Goal: Transaction & Acquisition: Purchase product/service

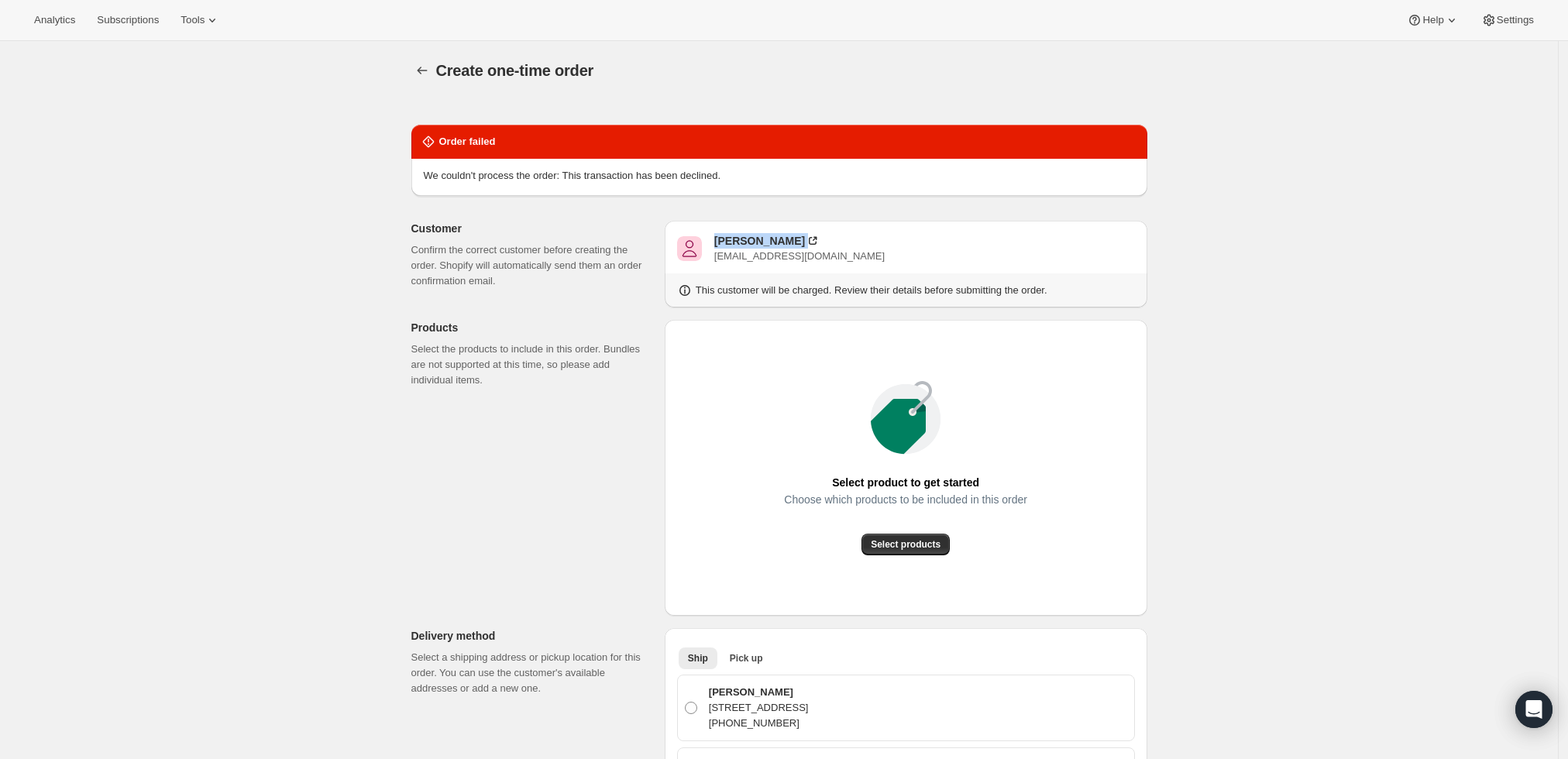
drag, startPoint x: 810, startPoint y: 240, endPoint x: 714, endPoint y: 242, distance: 96.0
click at [714, 242] on div "John Kozyak jk@kttlaw.com" at bounding box center [906, 249] width 457 height 31
copy div "John Kozyak"
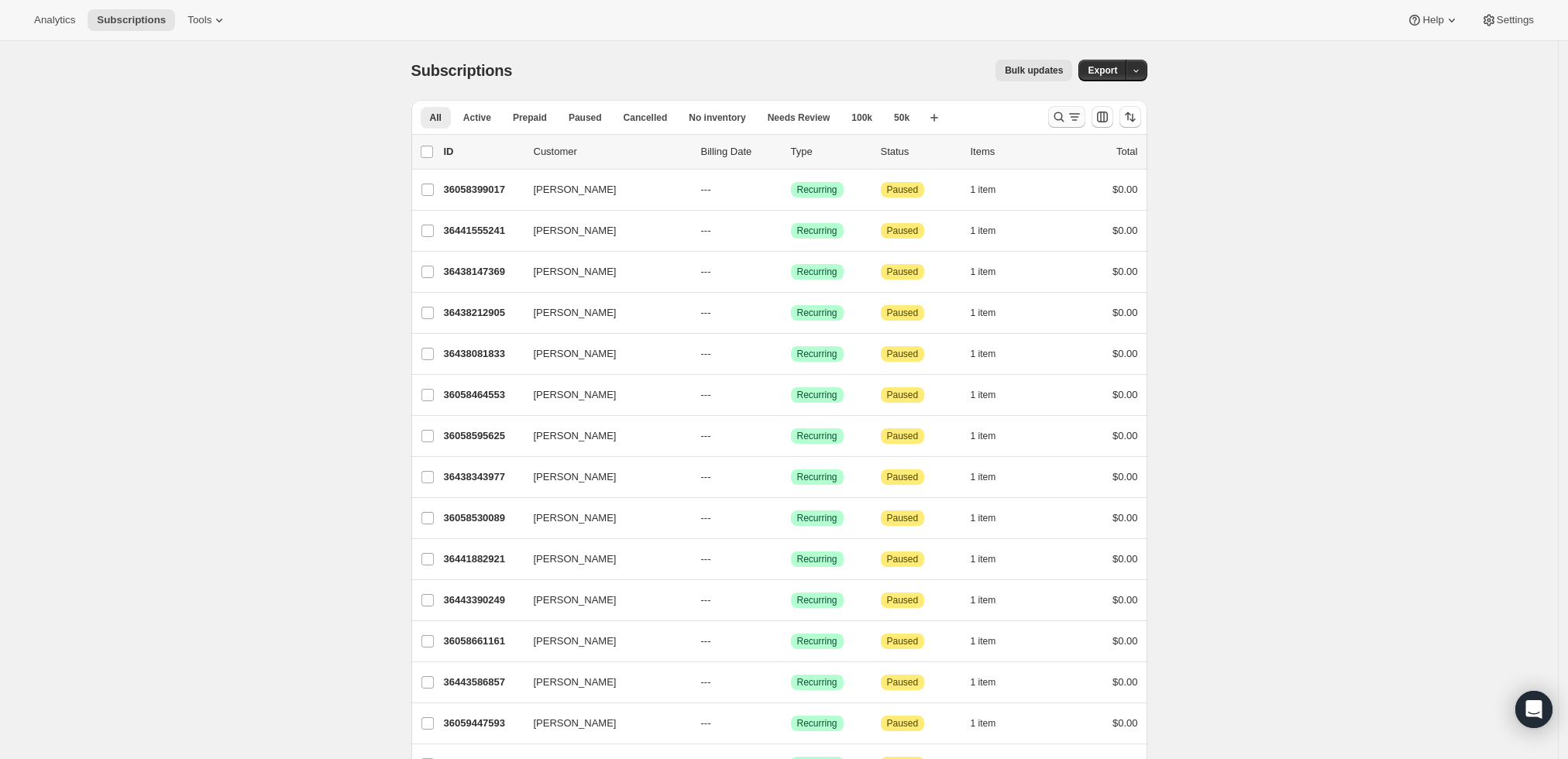
click at [1060, 110] on icon "Search and filter results" at bounding box center [1059, 117] width 16 height 16
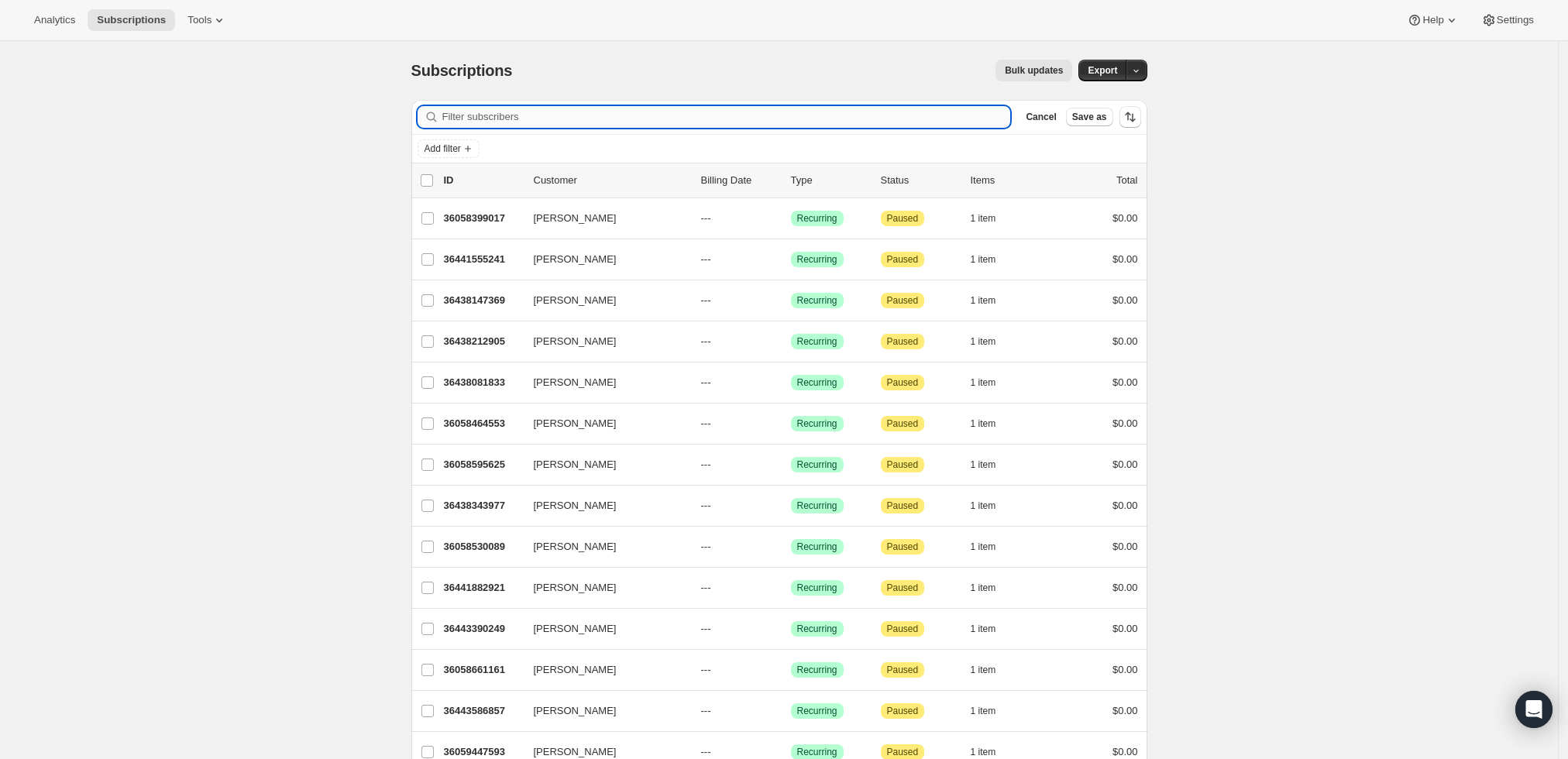
click at [585, 116] on input "Filter subscribers" at bounding box center [727, 117] width 569 height 22
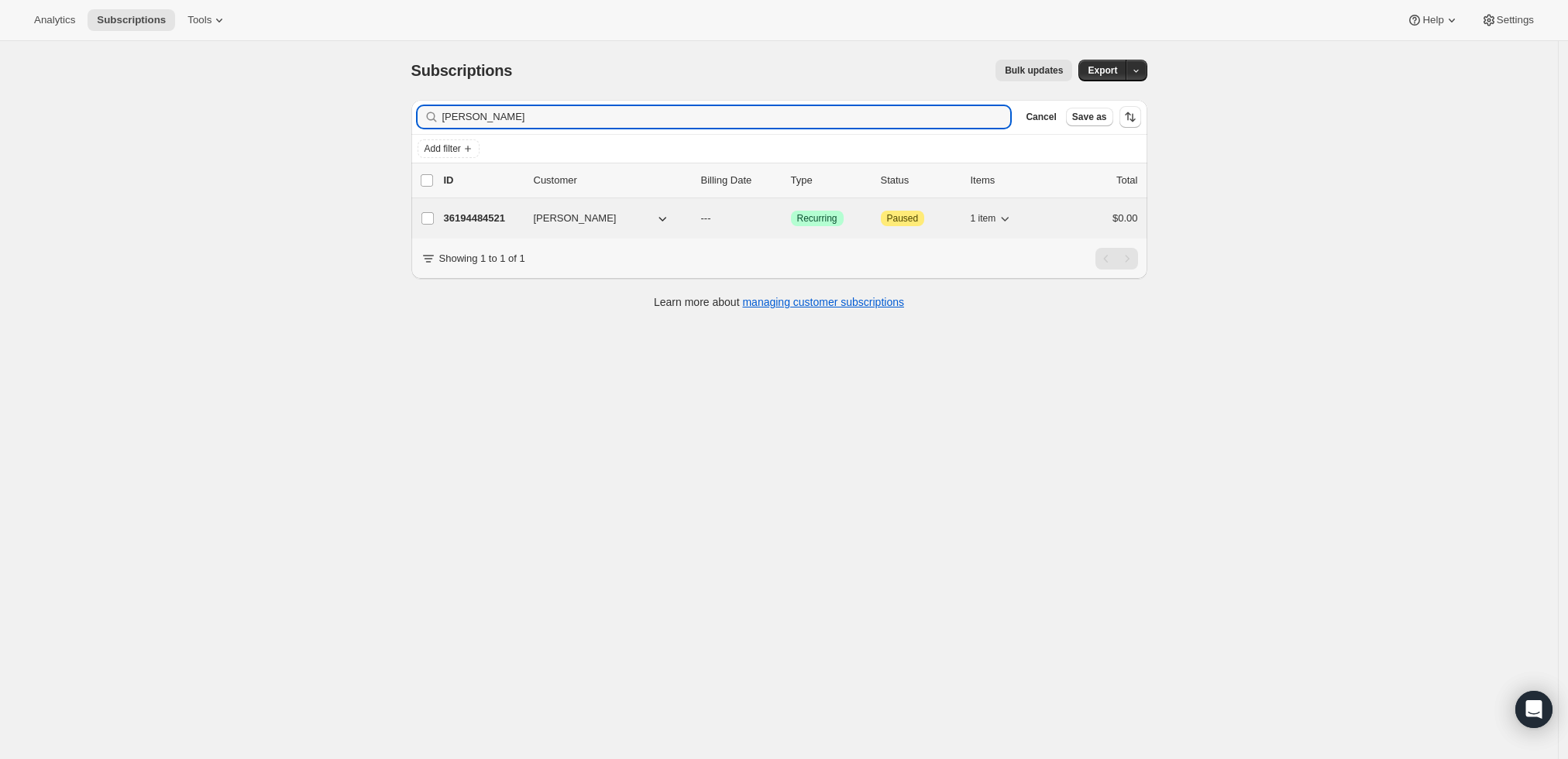
type input "Paul Mekis"
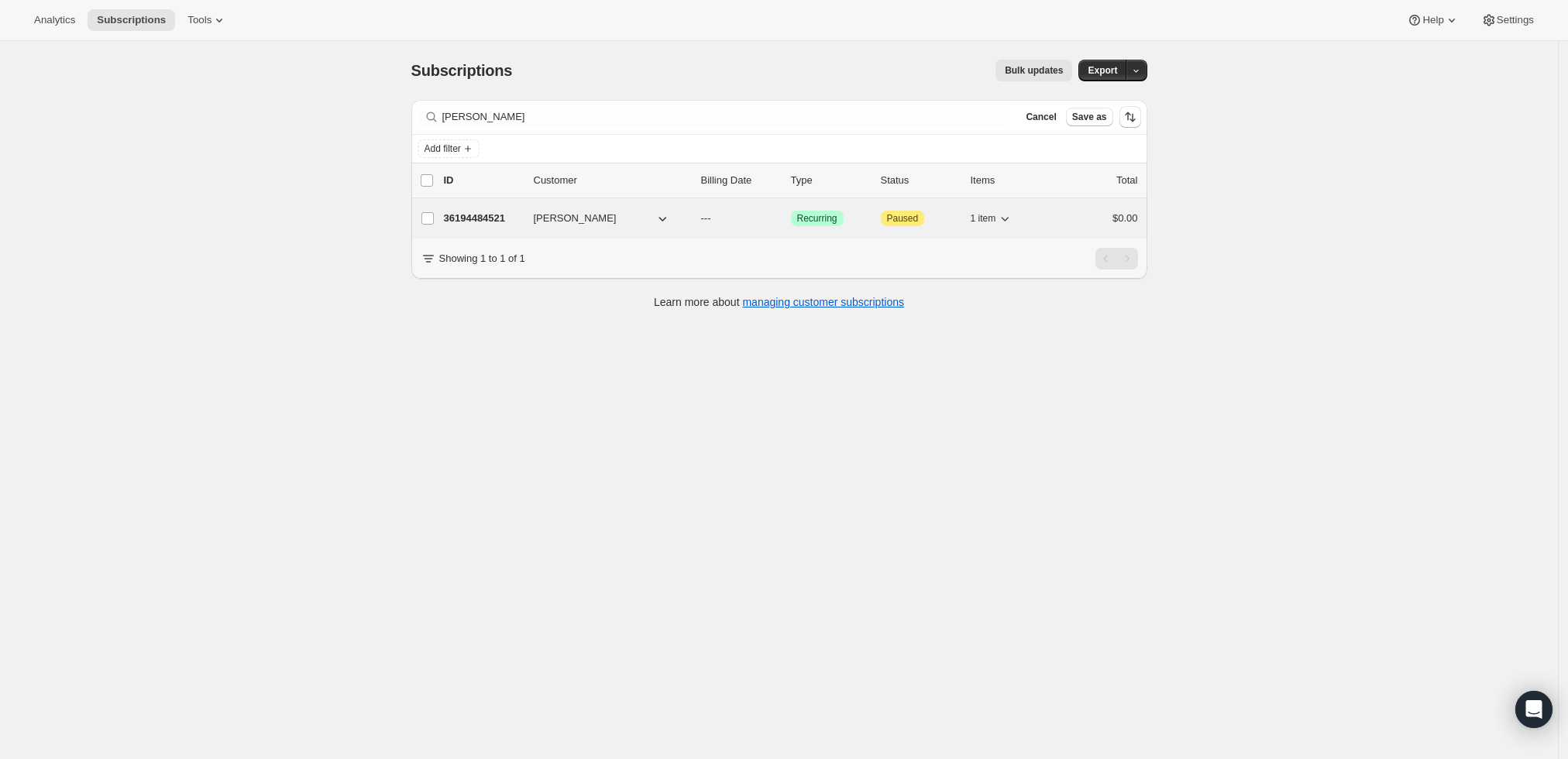
click at [478, 221] on p "36194484521" at bounding box center [483, 218] width 77 height 16
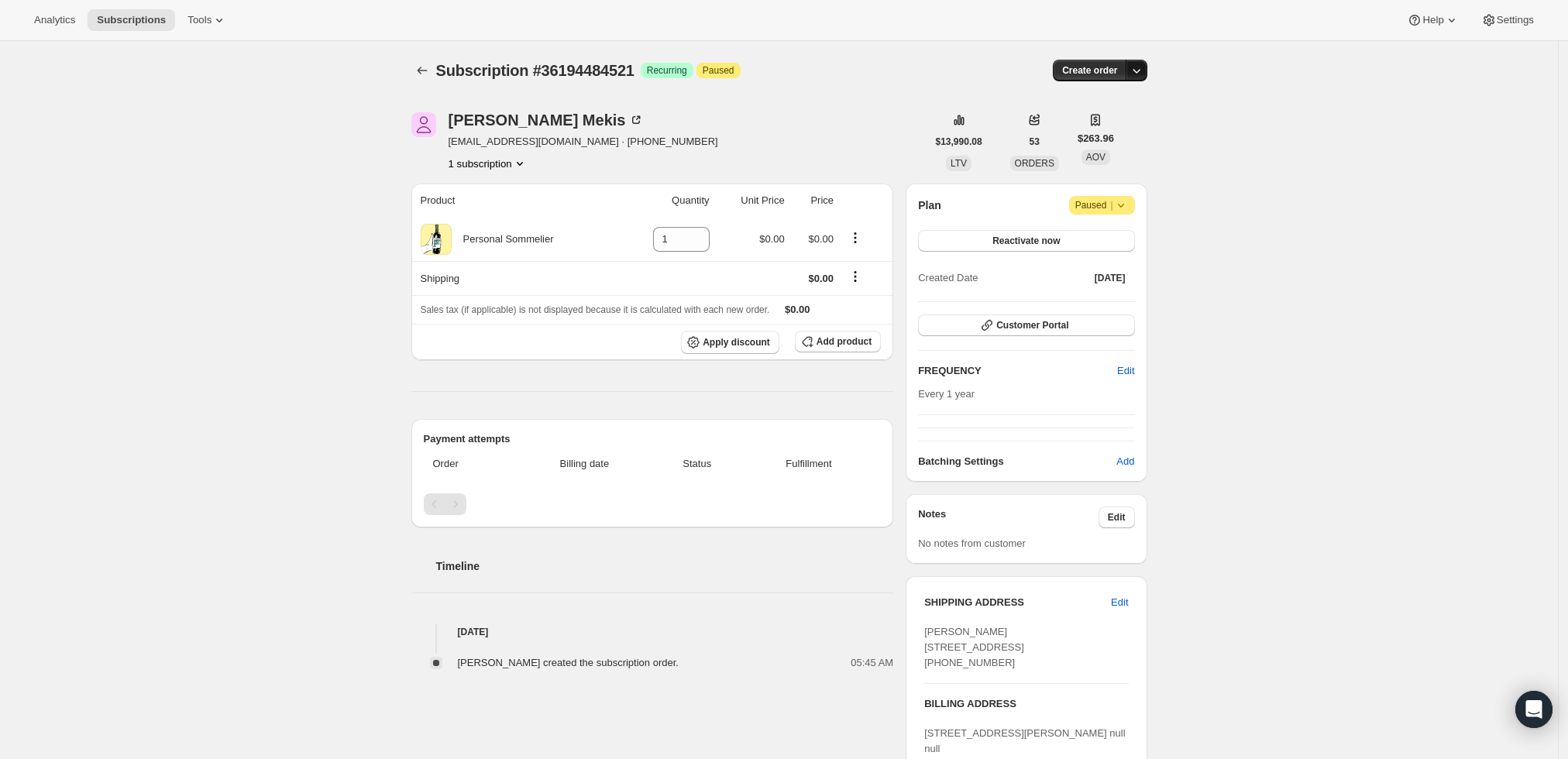
click at [1139, 63] on icon "button" at bounding box center [1136, 70] width 16 height 16
click at [1080, 127] on span "Create custom one-time order" at bounding box center [1075, 128] width 134 height 12
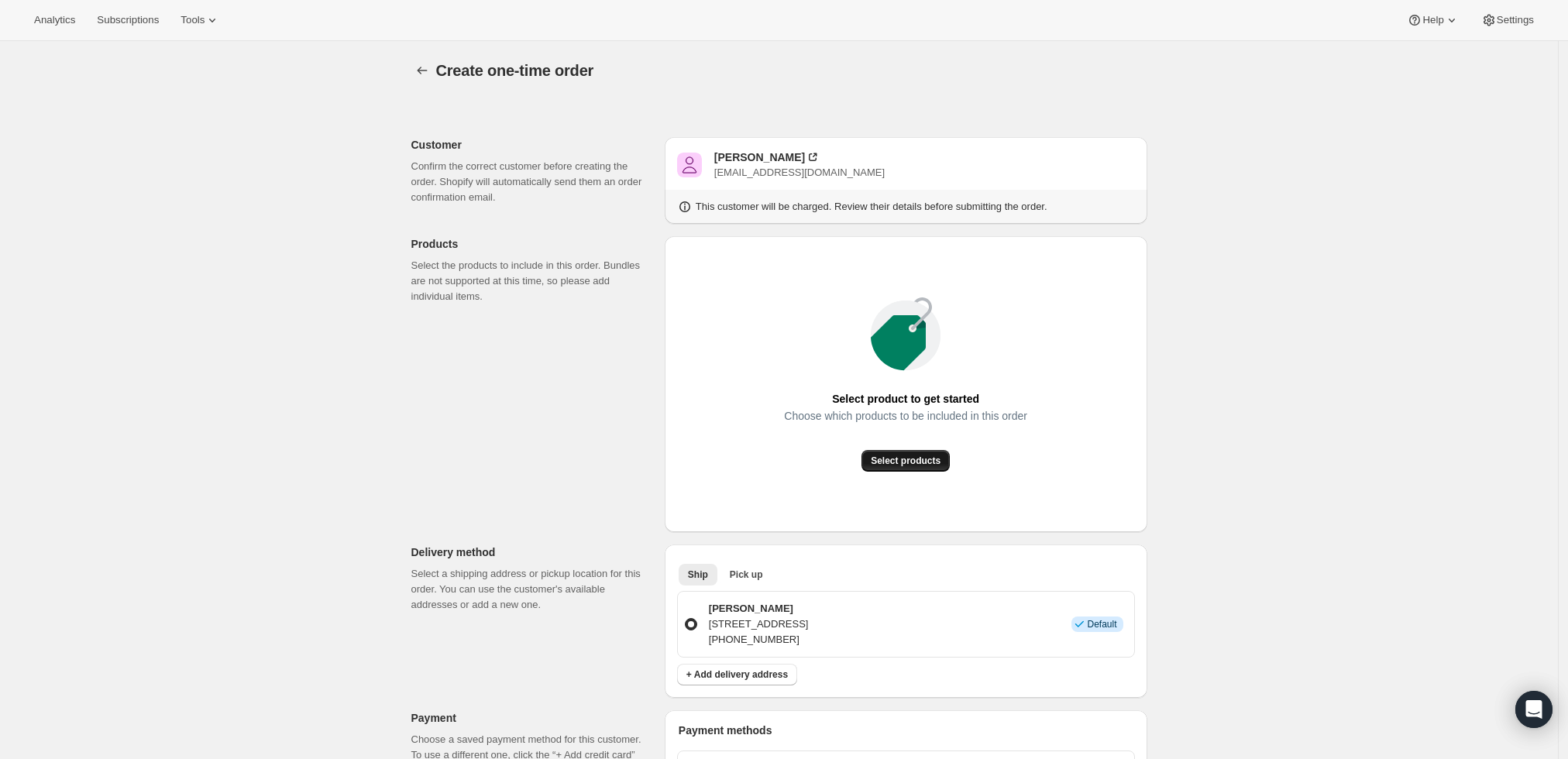
click at [906, 456] on span "Select products" at bounding box center [905, 460] width 70 height 13
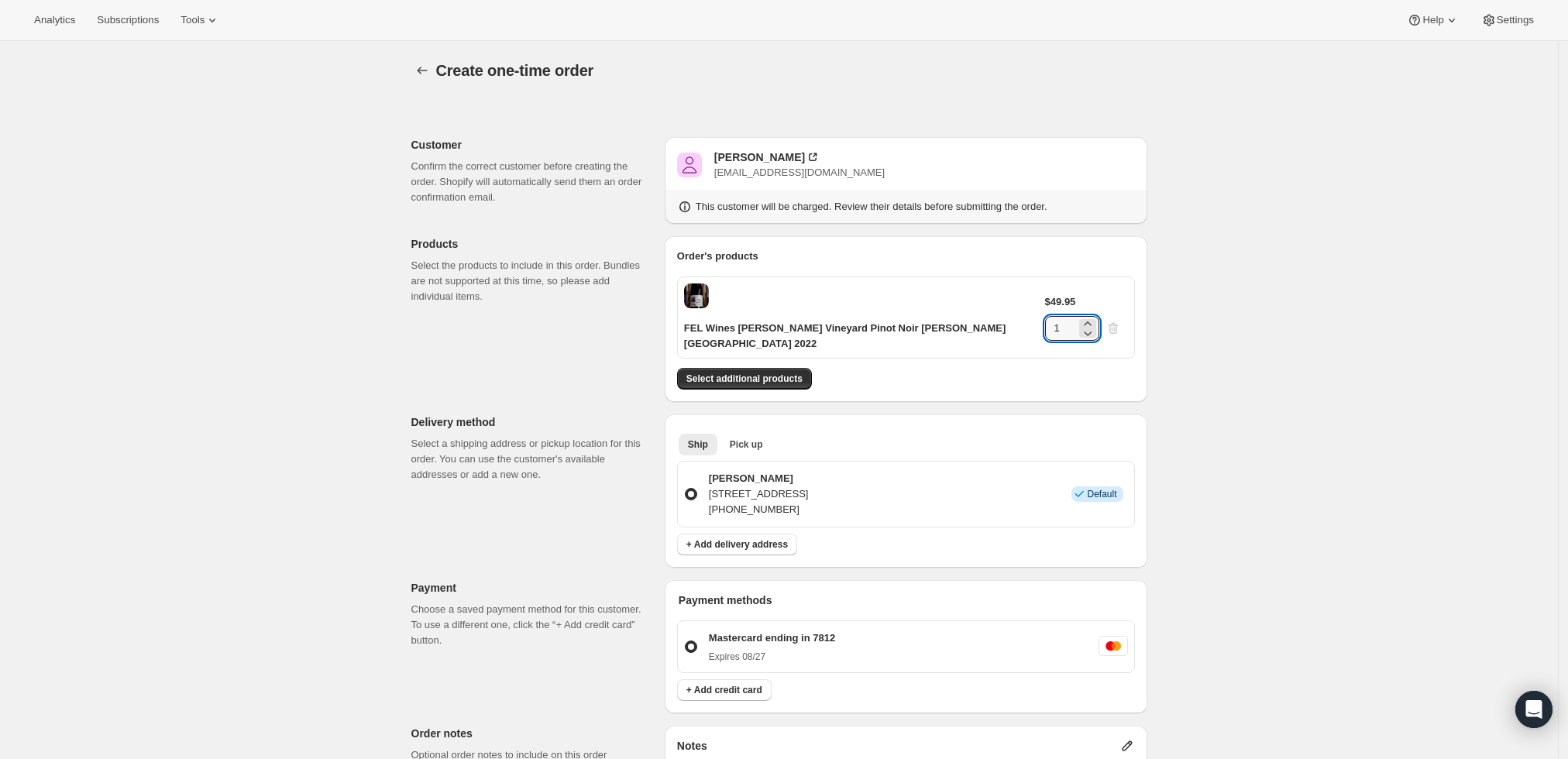
drag, startPoint x: 1074, startPoint y: 295, endPoint x: 1027, endPoint y: 295, distance: 47.0
click at [1045, 295] on div "$49.95 1" at bounding box center [1086, 317] width 83 height 46
type input "6"
click at [1280, 291] on div "Create one-time order. This page is ready Create one-time order Customer Confir…" at bounding box center [779, 607] width 1558 height 1132
click at [731, 372] on span "Select additional products" at bounding box center [745, 378] width 117 height 13
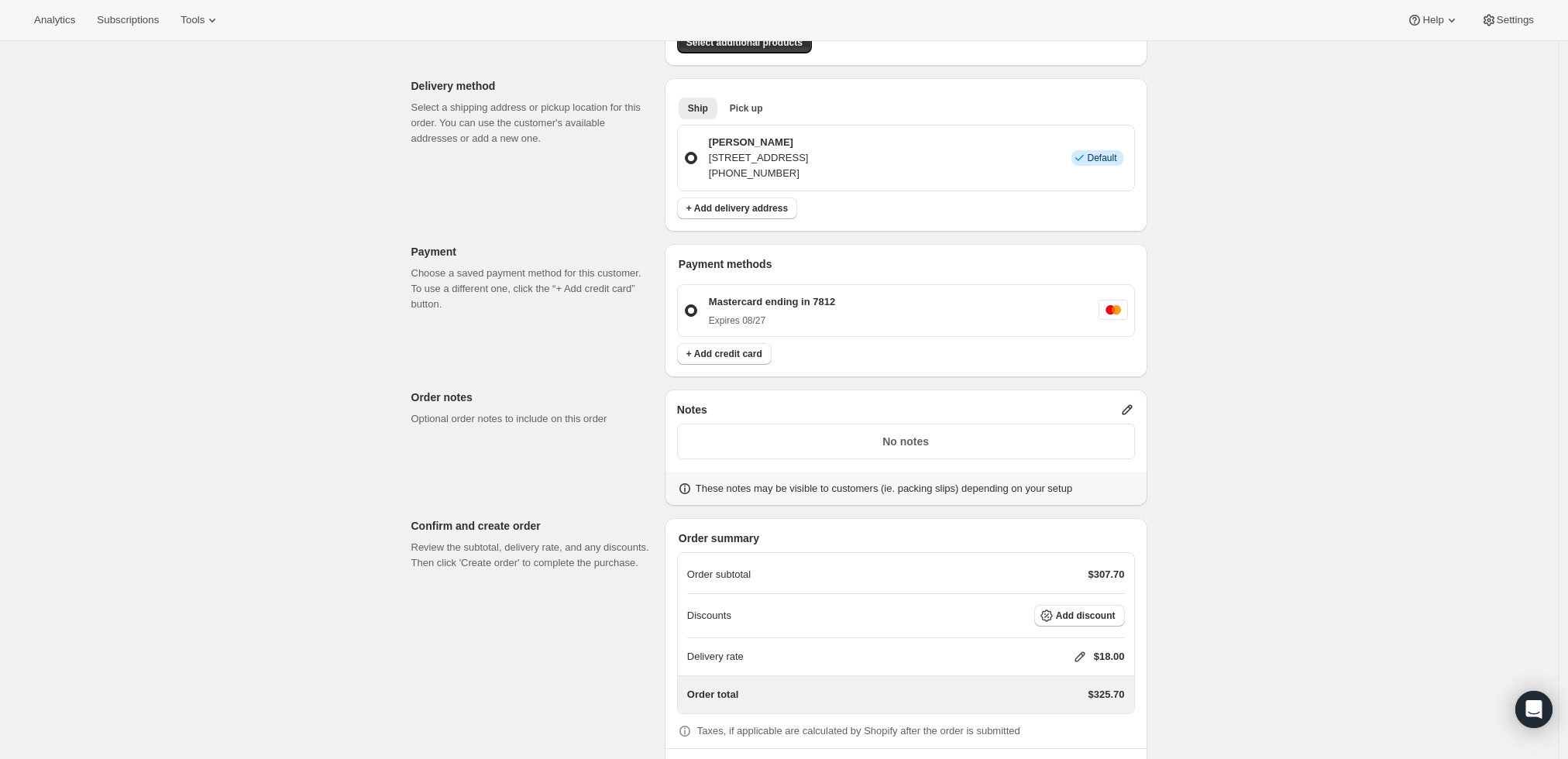
scroll to position [430, 0]
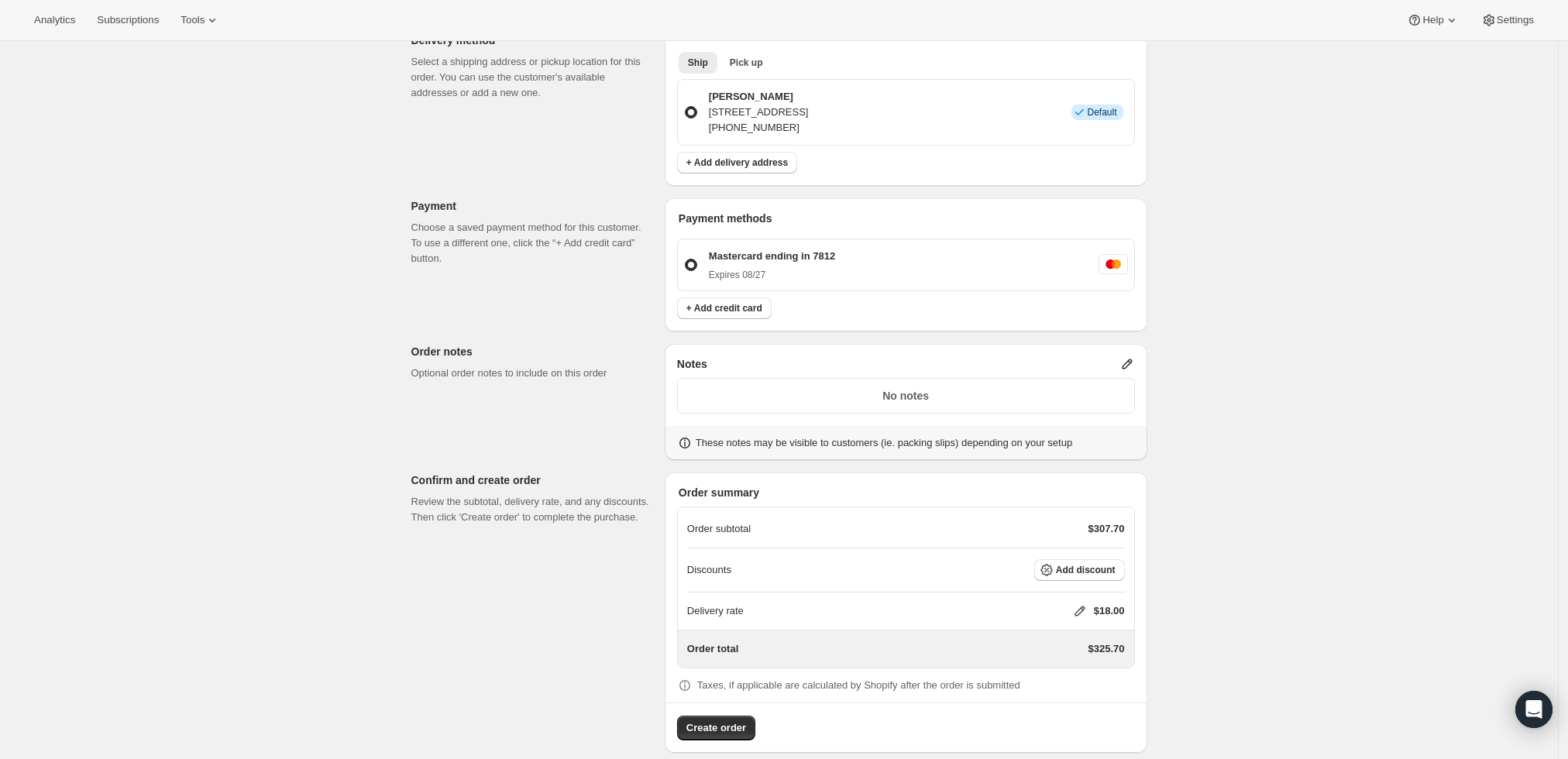
click at [1085, 388] on p "No notes" at bounding box center [906, 396] width 438 height 16
click at [1132, 356] on icon at bounding box center [1127, 364] width 16 height 16
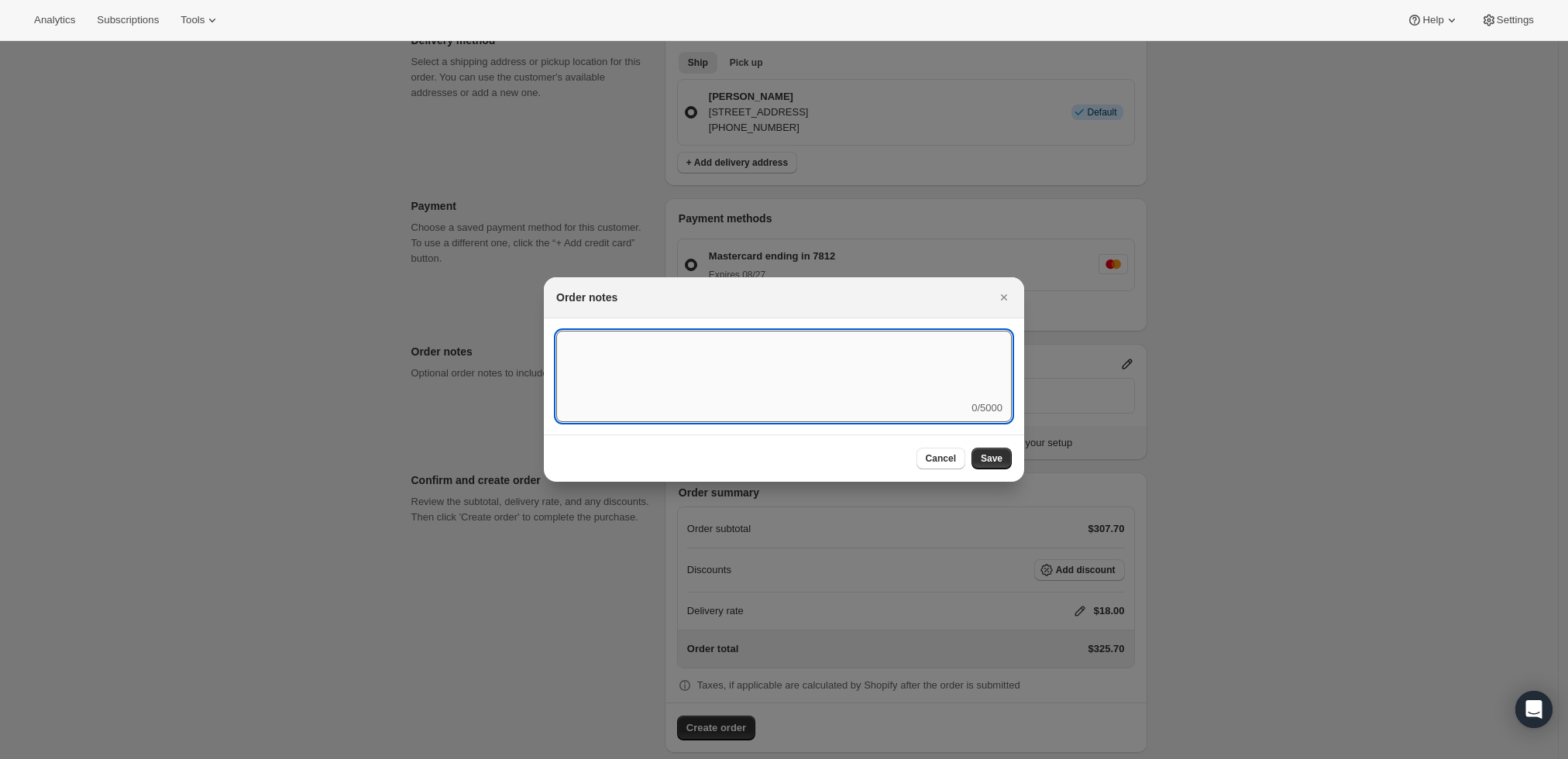
click at [863, 350] on textarea ":rd5:" at bounding box center [784, 365] width 455 height 70
type textarea "Ship Sept 2nd"
click at [992, 464] on span "Save" at bounding box center [992, 458] width 22 height 13
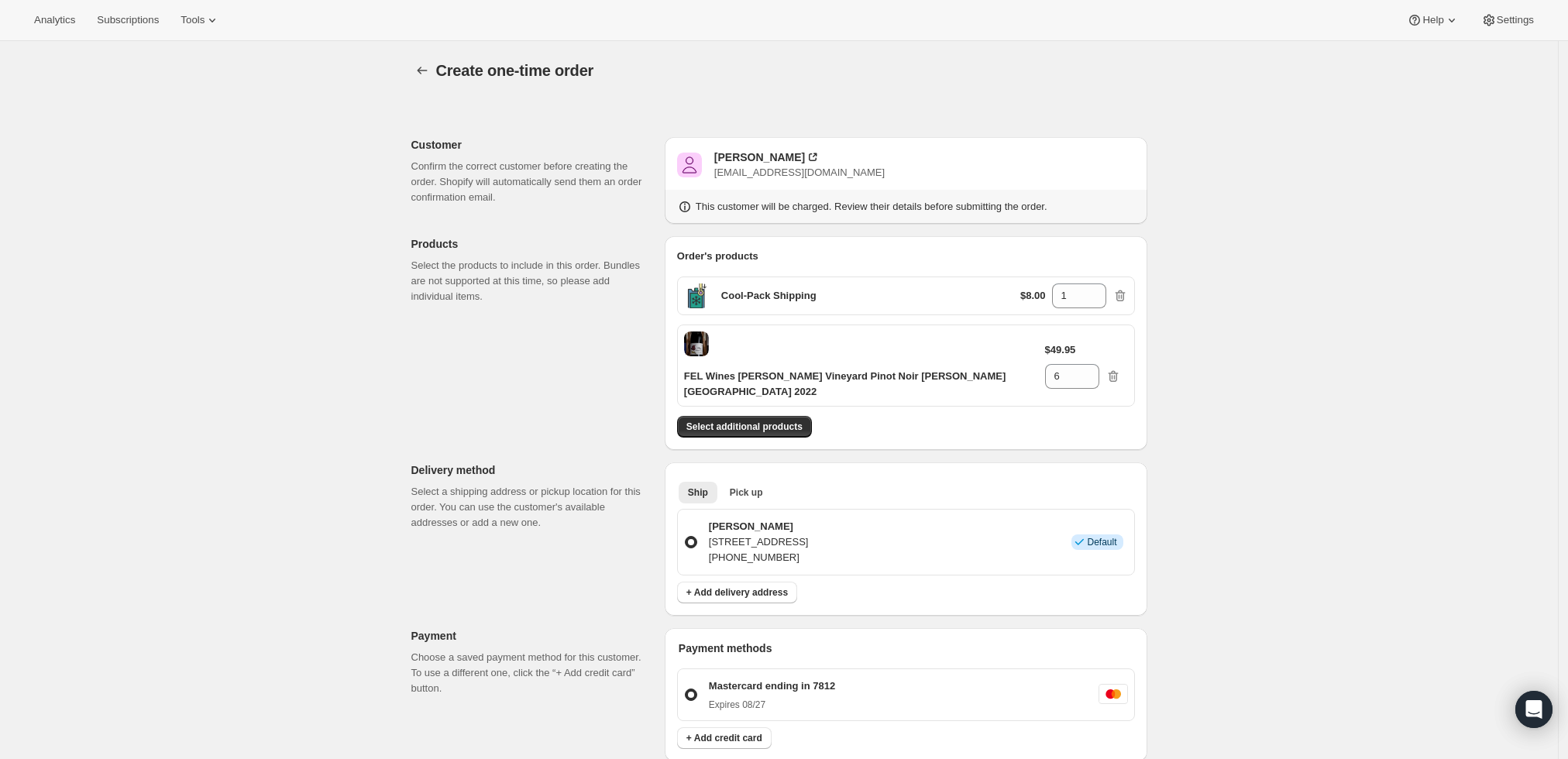
scroll to position [430, 0]
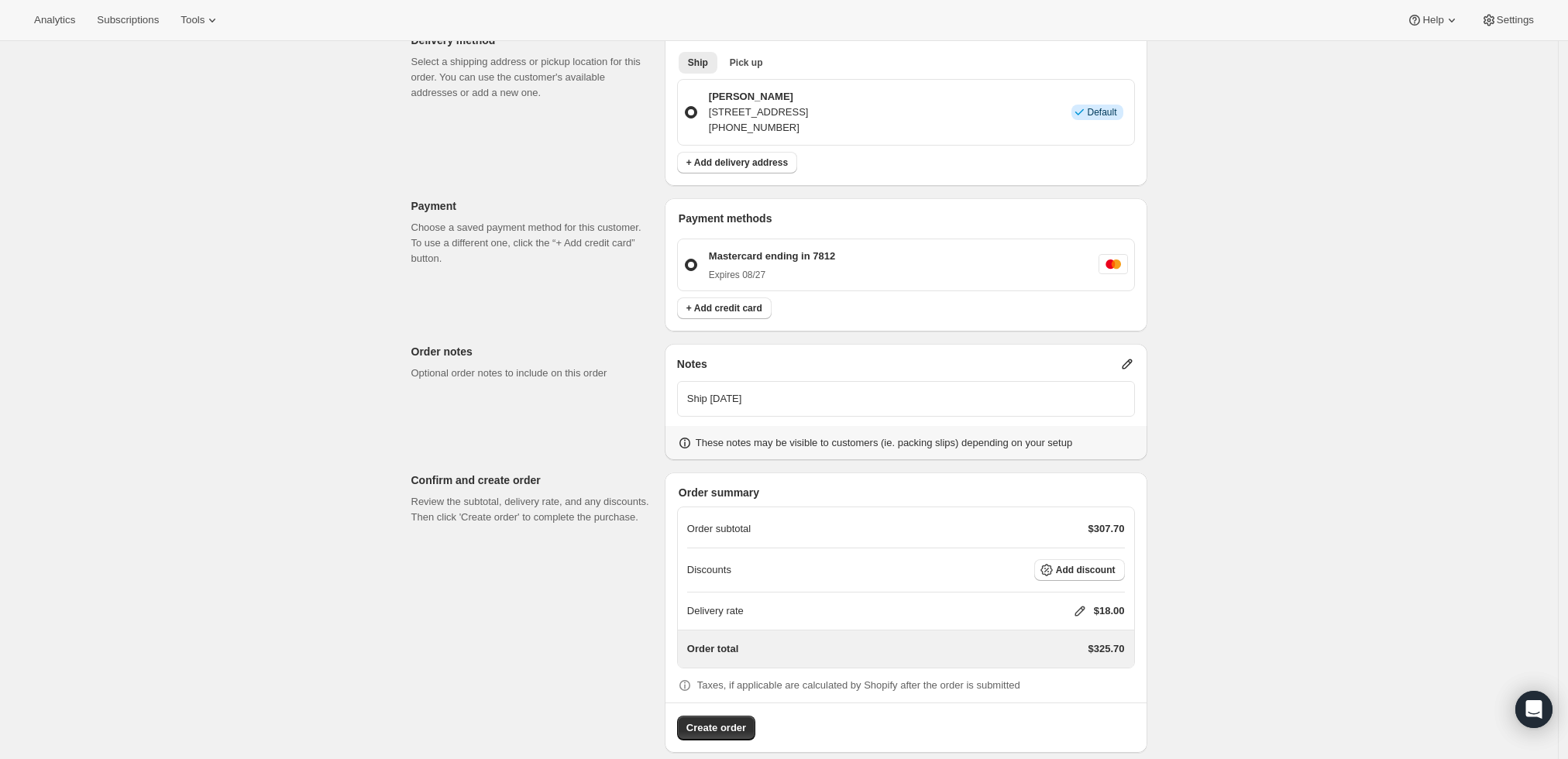
click at [1081, 603] on icon at bounding box center [1080, 611] width 16 height 16
click at [1021, 657] on input "0" at bounding box center [1088, 652] width 139 height 25
type input "0"
click at [1070, 688] on span "Save" at bounding box center [1077, 688] width 22 height 13
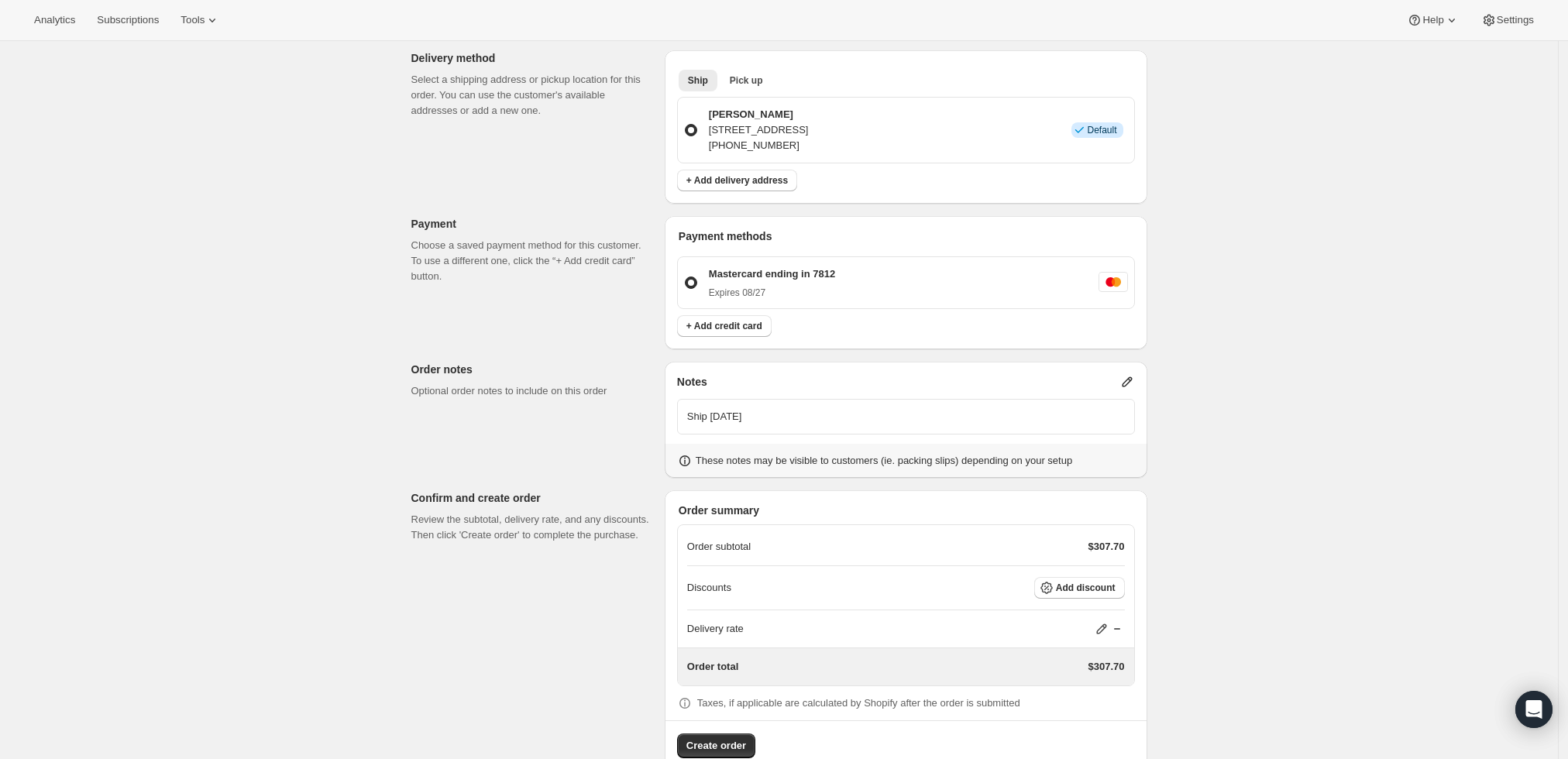
scroll to position [431, 0]
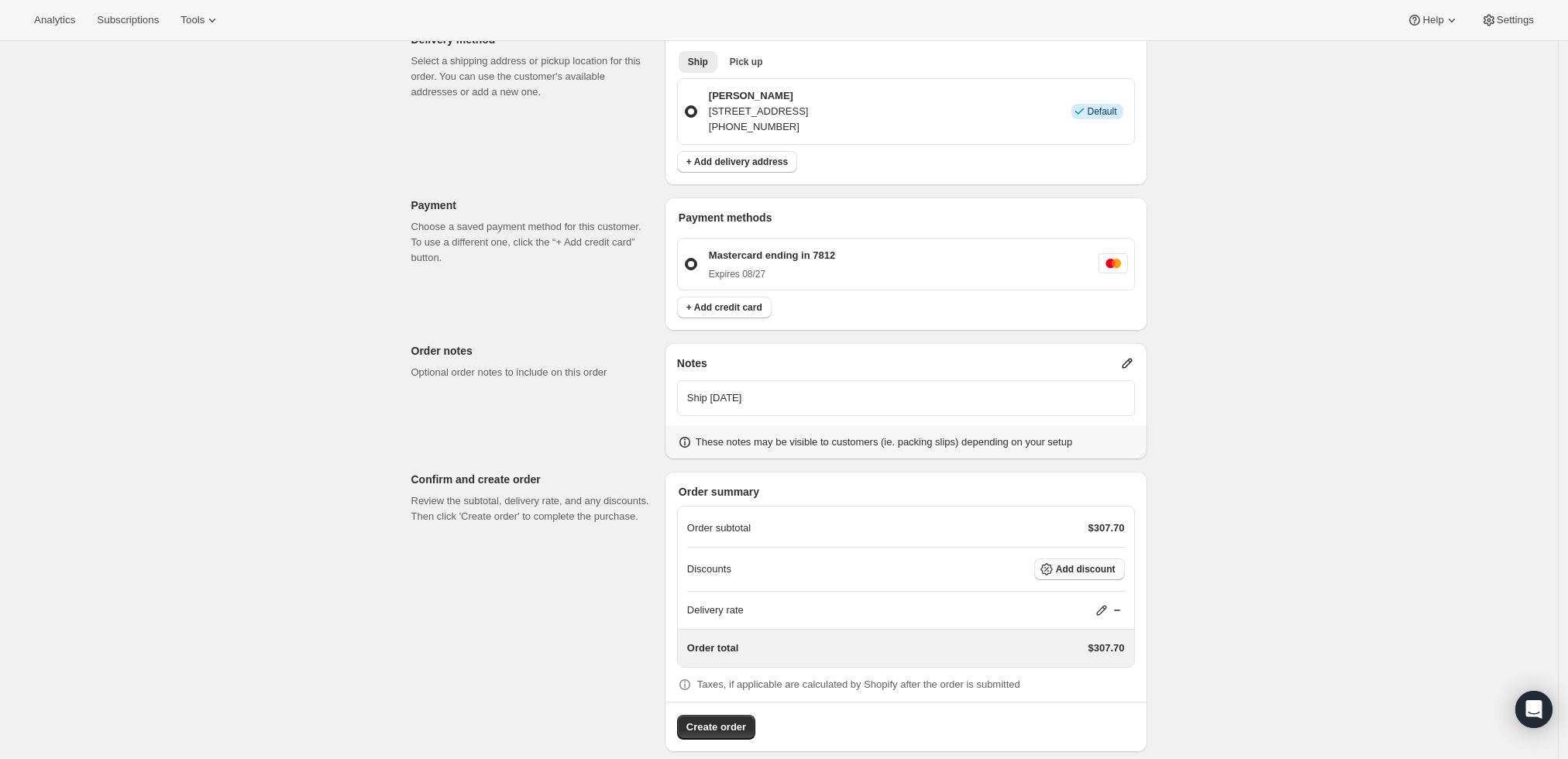
click at [1053, 563] on icon "button" at bounding box center [1046, 569] width 13 height 13
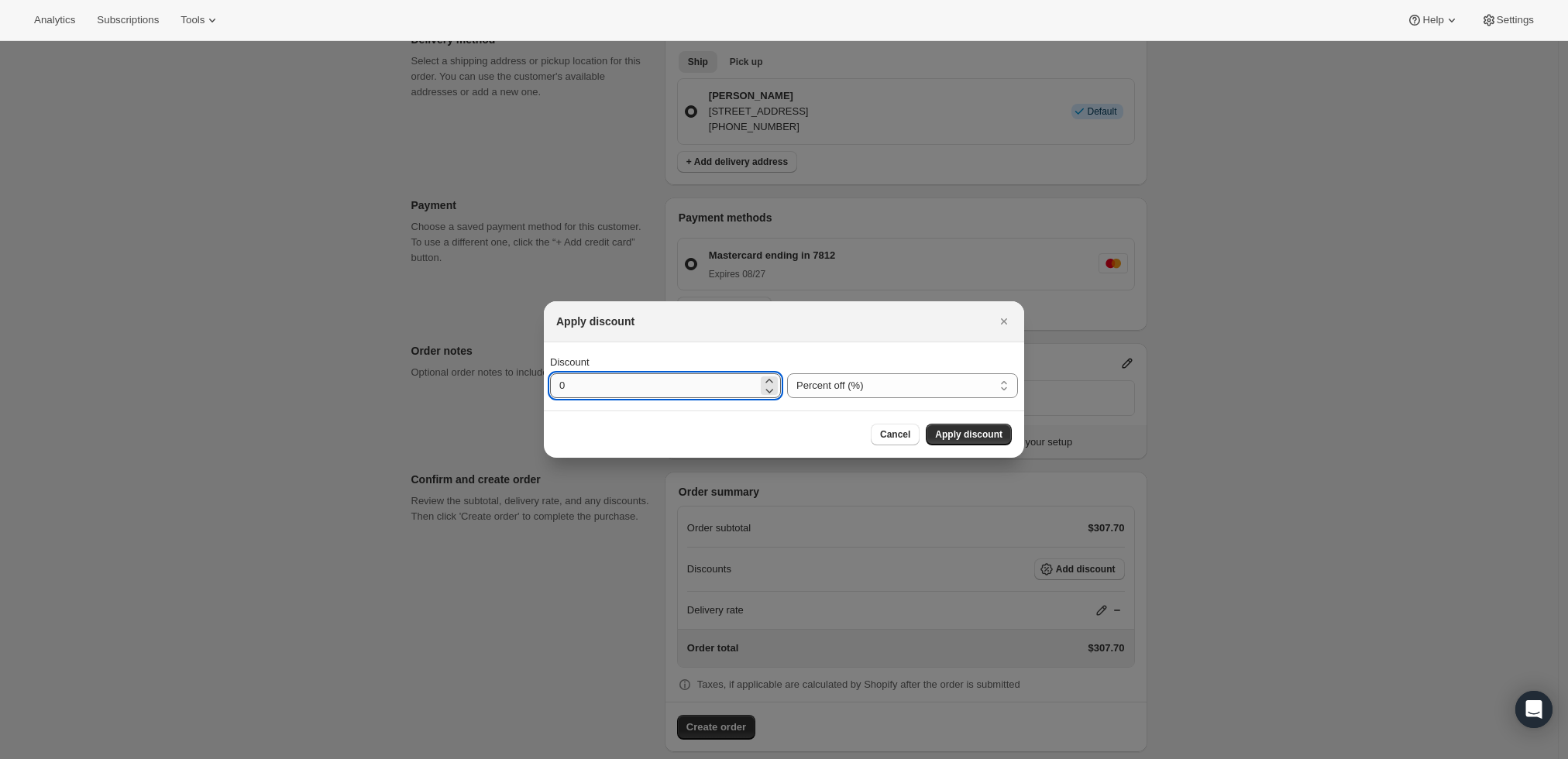
click at [727, 383] on input "0" at bounding box center [653, 385] width 207 height 25
type input "50"
click at [953, 438] on span "Apply discount" at bounding box center [969, 435] width 67 height 13
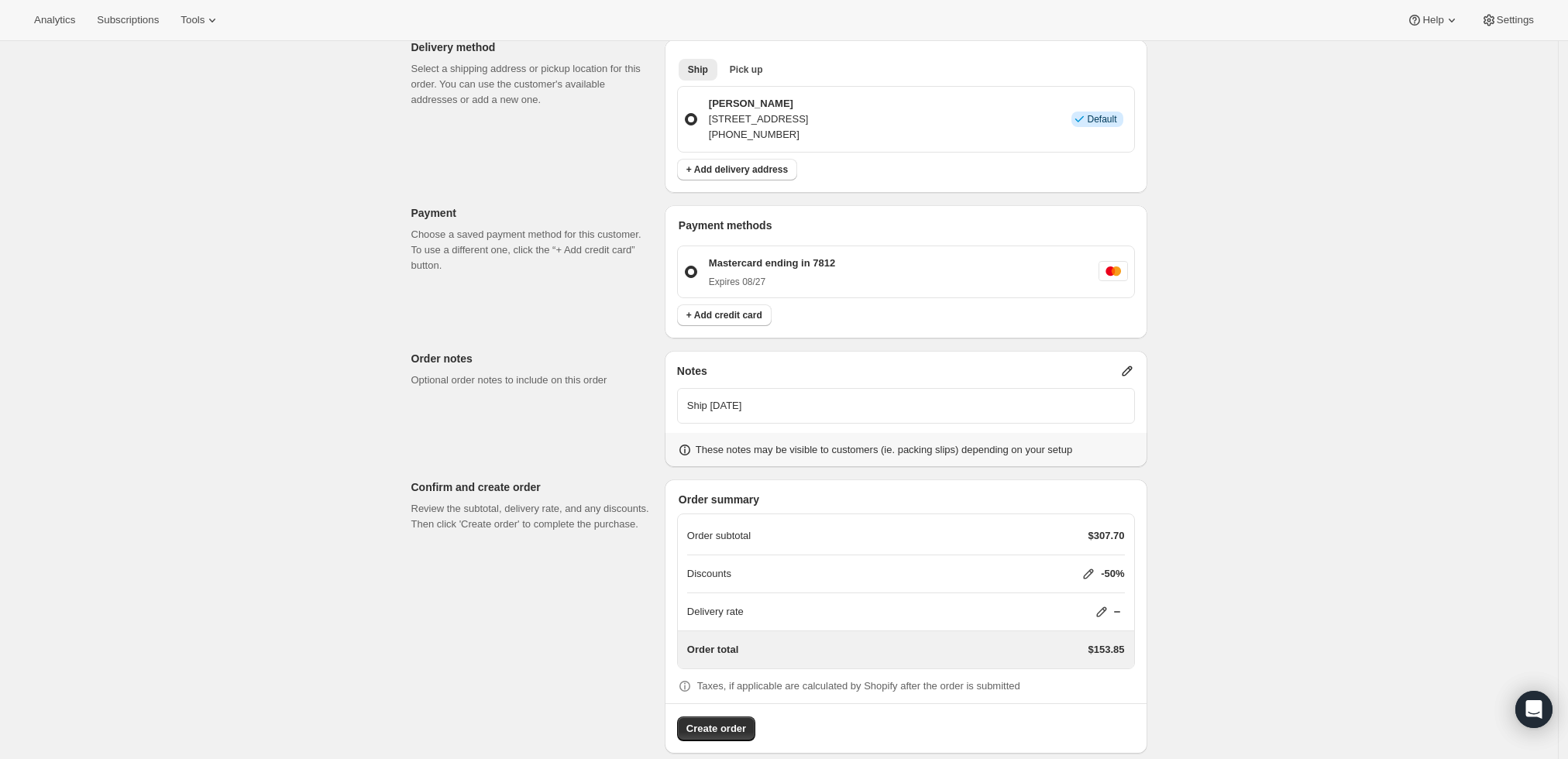
scroll to position [424, 0]
click at [729, 719] on span "Create order" at bounding box center [716, 727] width 59 height 16
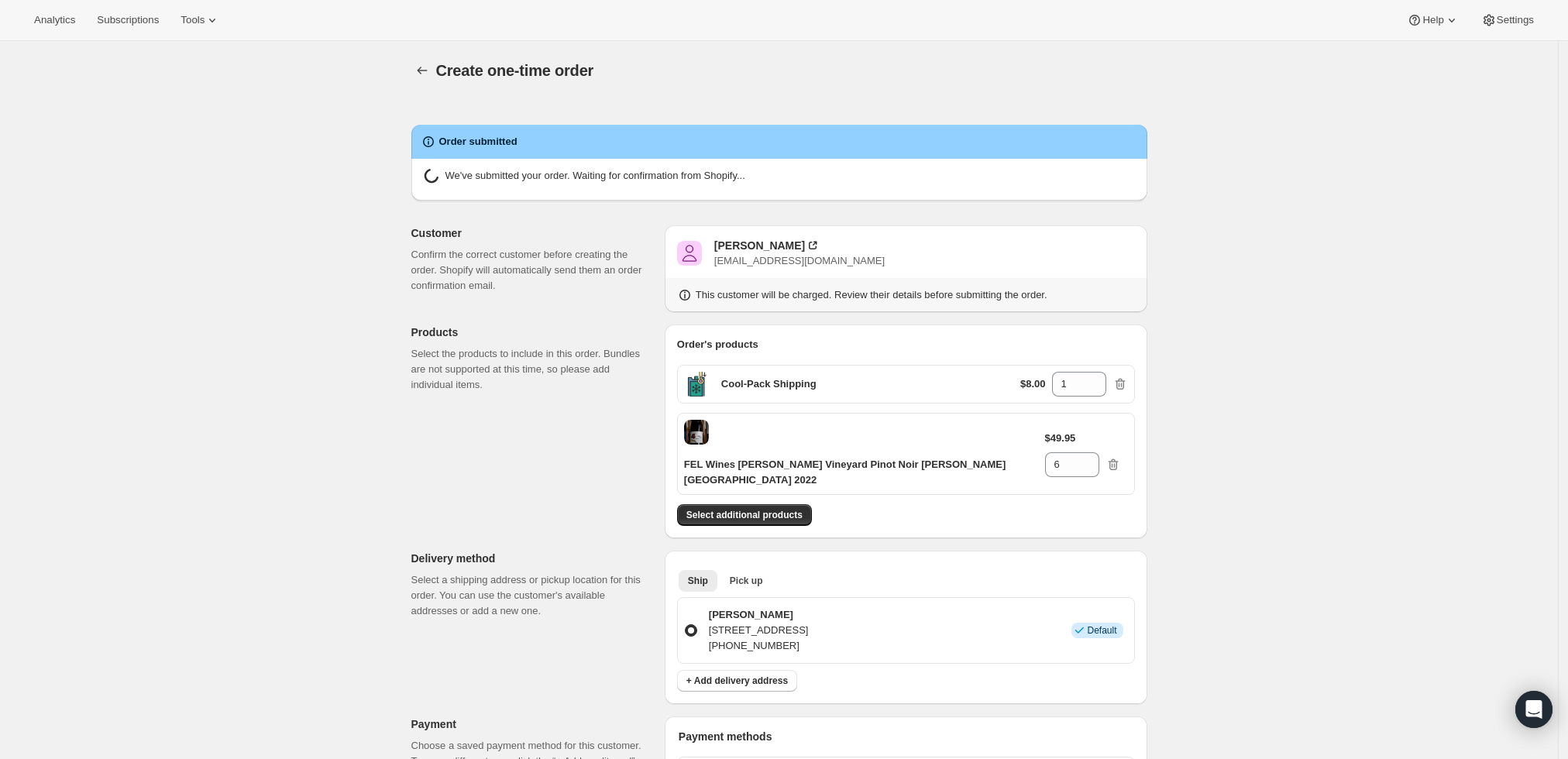
radio input "true"
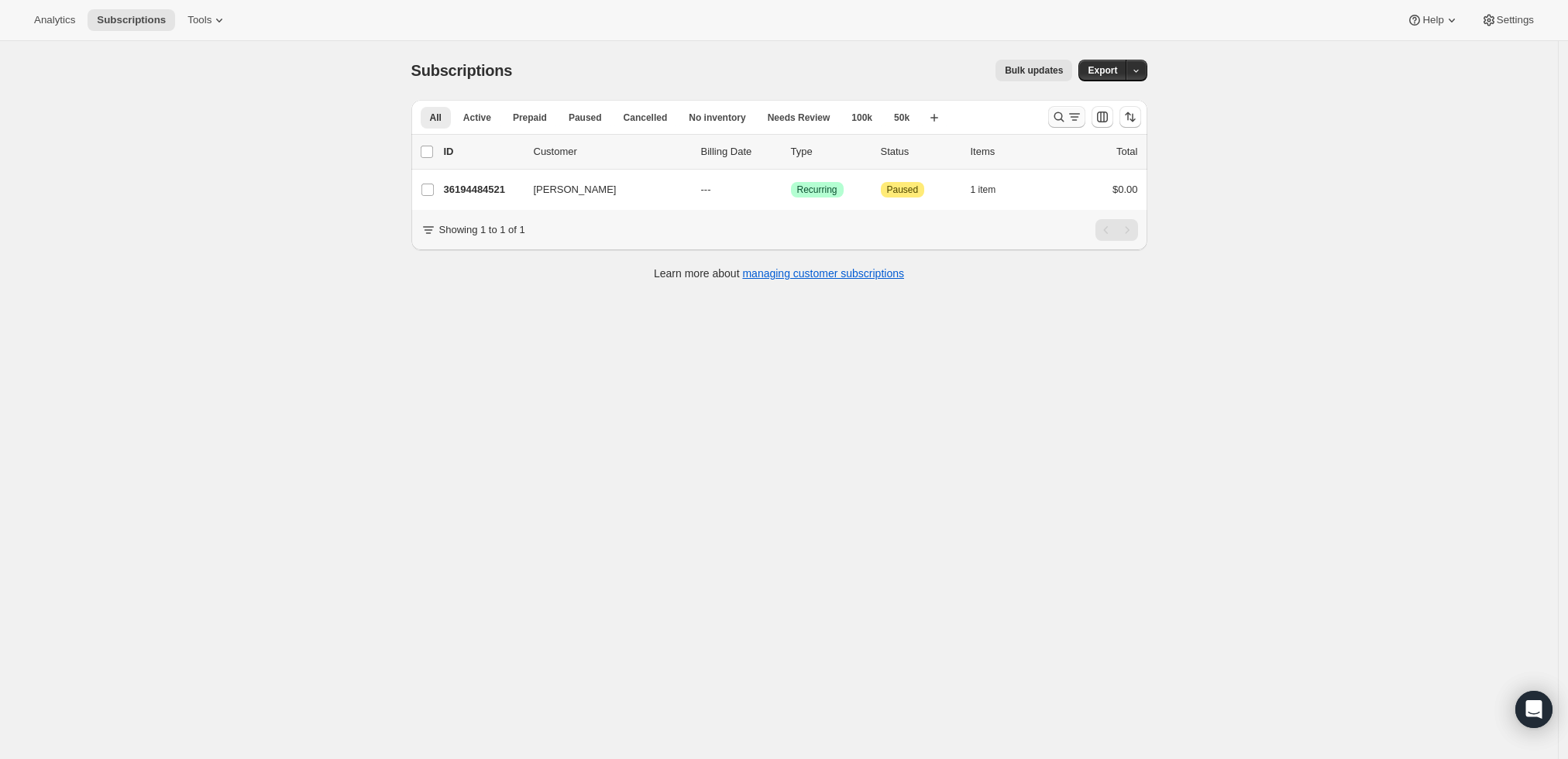
click at [1060, 120] on icon "Search and filter results" at bounding box center [1058, 117] width 10 height 10
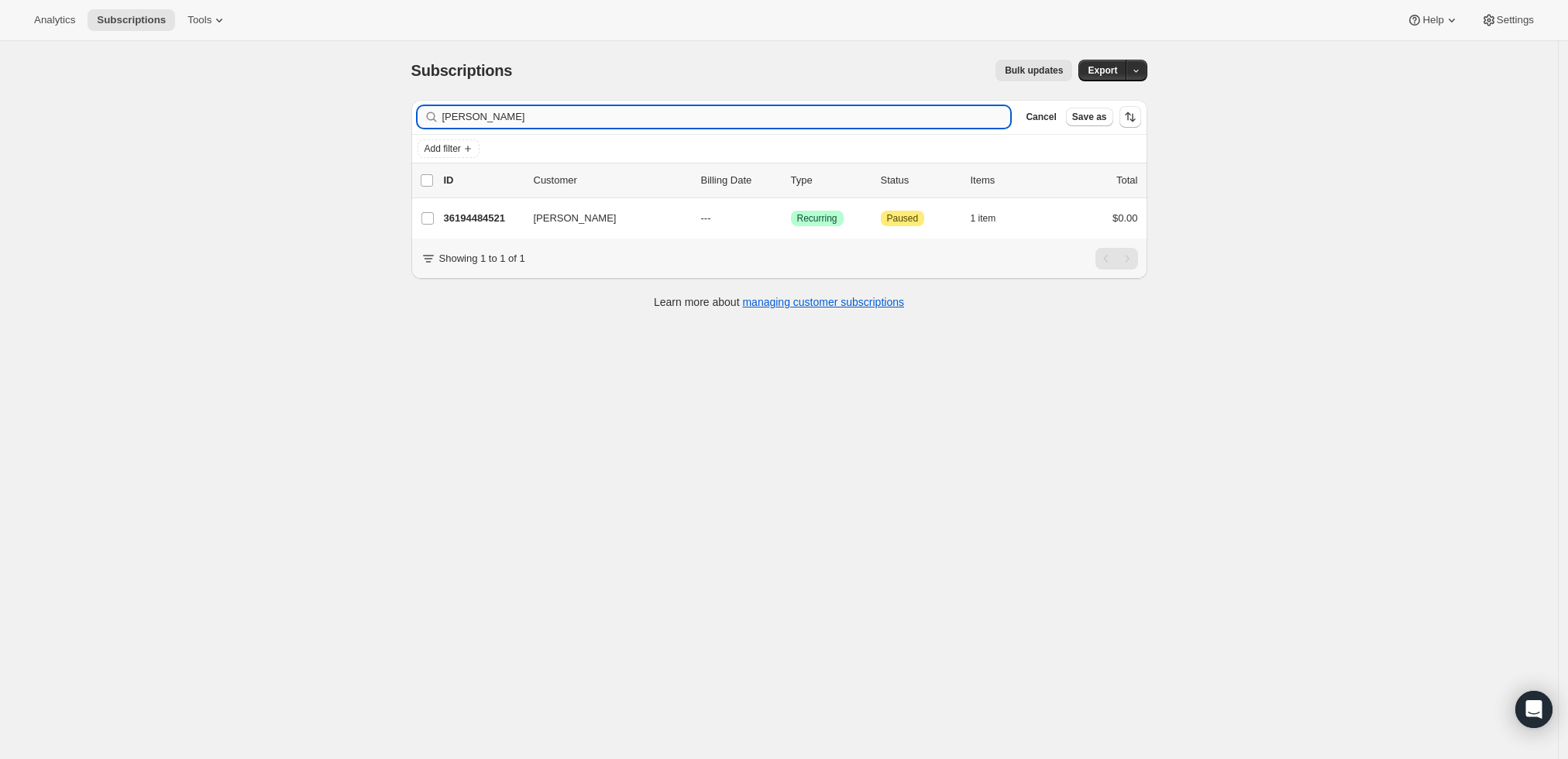
click at [662, 115] on input "[PERSON_NAME]" at bounding box center [727, 117] width 569 height 22
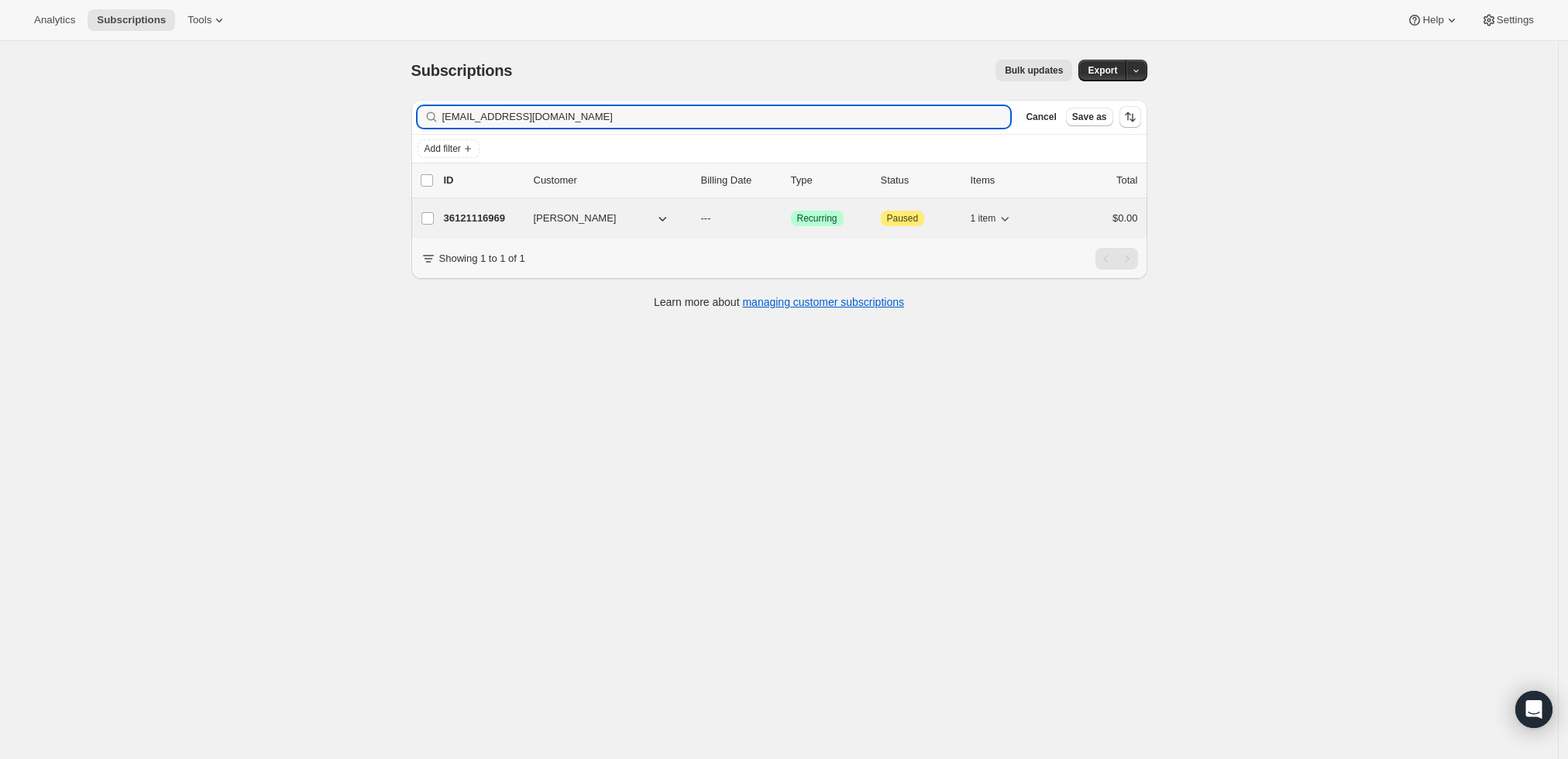
type input "[EMAIL_ADDRESS][DOMAIN_NAME]"
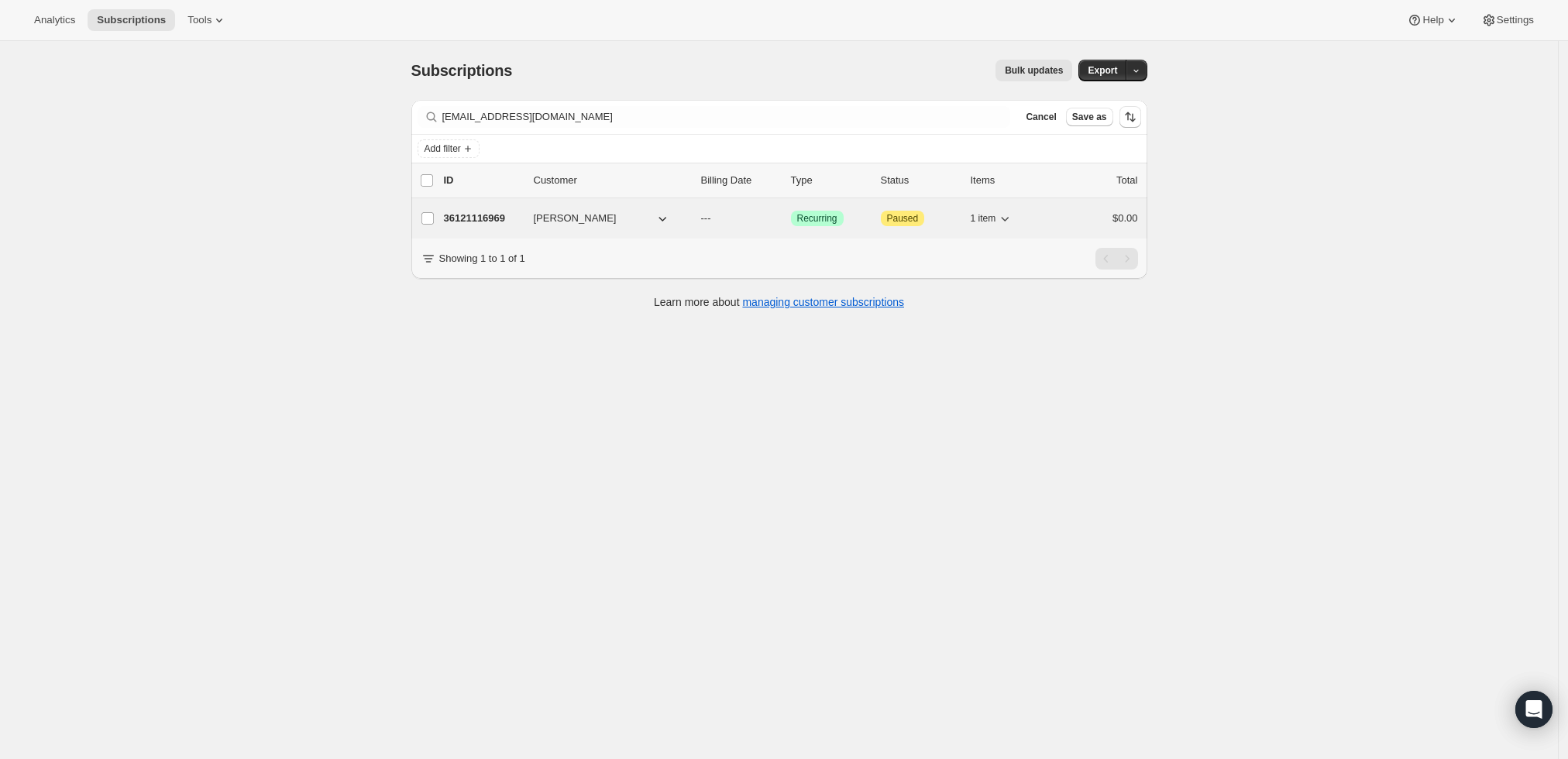
click at [456, 214] on p "36121116969" at bounding box center [483, 218] width 77 height 16
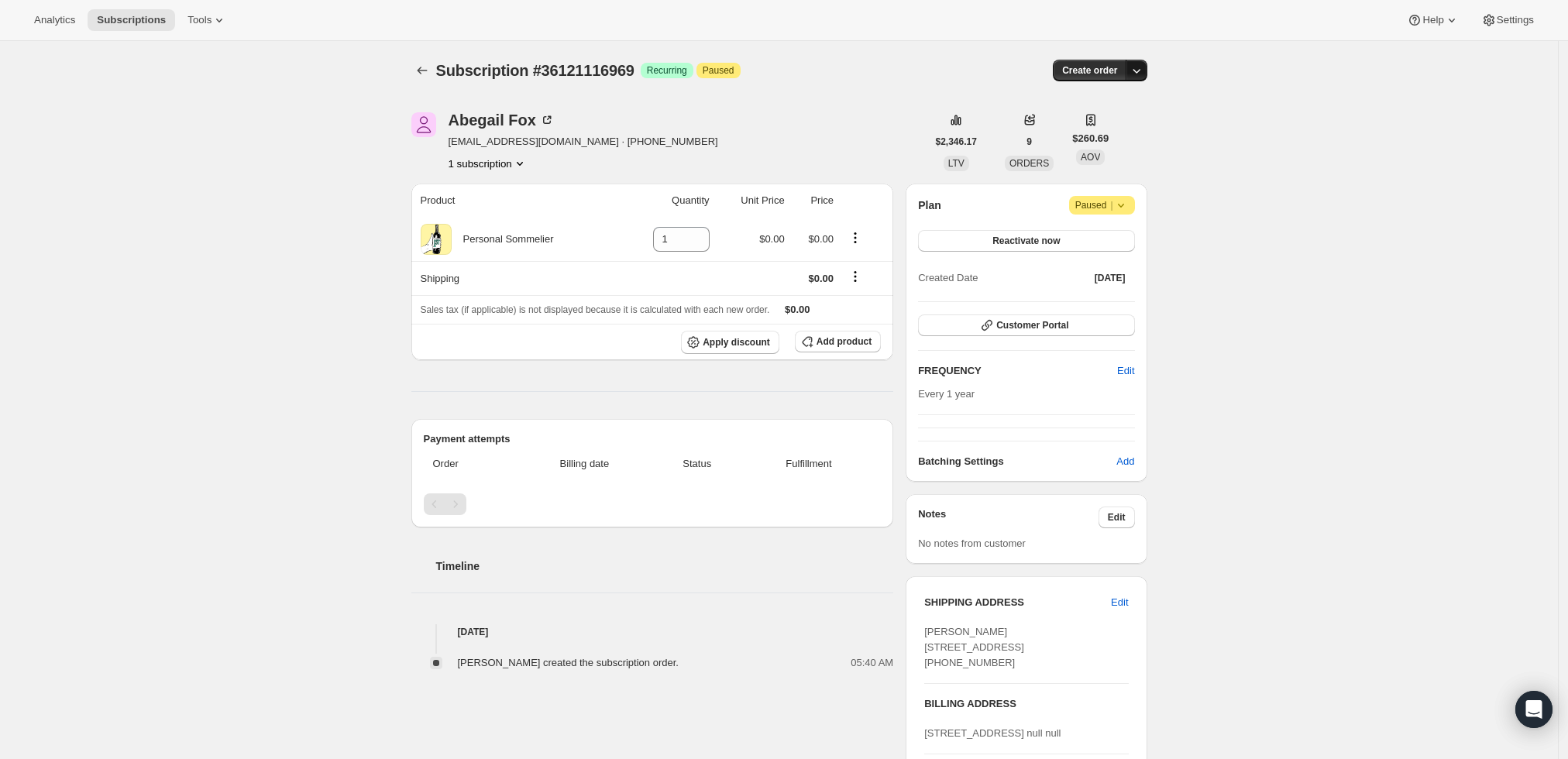
click at [1140, 70] on icon "button" at bounding box center [1136, 71] width 8 height 5
click at [1114, 130] on span "Create custom one-time order" at bounding box center [1075, 128] width 134 height 12
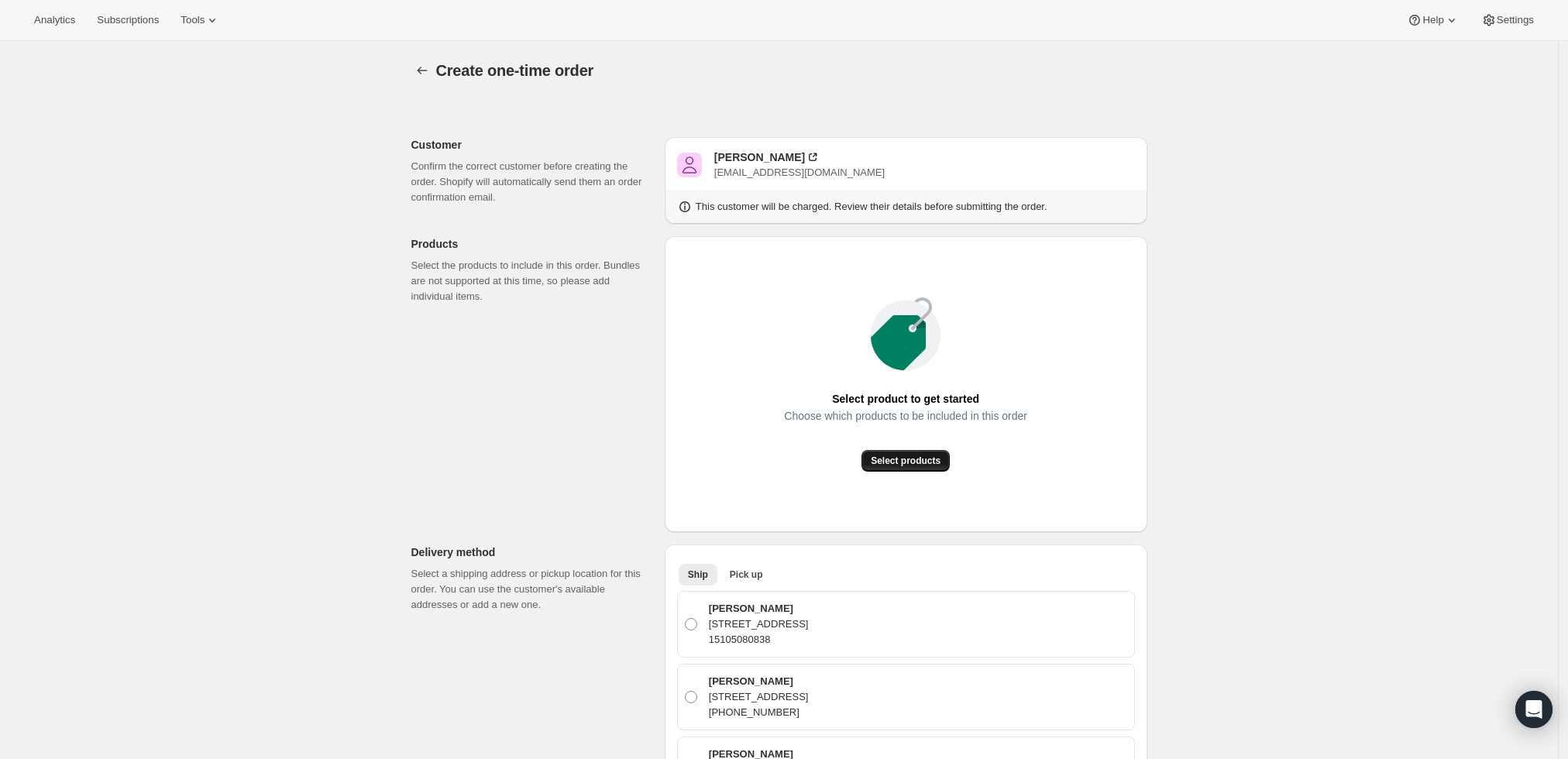
click at [917, 460] on span "Select products" at bounding box center [905, 460] width 70 height 13
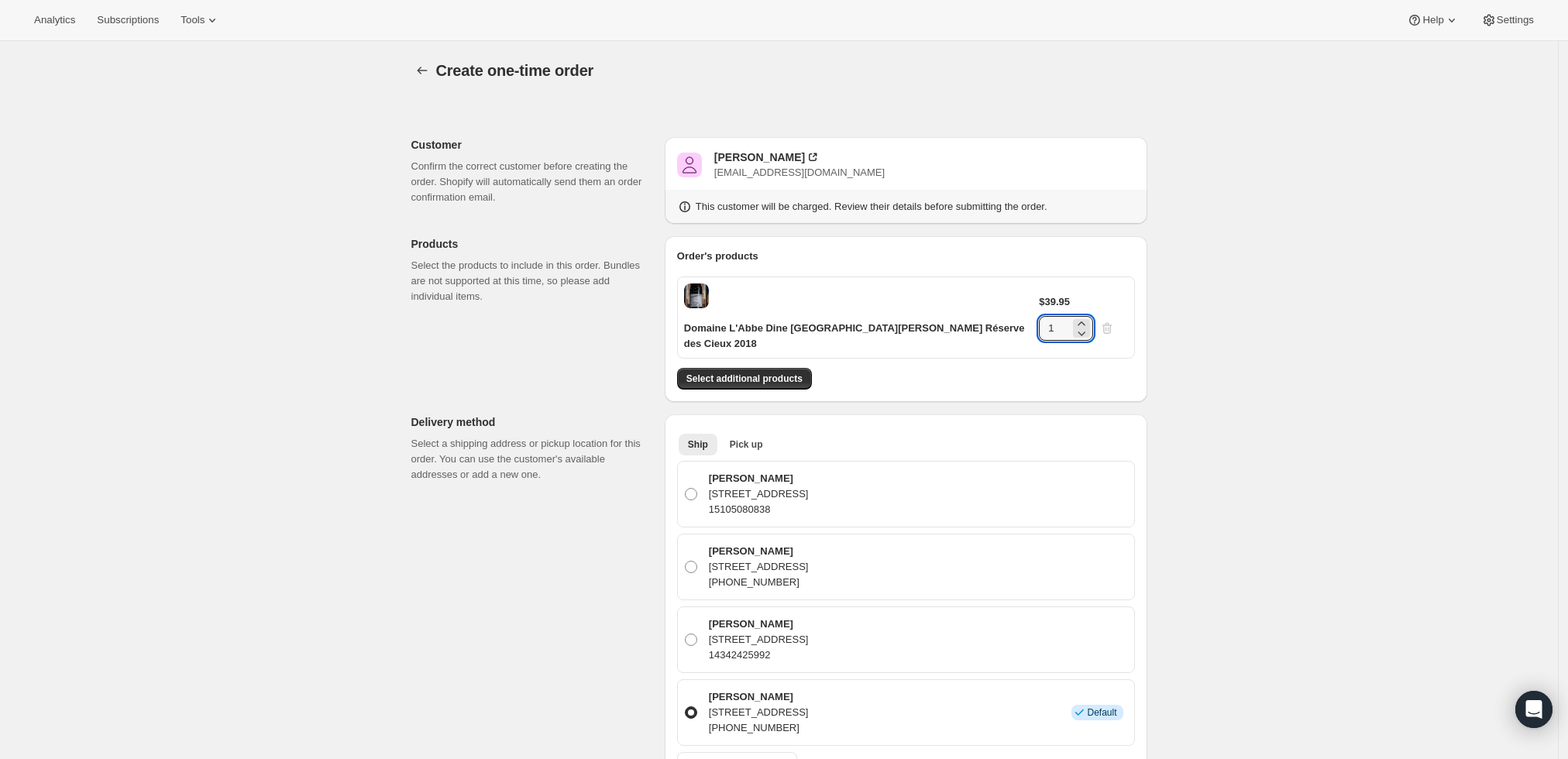
drag, startPoint x: 1066, startPoint y: 299, endPoint x: 1055, endPoint y: 299, distance: 11.0
click at [1055, 299] on div "$39.95 1" at bounding box center [1082, 317] width 88 height 46
type input "6"
click at [1272, 327] on div "Create one-time order. This page is ready Create one-time order Customer Confir…" at bounding box center [779, 716] width 1558 height 1351
click at [770, 372] on span "Select additional products" at bounding box center [745, 378] width 117 height 13
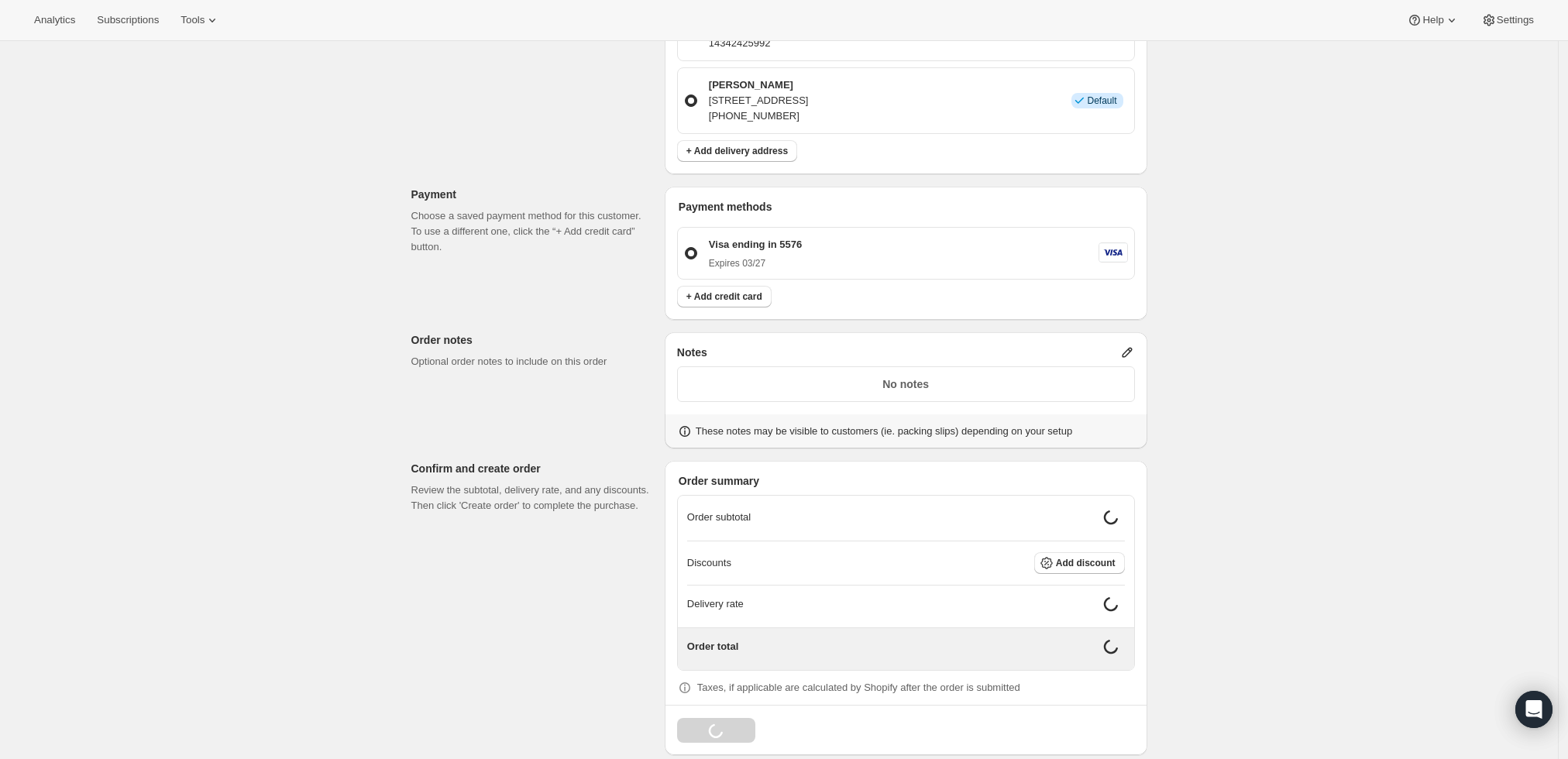
scroll to position [649, 0]
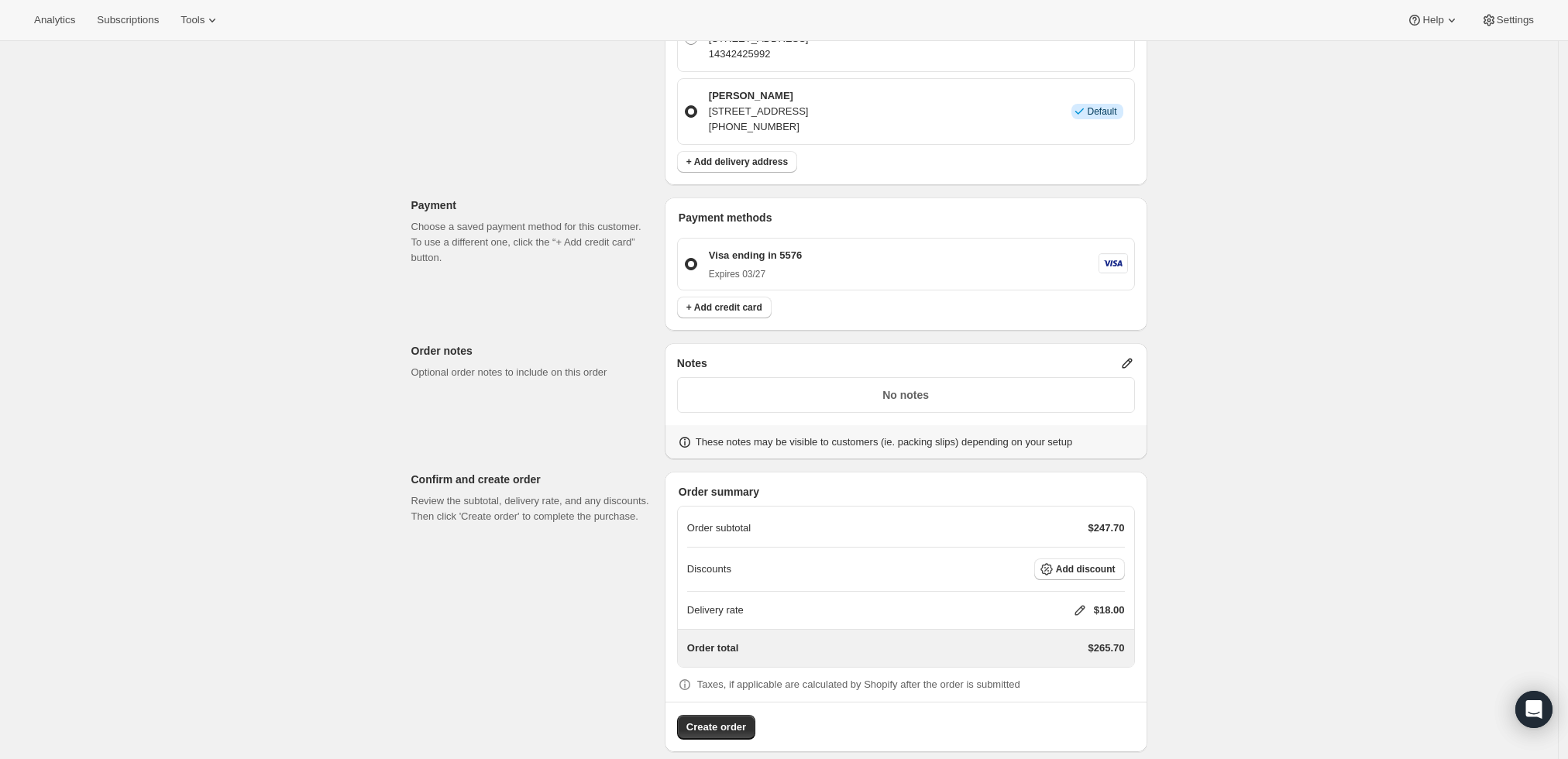
click at [1077, 603] on icon at bounding box center [1080, 610] width 16 height 16
click at [1021, 646] on input "0" at bounding box center [1088, 651] width 139 height 25
type input "0"
click at [1068, 694] on button "Save" at bounding box center [1077, 687] width 41 height 22
click at [724, 719] on span "Create order" at bounding box center [716, 727] width 59 height 16
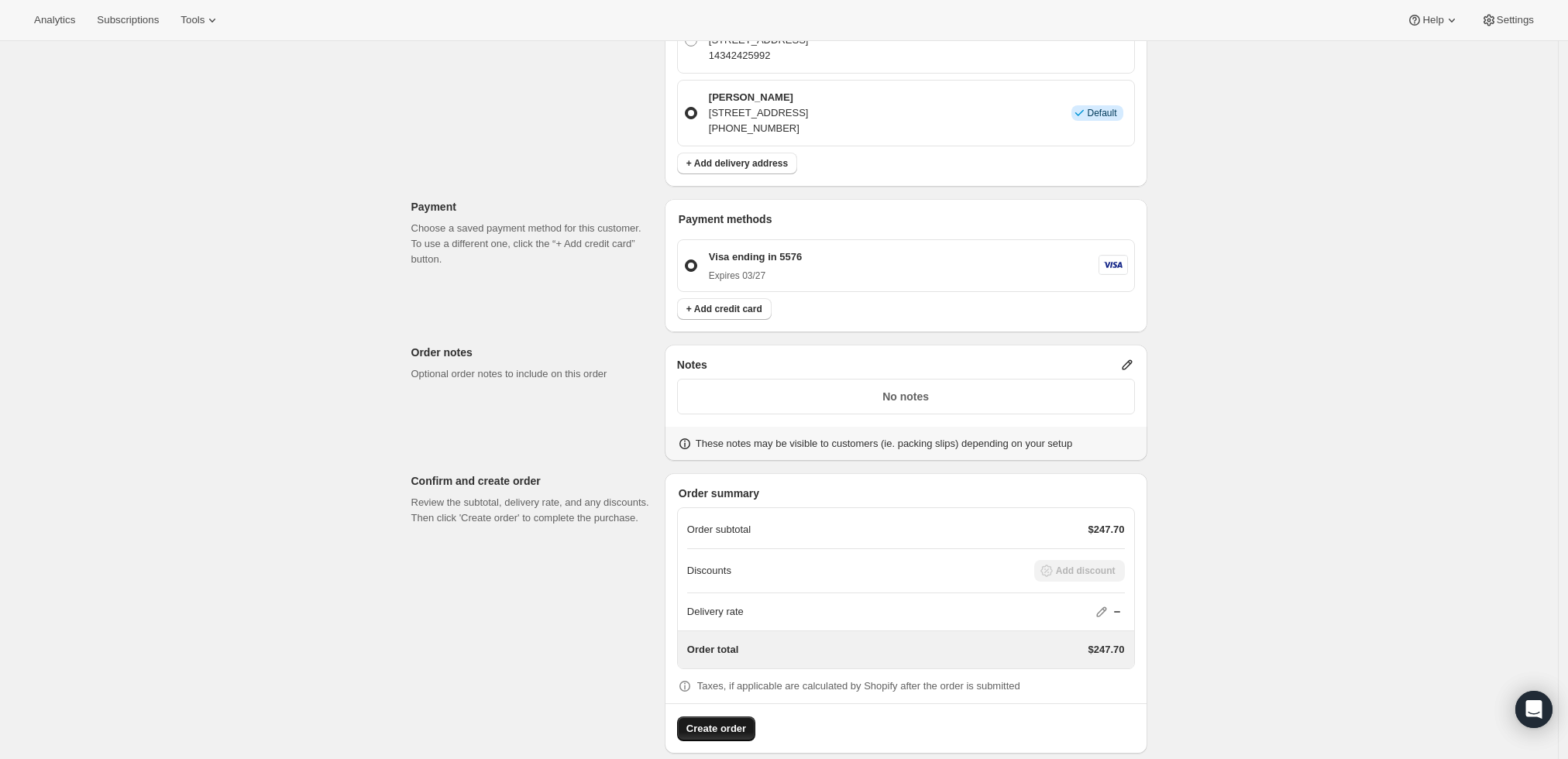
scroll to position [732, 0]
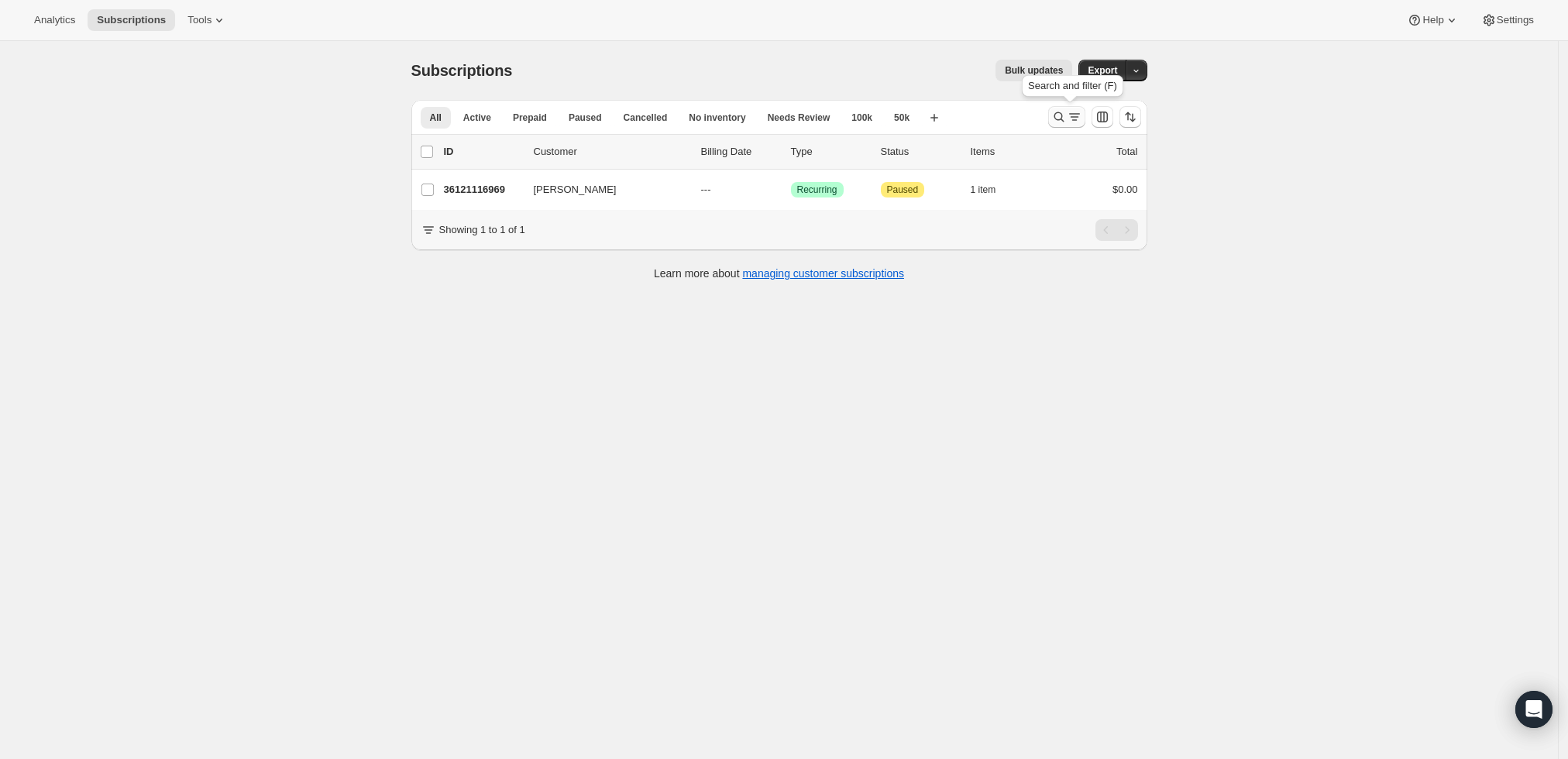
click at [1060, 120] on icon "Search and filter results" at bounding box center [1059, 117] width 16 height 16
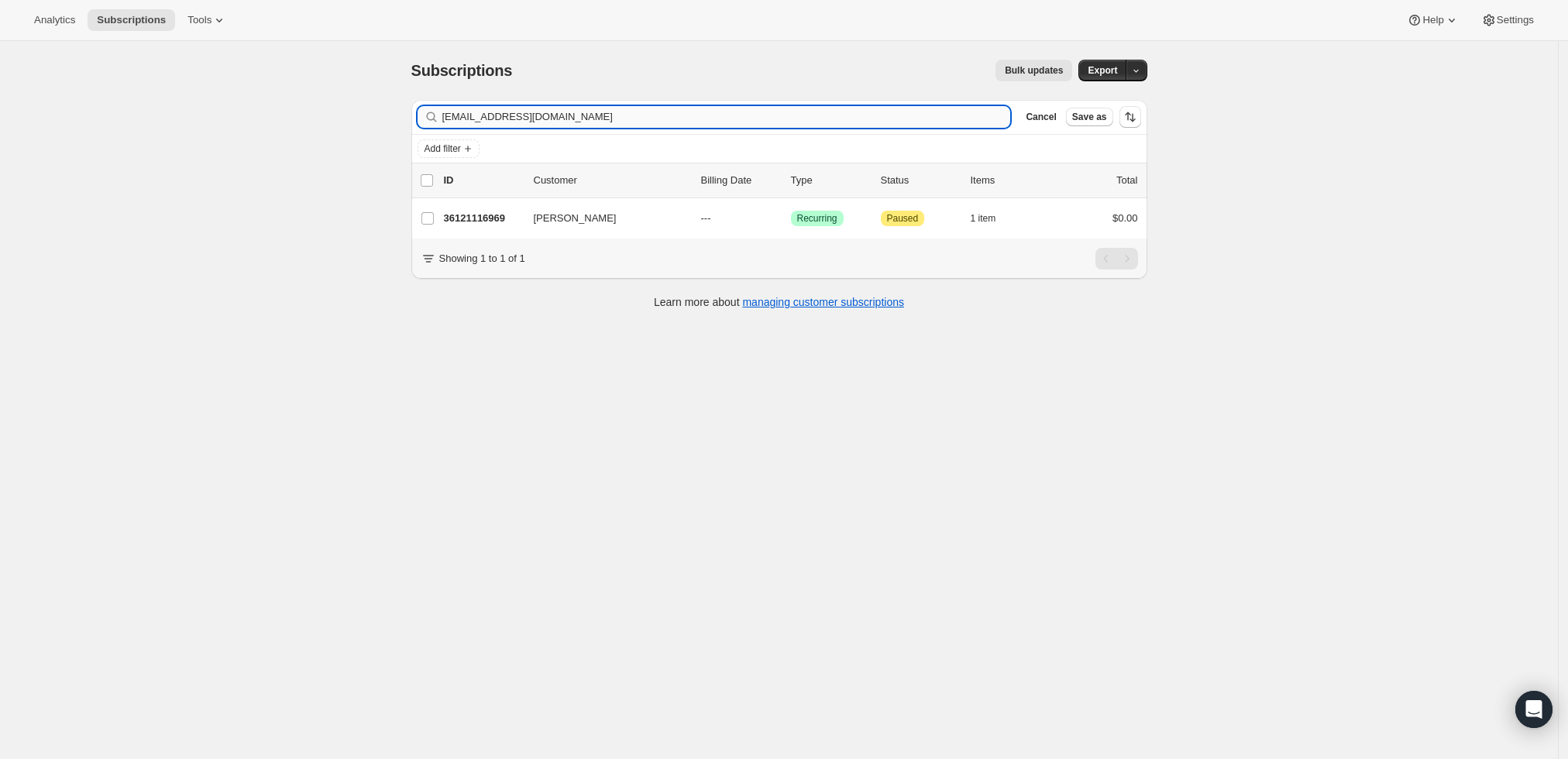
click at [788, 123] on input "gbaniel86@gmail.com" at bounding box center [727, 117] width 569 height 22
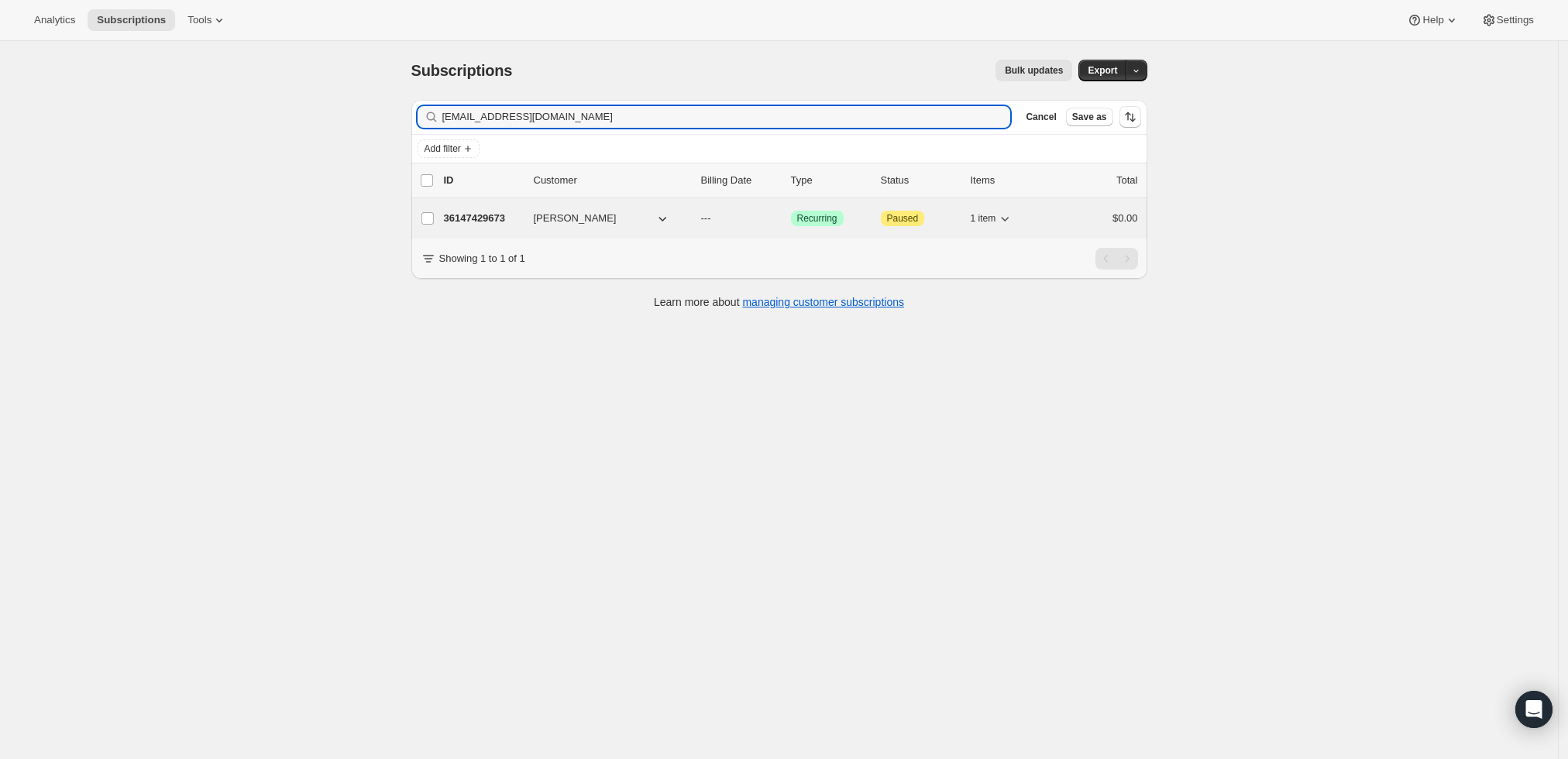
type input "billham@knology.net"
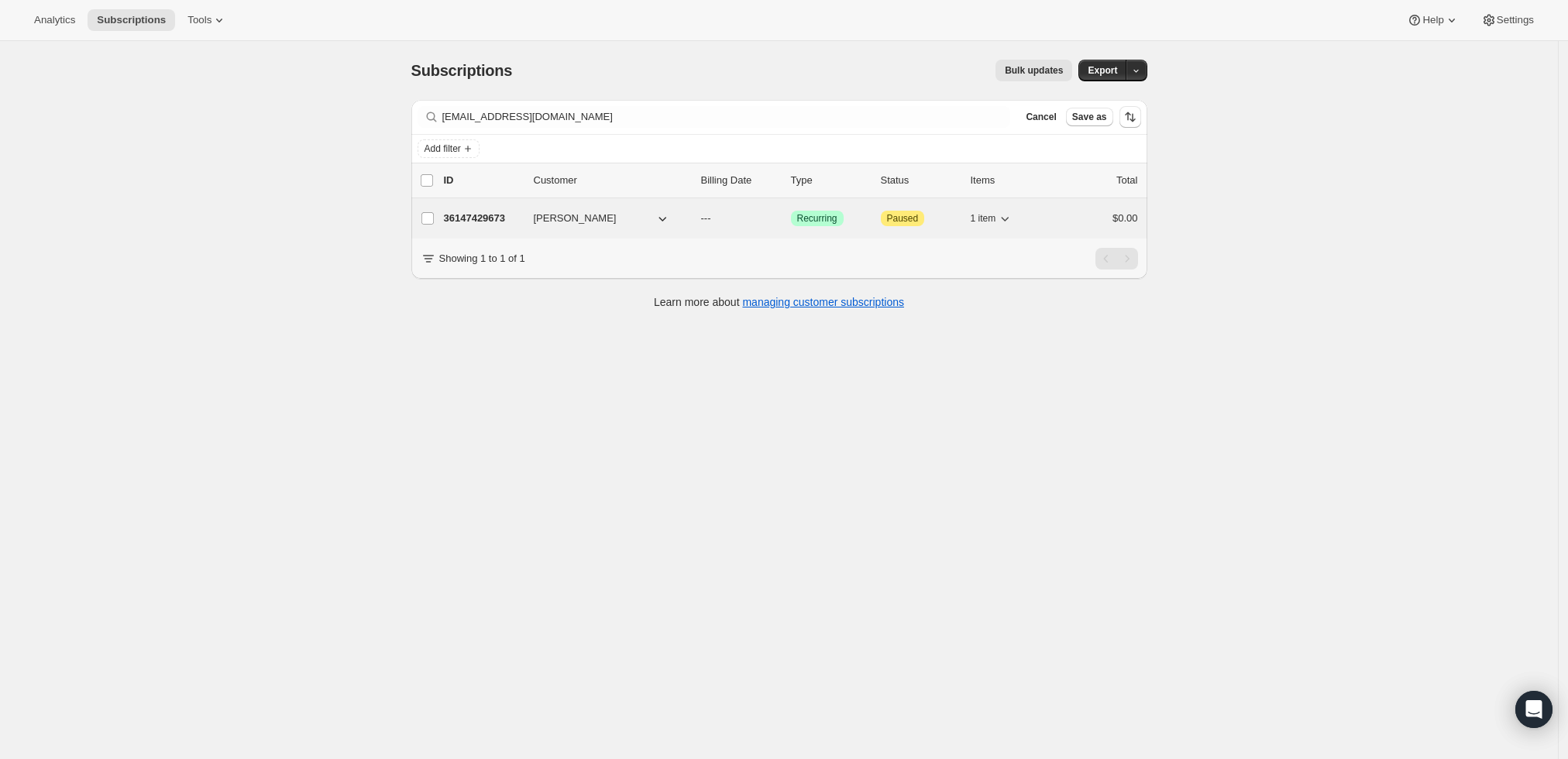
click at [483, 217] on p "36147429673" at bounding box center [483, 218] width 77 height 16
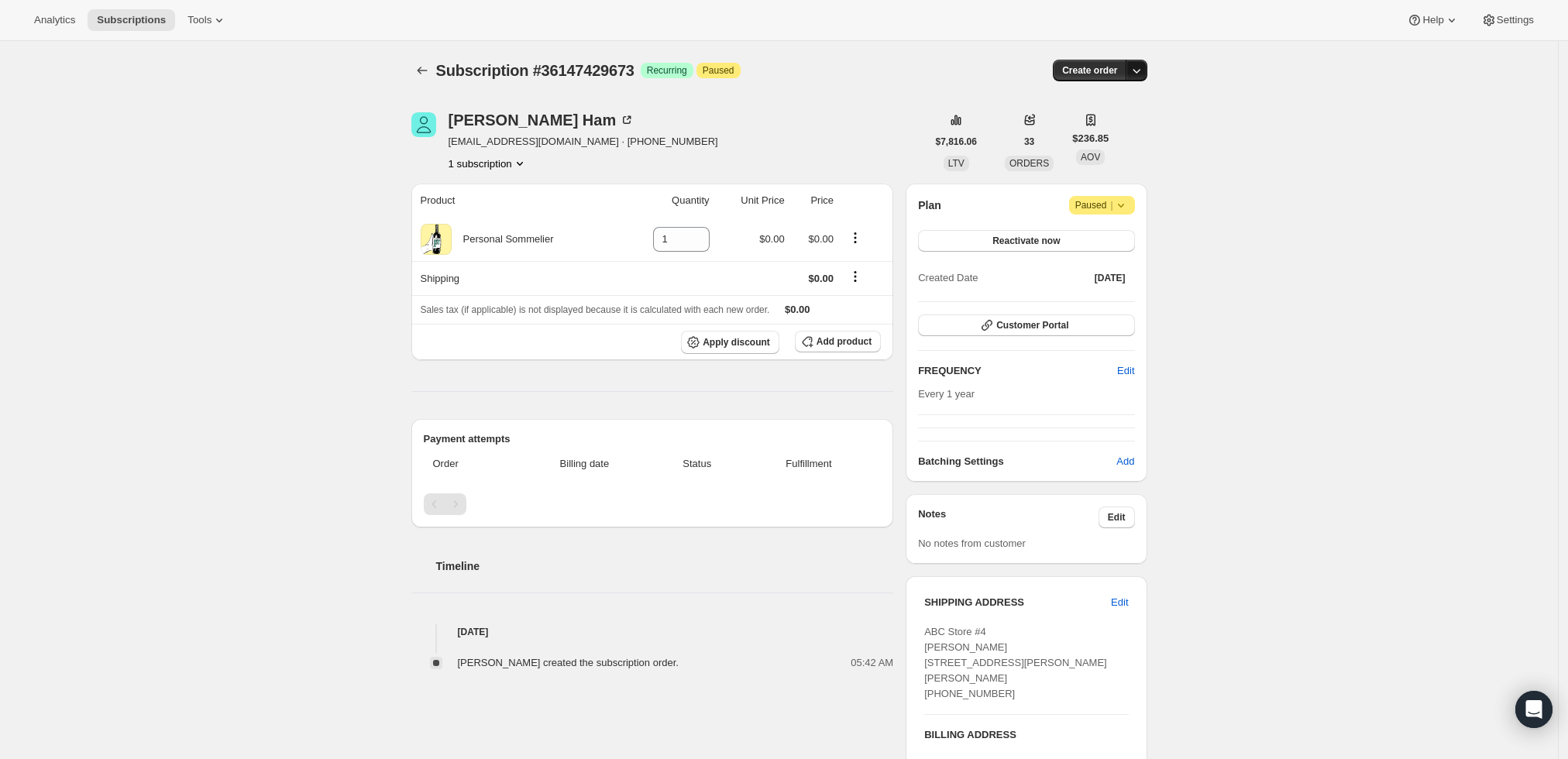
click at [1141, 70] on icon "button" at bounding box center [1136, 70] width 16 height 16
click at [1123, 129] on span "Create custom one-time order" at bounding box center [1075, 128] width 134 height 12
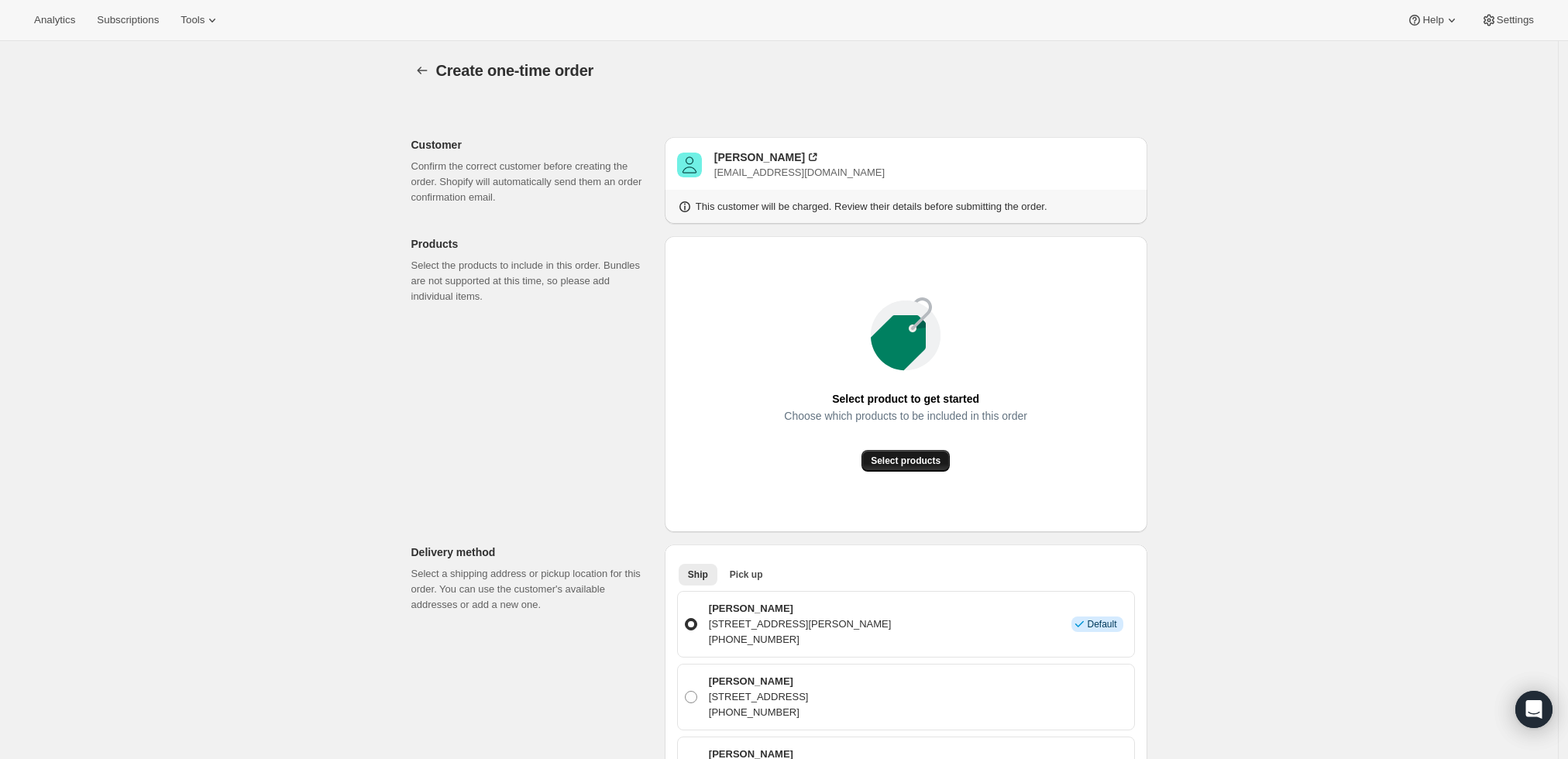
click at [911, 464] on span "Select products" at bounding box center [905, 460] width 70 height 13
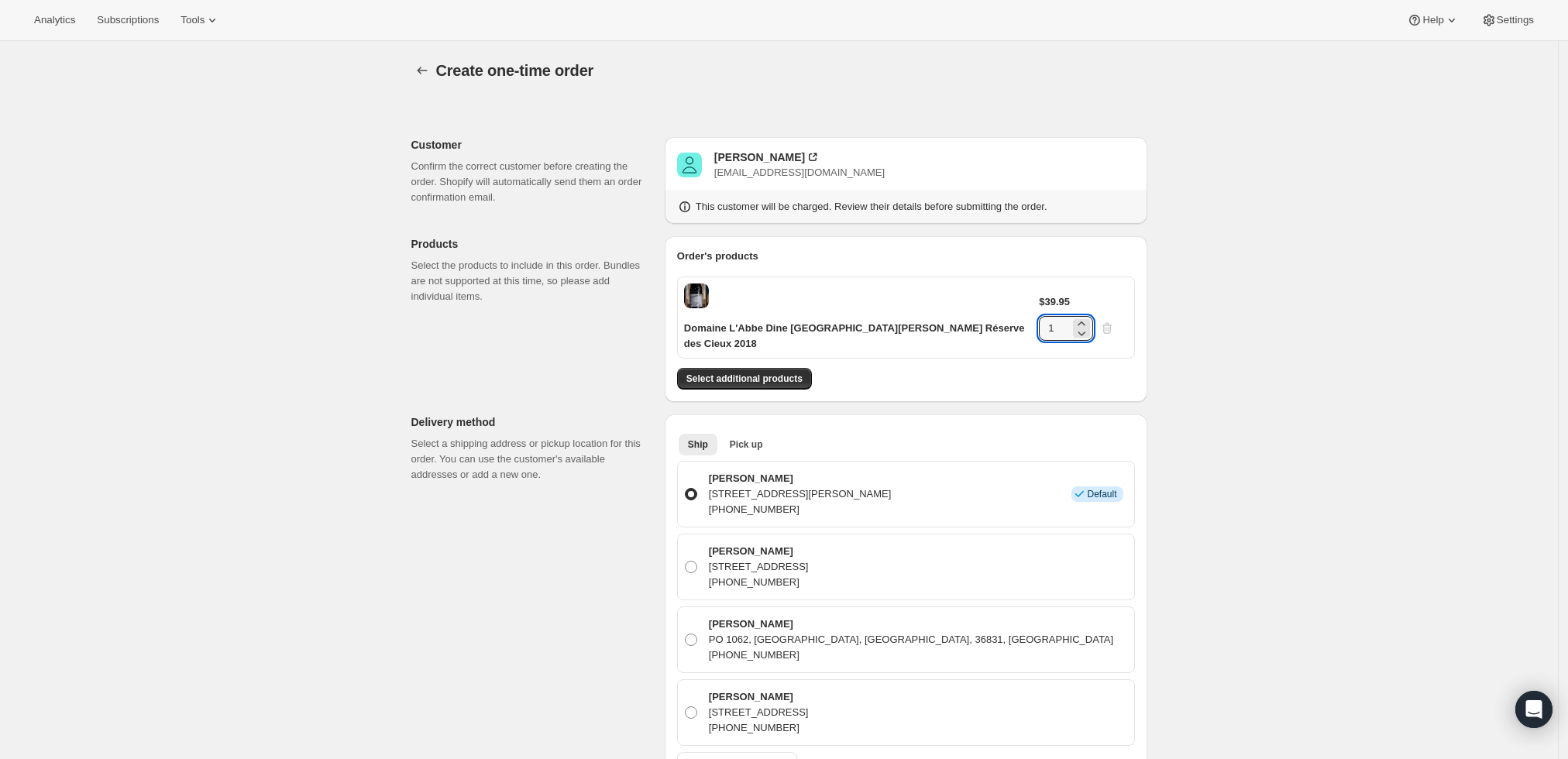
drag, startPoint x: 1082, startPoint y: 295, endPoint x: 1038, endPoint y: 293, distance: 44.0
click at [1039, 294] on div "$39.95 1" at bounding box center [1082, 317] width 88 height 46
type input "6"
click at [1174, 288] on div "Create one-time order. This page is ready Create one-time order Customer Confir…" at bounding box center [779, 716] width 1558 height 1351
click at [767, 372] on span "Select additional products" at bounding box center [745, 378] width 117 height 13
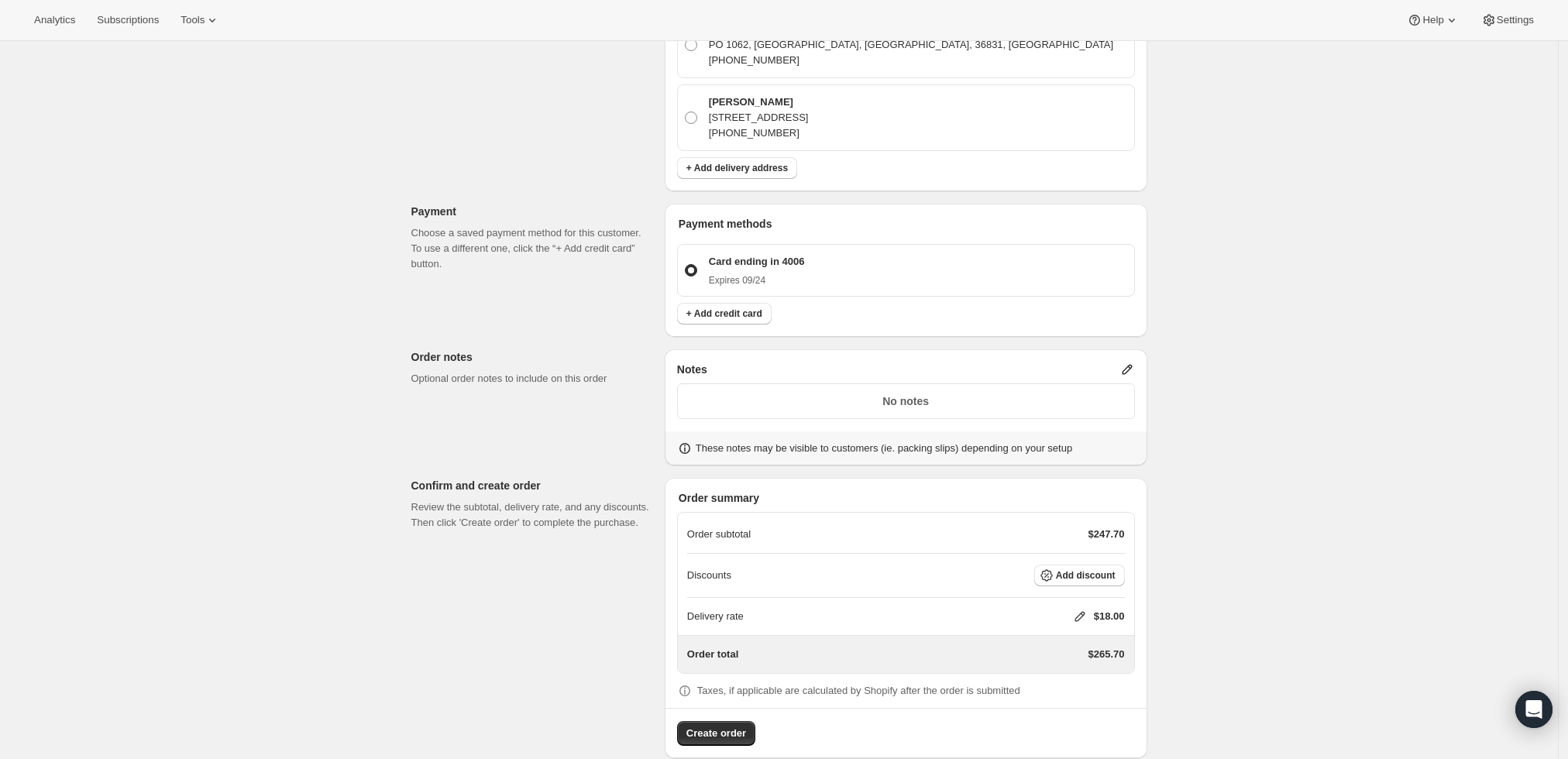
scroll to position [649, 0]
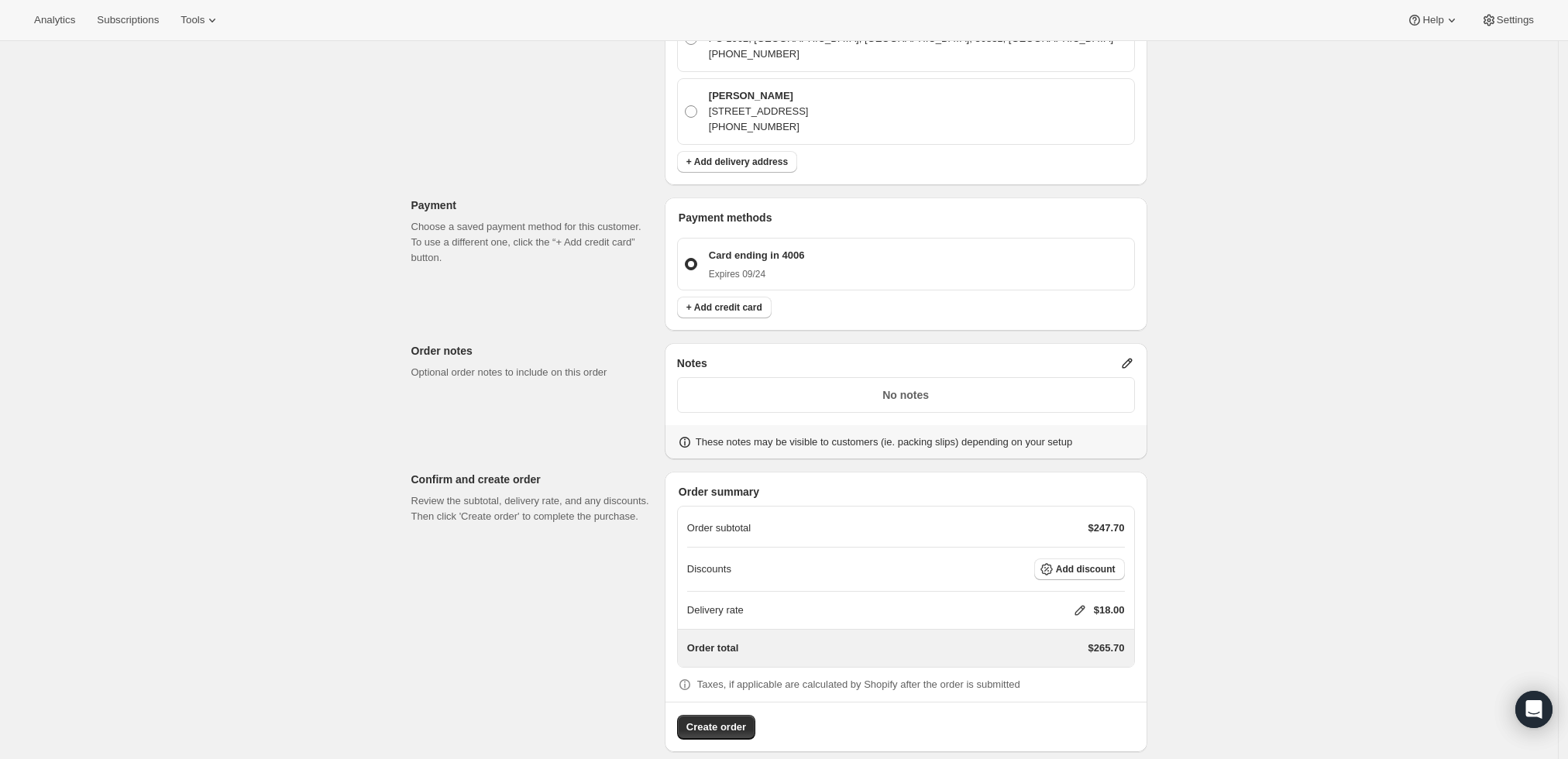
click at [1078, 603] on icon at bounding box center [1080, 610] width 16 height 16
click at [1031, 648] on input "0" at bounding box center [1088, 651] width 139 height 25
type input "0"
click at [1067, 686] on span "Save" at bounding box center [1077, 687] width 22 height 13
click at [727, 719] on span "Create order" at bounding box center [716, 727] width 59 height 16
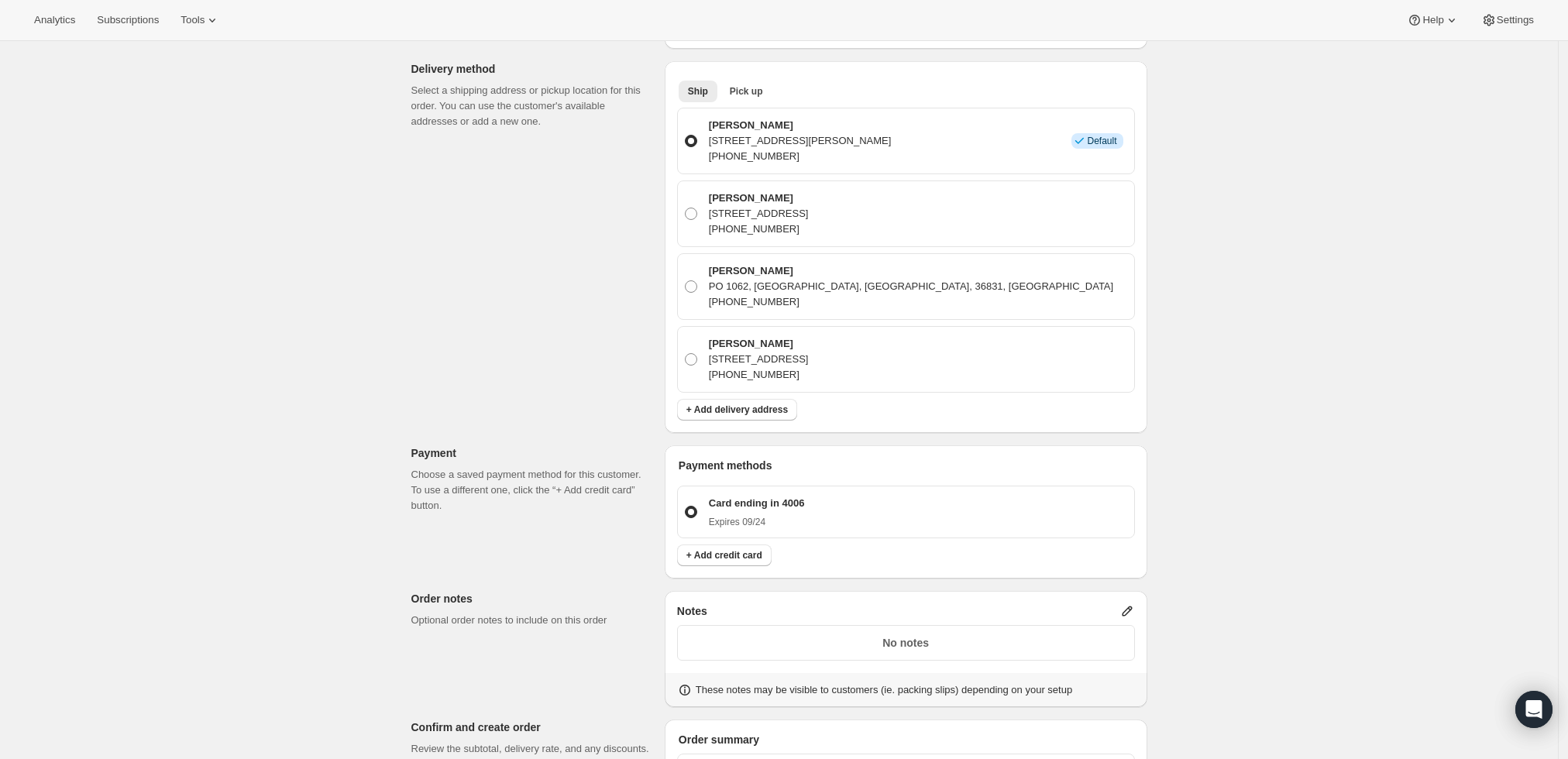
scroll to position [390, 0]
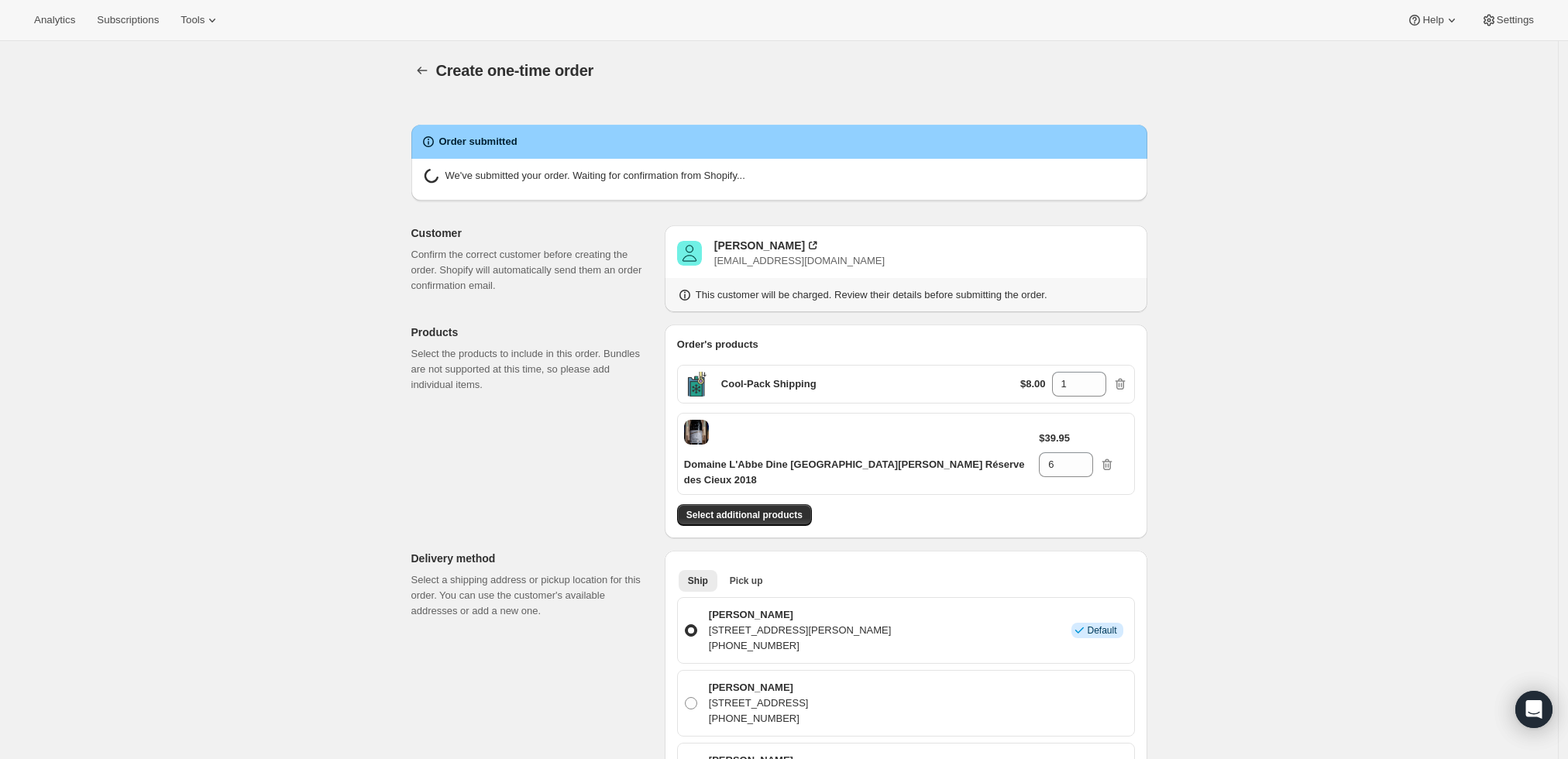
radio input "true"
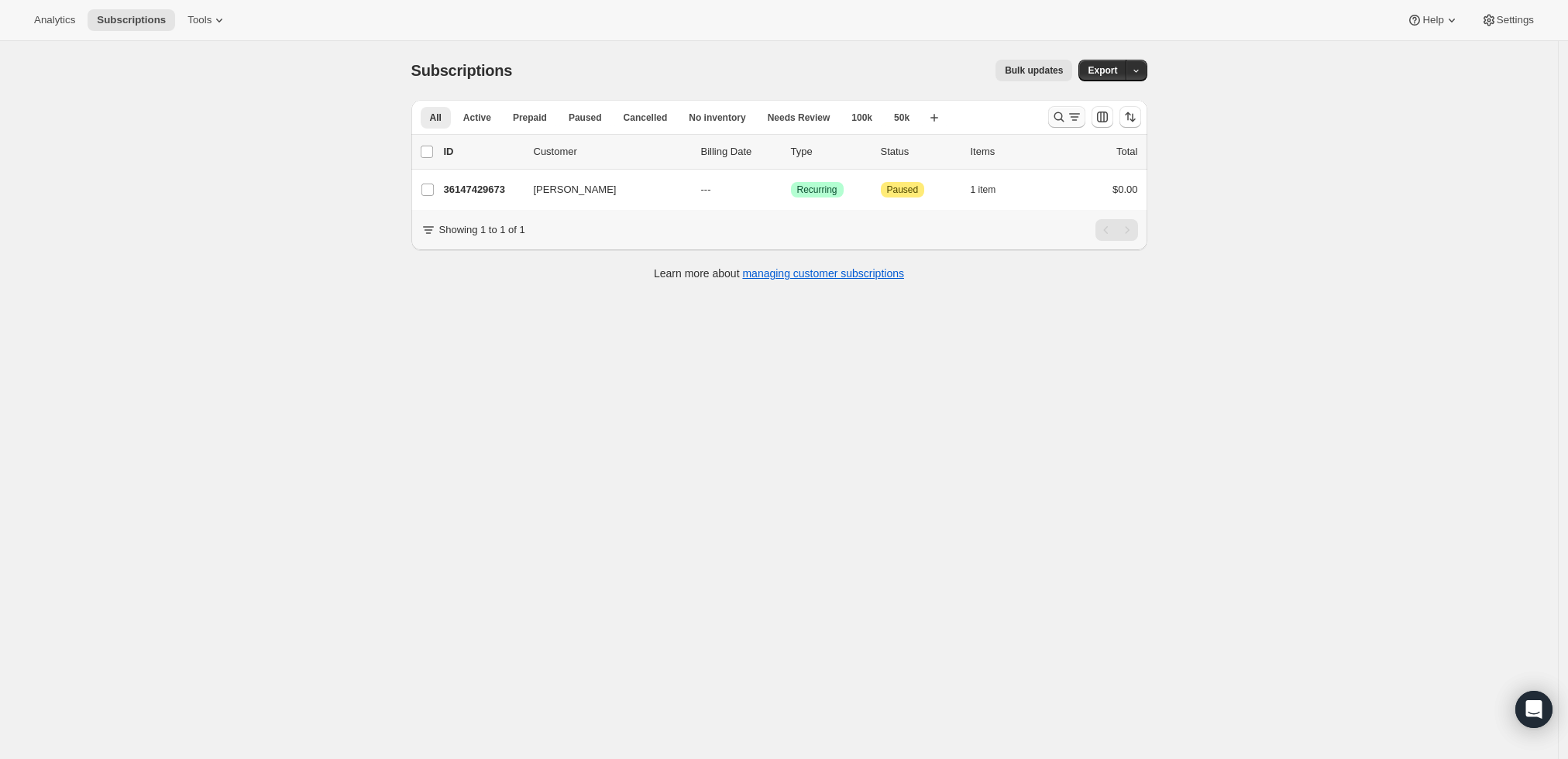
click at [1065, 120] on icon "Search and filter results" at bounding box center [1059, 117] width 16 height 16
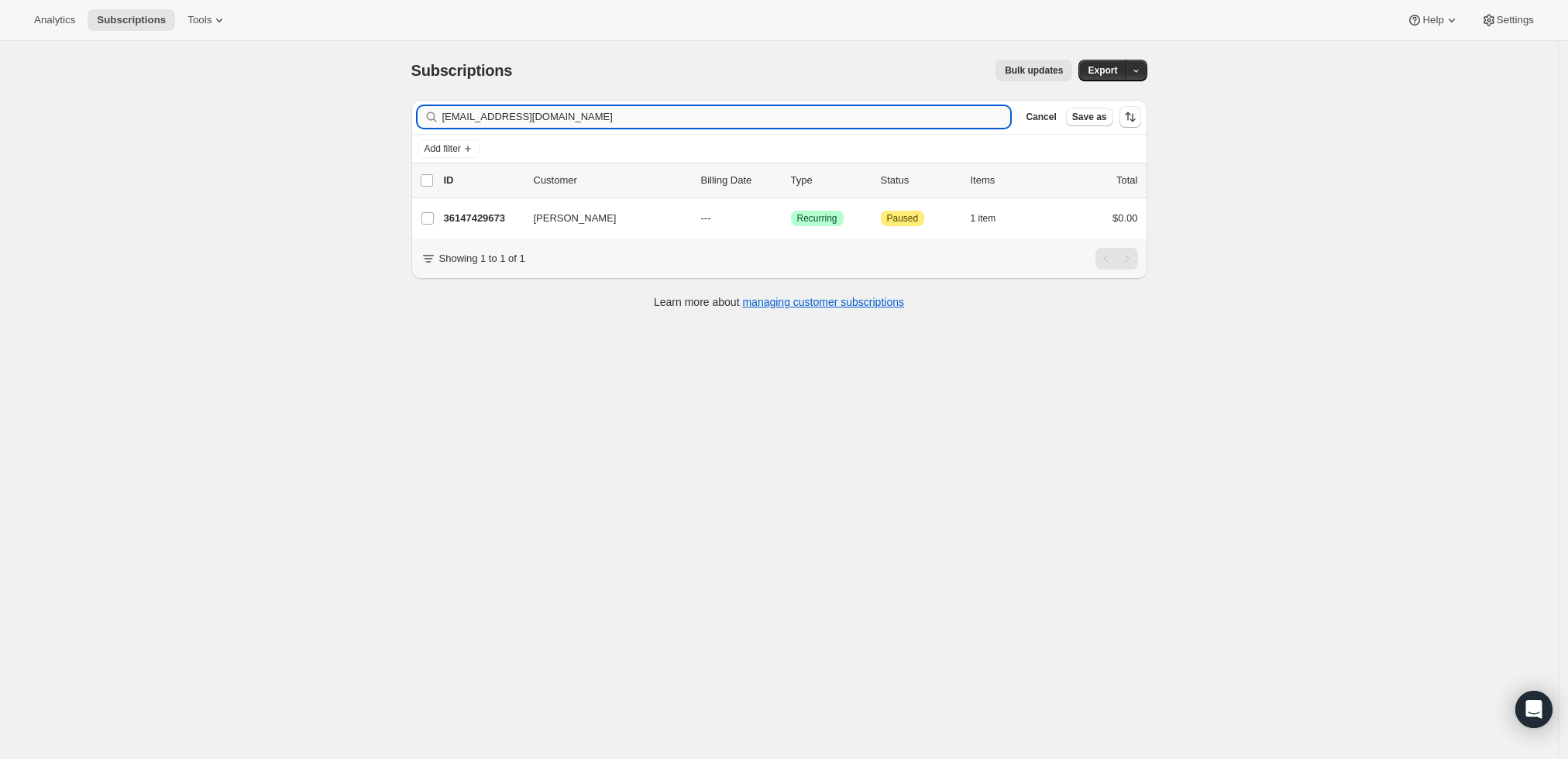
click at [870, 117] on input "[EMAIL_ADDRESS][DOMAIN_NAME]" at bounding box center [727, 117] width 569 height 22
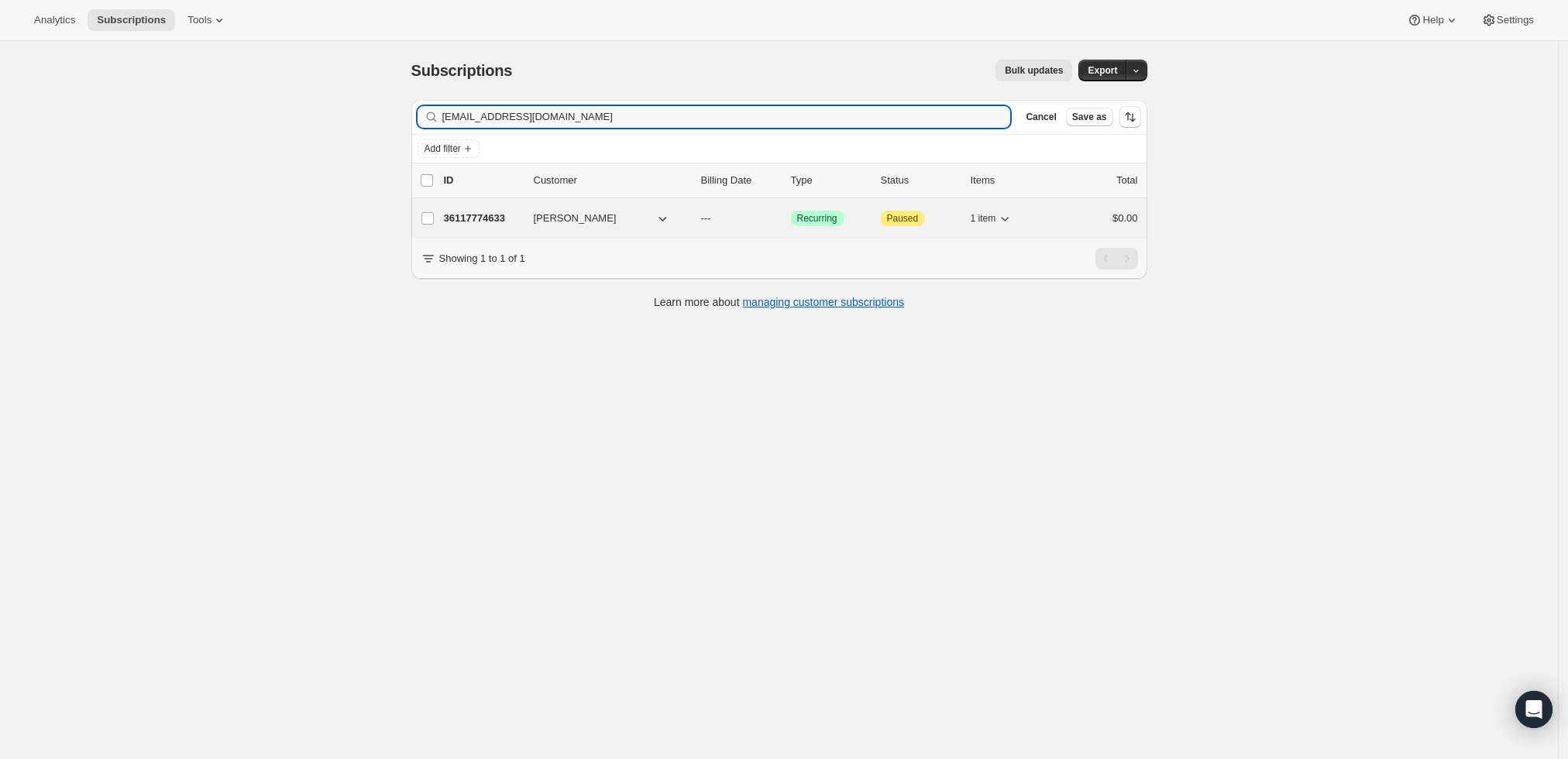
type input "rmarinucci1953@gmail.com"
click at [503, 218] on p "36117774633" at bounding box center [483, 218] width 77 height 16
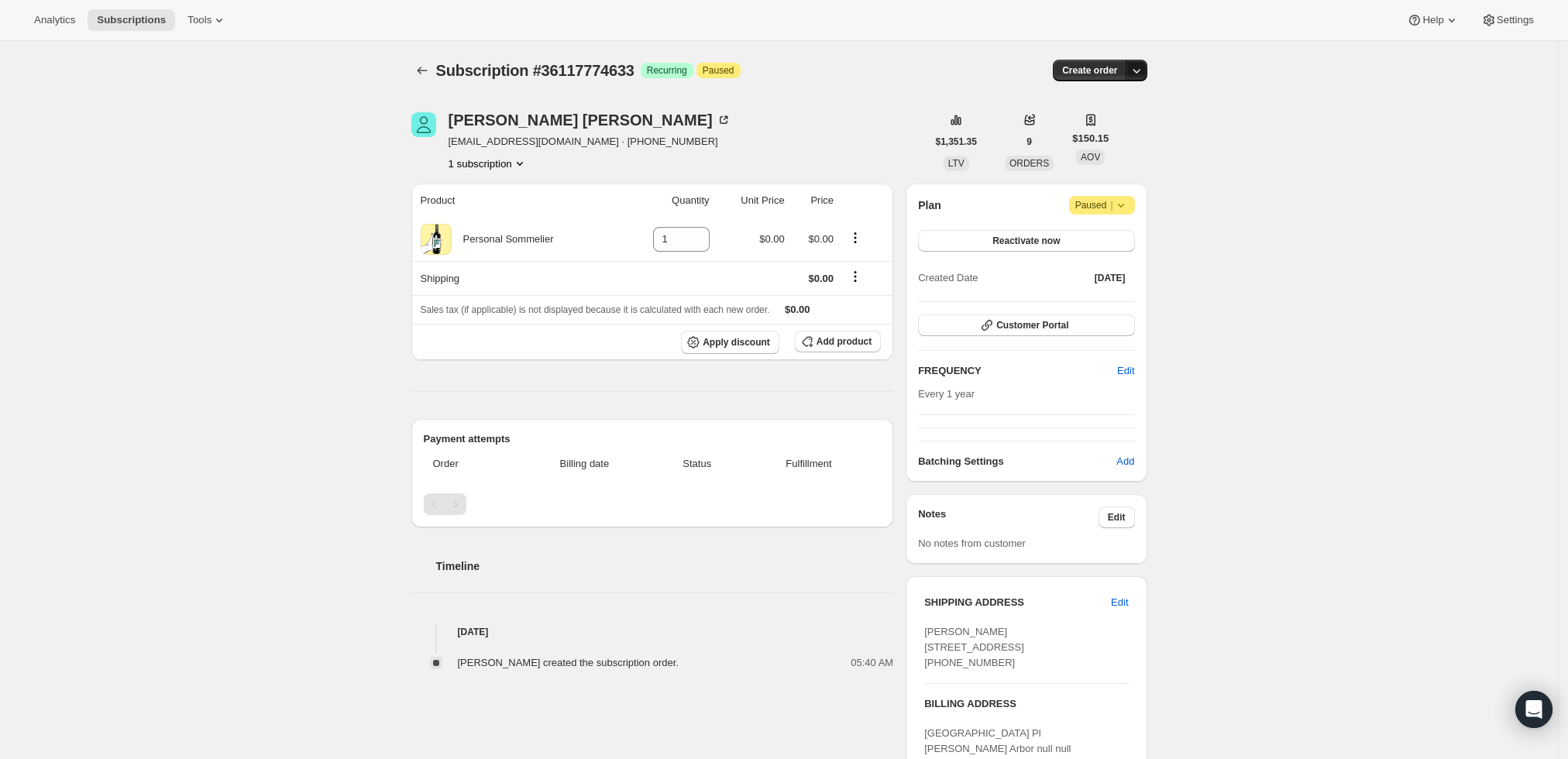
click at [1140, 66] on icon "button" at bounding box center [1136, 70] width 16 height 16
click at [1121, 128] on span "Create custom one-time order" at bounding box center [1075, 128] width 134 height 12
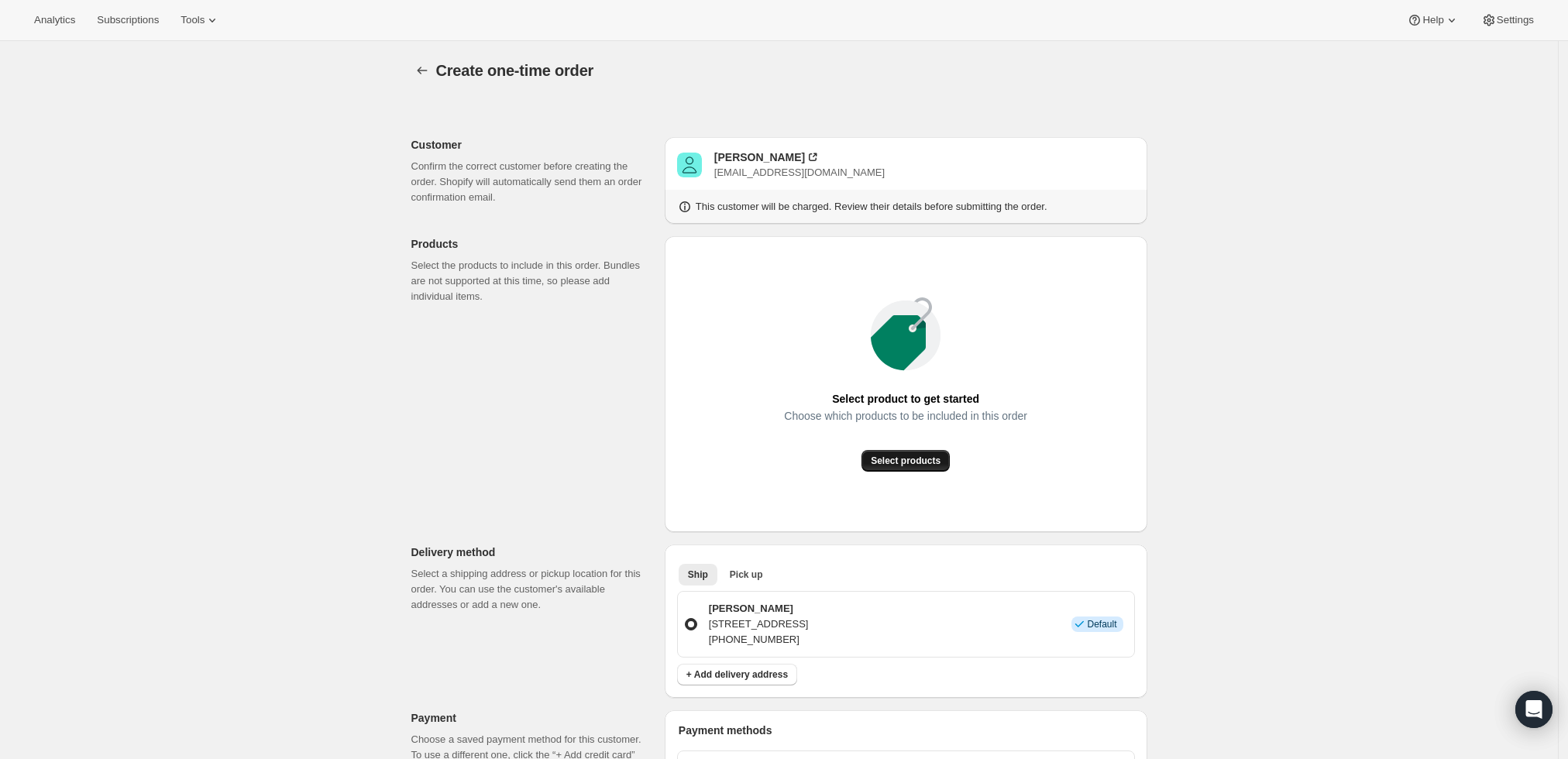
click at [921, 468] on button "Select products" at bounding box center [905, 461] width 88 height 22
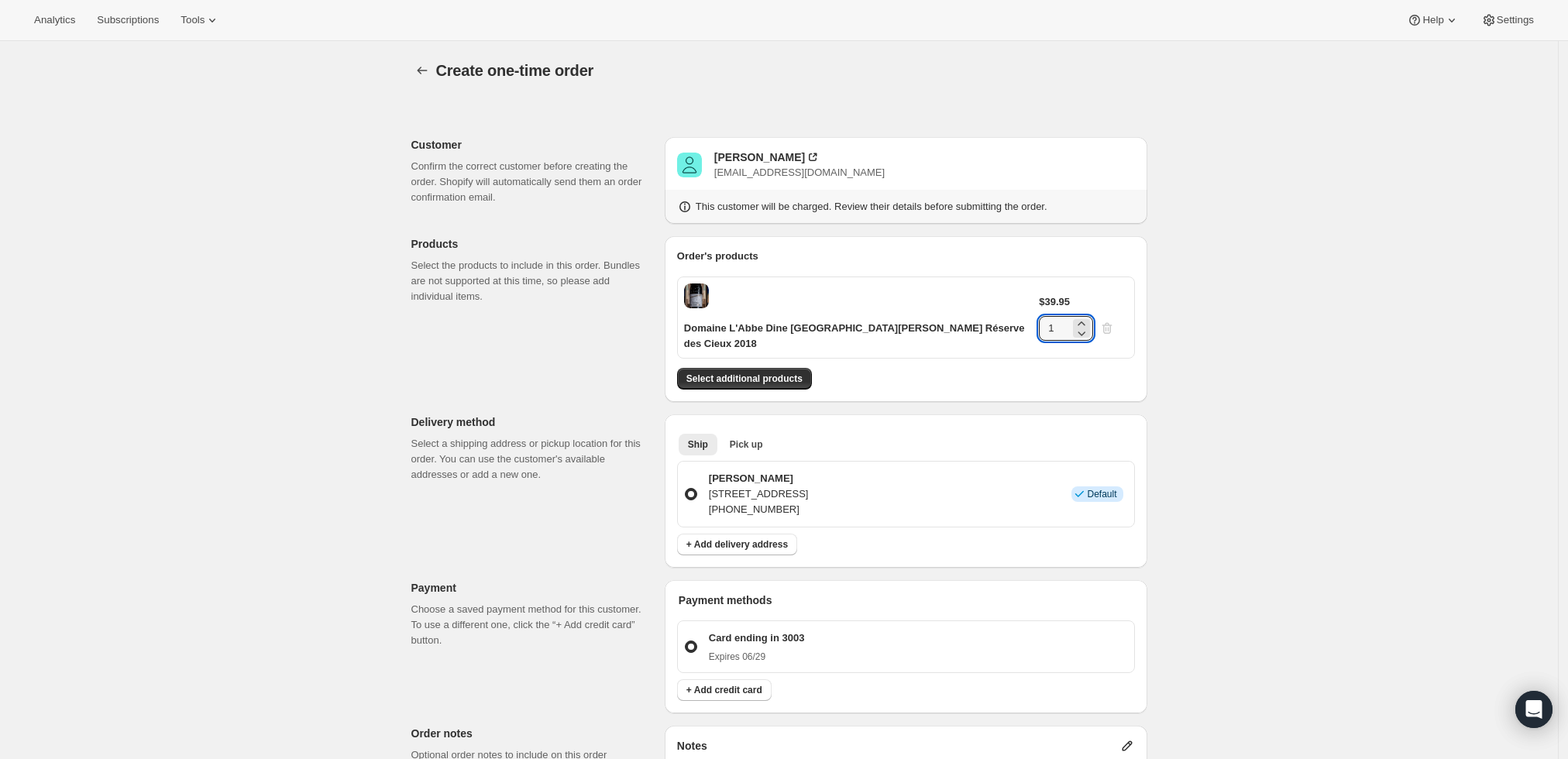
drag, startPoint x: 1089, startPoint y: 295, endPoint x: 1045, endPoint y: 300, distance: 44.3
click at [1045, 300] on div "$39.95 1" at bounding box center [1082, 317] width 88 height 46
type input "6"
click at [1280, 362] on div "Create one-time order. This page is ready Create one-time order Customer Confir…" at bounding box center [779, 607] width 1558 height 1132
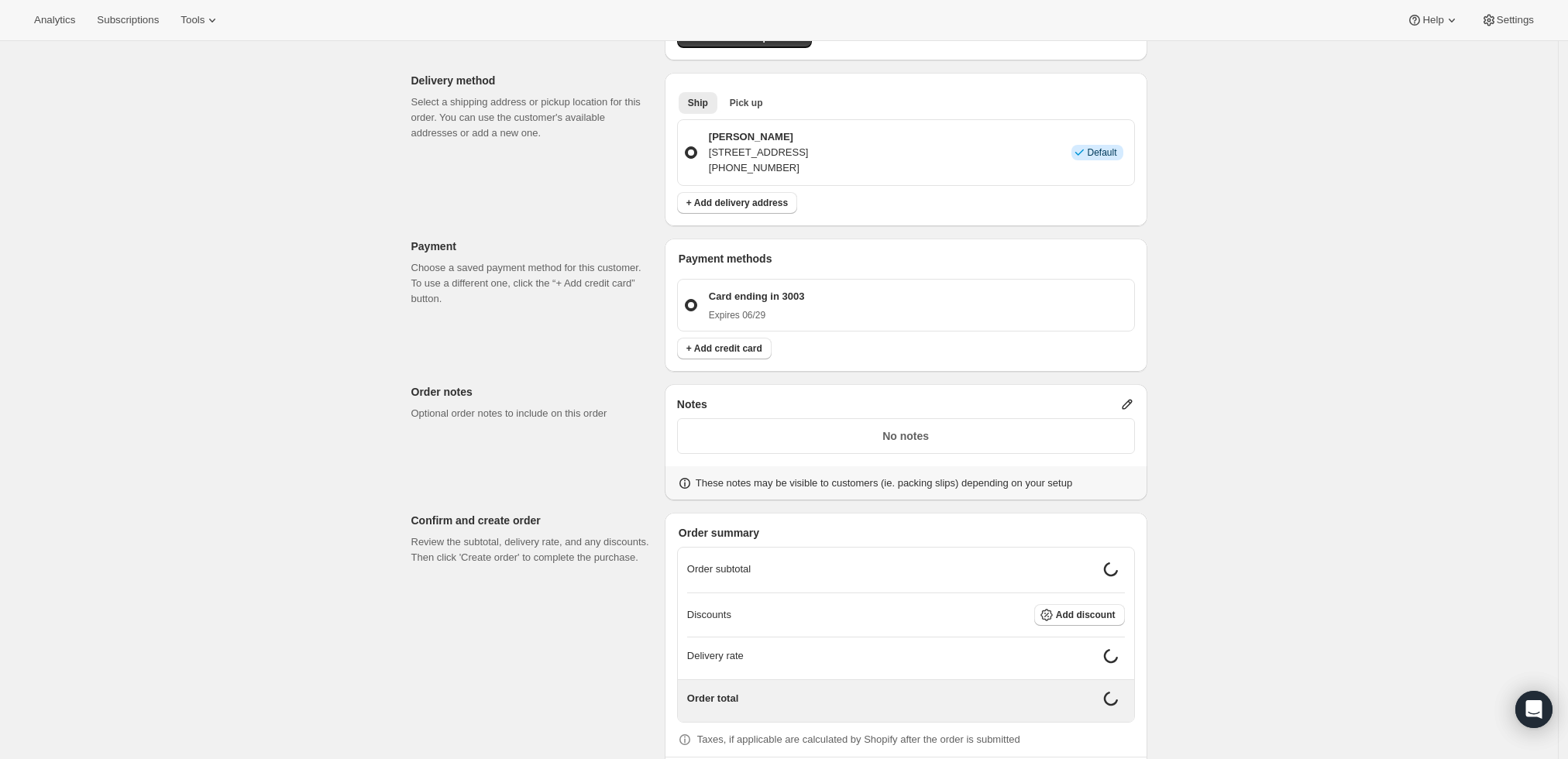
scroll to position [344, 0]
click at [1129, 394] on icon at bounding box center [1127, 402] width 16 height 16
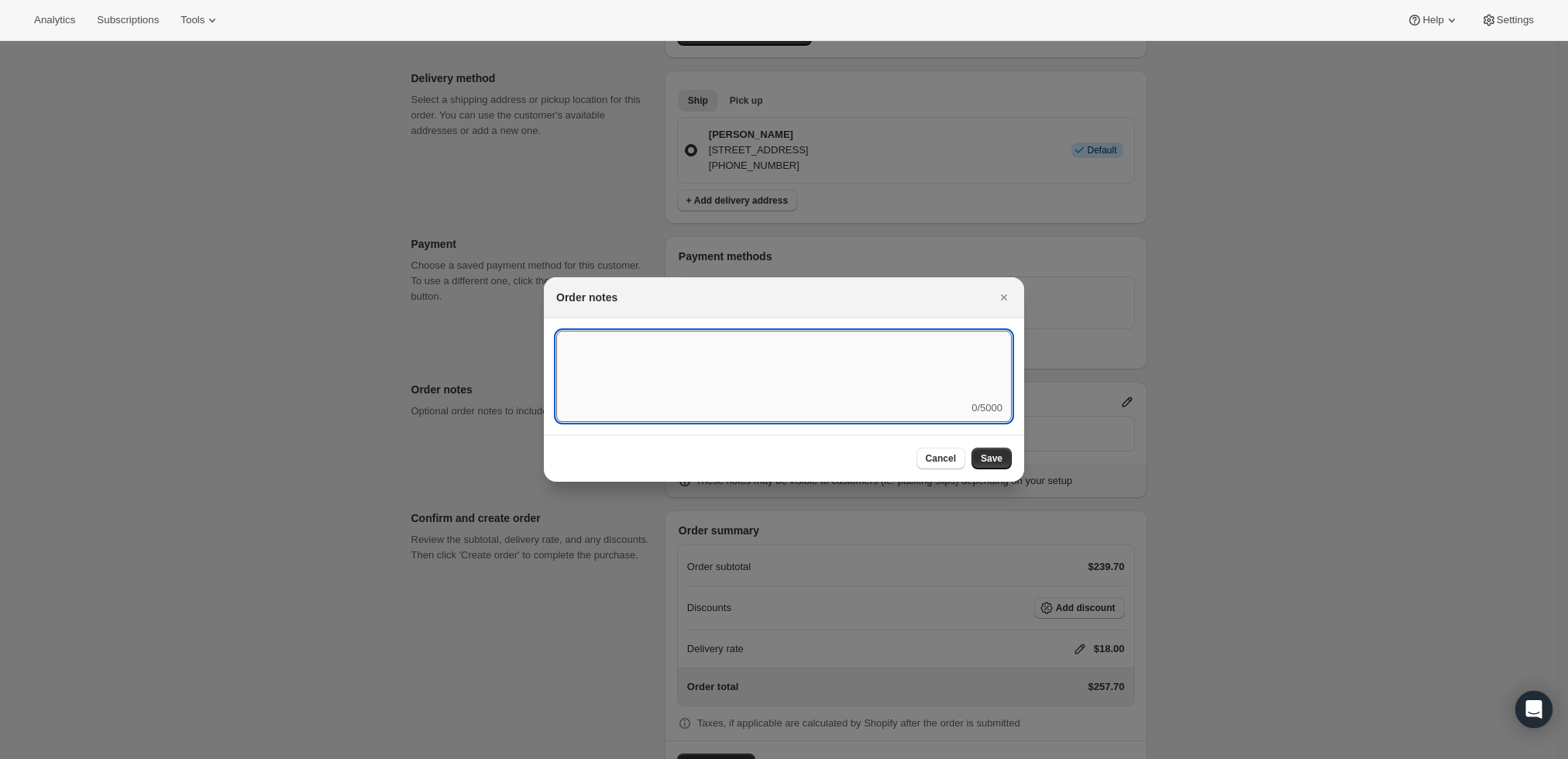
click at [931, 388] on textarea ":r3t:" at bounding box center [784, 365] width 455 height 70
type textarea "Weather HOLD"
click at [992, 458] on span "Save" at bounding box center [992, 458] width 22 height 13
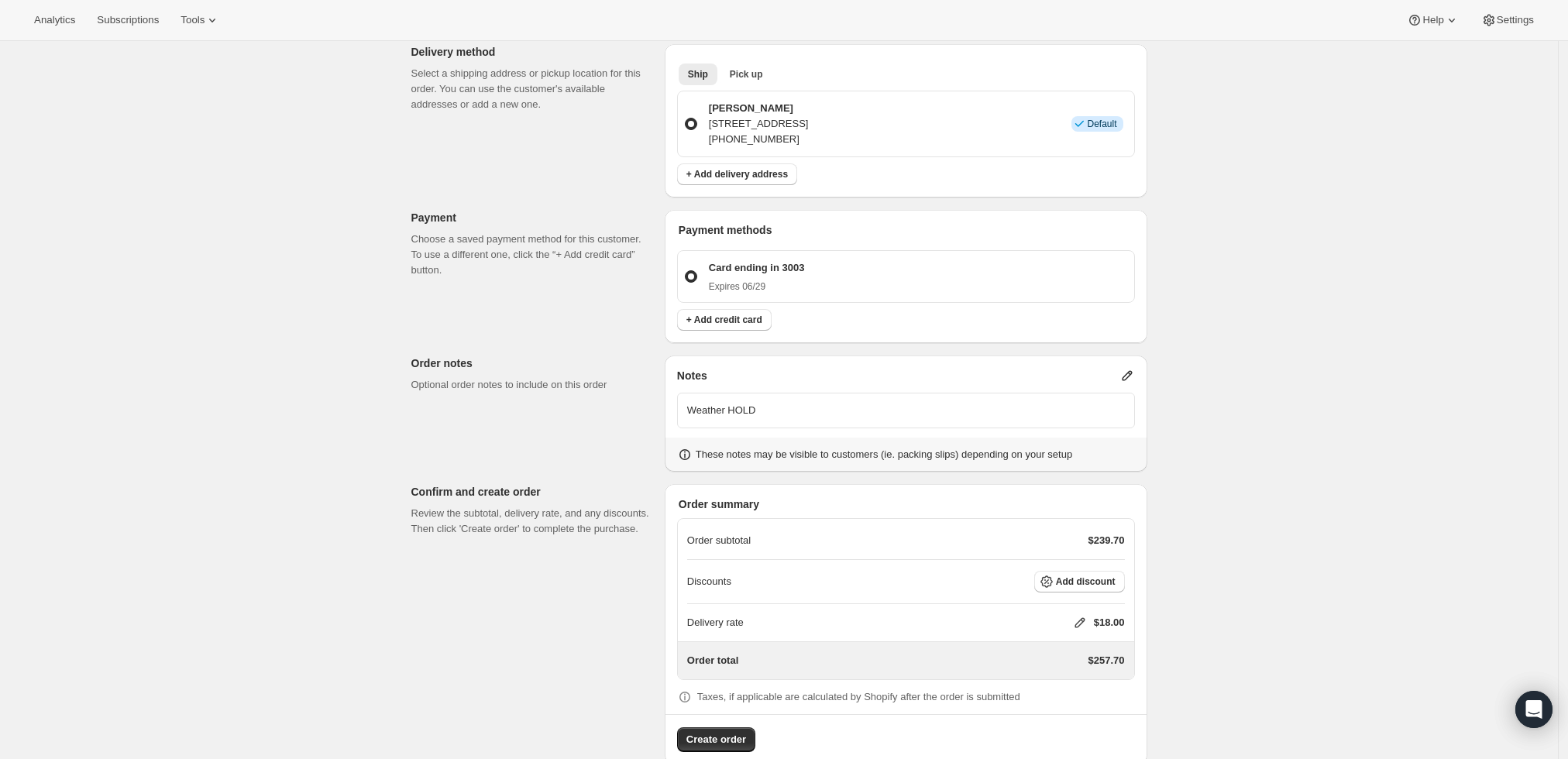
scroll to position [383, 0]
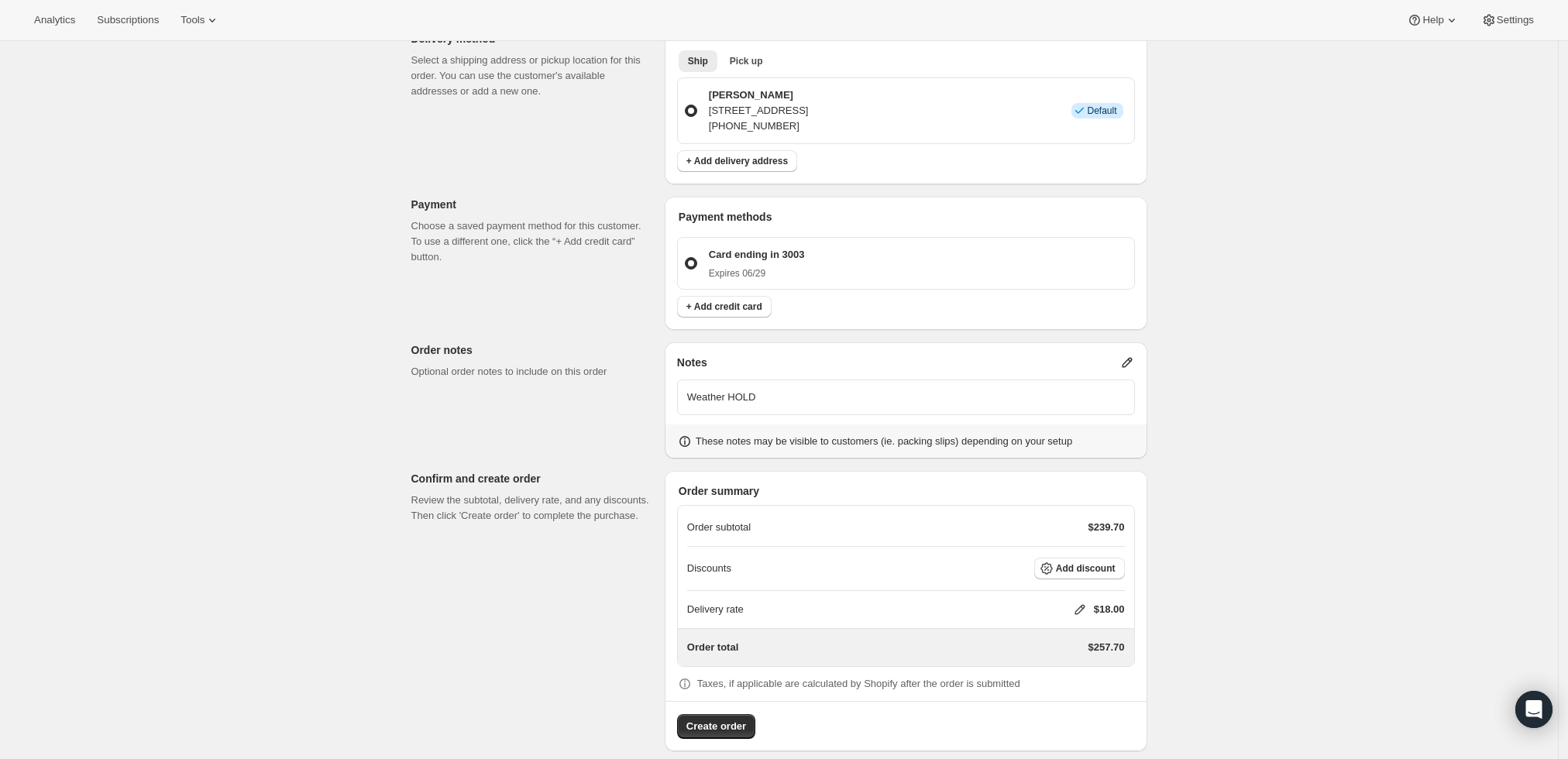
click at [1076, 602] on icon at bounding box center [1080, 610] width 16 height 16
click at [1043, 650] on input "0" at bounding box center [1088, 651] width 139 height 25
type input "0"
click at [1069, 686] on span "Save" at bounding box center [1077, 687] width 22 height 13
click at [729, 718] on span "Create order" at bounding box center [716, 726] width 59 height 16
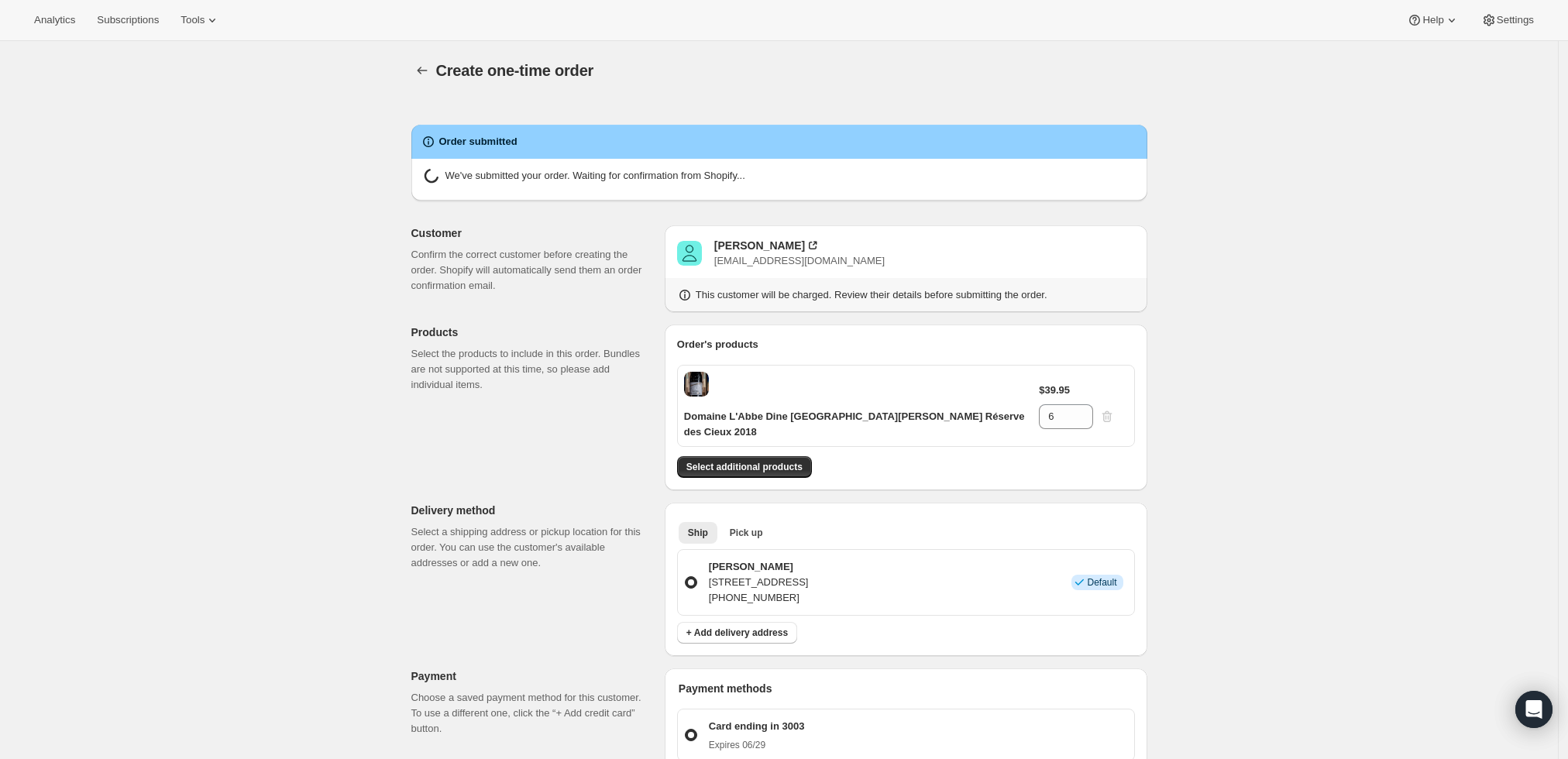
radio input "true"
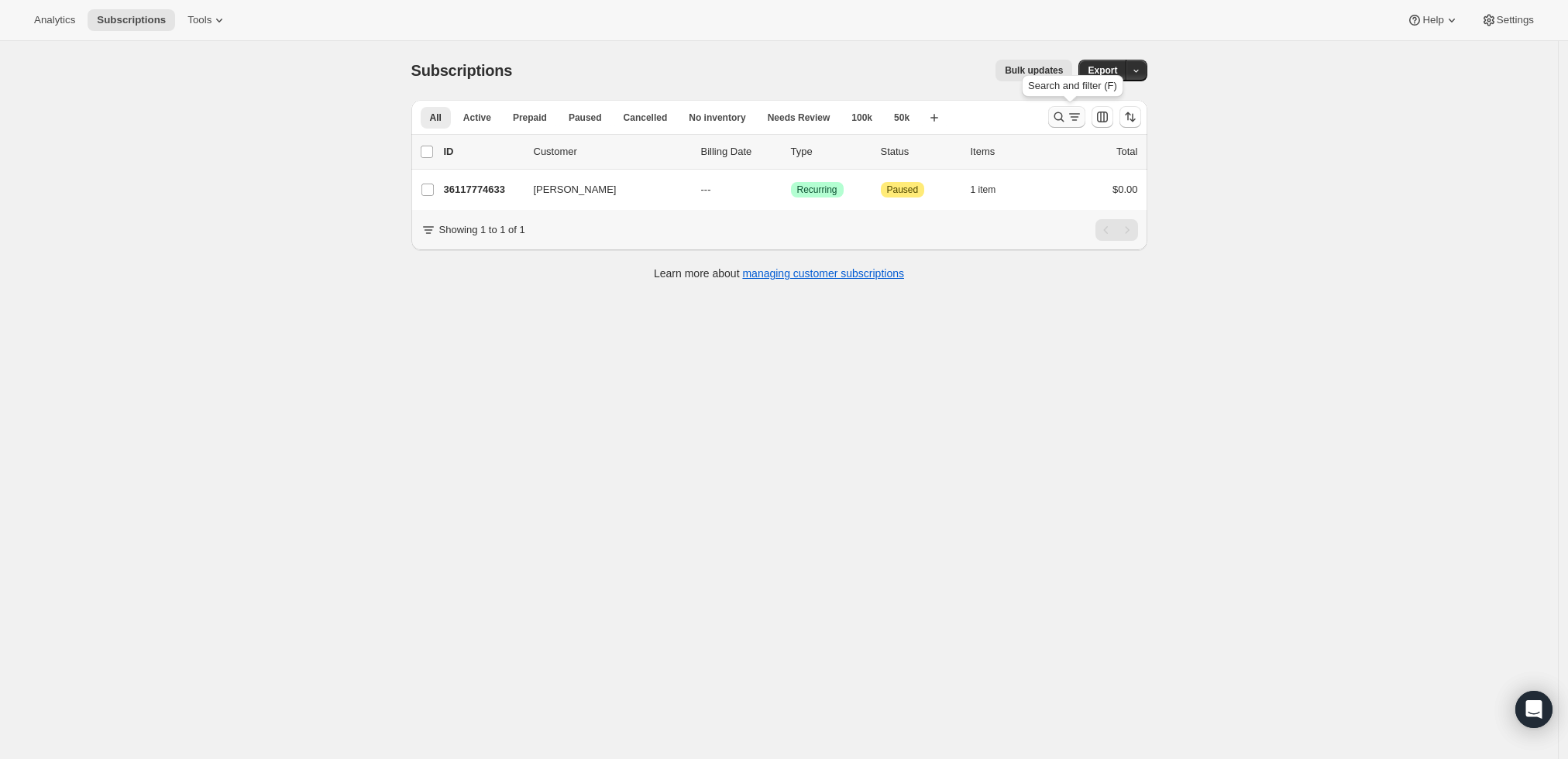
click at [1059, 113] on icon "Search and filter results" at bounding box center [1059, 117] width 16 height 16
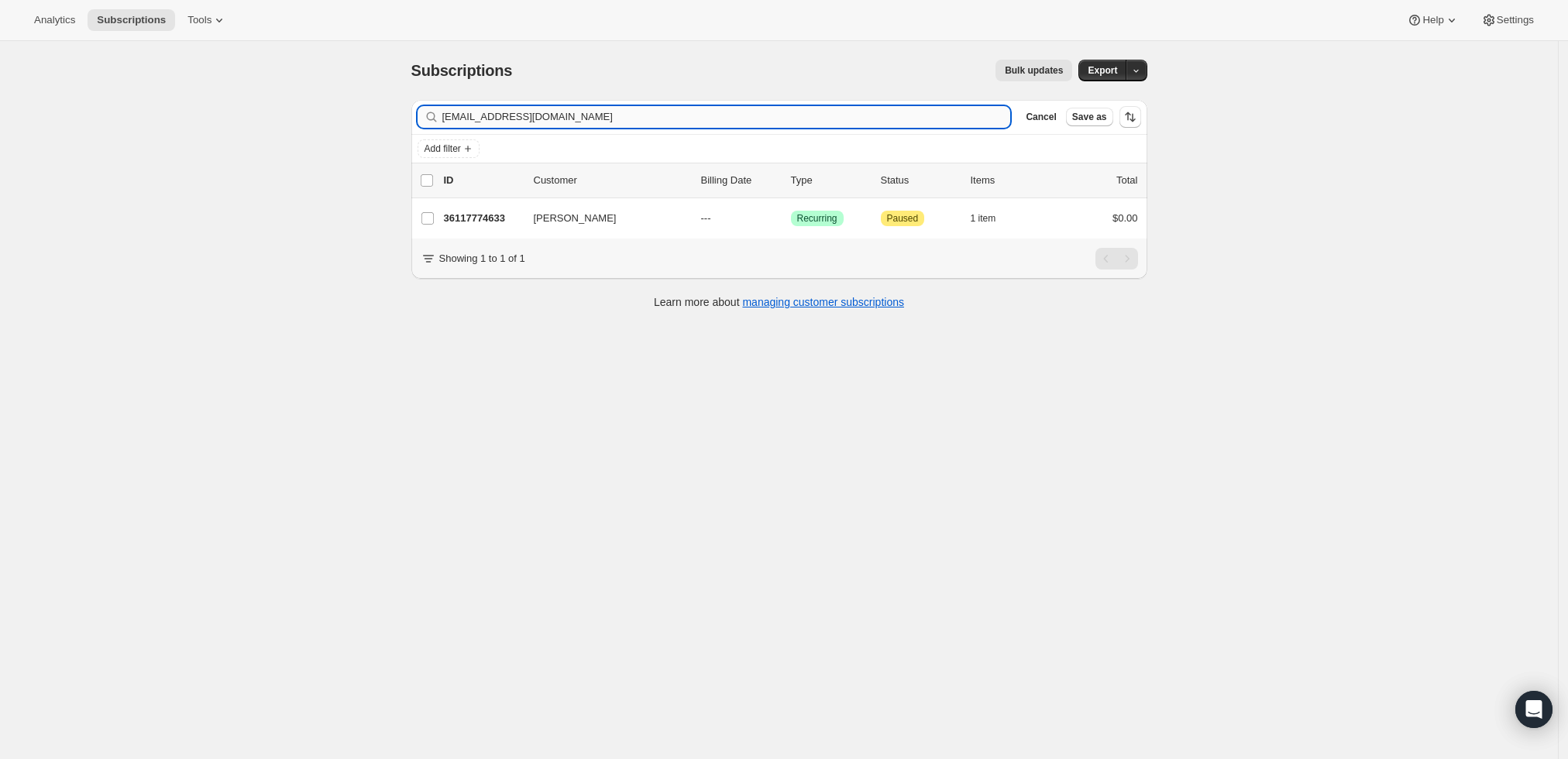
click at [749, 125] on input "[EMAIL_ADDRESS][DOMAIN_NAME]" at bounding box center [727, 117] width 569 height 22
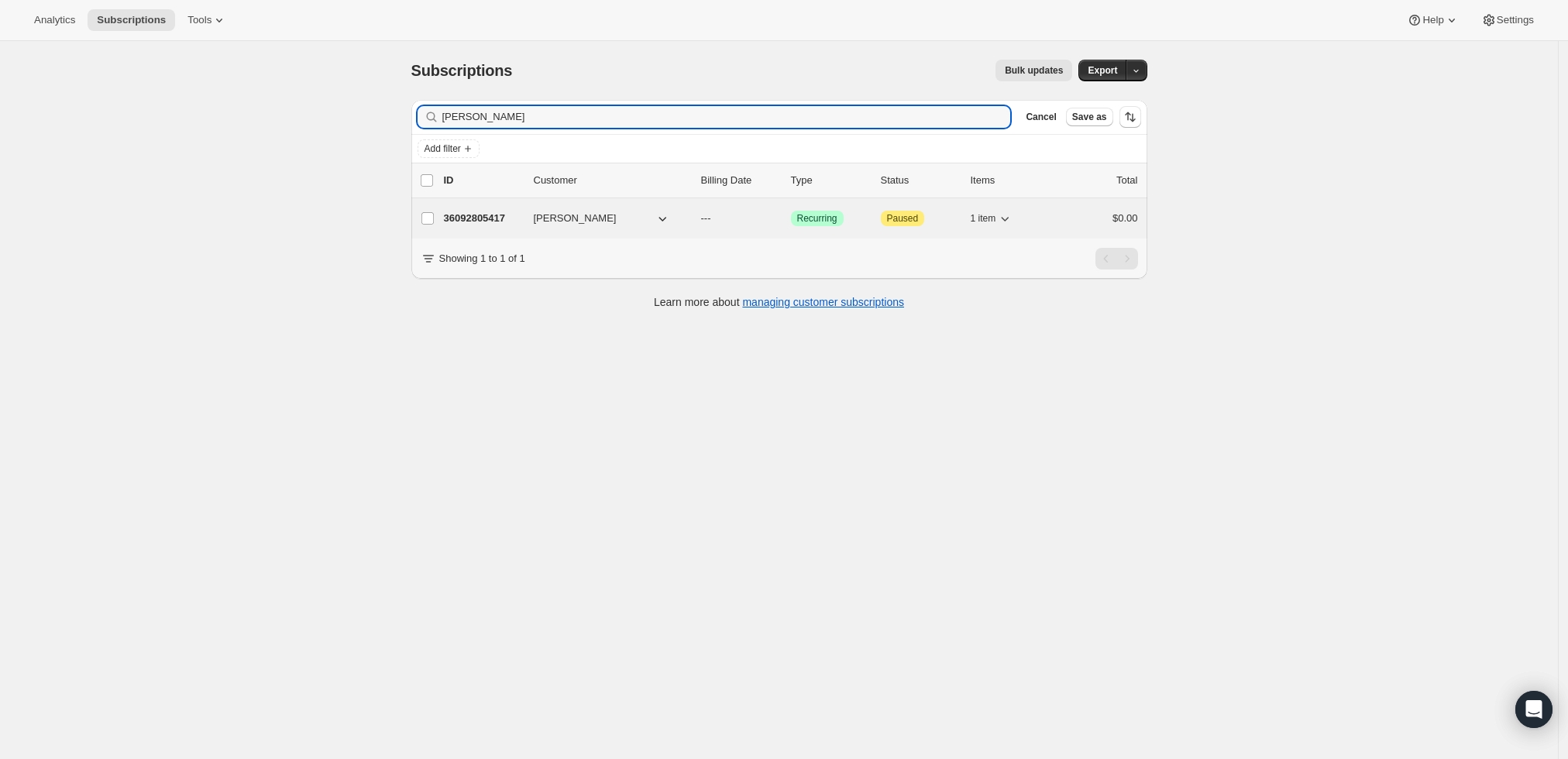
type input "[PERSON_NAME]"
click at [476, 221] on p "36092805417" at bounding box center [483, 218] width 77 height 16
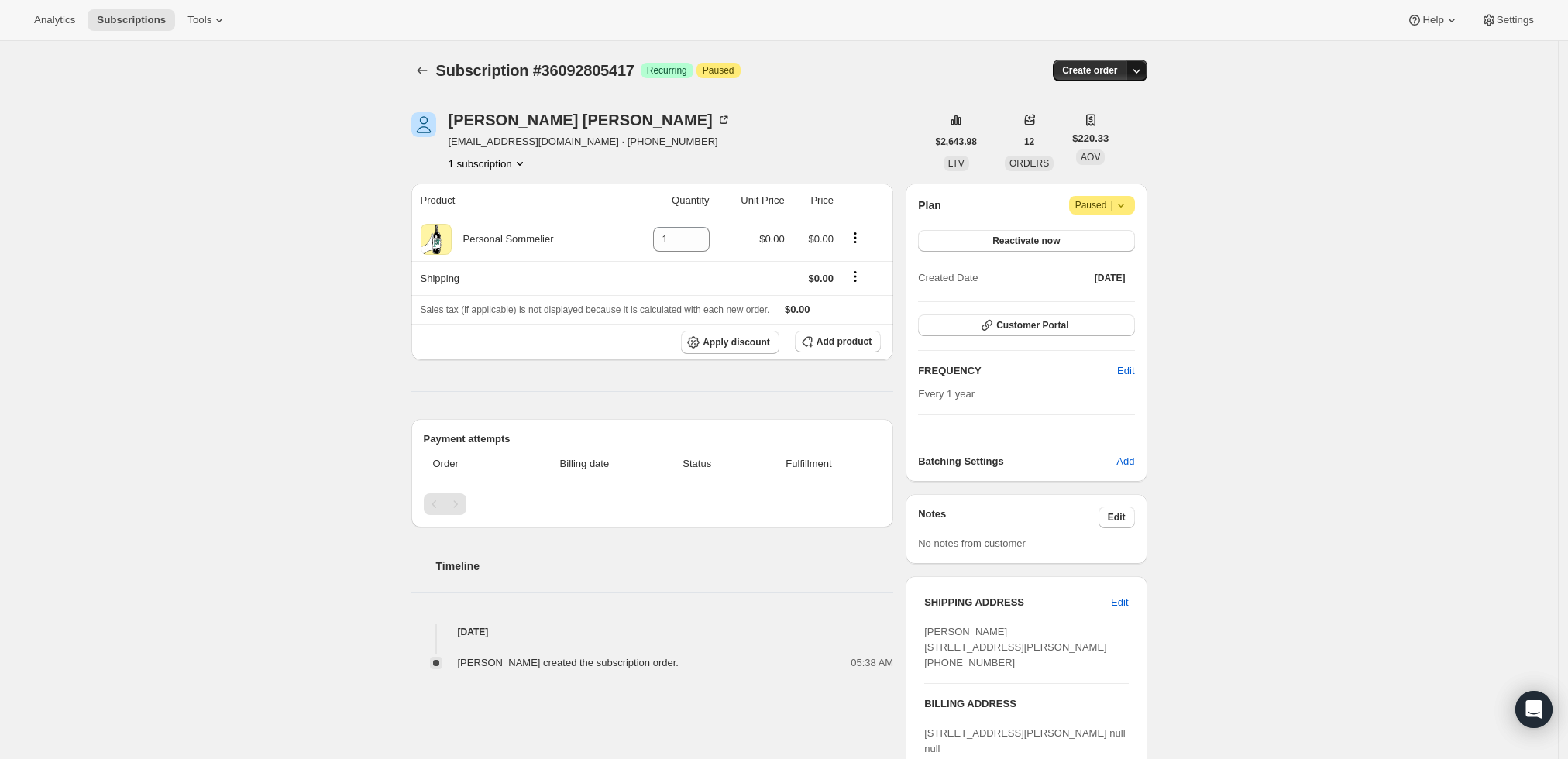
click at [1136, 69] on icon "button" at bounding box center [1136, 70] width 16 height 16
click at [1122, 137] on button "Create custom one-time order" at bounding box center [1065, 129] width 163 height 25
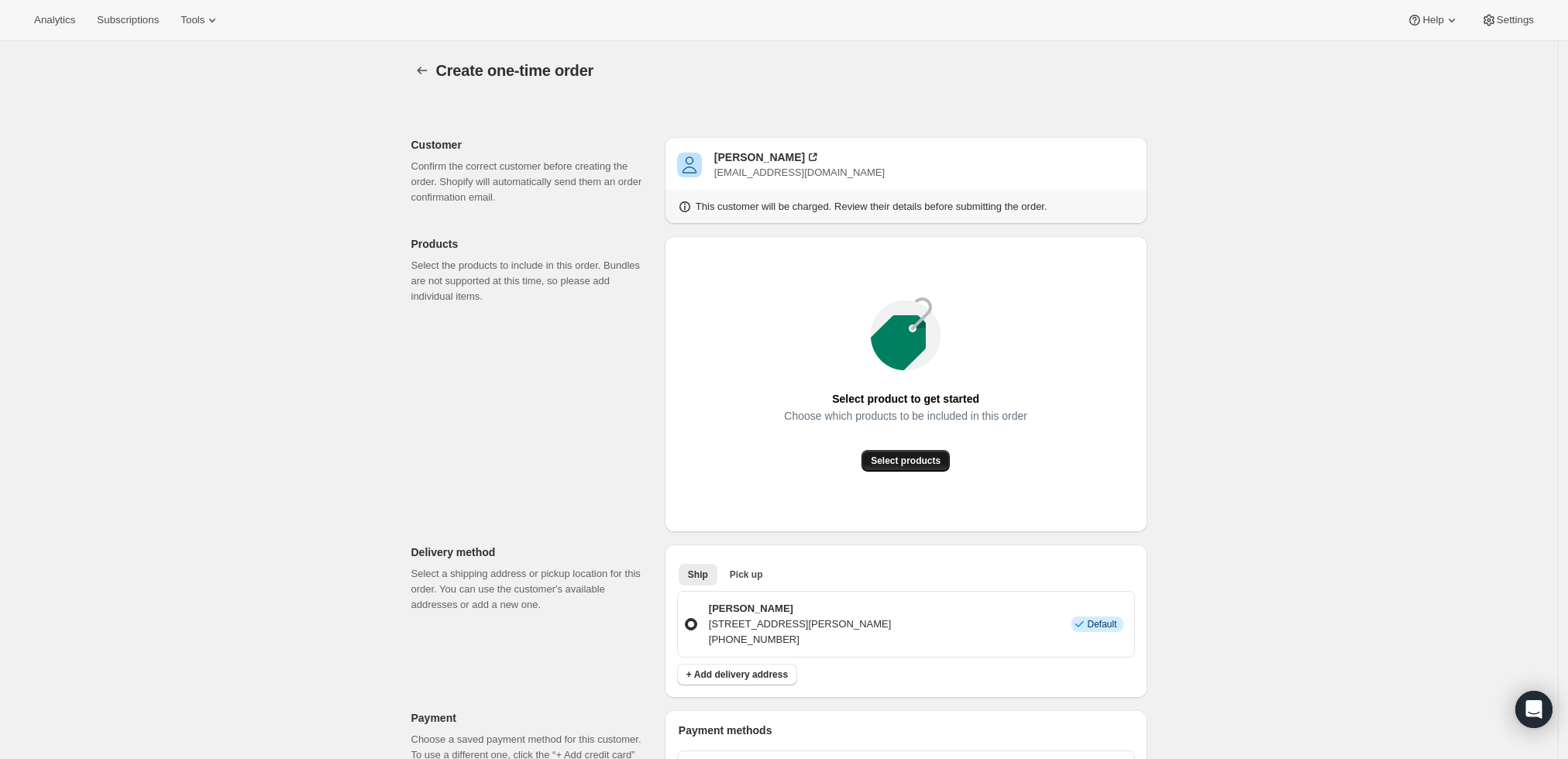
click at [931, 462] on span "Select products" at bounding box center [905, 460] width 70 height 13
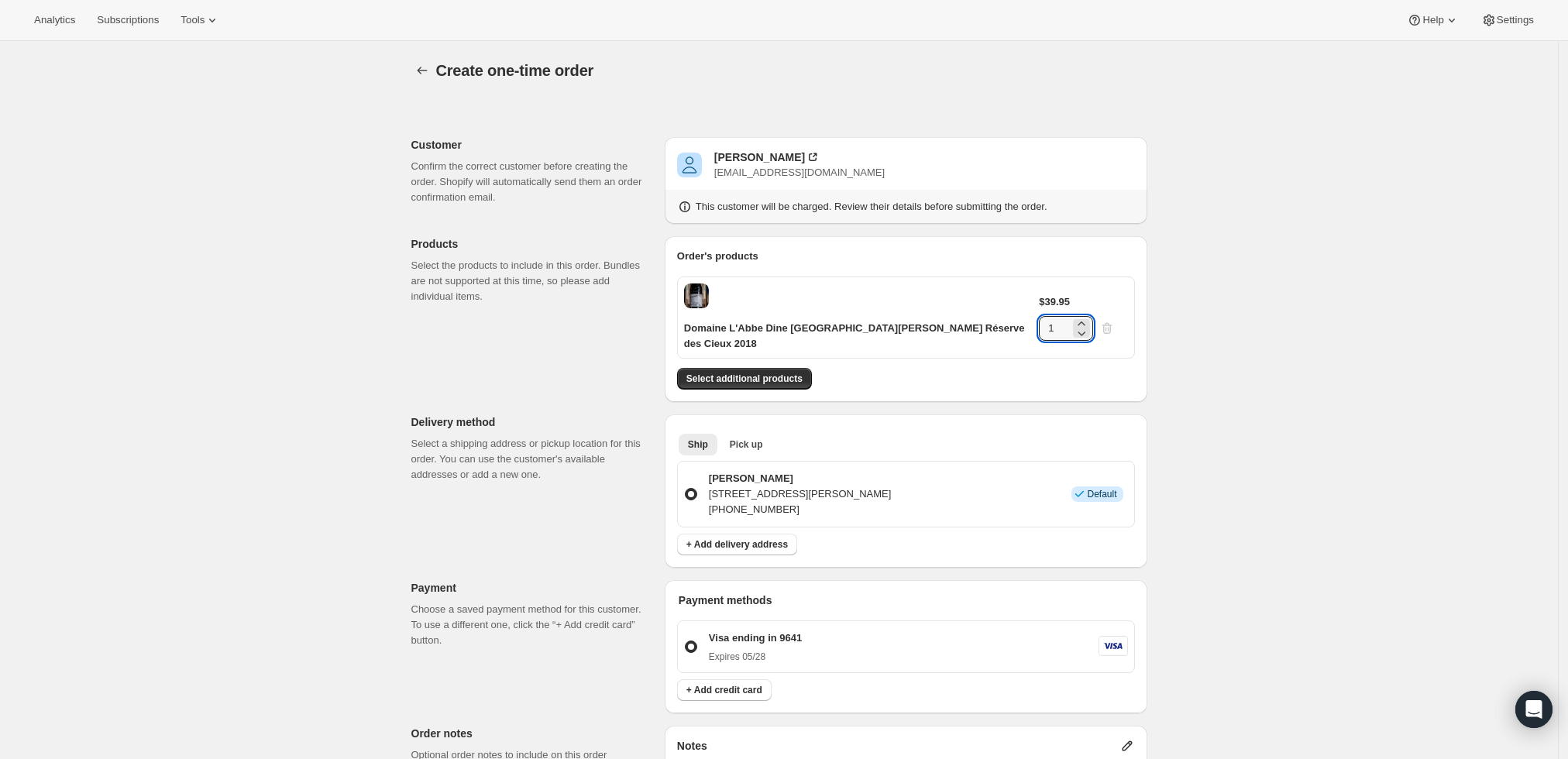
drag, startPoint x: 1082, startPoint y: 301, endPoint x: 1020, endPoint y: 310, distance: 62.6
click at [1020, 310] on div "Domaine L'Abbe Dine [GEOGRAPHIC_DATA][PERSON_NAME] Réserve des Cieux 2018 $39.9…" at bounding box center [906, 317] width 457 height 82
type input "2"
click at [1250, 361] on div "Create one-time order. This page is ready Create one-time order Customer Confir…" at bounding box center [779, 607] width 1558 height 1132
click at [772, 372] on span "Select additional products" at bounding box center [745, 378] width 117 height 13
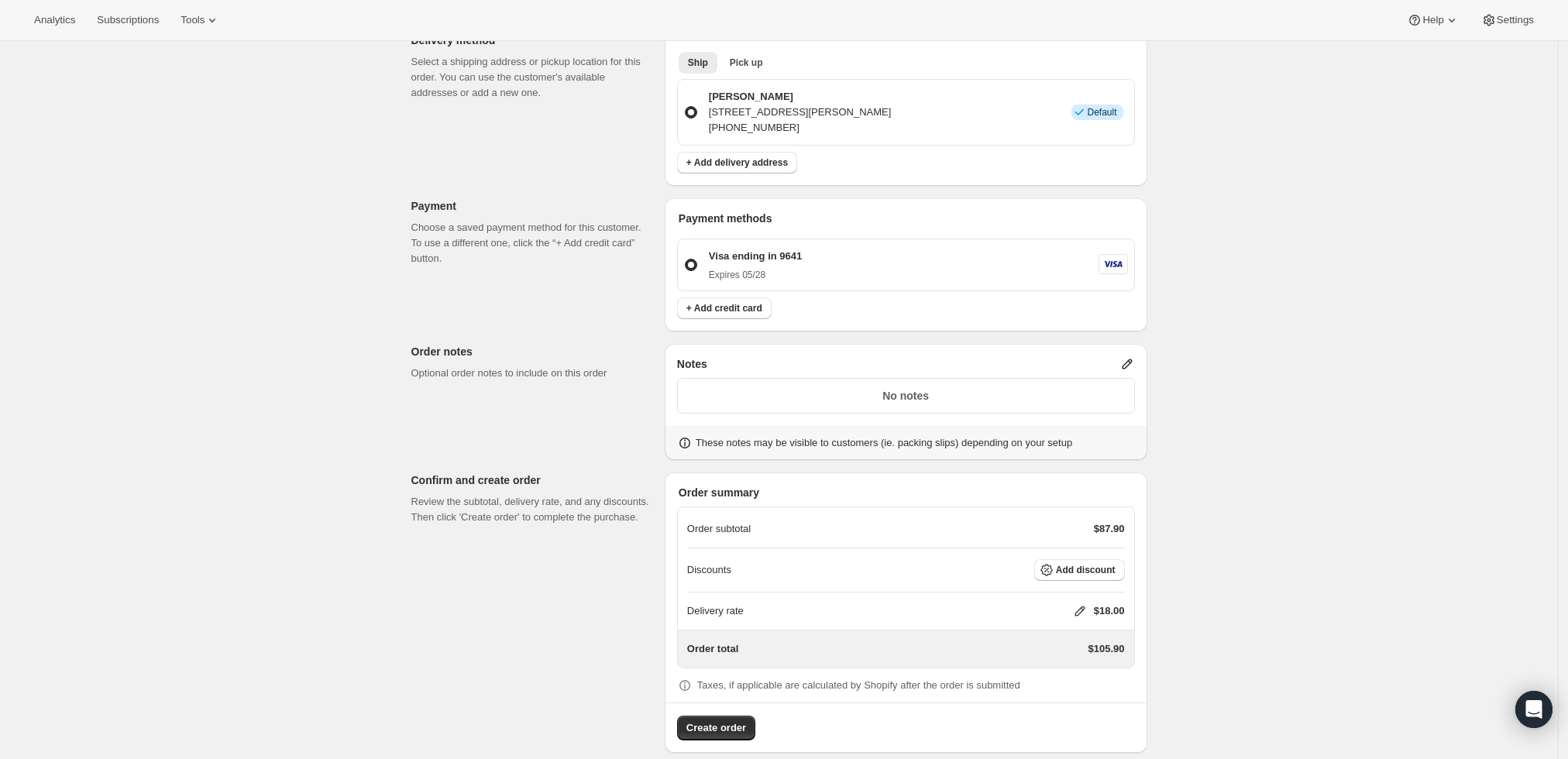
scroll to position [431, 0]
click at [715, 719] on span "Create order" at bounding box center [716, 727] width 59 height 16
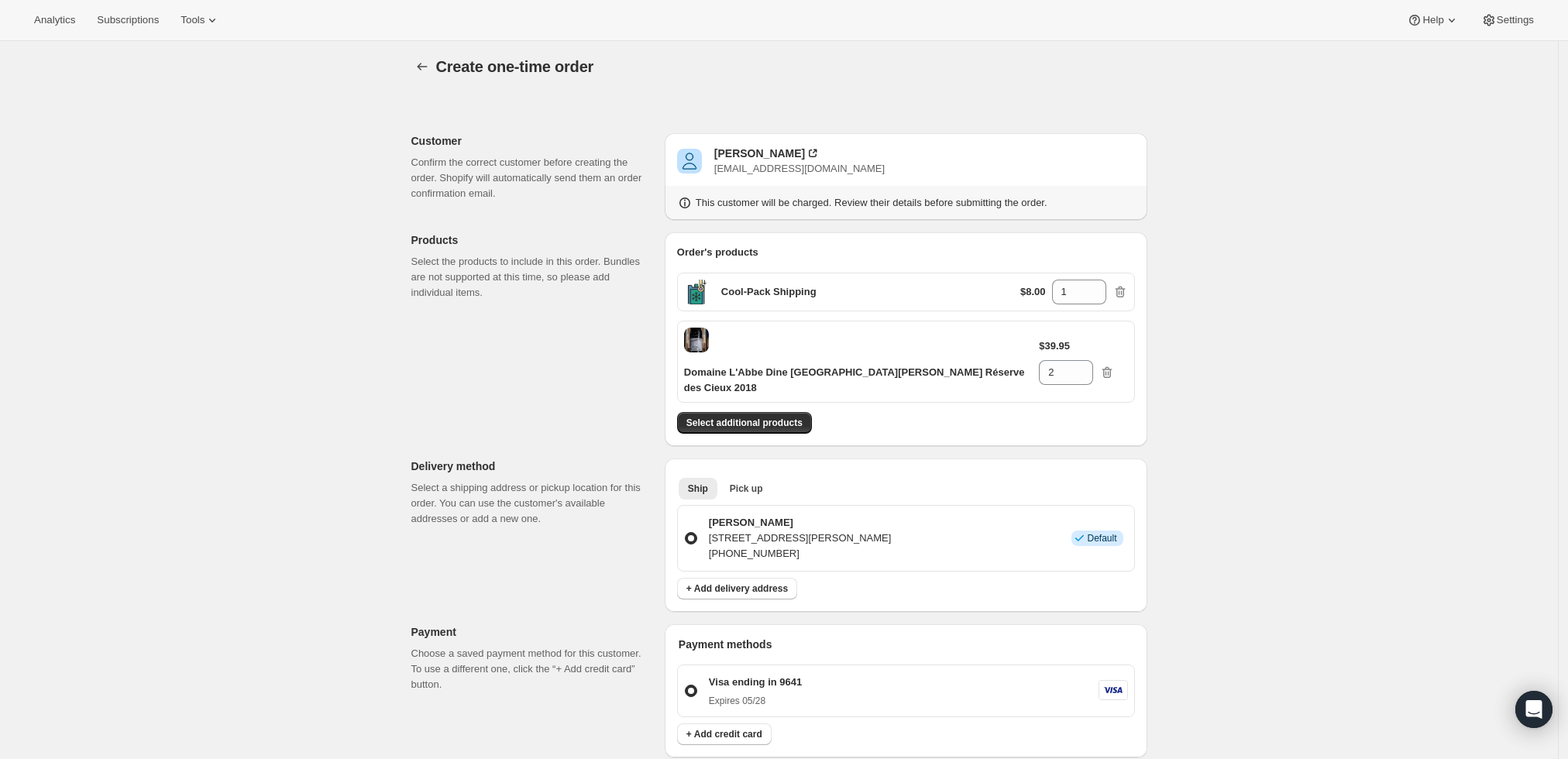
scroll to position [0, 0]
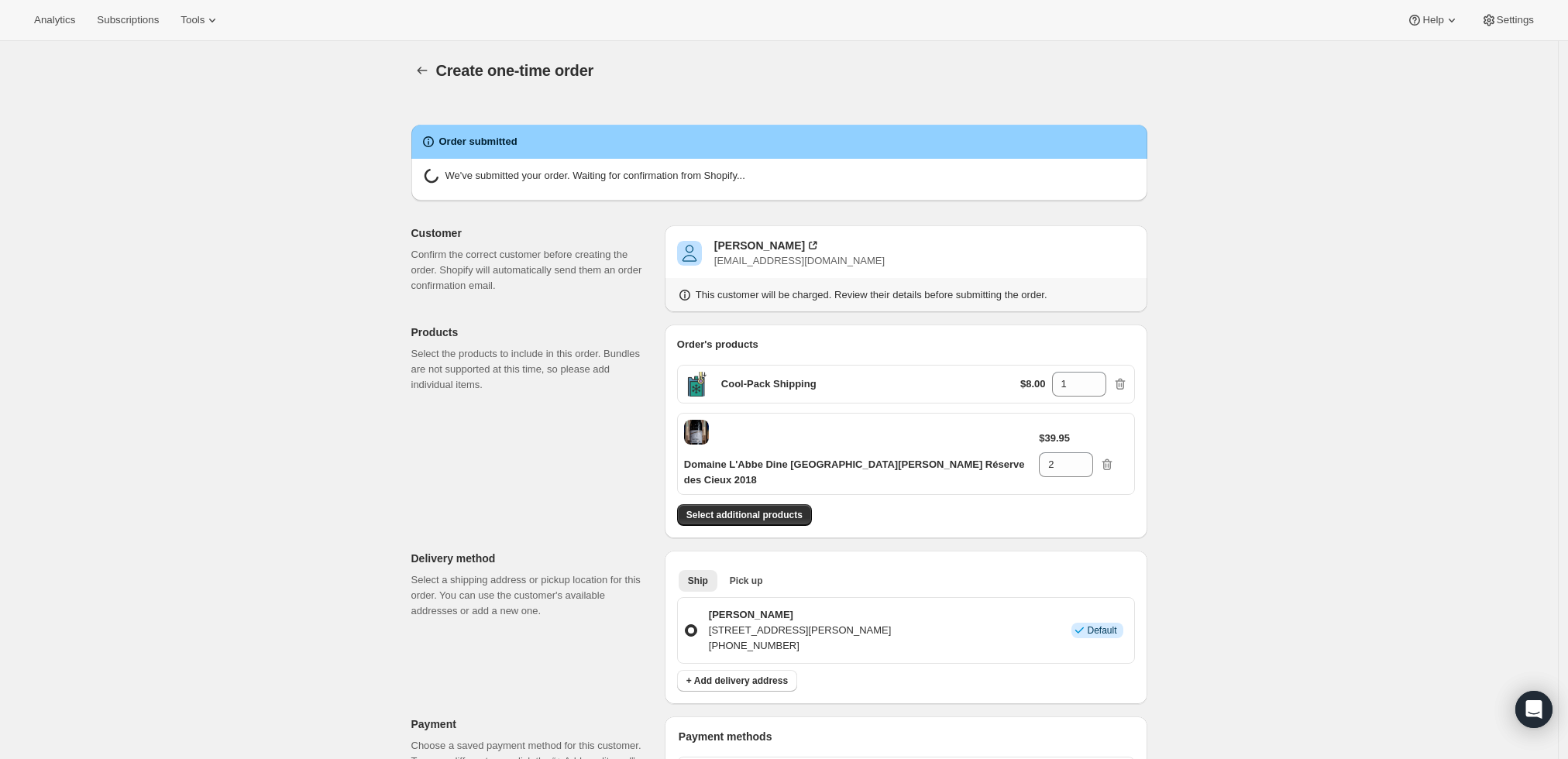
radio input "true"
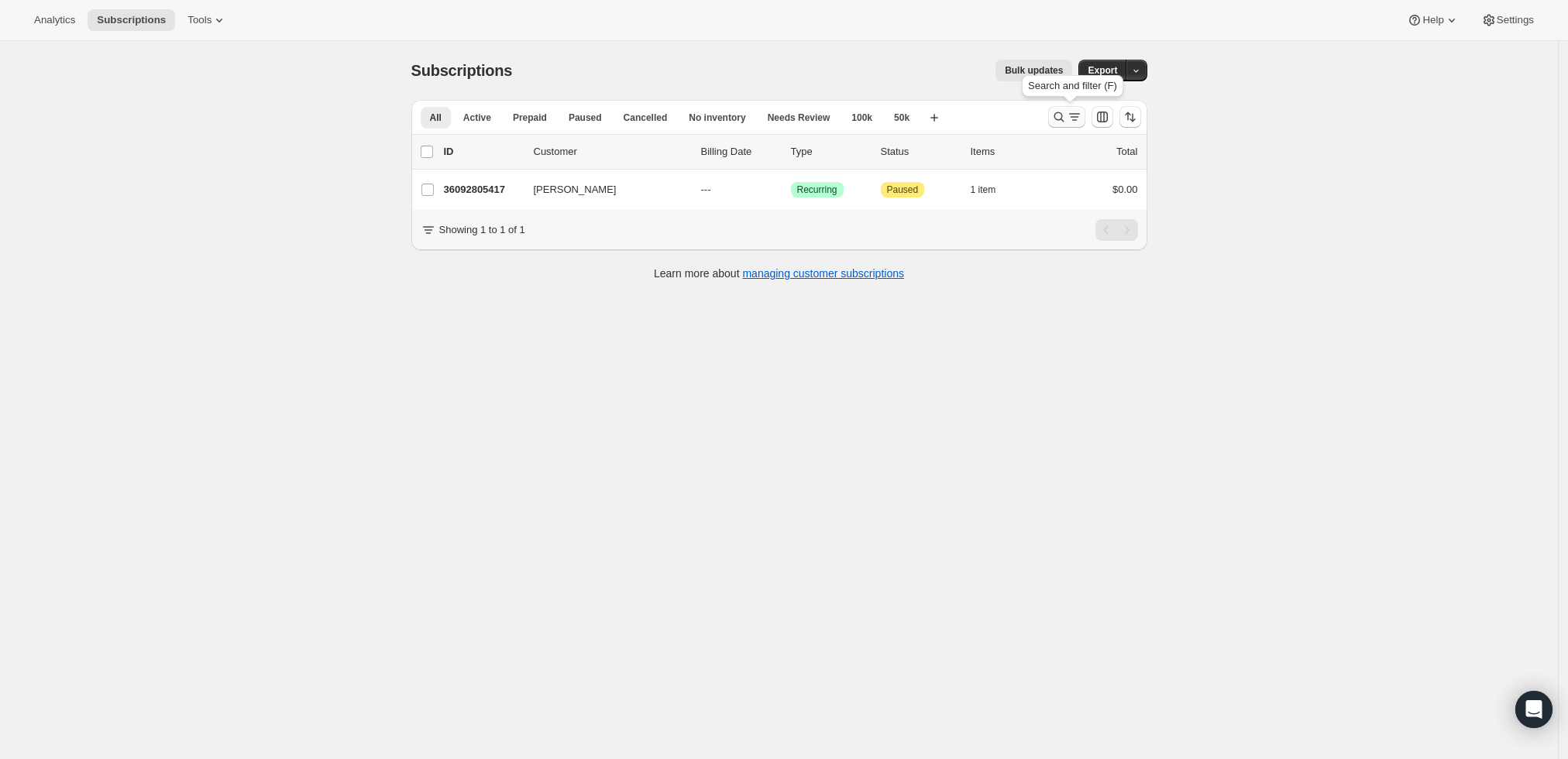
click at [1076, 124] on icon "Search and filter results" at bounding box center [1075, 117] width 16 height 16
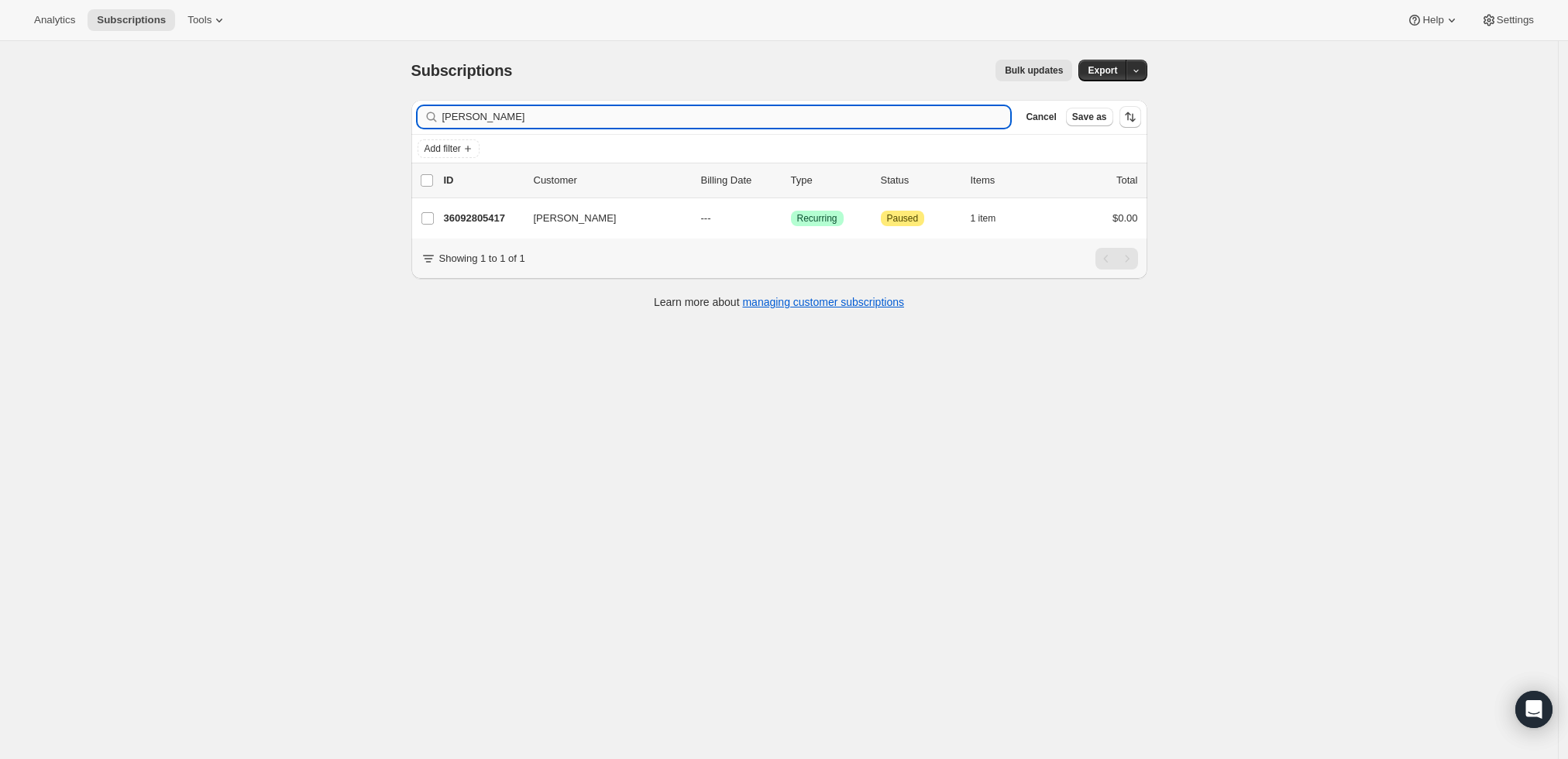
click at [814, 118] on input "[PERSON_NAME]" at bounding box center [727, 117] width 569 height 22
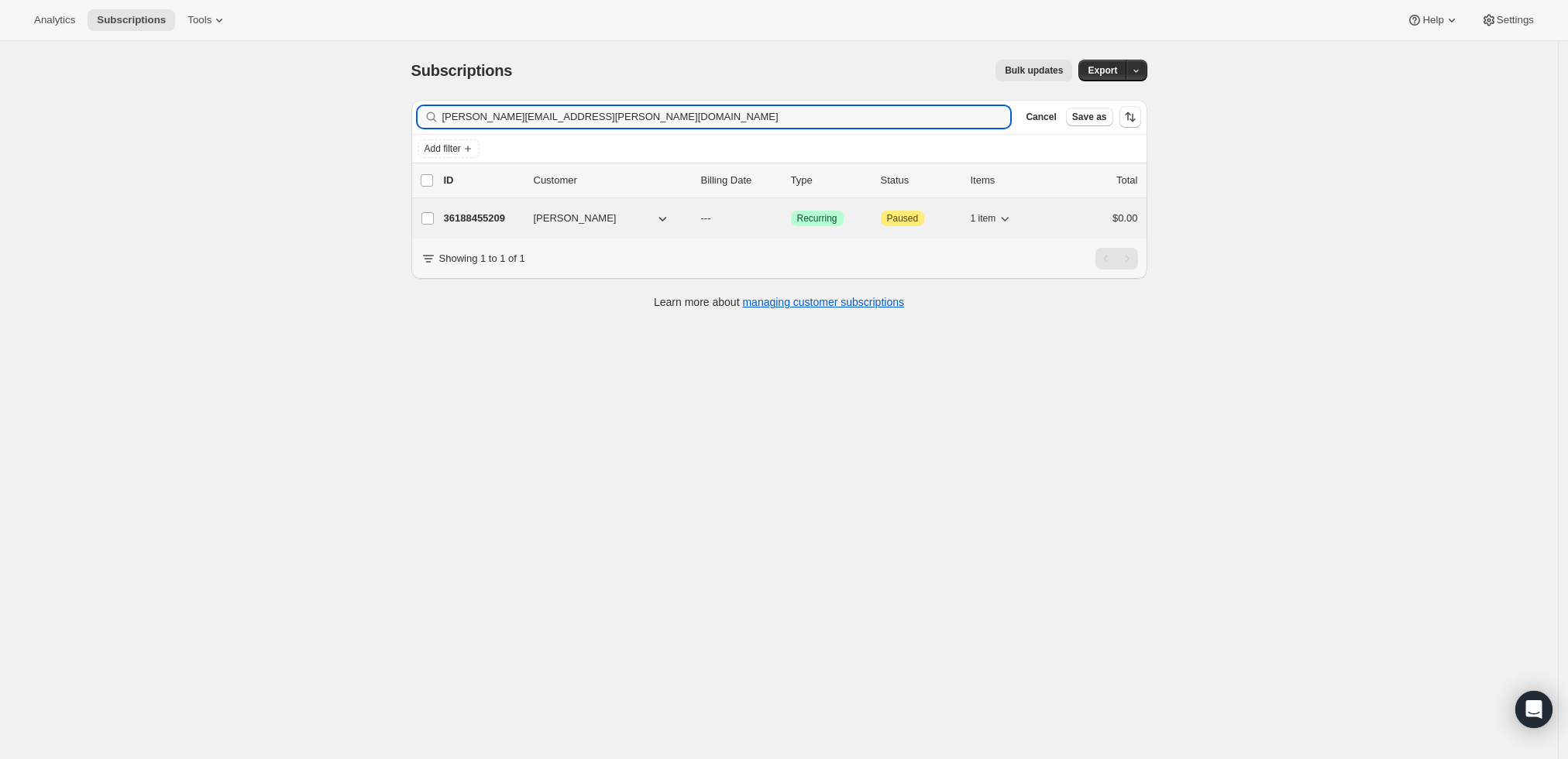
type input "brendan.skonieczny@gmail.com"
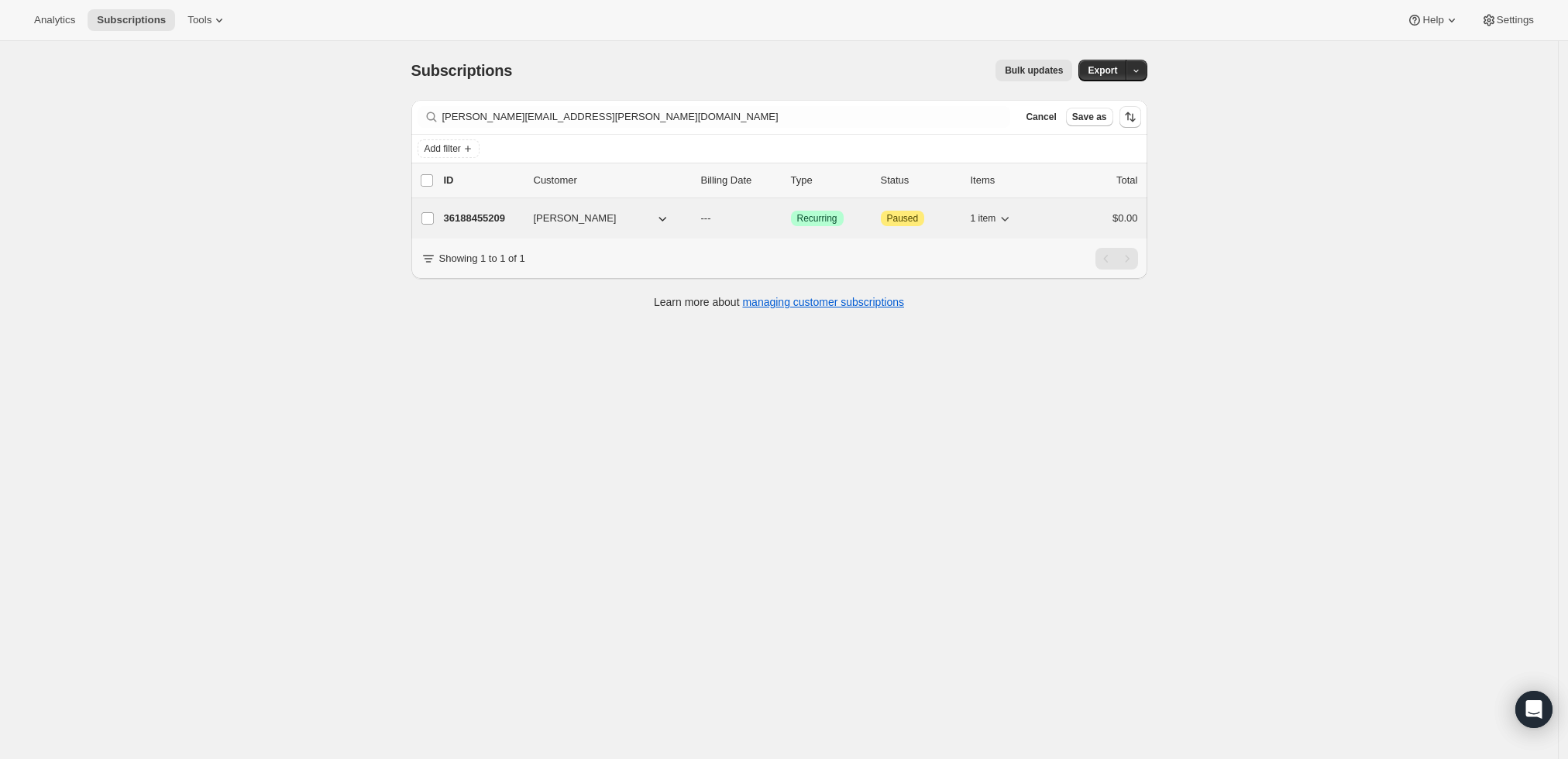
click at [499, 219] on p "36188455209" at bounding box center [483, 218] width 77 height 16
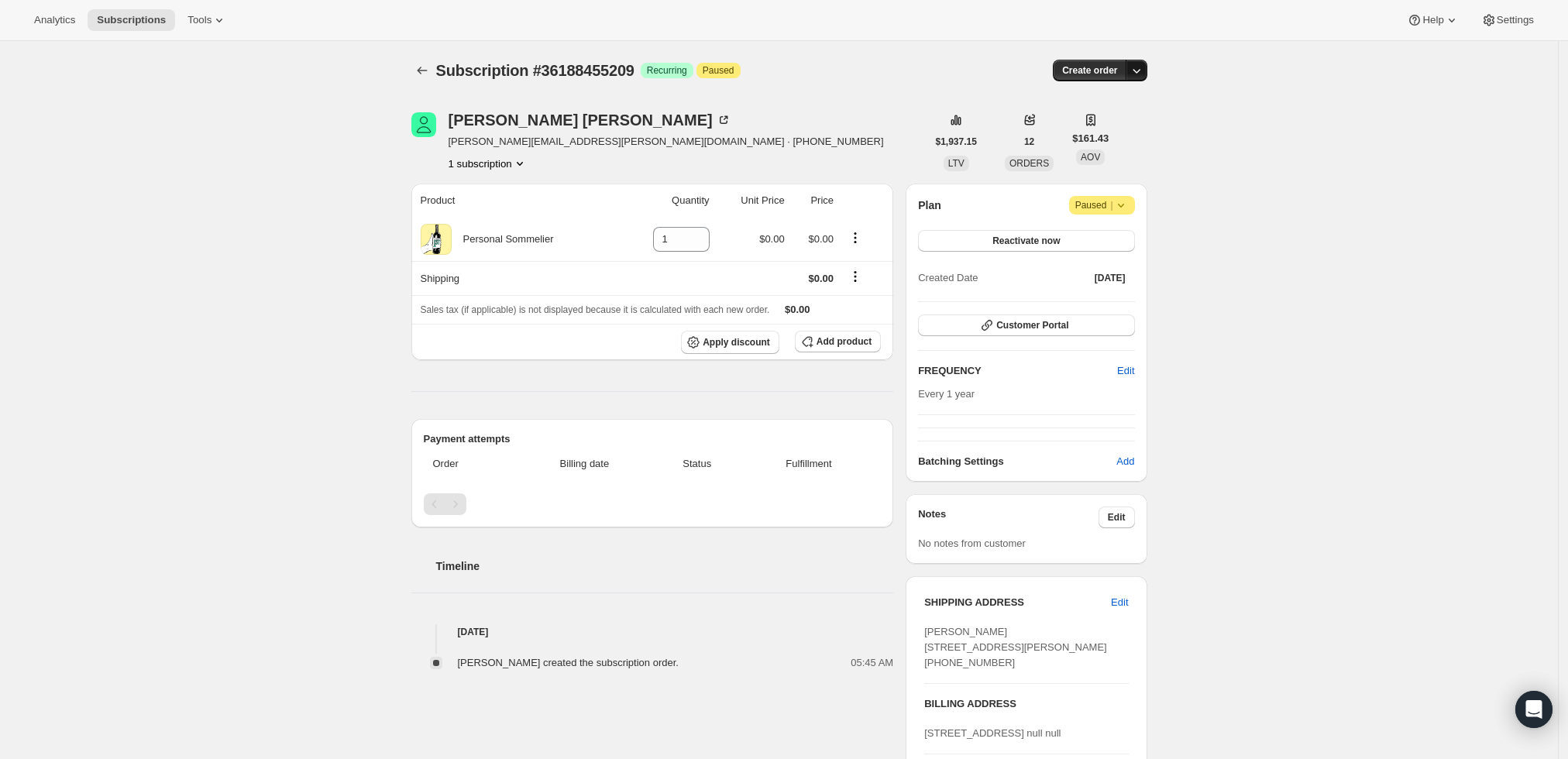
click at [1139, 61] on button "button" at bounding box center [1136, 70] width 22 height 22
click at [1052, 132] on span "Create custom one-time order" at bounding box center [1075, 128] width 134 height 12
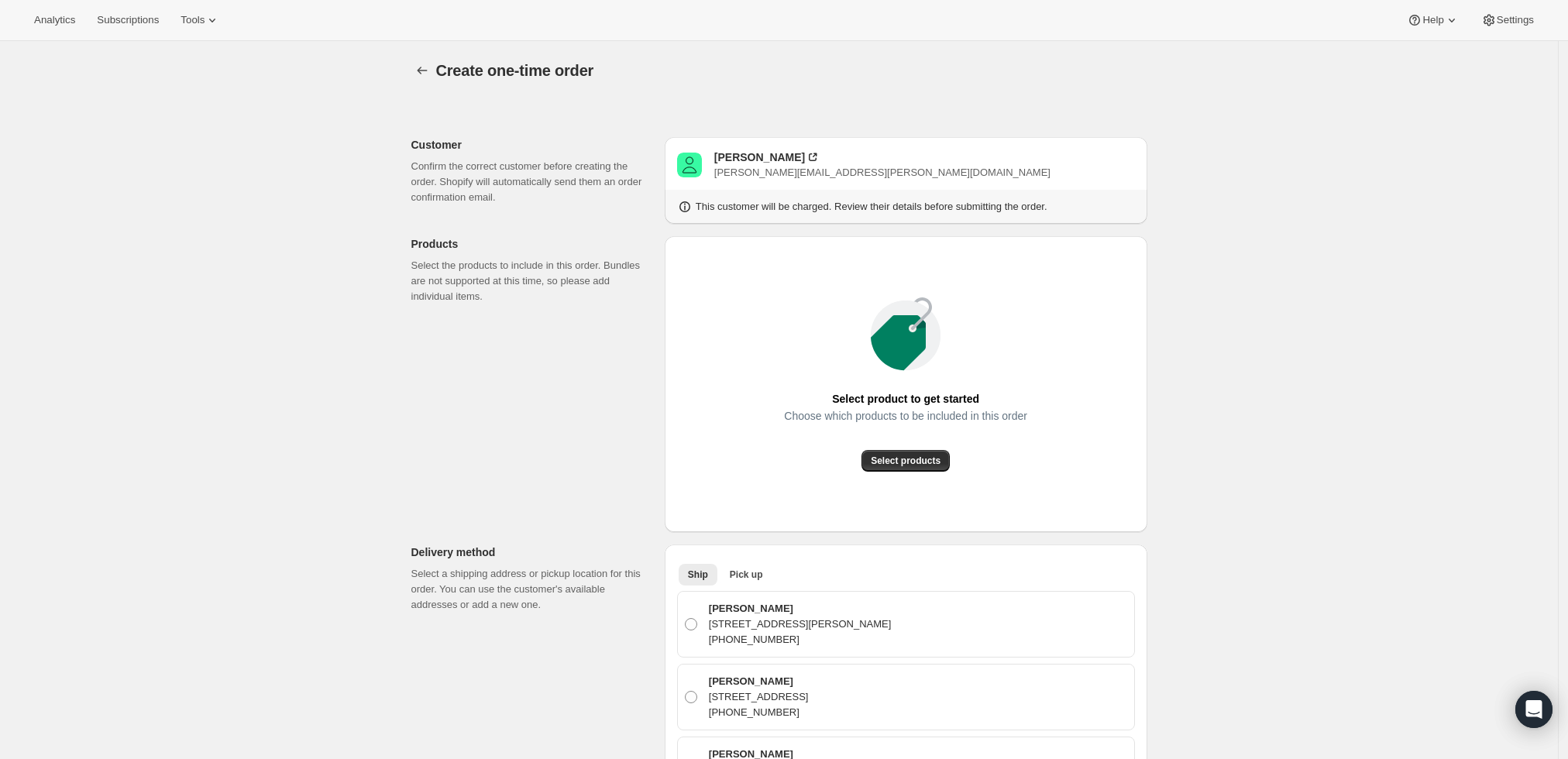
click at [892, 475] on div "Select product to get started Choose which products to be included in this orde…" at bounding box center [906, 384] width 457 height 271
click at [897, 466] on span "Select products" at bounding box center [905, 460] width 70 height 13
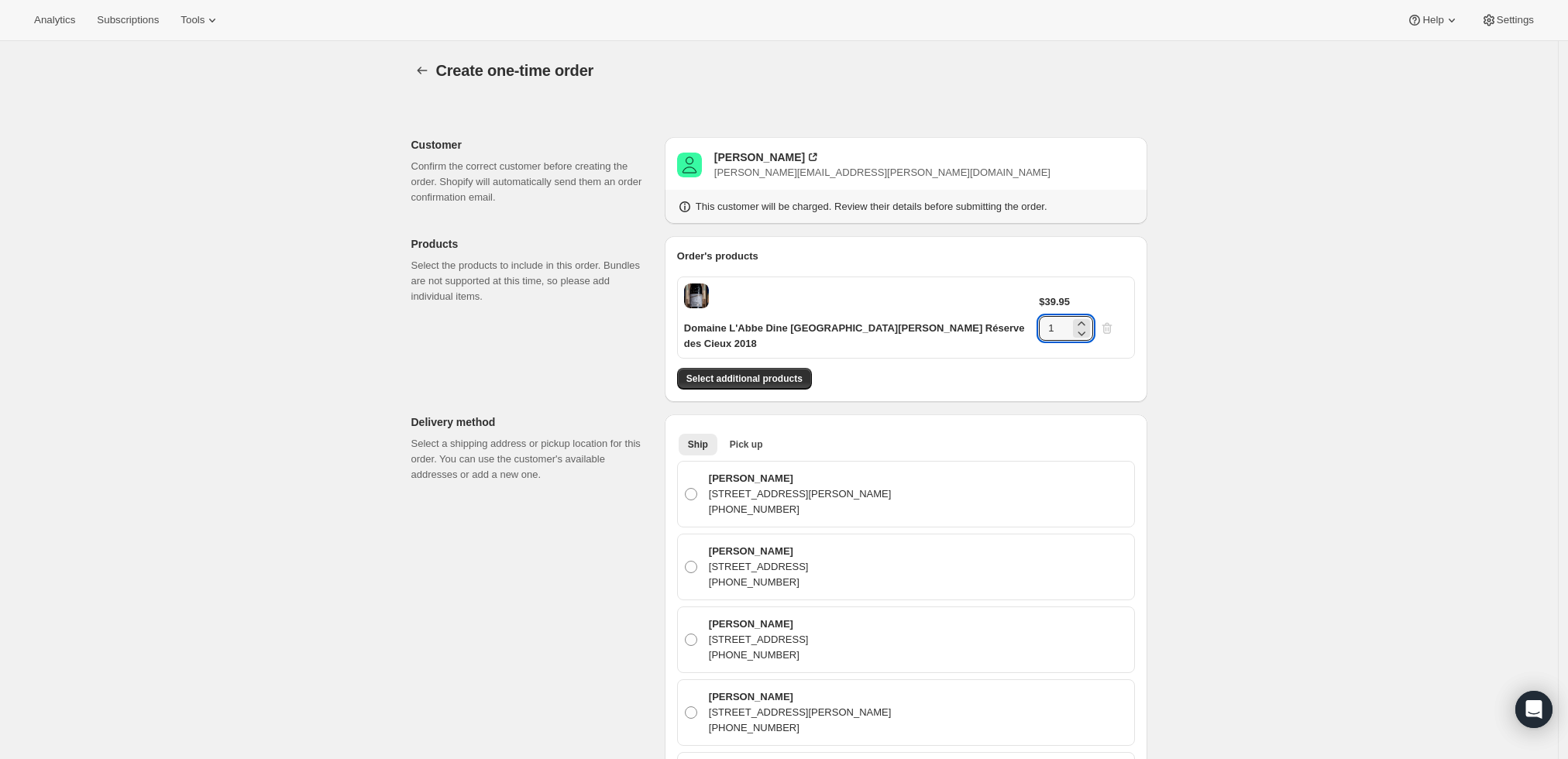
drag, startPoint x: 1086, startPoint y: 299, endPoint x: 1060, endPoint y: 295, distance: 26.3
click at [1060, 295] on div "$39.95 1" at bounding box center [1082, 317] width 88 height 46
type input "4"
click at [770, 372] on span "Select additional products" at bounding box center [745, 378] width 117 height 13
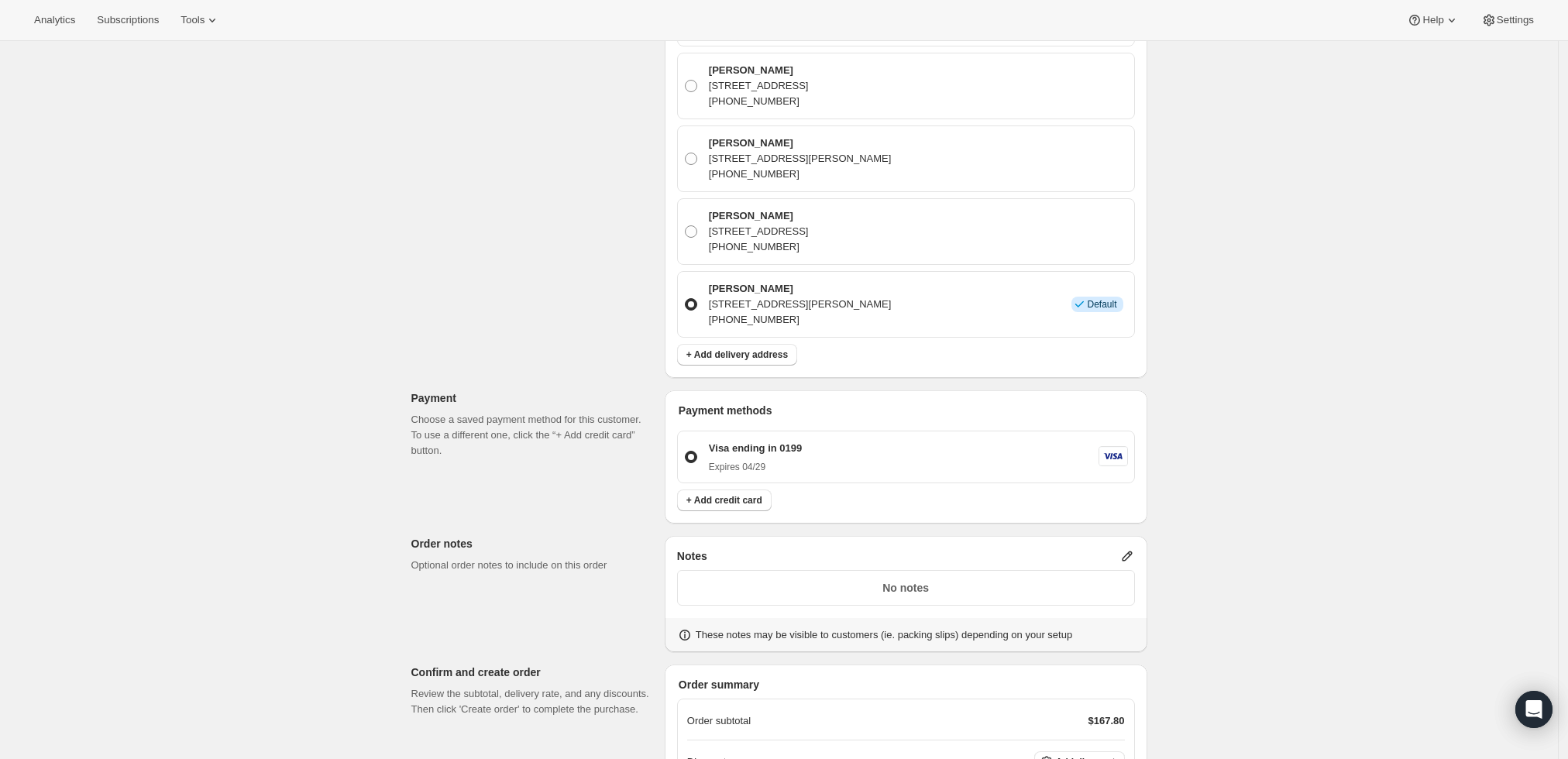
scroll to position [793, 0]
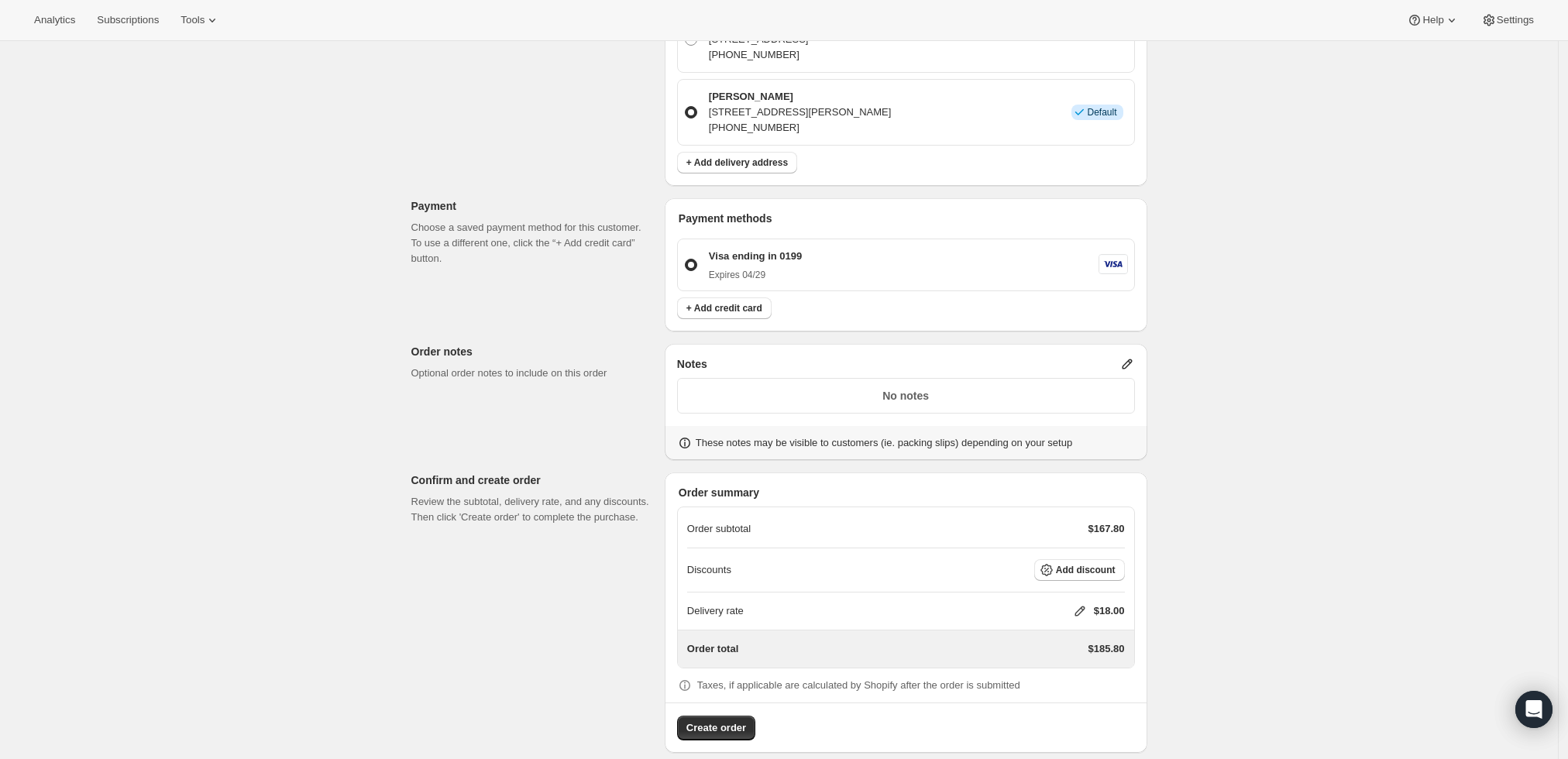
click at [1078, 603] on icon at bounding box center [1080, 611] width 16 height 16
click at [1024, 655] on input "0" at bounding box center [1088, 651] width 139 height 25
type input "0"
click at [1078, 689] on span "Save" at bounding box center [1077, 687] width 22 height 13
click at [722, 720] on span "Create order" at bounding box center [716, 728] width 59 height 16
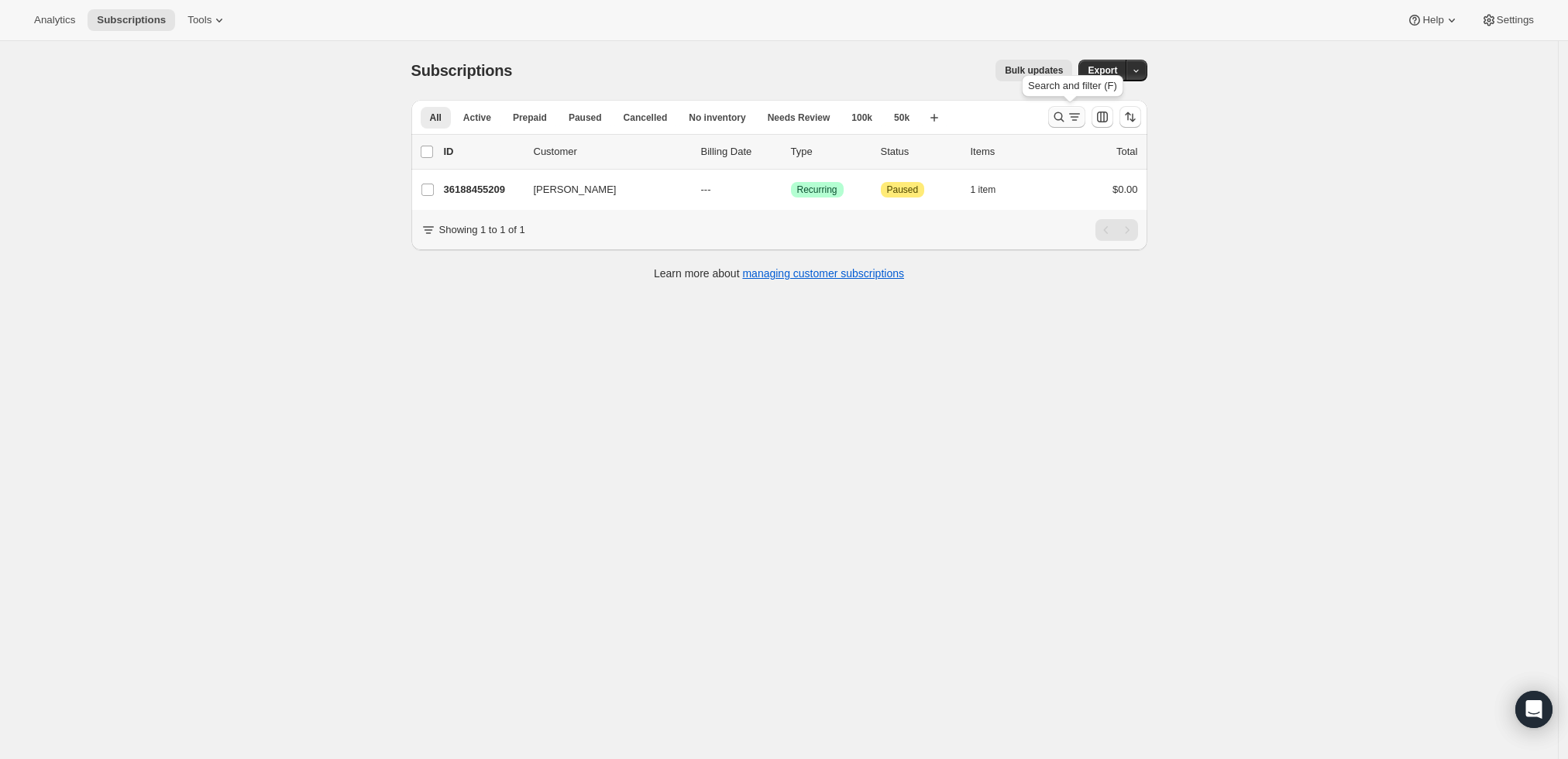
click at [1065, 116] on icon "Search and filter results" at bounding box center [1059, 117] width 16 height 16
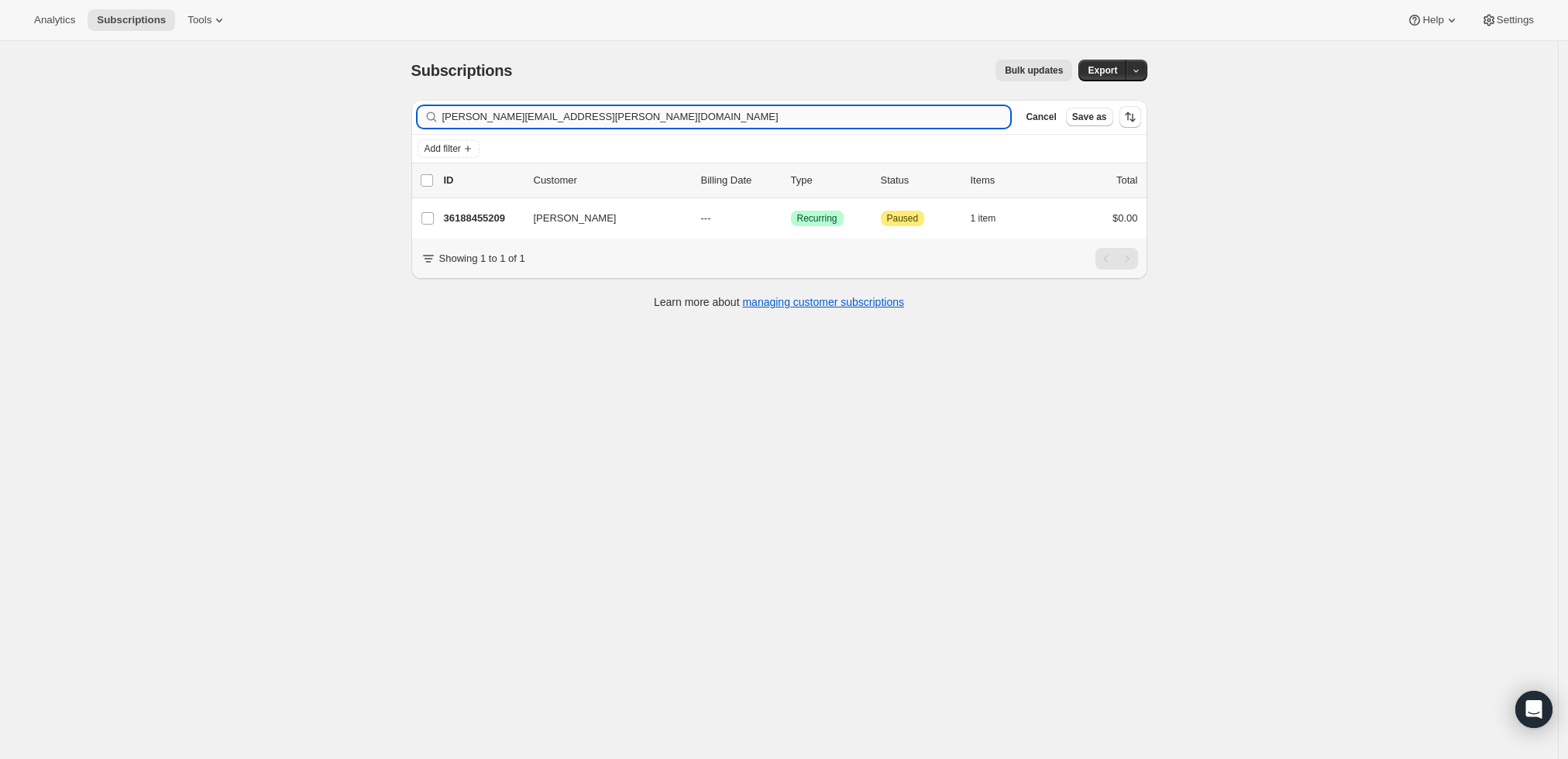
click at [691, 119] on input "brendan.skonieczny@gmail.com" at bounding box center [727, 117] width 569 height 22
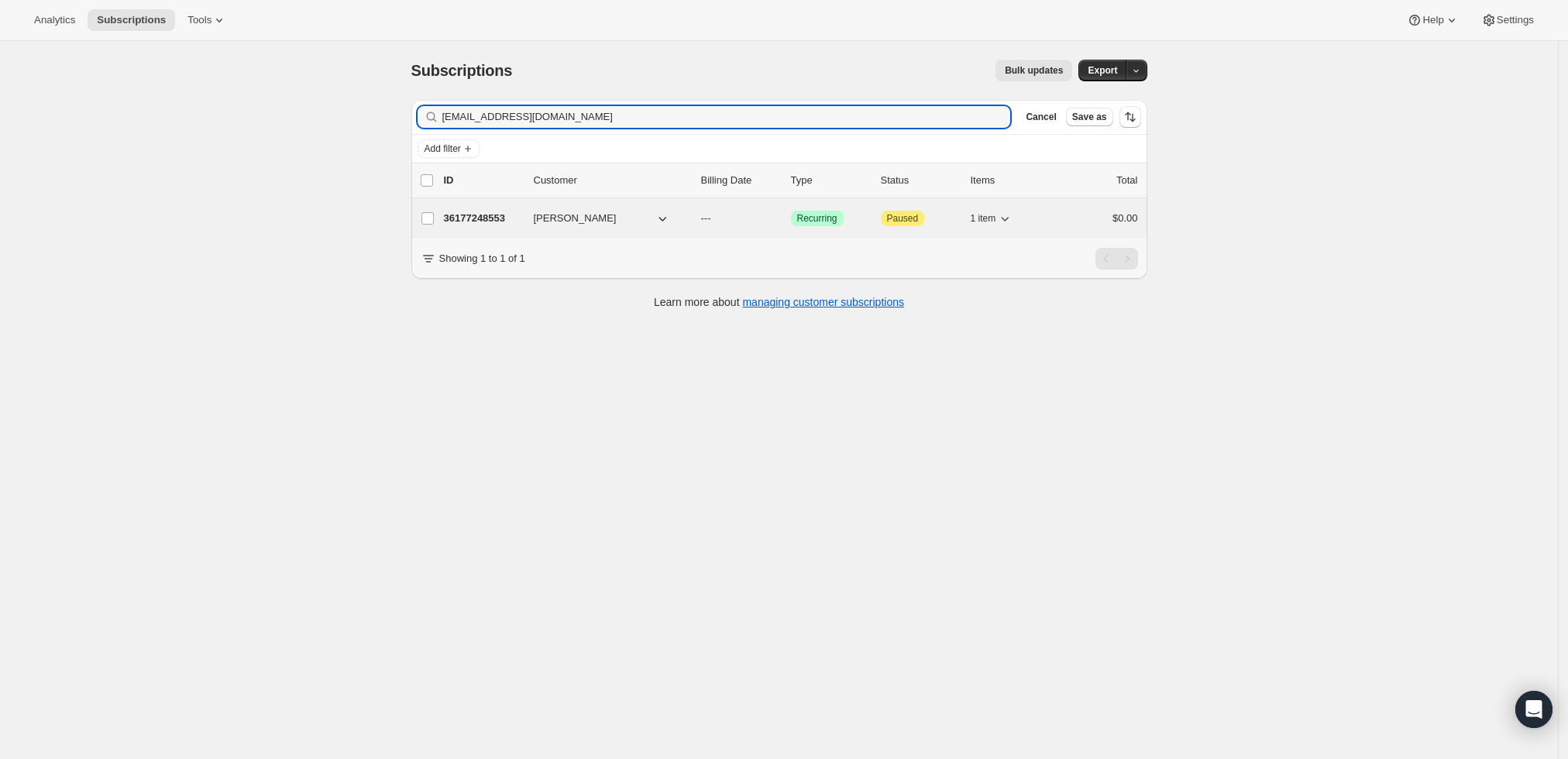
type input "bgberger@sbcglobal.net"
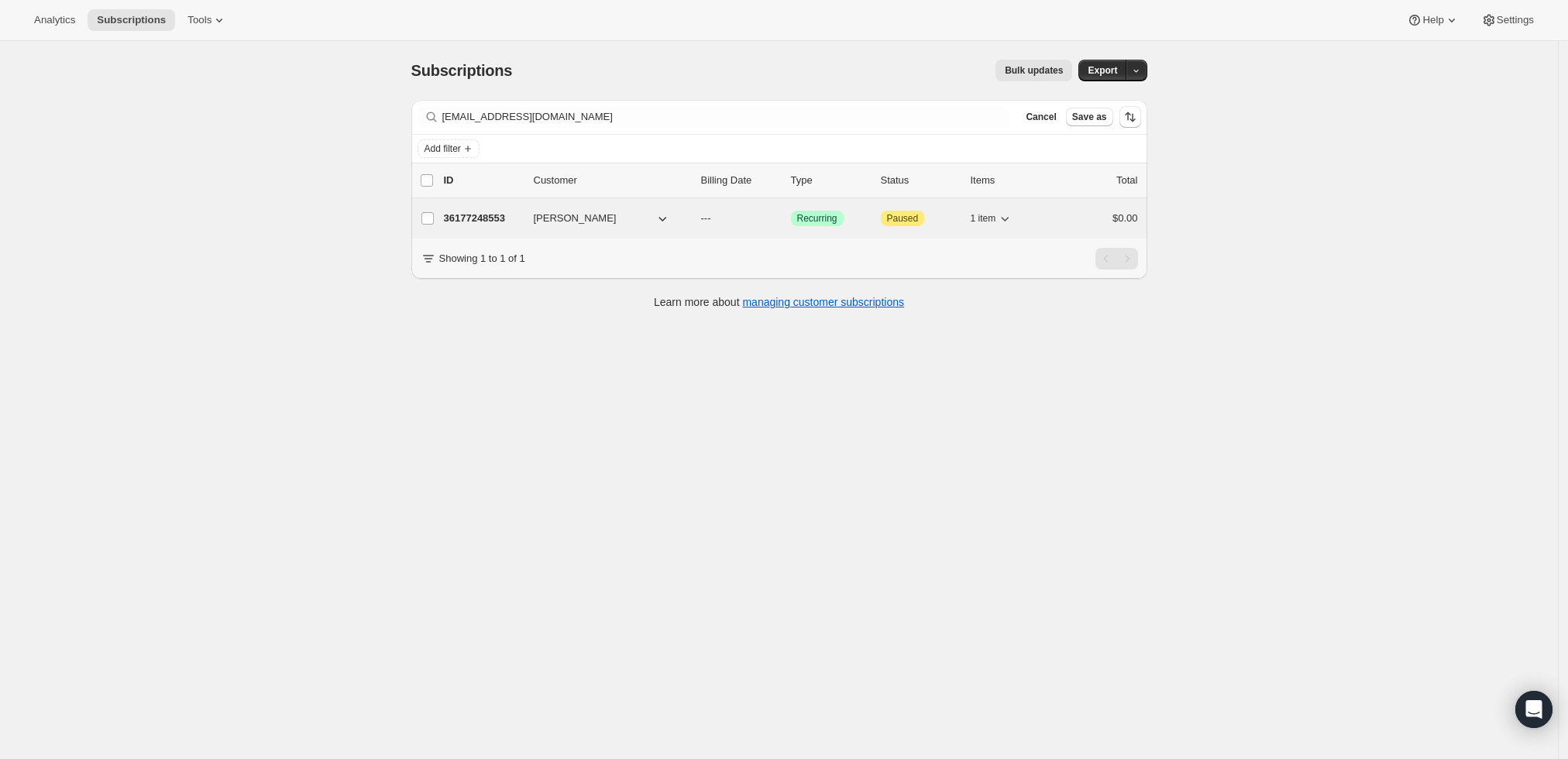
click at [470, 220] on p "36177248553" at bounding box center [483, 218] width 77 height 16
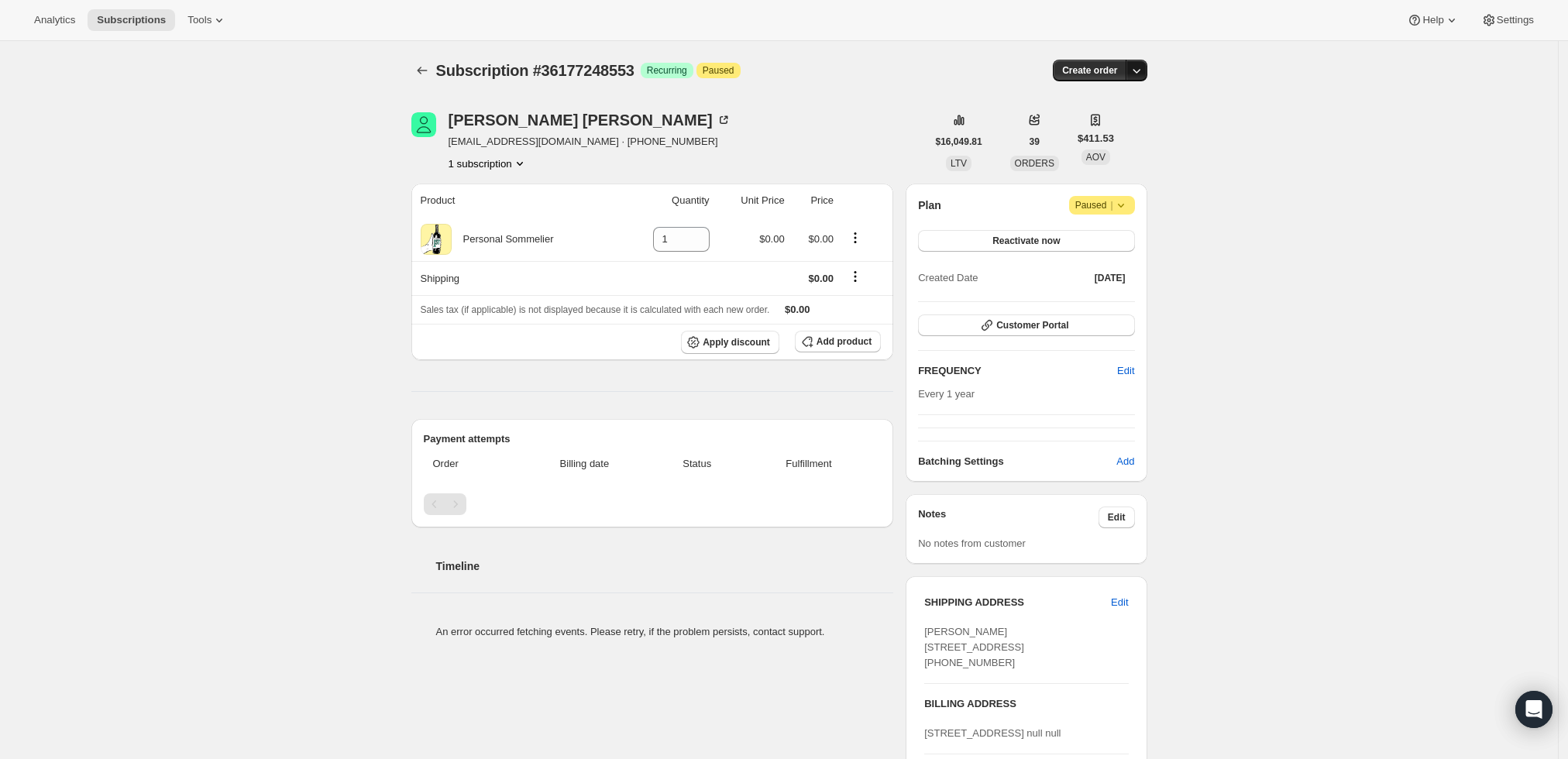
click at [1142, 66] on icon "button" at bounding box center [1136, 70] width 16 height 16
click at [1111, 126] on span "Create custom one-time order" at bounding box center [1075, 128] width 134 height 12
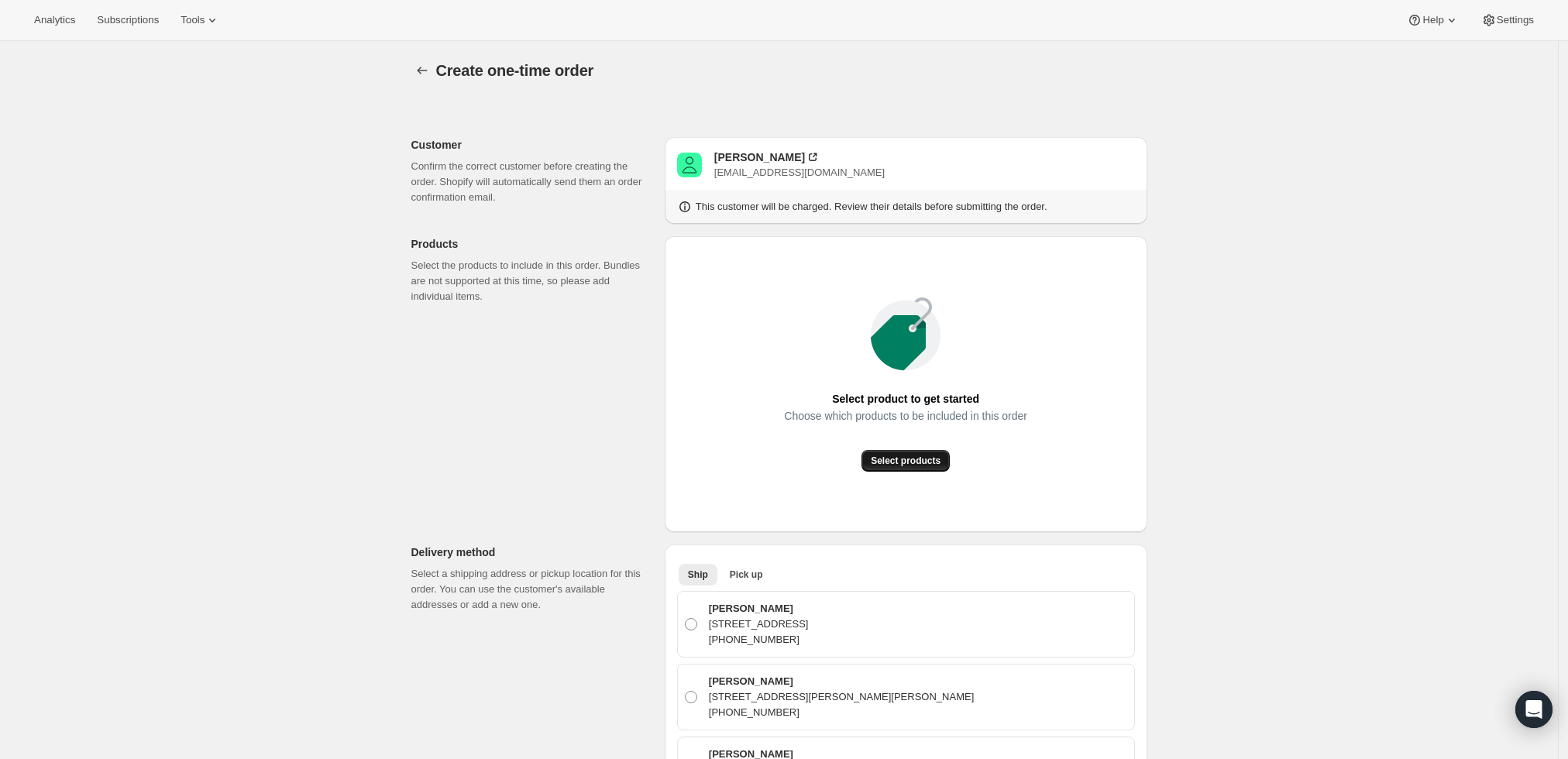
click at [906, 456] on span "Select products" at bounding box center [905, 460] width 70 height 13
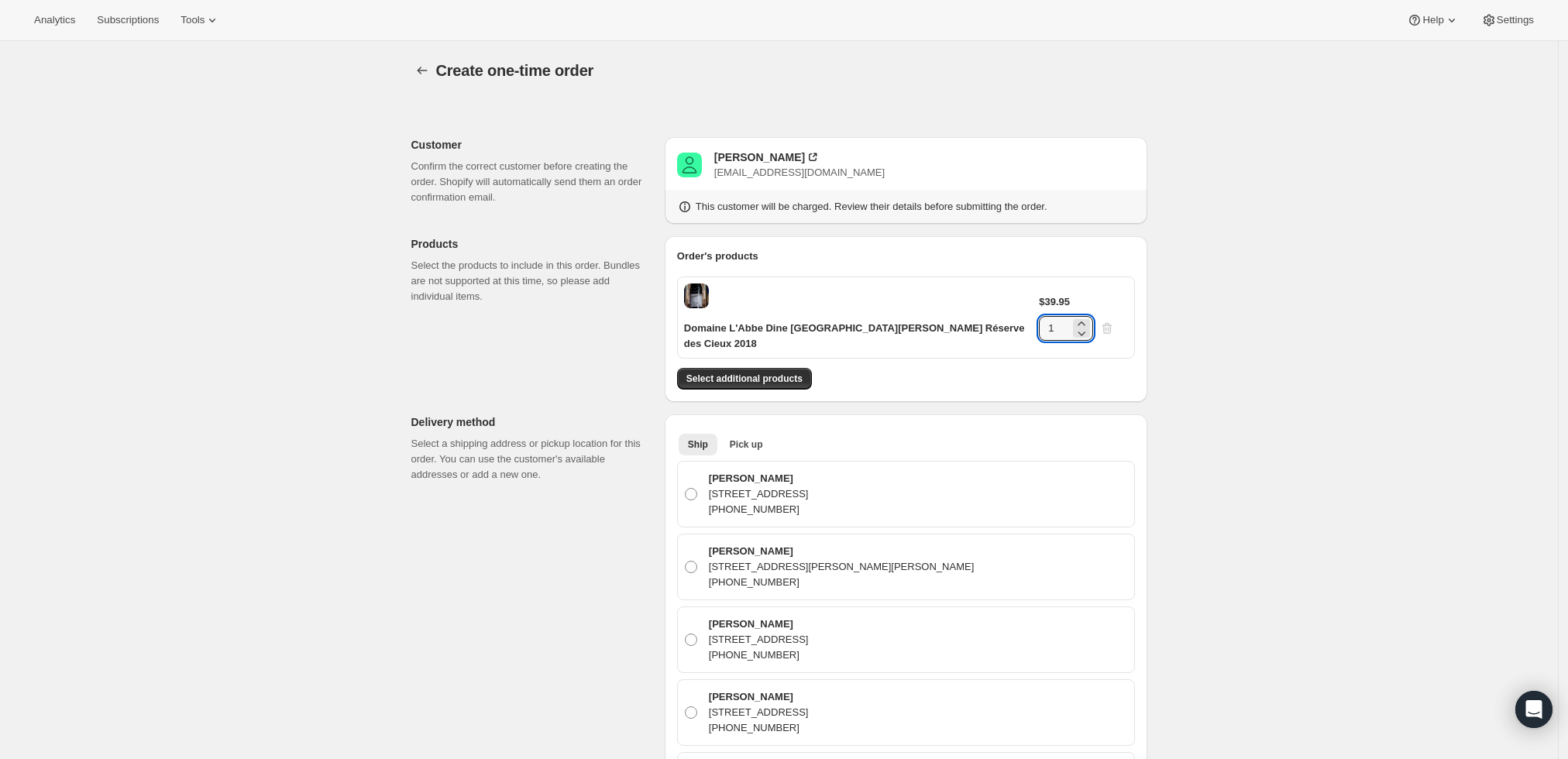
drag, startPoint x: 1087, startPoint y: 299, endPoint x: 1028, endPoint y: 301, distance: 59.0
click at [1039, 301] on div "$39.95 1" at bounding box center [1082, 317] width 88 height 46
type input "6"
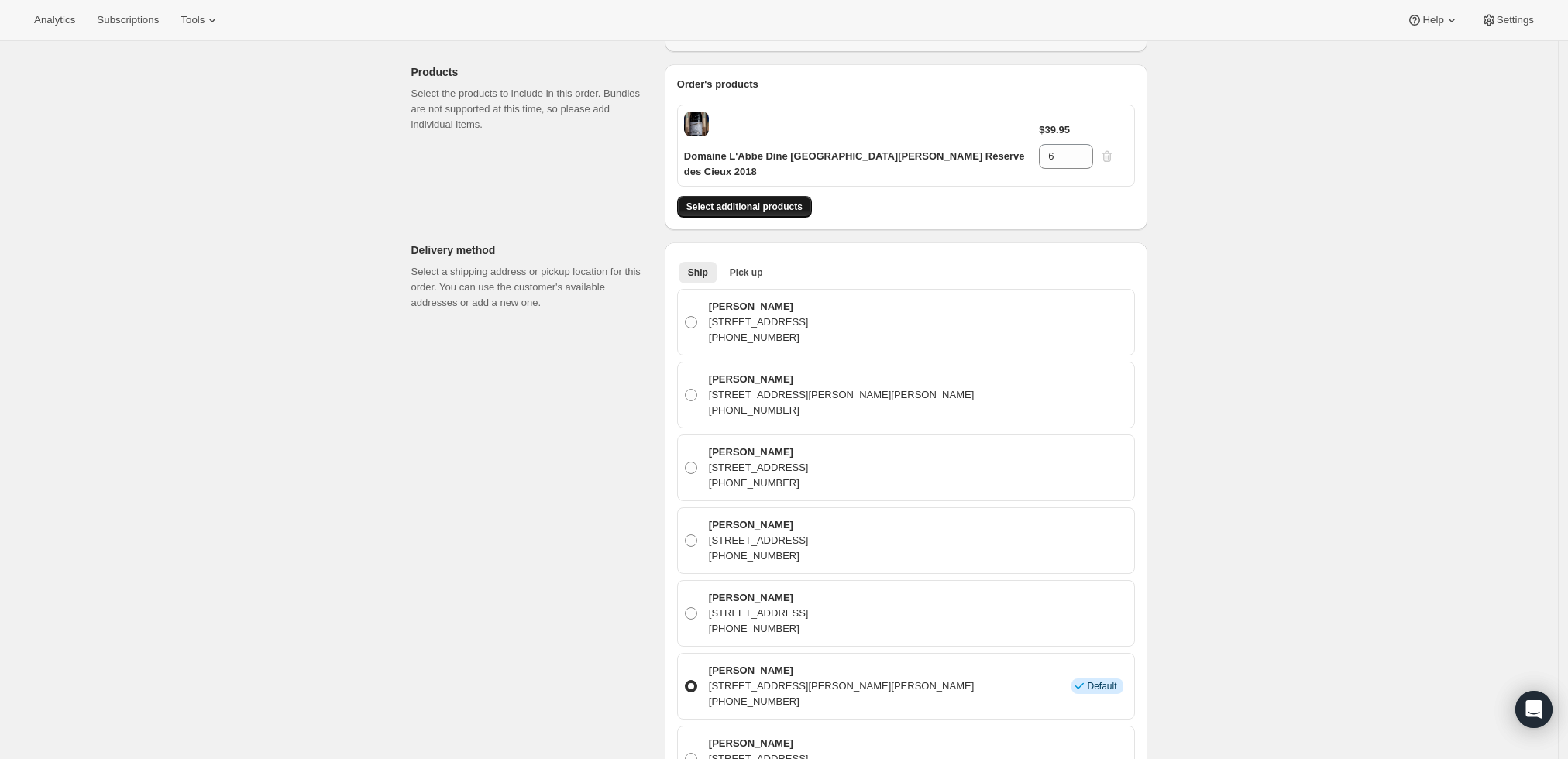
click at [727, 201] on span "Select additional products" at bounding box center [745, 207] width 117 height 13
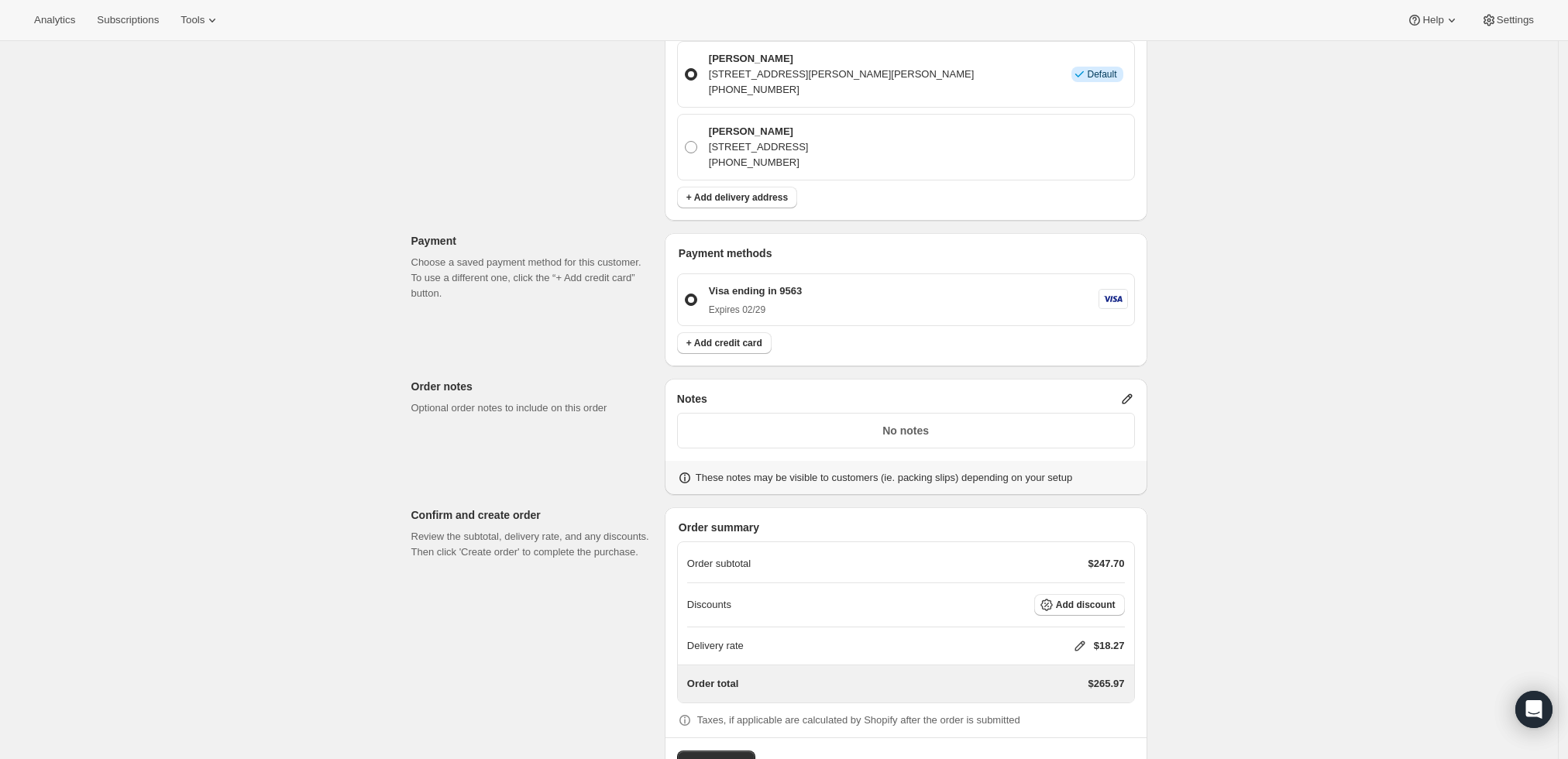
scroll to position [866, 0]
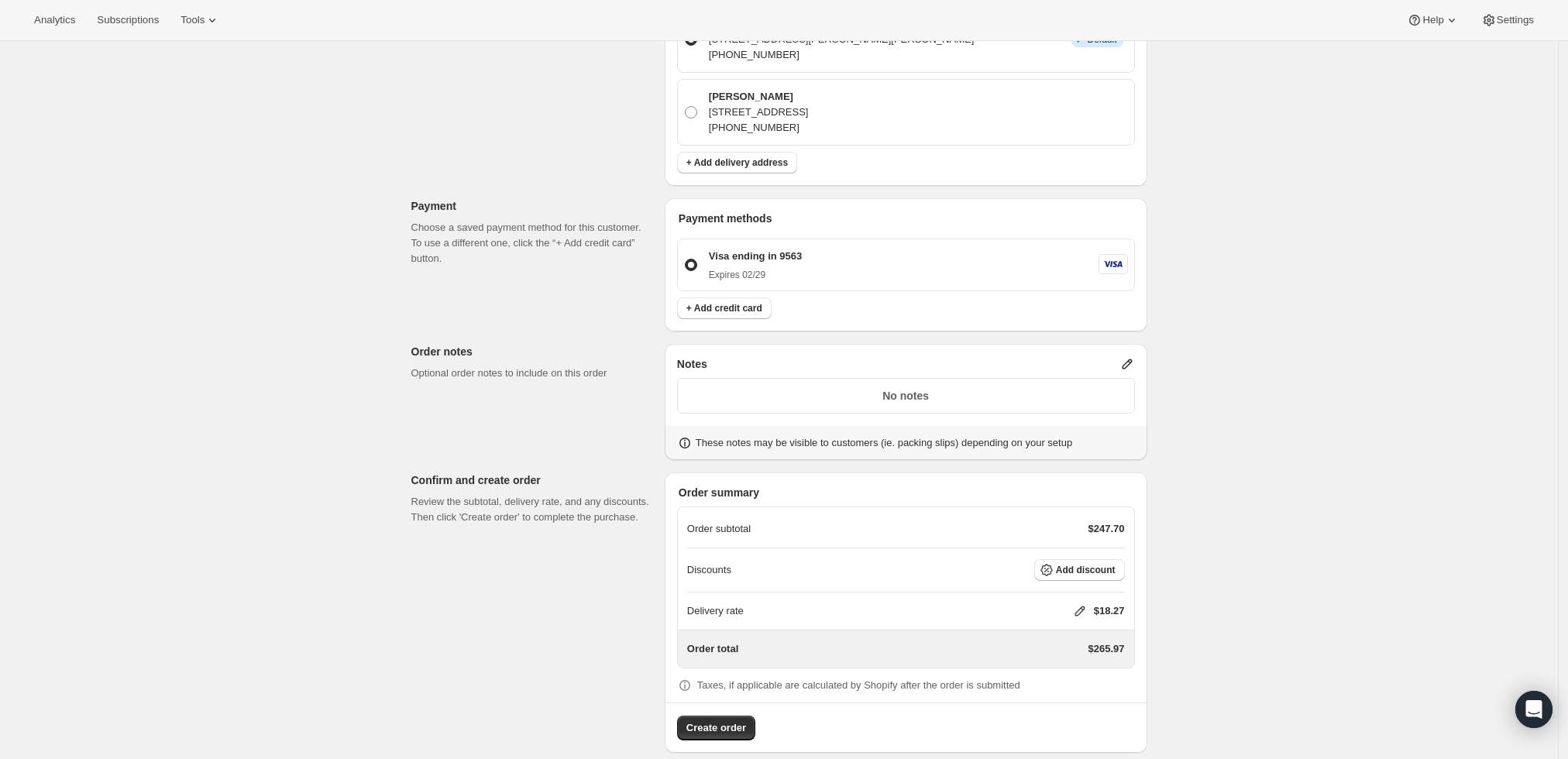
click at [1081, 603] on icon at bounding box center [1080, 611] width 16 height 16
click at [1061, 655] on input "0" at bounding box center [1088, 651] width 139 height 25
type input "0"
click at [1070, 682] on span "Save" at bounding box center [1077, 687] width 22 height 13
click at [728, 720] on span "Create order" at bounding box center [716, 728] width 59 height 16
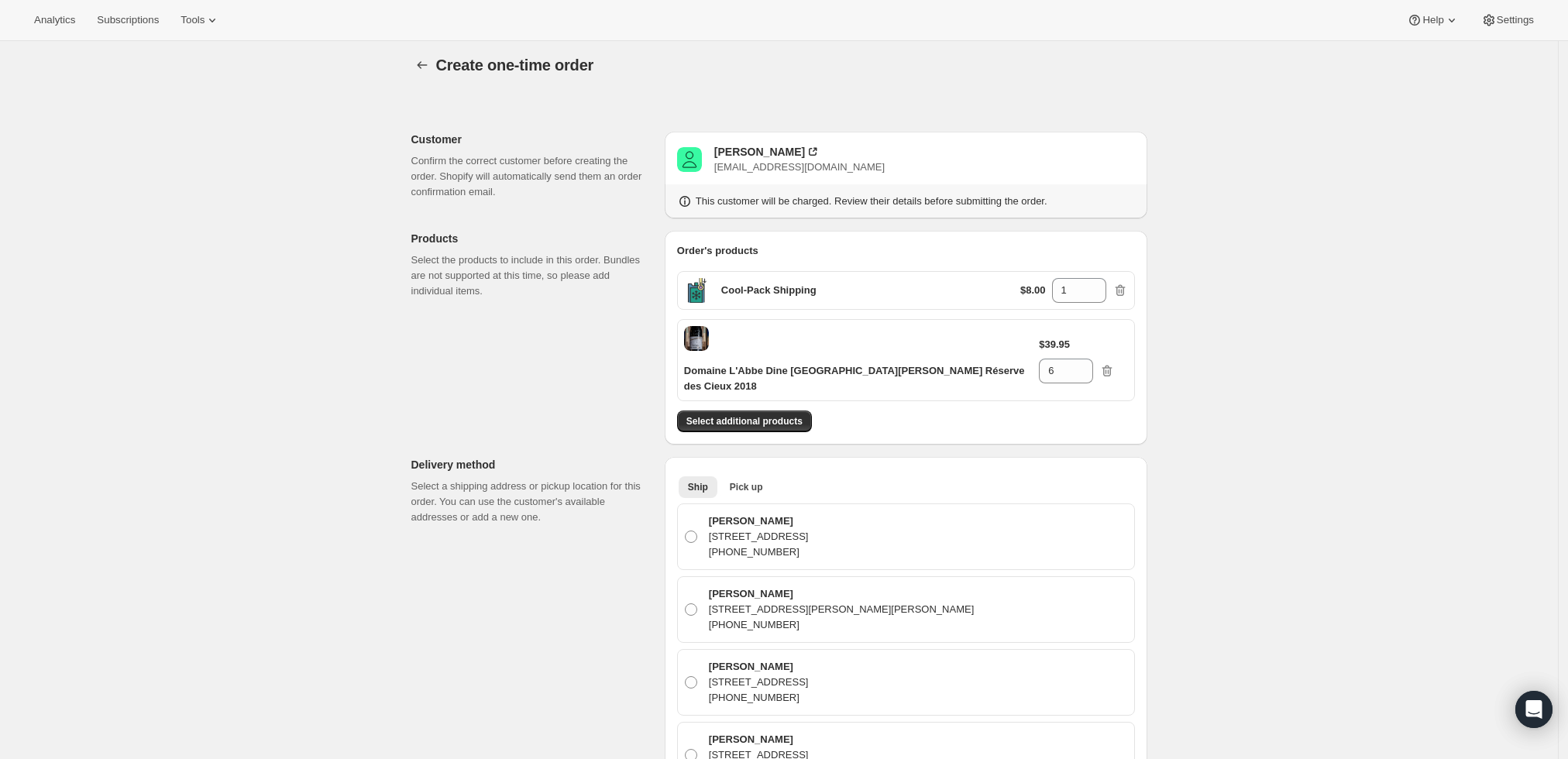
scroll to position [0, 0]
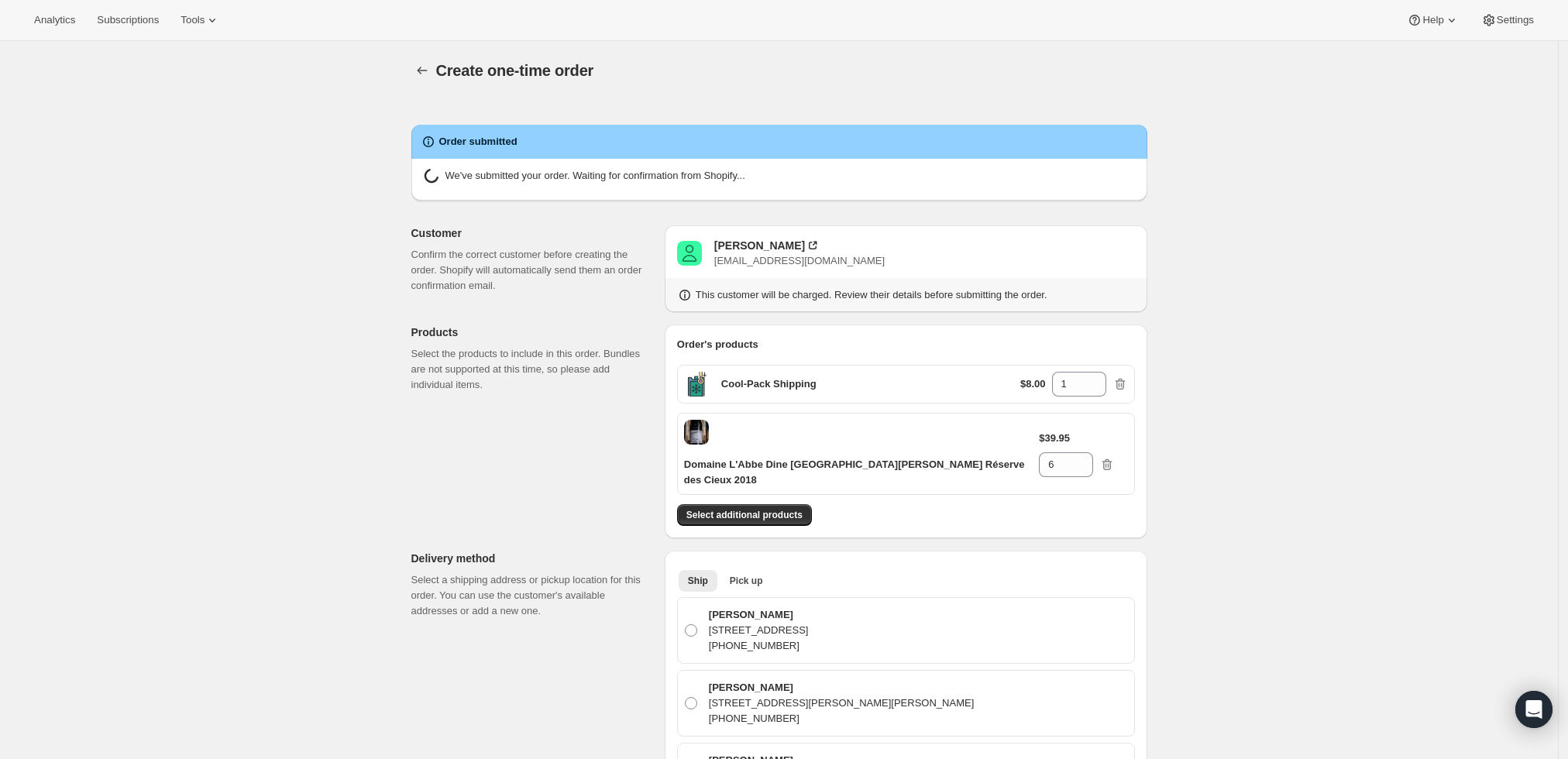
radio input "true"
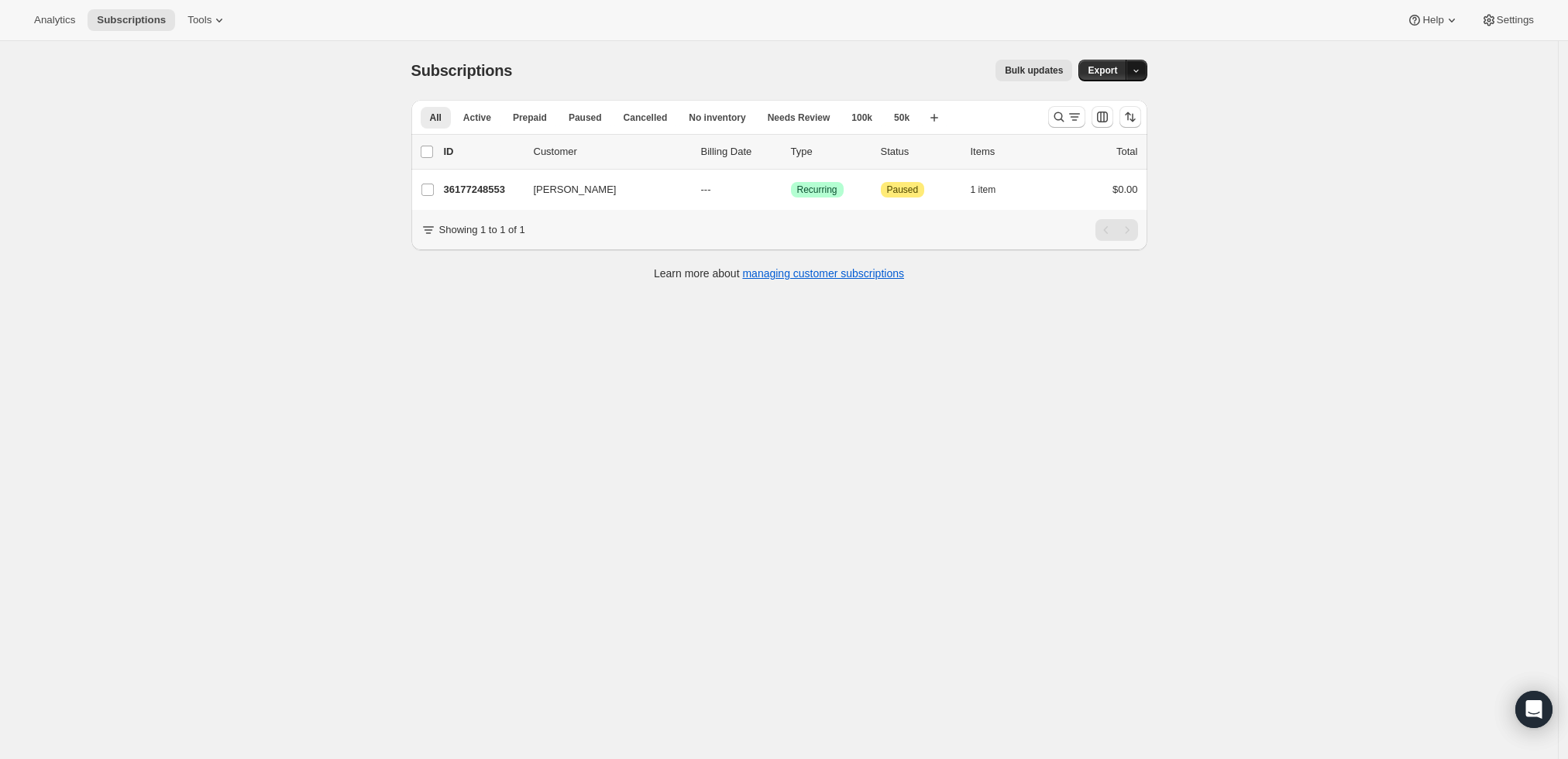
click at [1137, 70] on icon "button" at bounding box center [1136, 70] width 10 height 10
click at [1248, 109] on div "Subscriptions. This page is ready Subscriptions Bulk updates More actions Bulk …" at bounding box center [779, 420] width 1558 height 759
click at [1063, 116] on icon "Search and filter results" at bounding box center [1059, 117] width 16 height 16
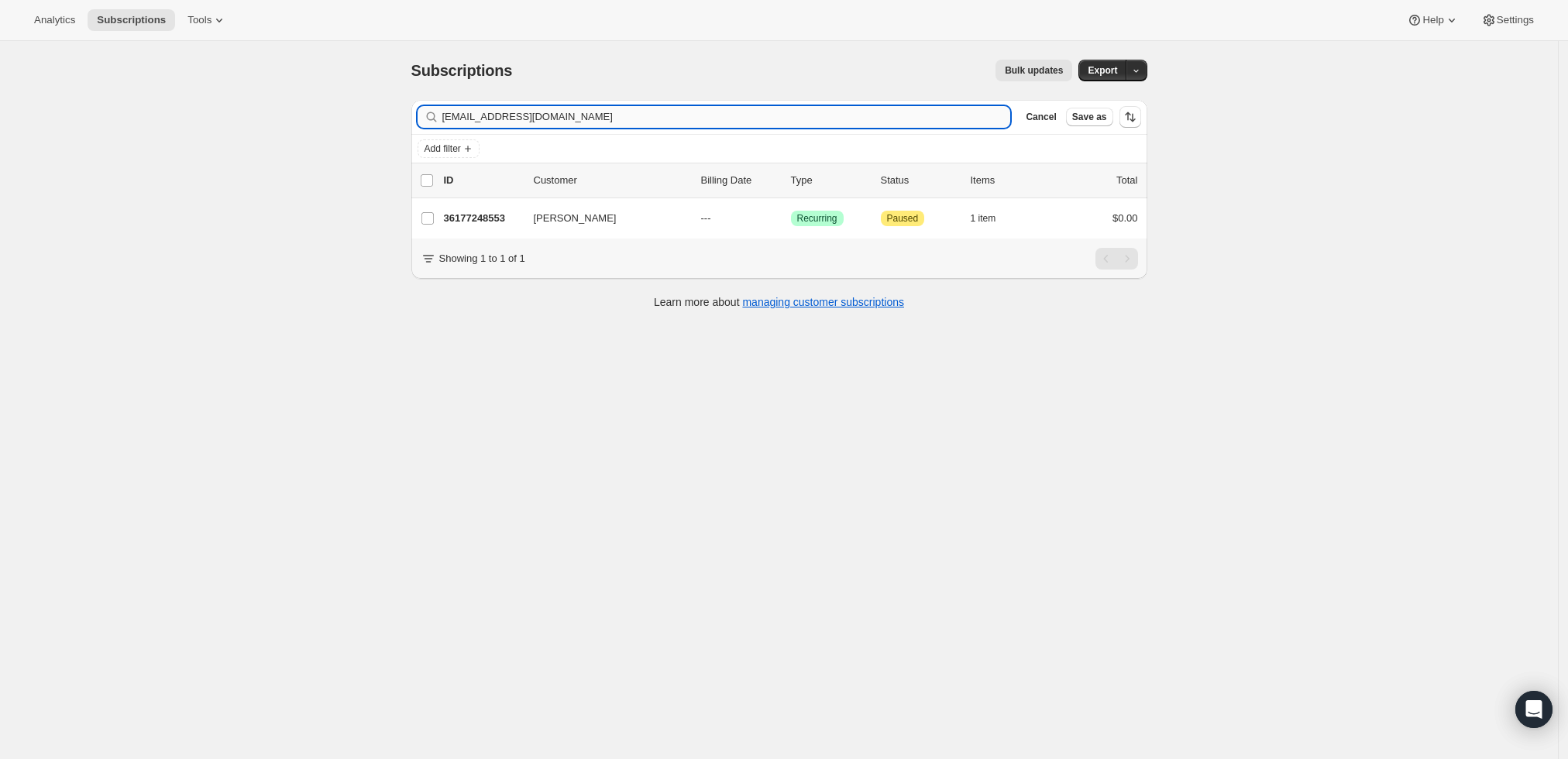
click at [892, 117] on input "bgberger@sbcglobal.net" at bounding box center [727, 117] width 569 height 22
click at [892, 117] on input "bgberger@sbcglobal.netcraigsjennings@aol.com" at bounding box center [727, 117] width 569 height 22
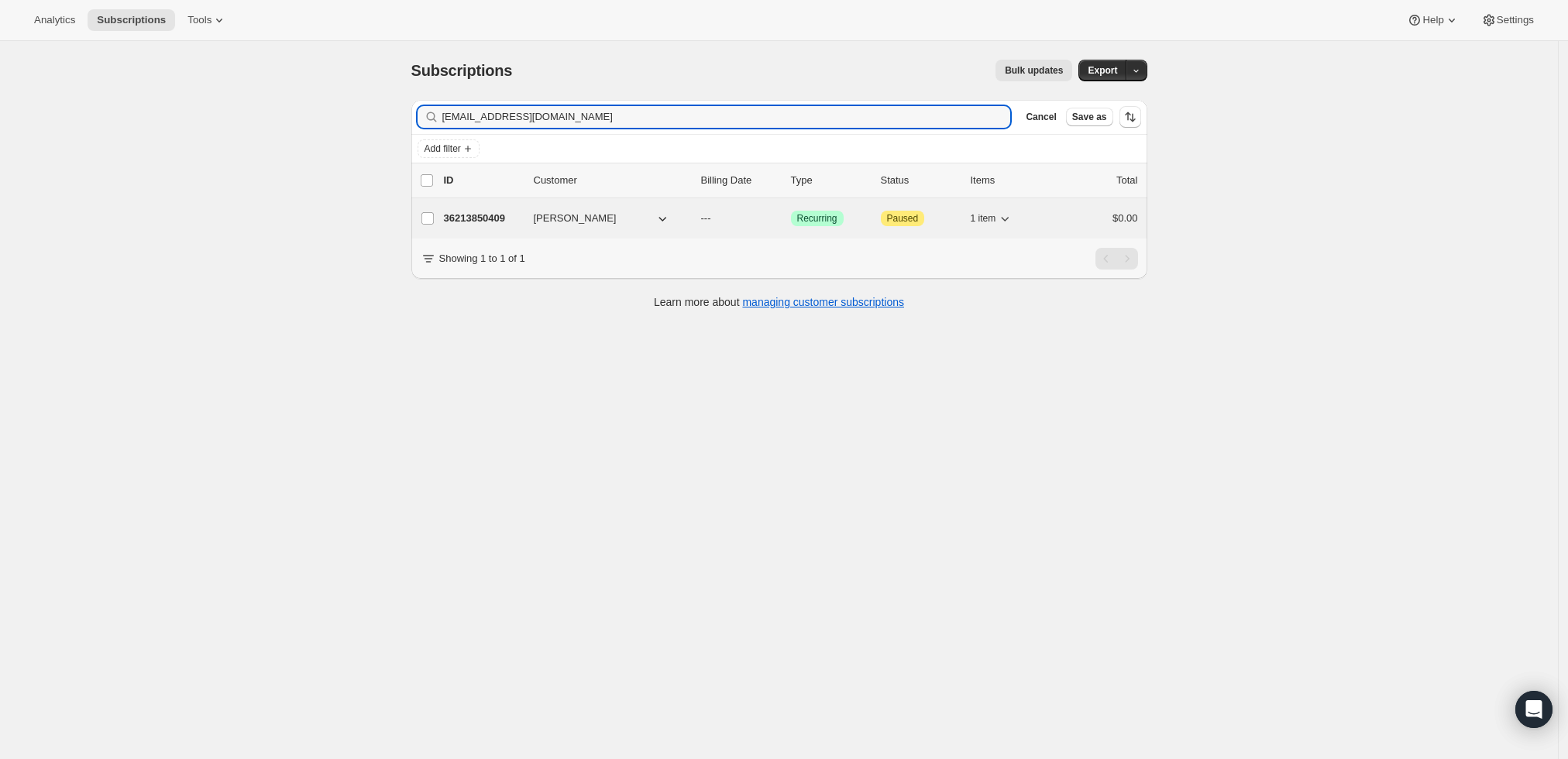
type input "craigsjennings@aol.com"
click at [477, 215] on p "36213850409" at bounding box center [483, 218] width 77 height 16
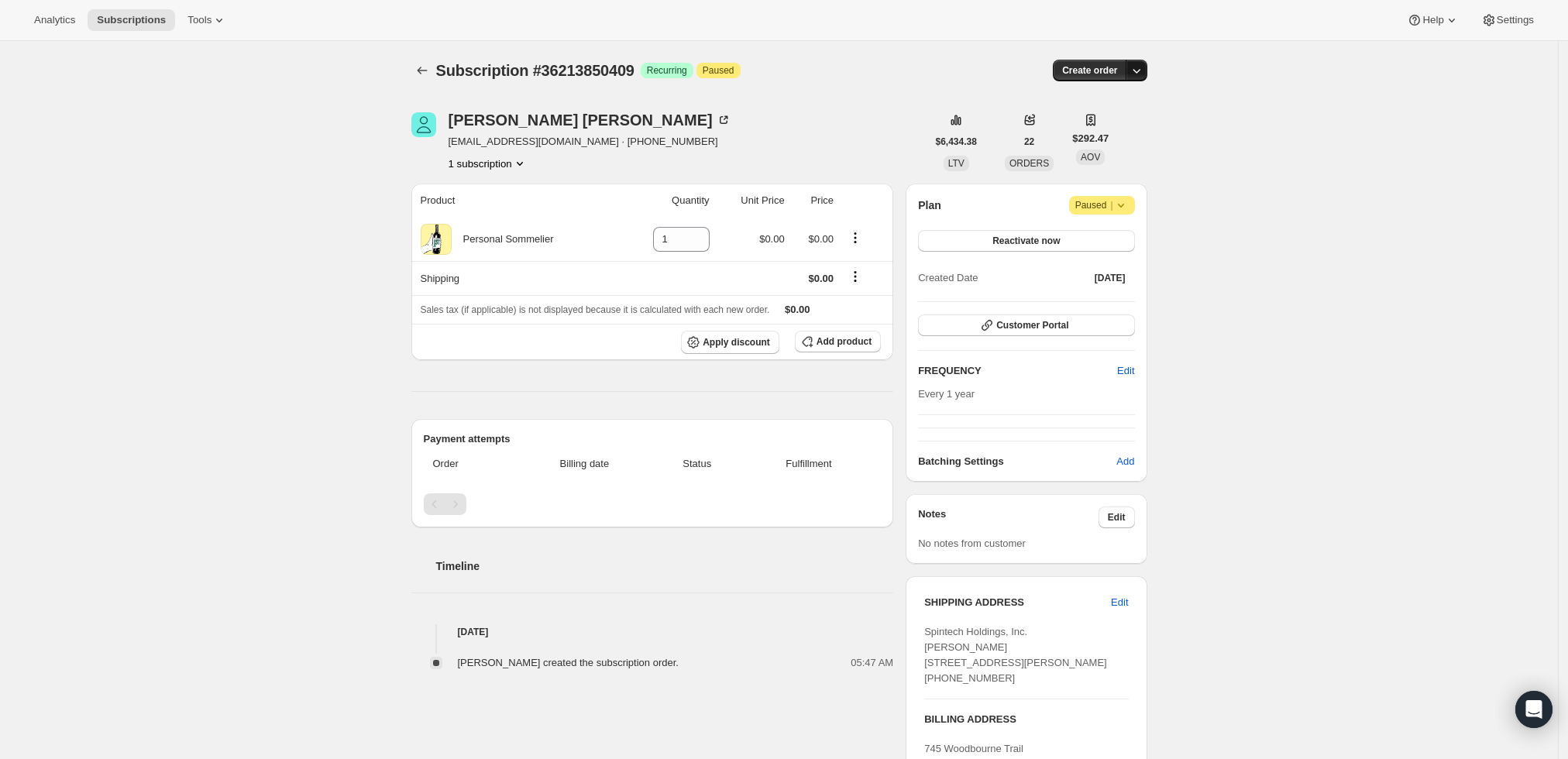
click at [1143, 63] on icon "button" at bounding box center [1136, 70] width 16 height 16
click at [1140, 126] on span "Create custom one-time order" at bounding box center [1075, 128] width 134 height 12
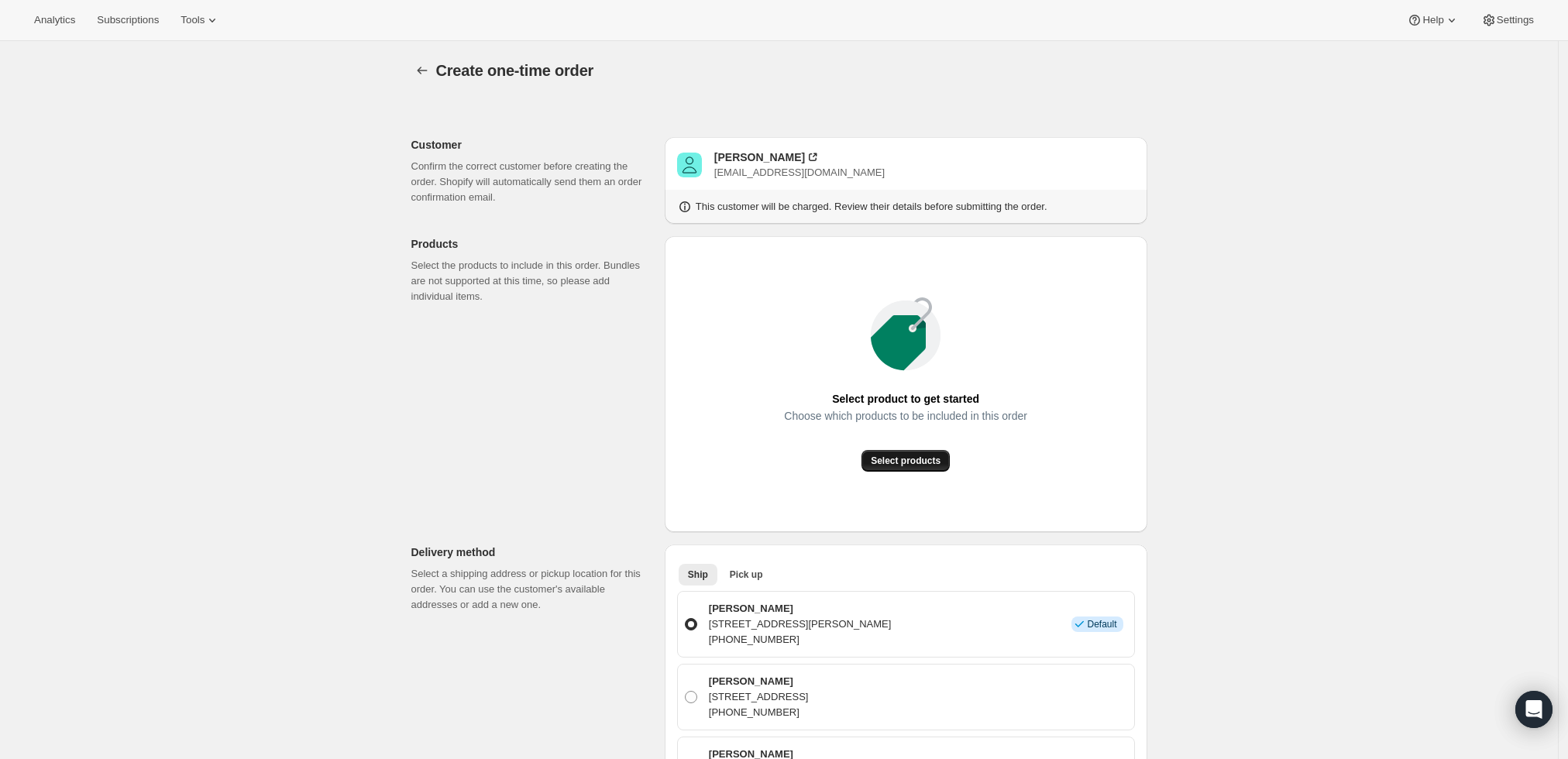
click at [923, 464] on span "Select products" at bounding box center [905, 460] width 70 height 13
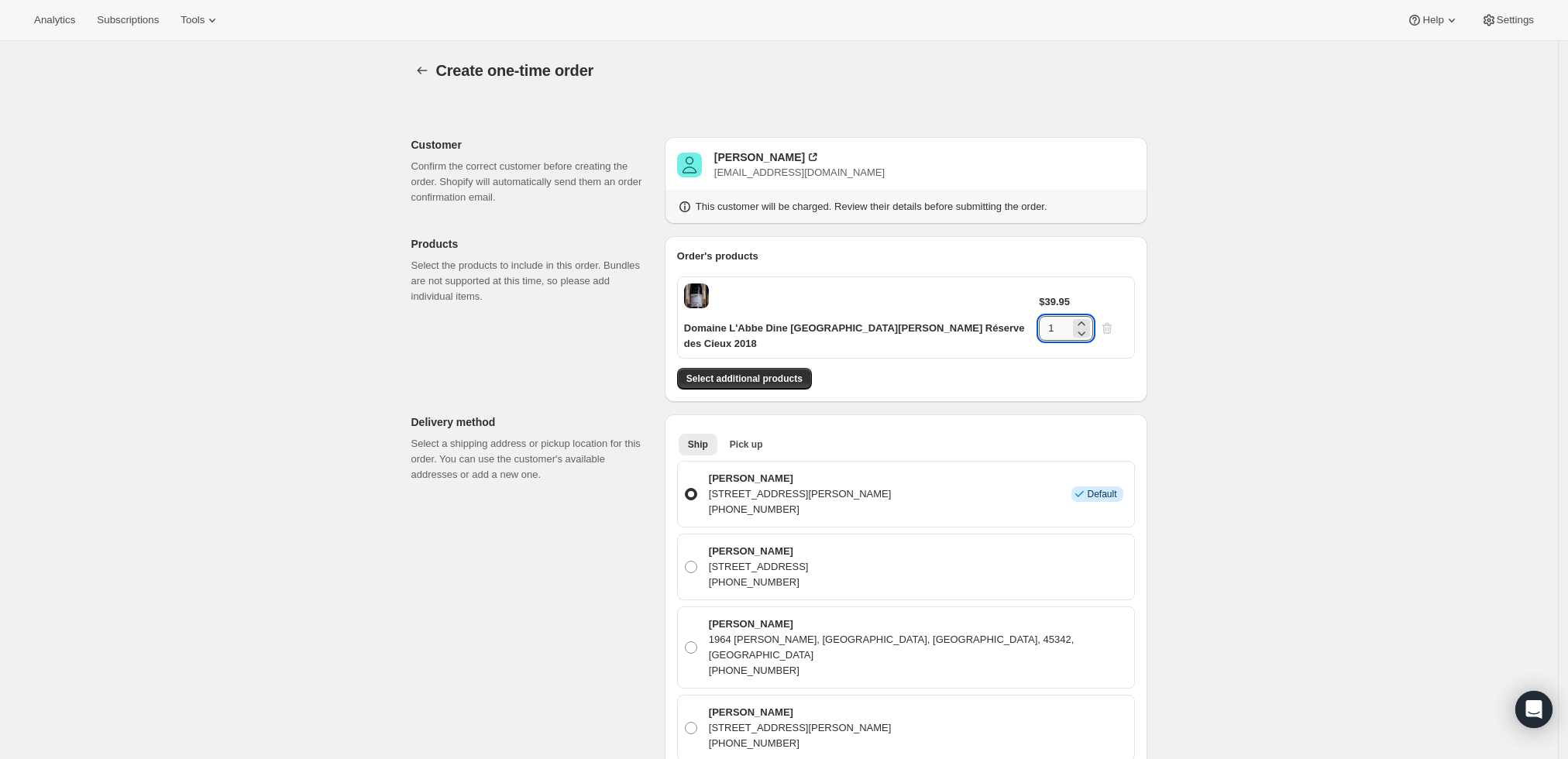
drag, startPoint x: 1084, startPoint y: 304, endPoint x: 1067, endPoint y: 300, distance: 17.5
click at [1067, 316] on input "1" at bounding box center [1054, 328] width 31 height 25
type input "6"
click at [1256, 308] on div "Create one-time order. This page is ready Create one-time order Customer Confir…" at bounding box center [779, 723] width 1558 height 1366
click at [750, 372] on span "Select additional products" at bounding box center [745, 378] width 117 height 13
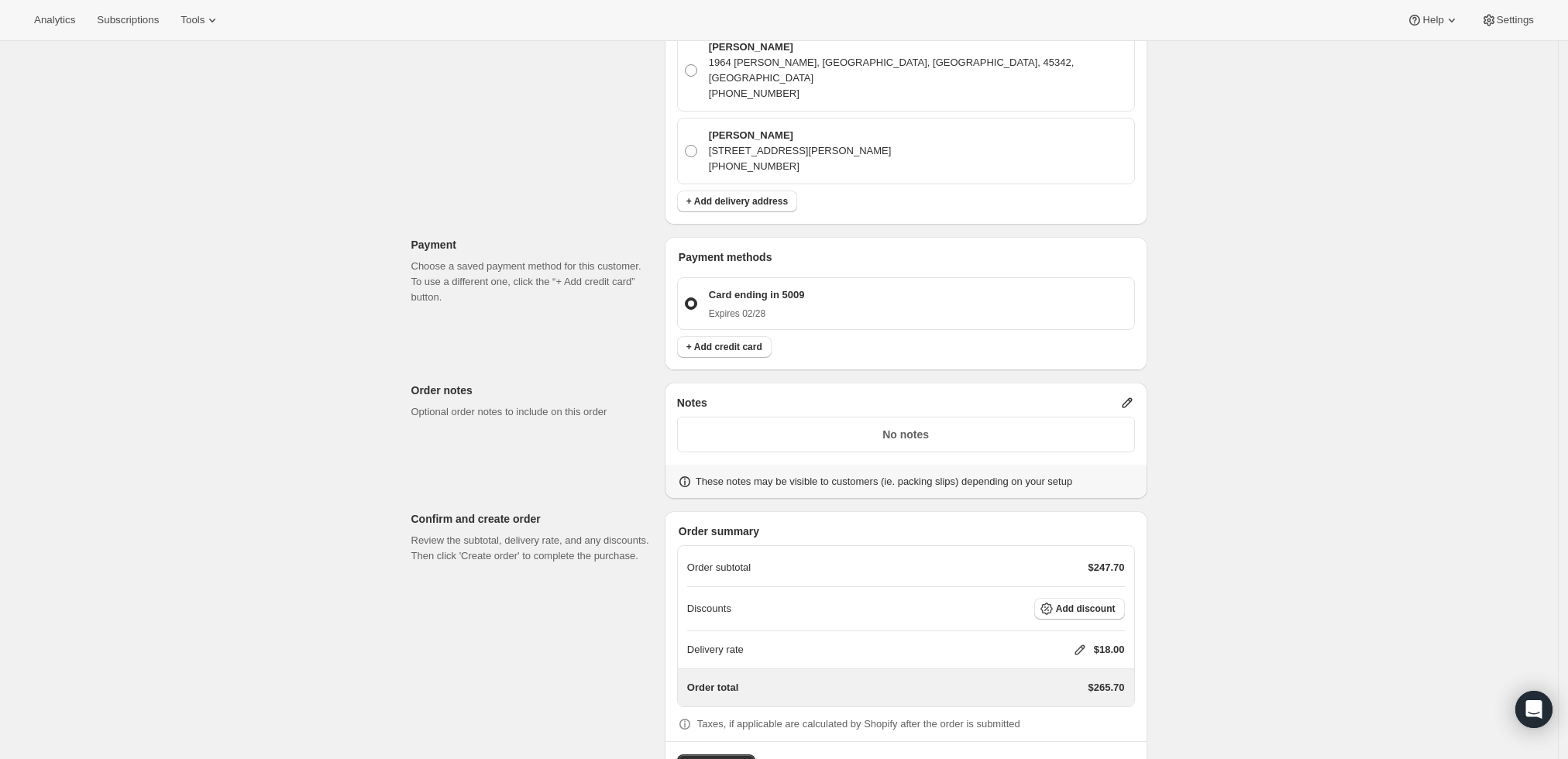
scroll to position [649, 0]
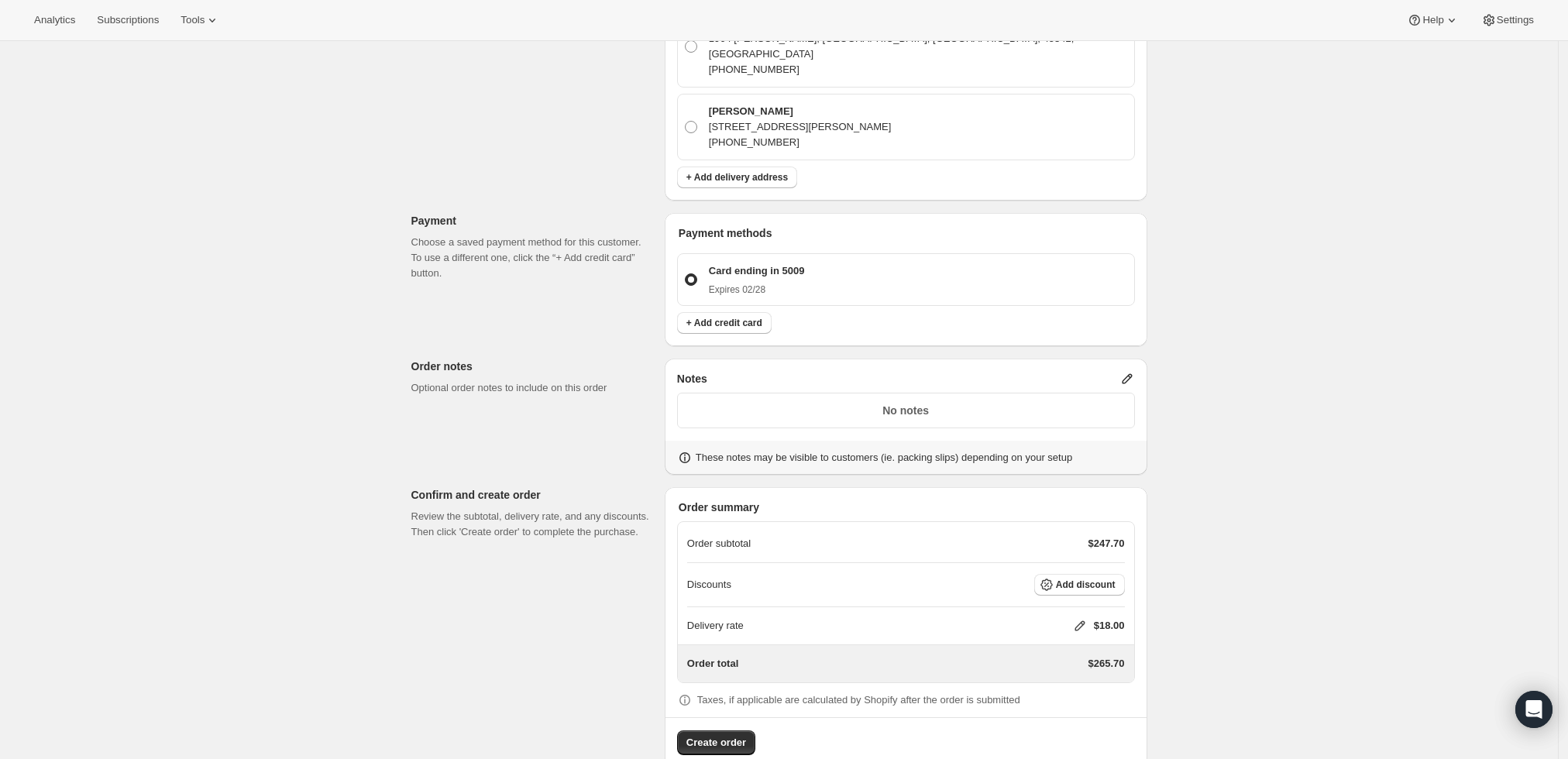
click at [1078, 618] on icon at bounding box center [1080, 625] width 16 height 16
click at [1053, 658] on input "0" at bounding box center [1088, 651] width 139 height 25
type input "0"
click at [1077, 686] on span "Save" at bounding box center [1077, 687] width 22 height 13
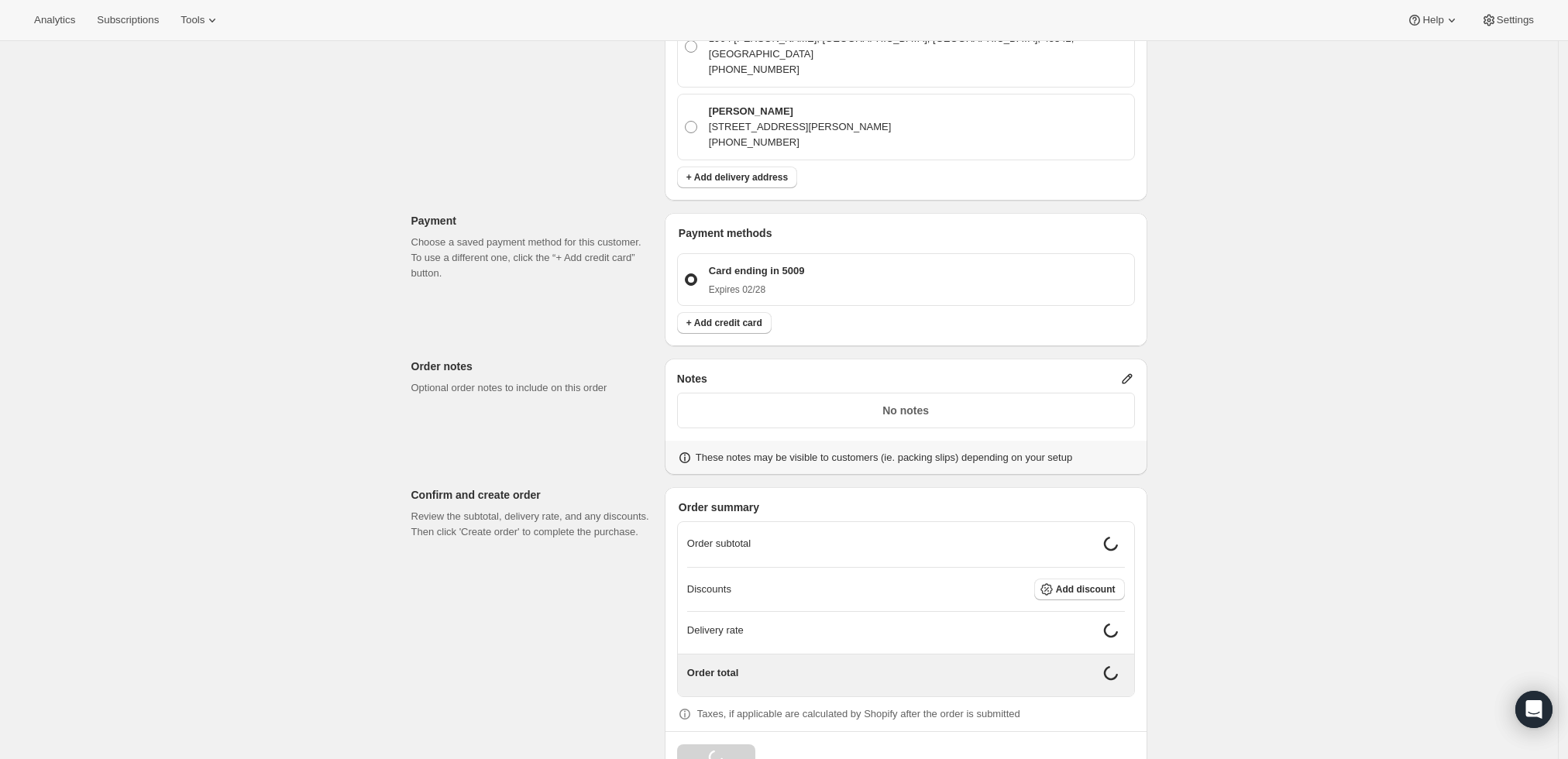
click at [1282, 593] on div "Create one-time order. This page is ready Create one-time order Customer Confir…" at bounding box center [779, 98] width 1558 height 1414
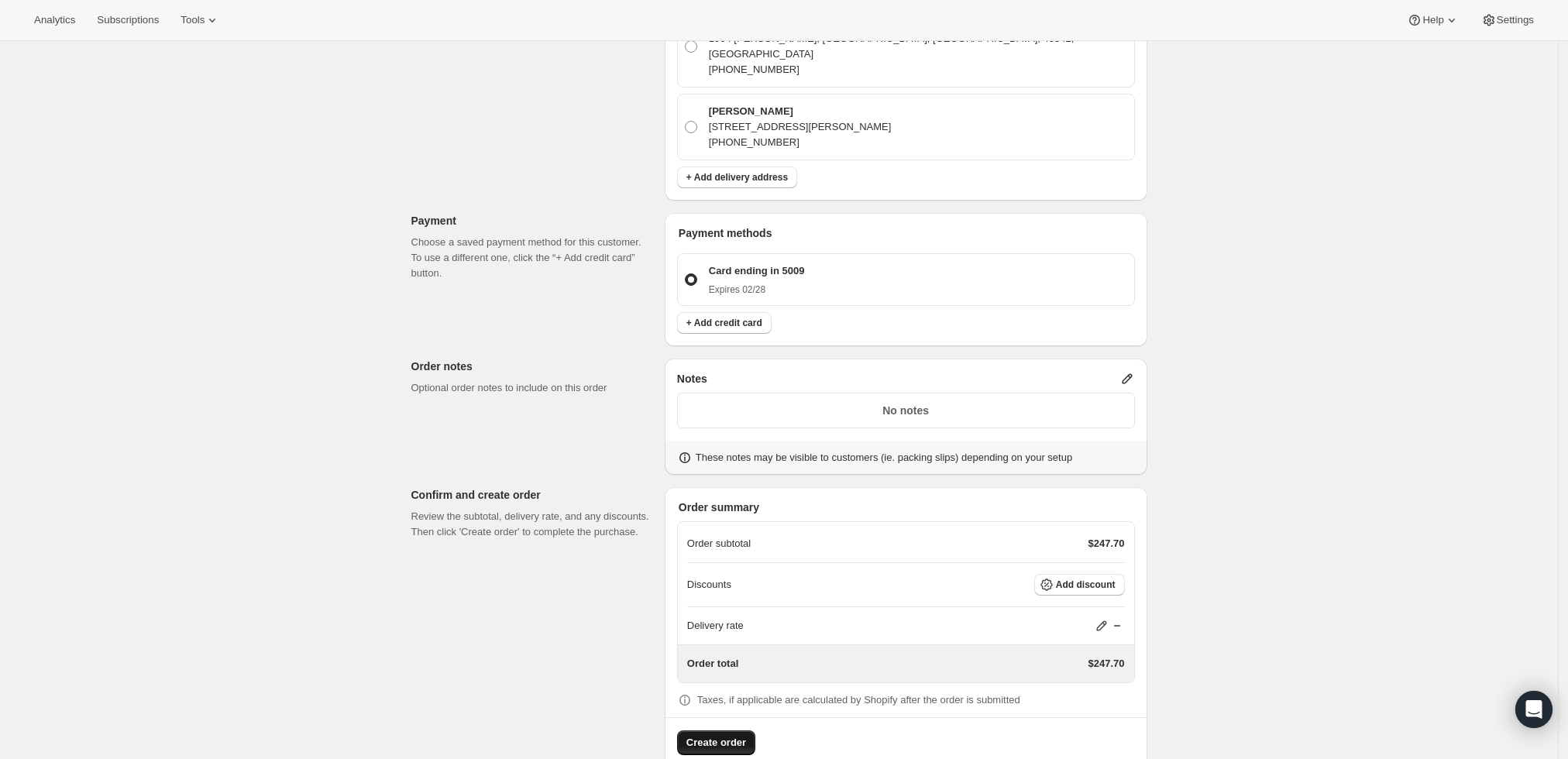
click at [720, 735] on span "Create order" at bounding box center [716, 743] width 59 height 16
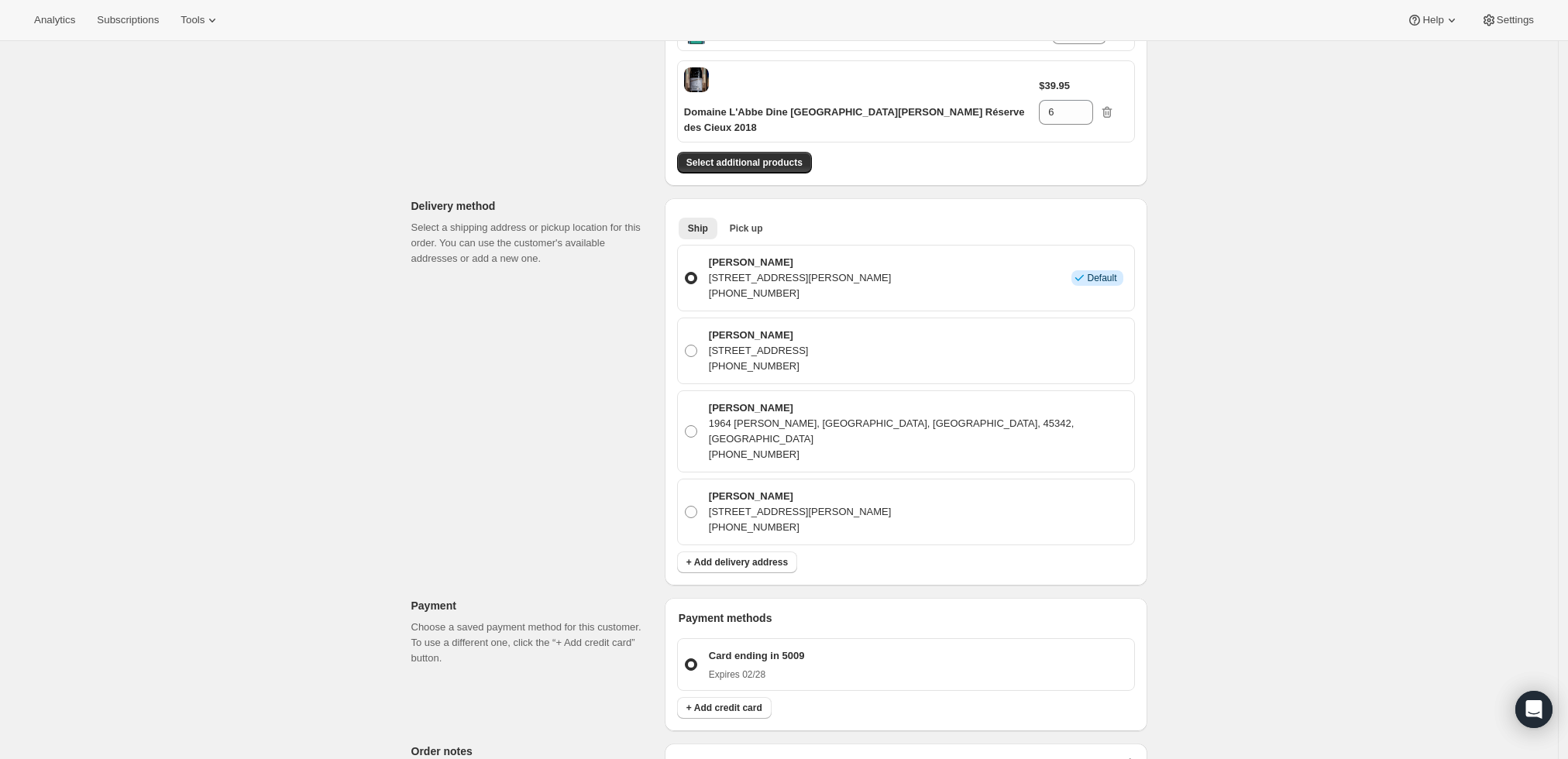
scroll to position [46, 0]
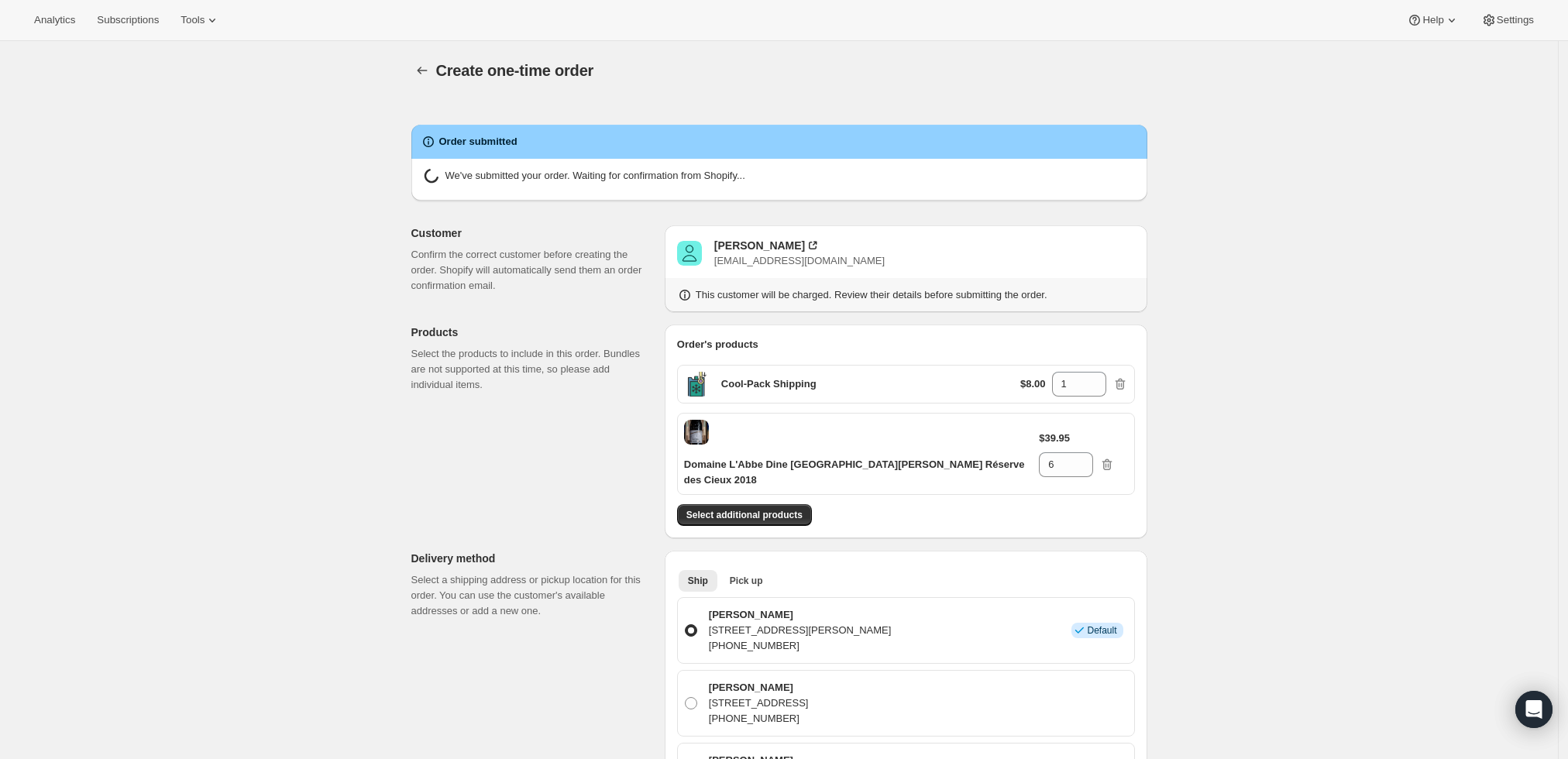
radio input "true"
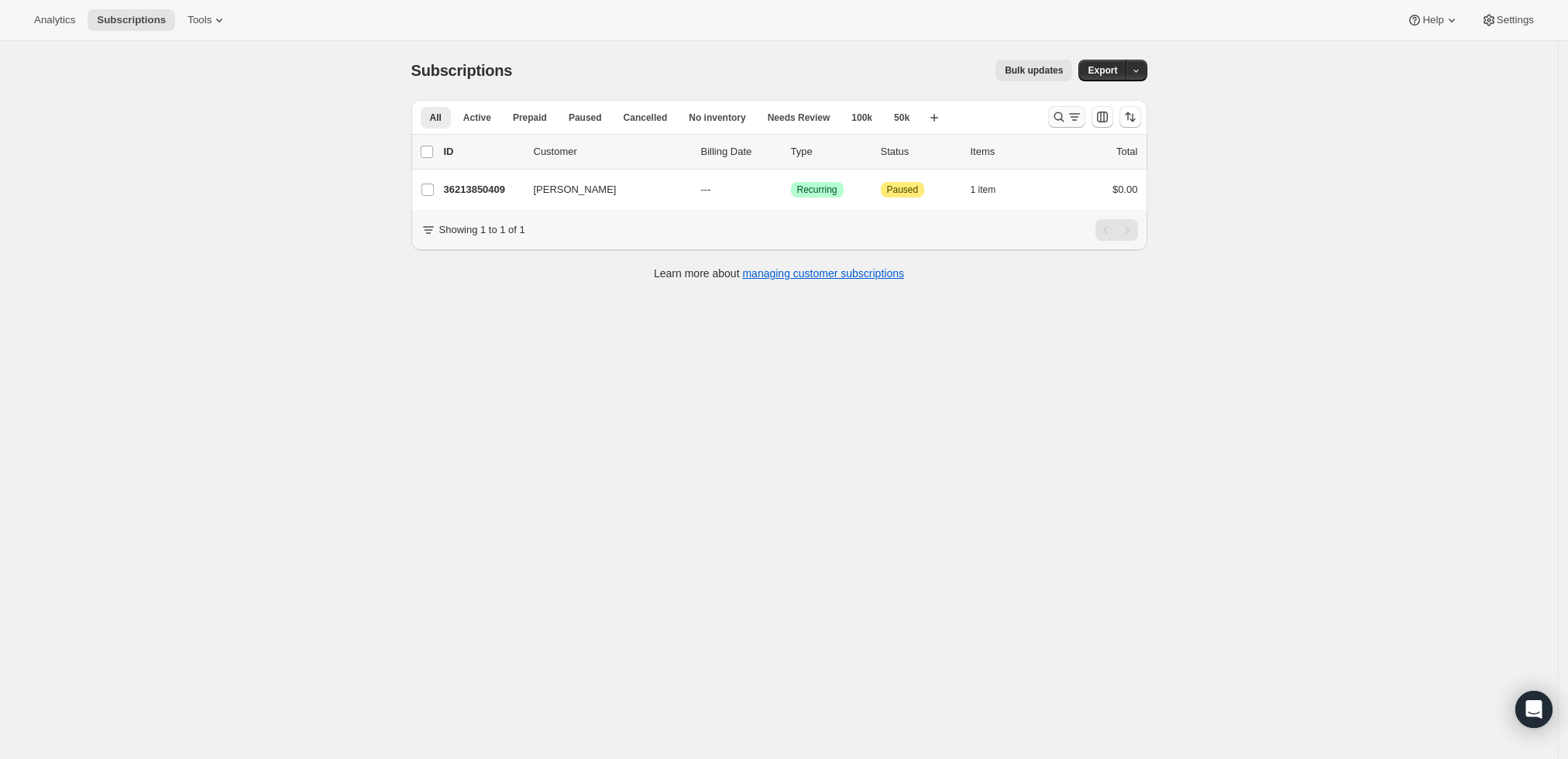
click at [1079, 113] on icon "Search and filter results" at bounding box center [1075, 117] width 16 height 16
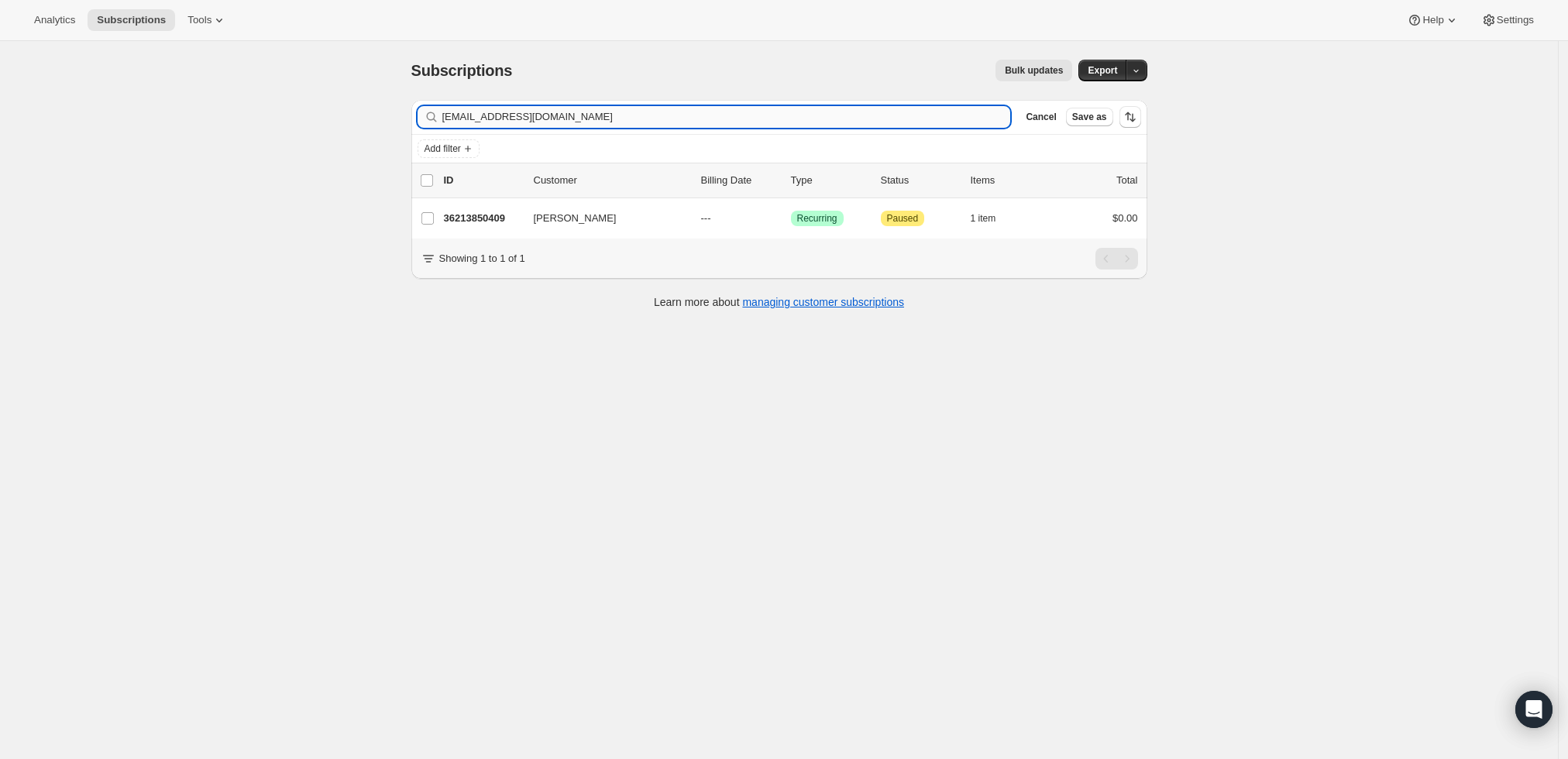
click at [942, 117] on input "[EMAIL_ADDRESS][DOMAIN_NAME]" at bounding box center [727, 117] width 569 height 22
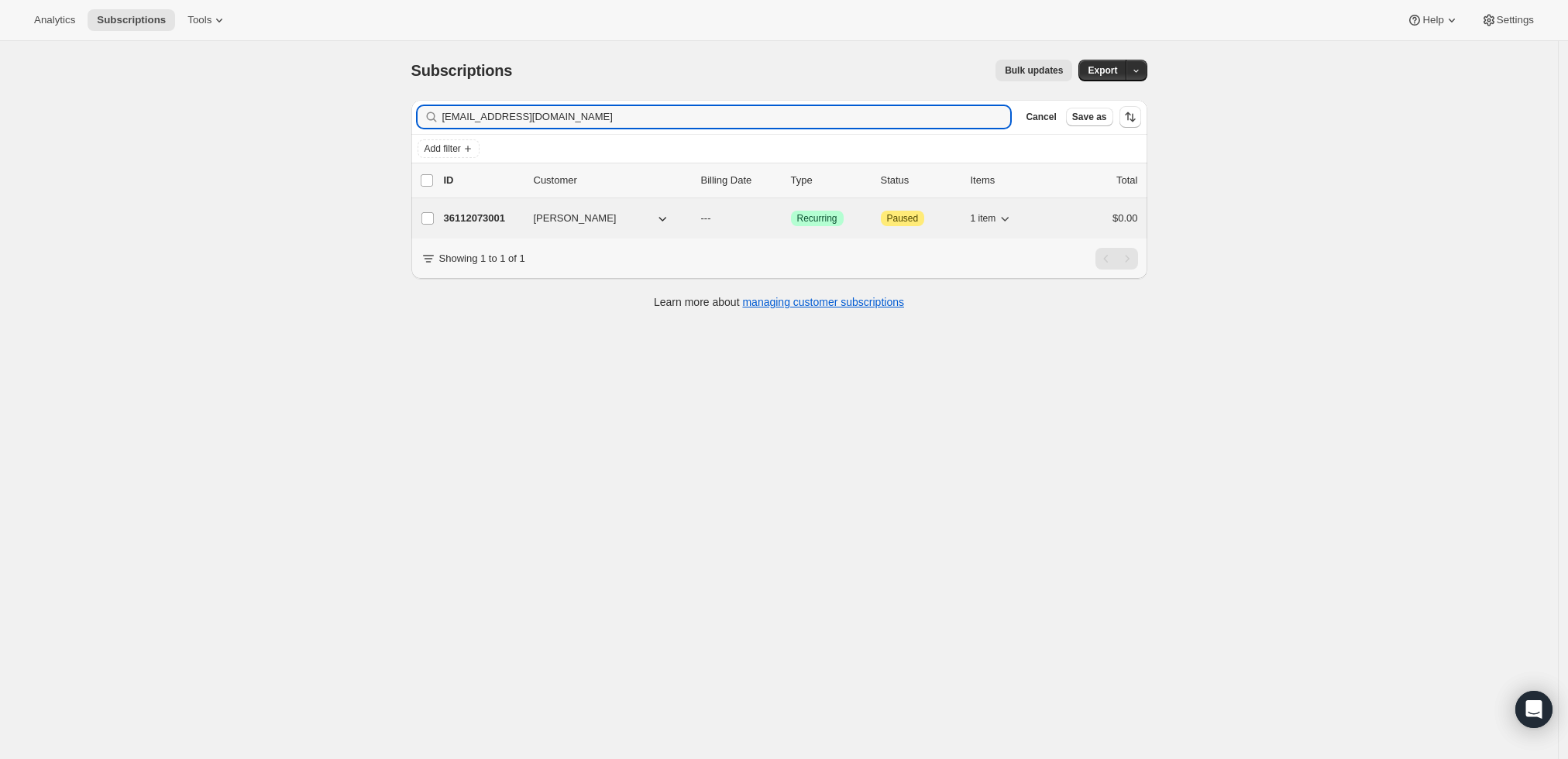
type input "tolmoj@gmail.com"
click at [479, 217] on p "36112073001" at bounding box center [483, 218] width 77 height 16
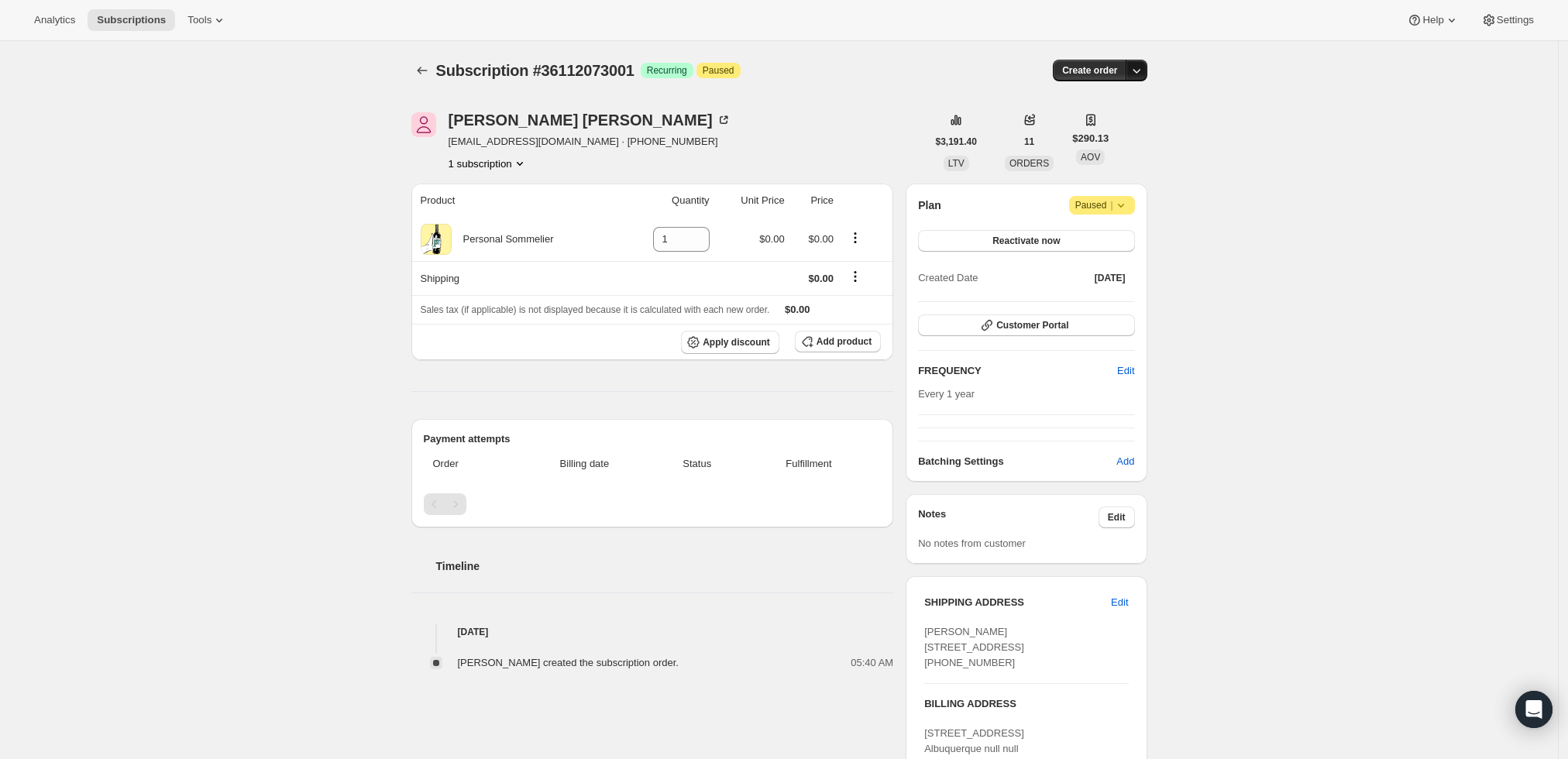
click at [1134, 63] on icon "button" at bounding box center [1136, 70] width 16 height 16
click at [1101, 126] on span "Create custom one-time order" at bounding box center [1075, 128] width 134 height 12
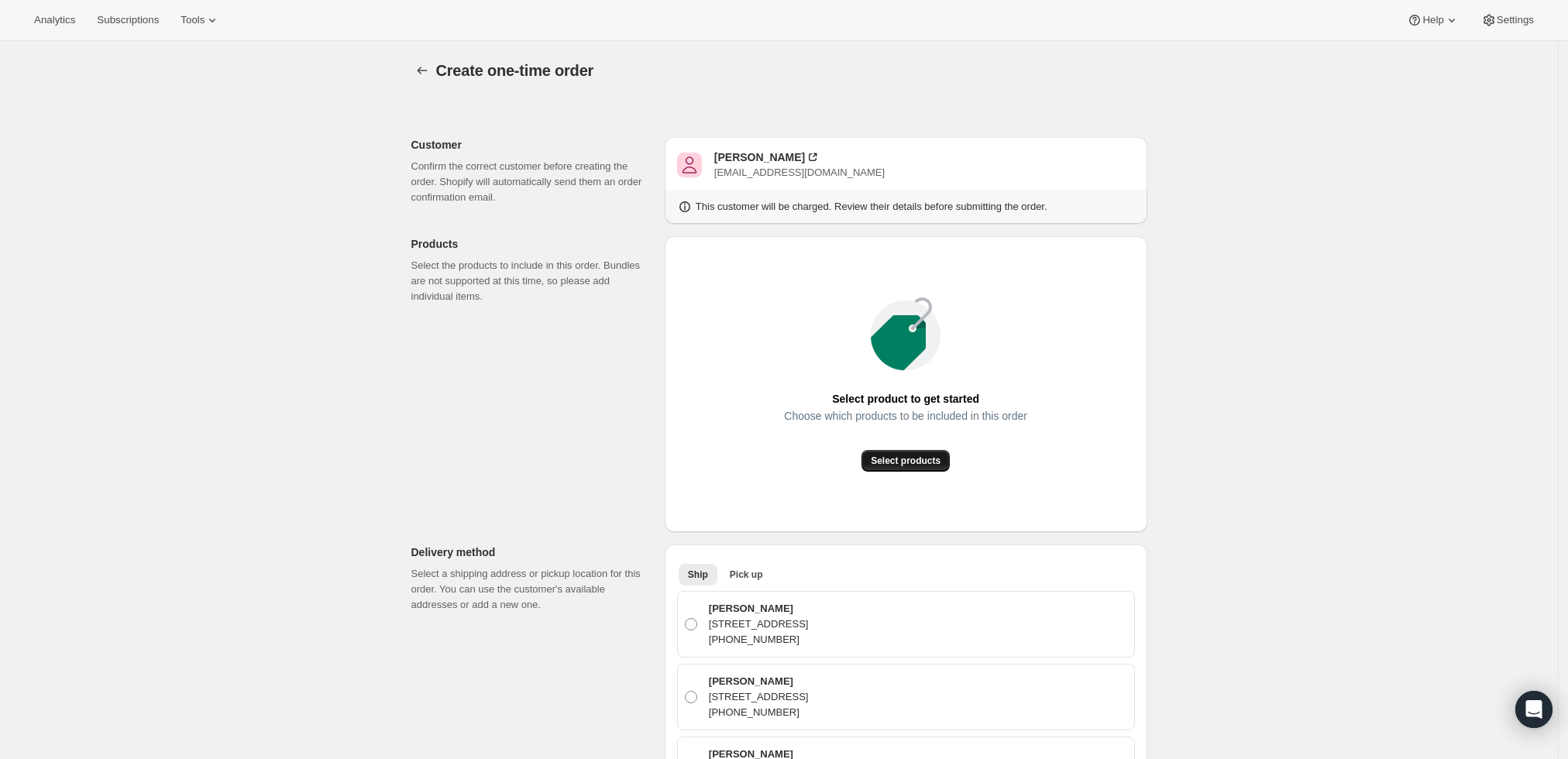
click at [899, 455] on span "Select products" at bounding box center [905, 460] width 70 height 13
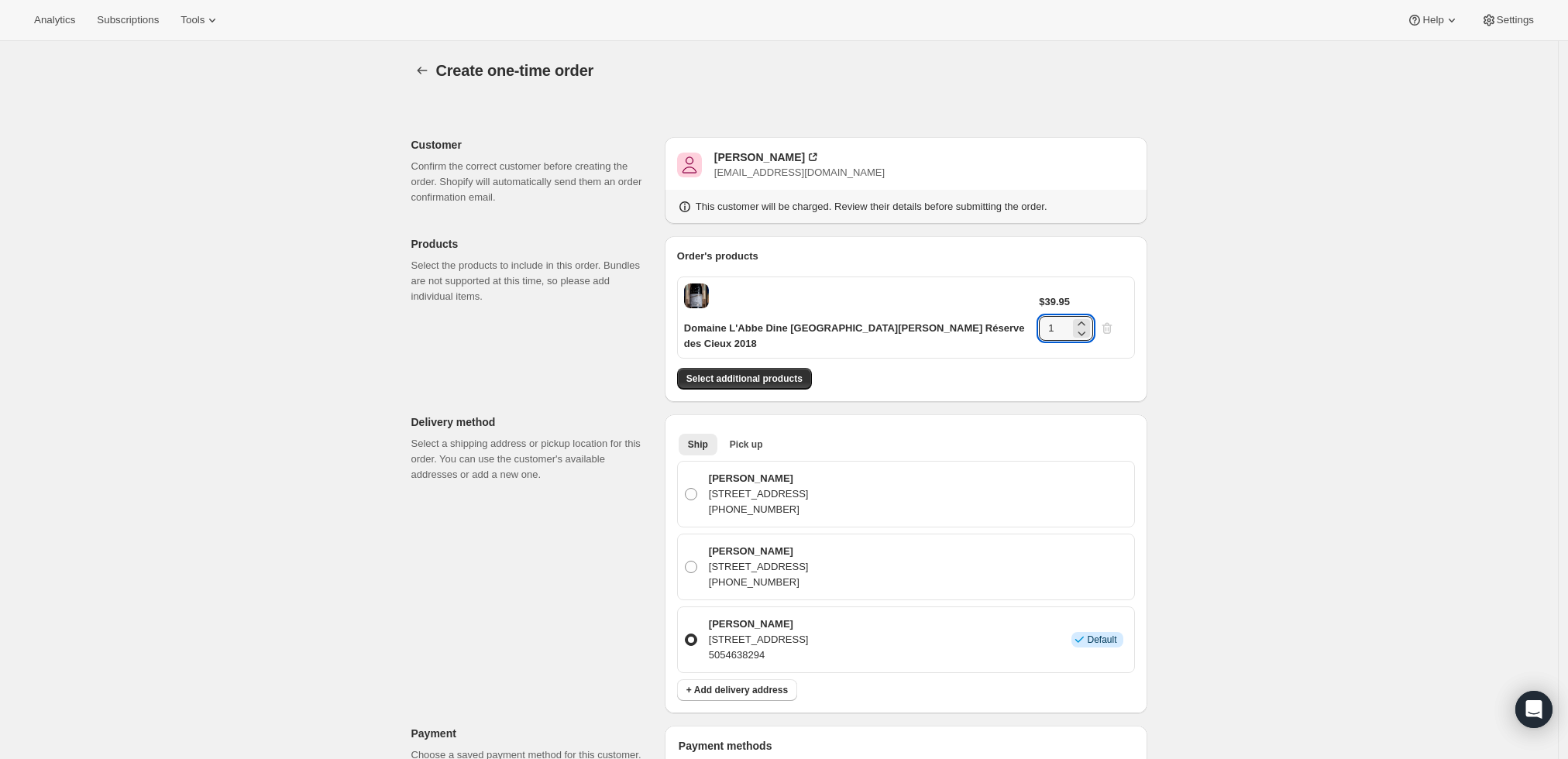
drag, startPoint x: 1085, startPoint y: 299, endPoint x: 1009, endPoint y: 294, distance: 76.2
click at [1009, 294] on div "Domaine L'Abbe Dine Châteauneuf-du-Pape Réserve des Cieux 2018 $39.95 1" at bounding box center [906, 317] width 457 height 82
type input "6"
click at [1249, 268] on div "Create one-time order. This page is ready Create one-time order Customer Confir…" at bounding box center [779, 679] width 1558 height 1277
click at [755, 372] on span "Select additional products" at bounding box center [745, 378] width 117 height 13
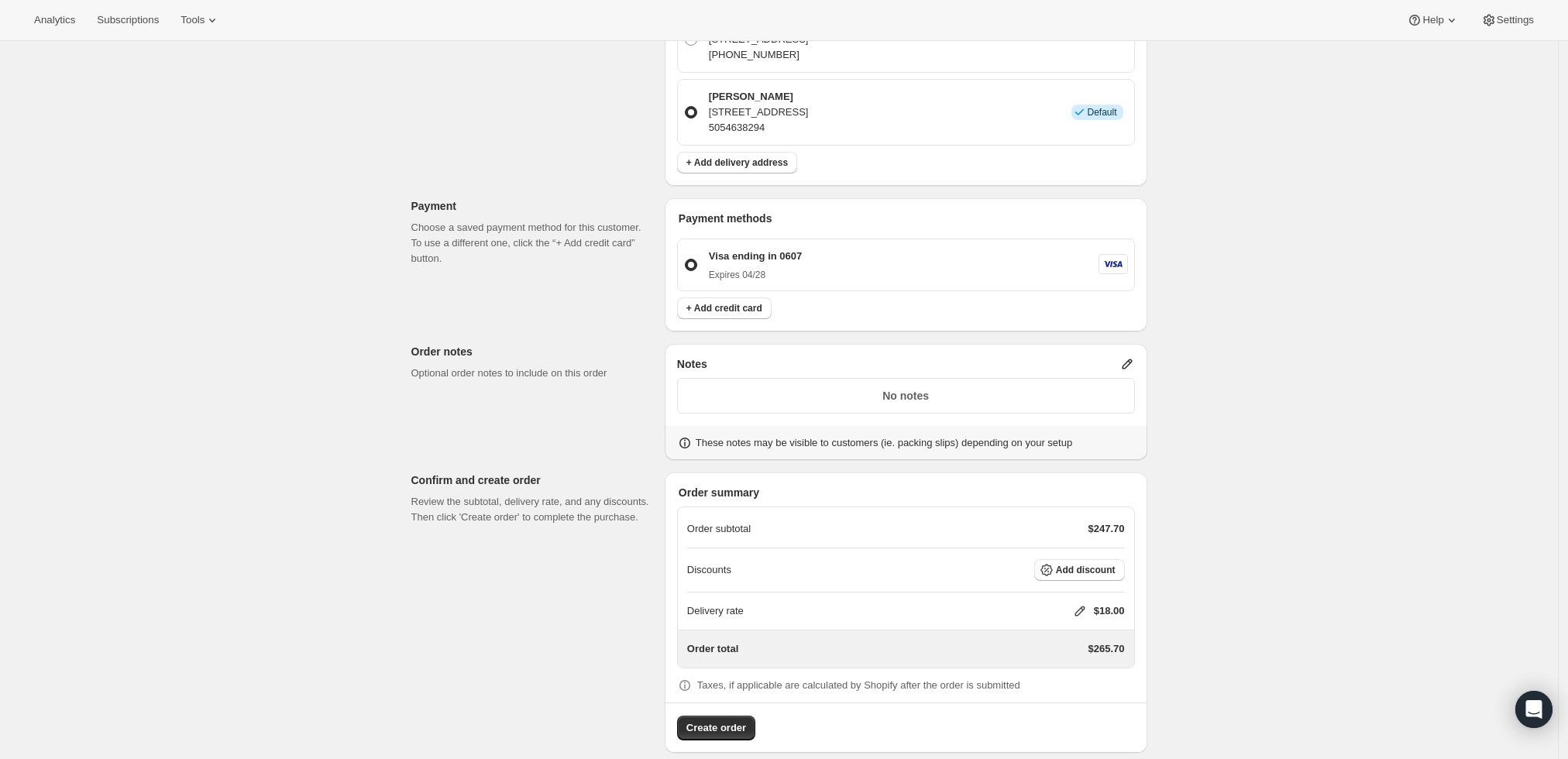
scroll to position [576, 0]
click at [1084, 606] on icon at bounding box center [1079, 610] width 10 height 10
click at [1050, 655] on input "0" at bounding box center [1088, 651] width 139 height 25
type input "0"
click at [1075, 686] on span "Save" at bounding box center [1077, 687] width 22 height 13
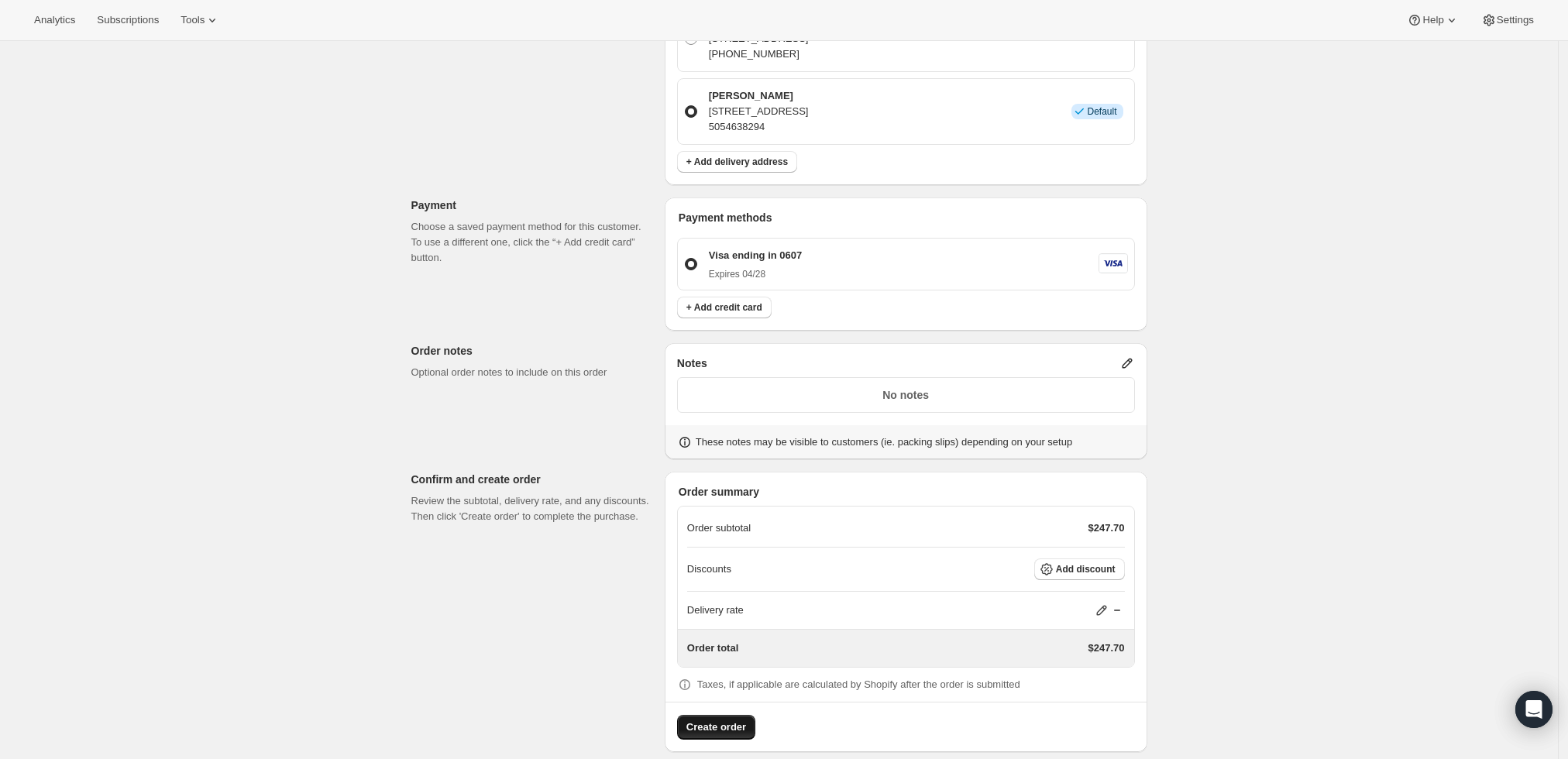
click at [719, 719] on span "Create order" at bounding box center [716, 727] width 59 height 16
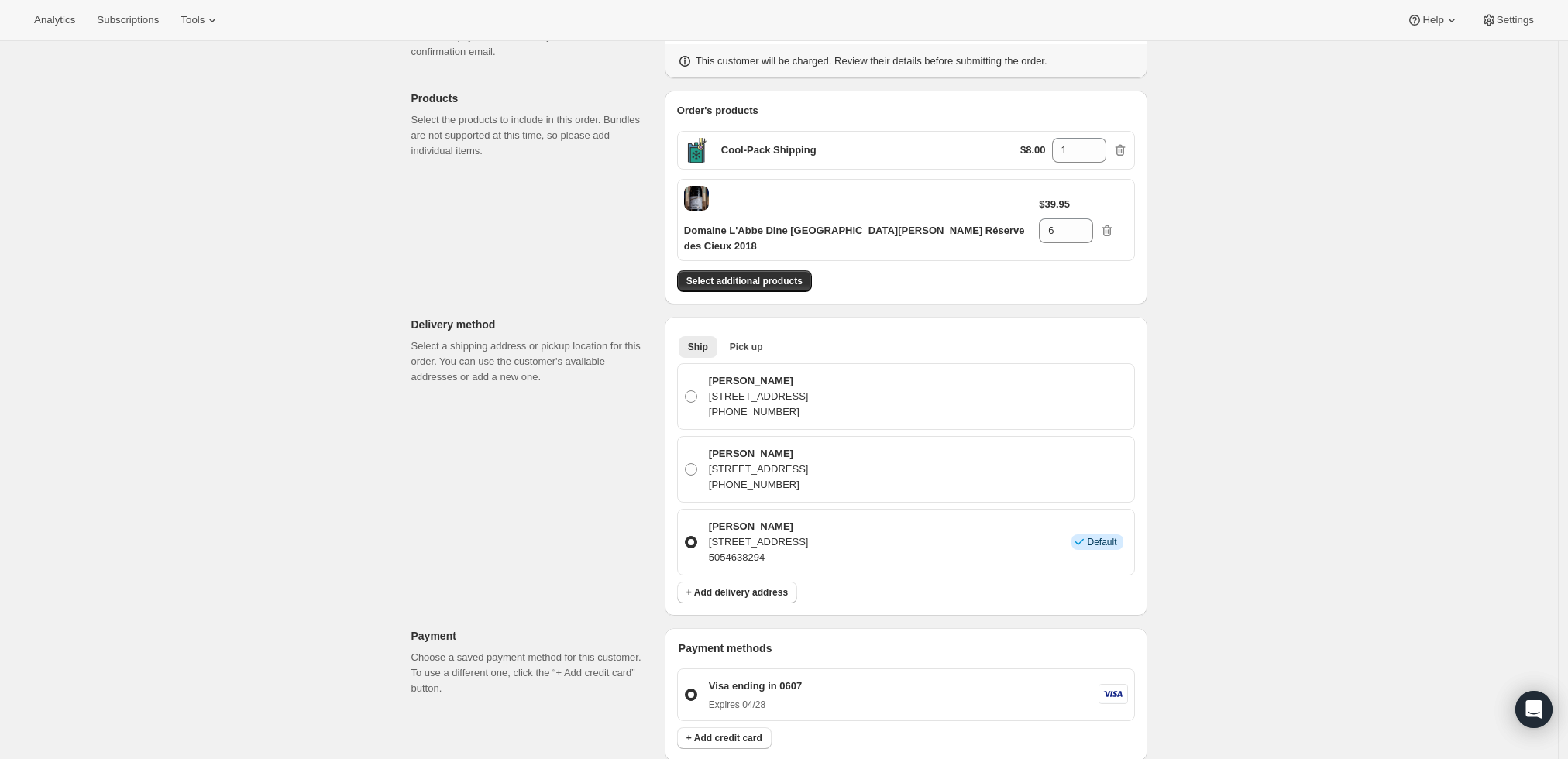
scroll to position [67, 0]
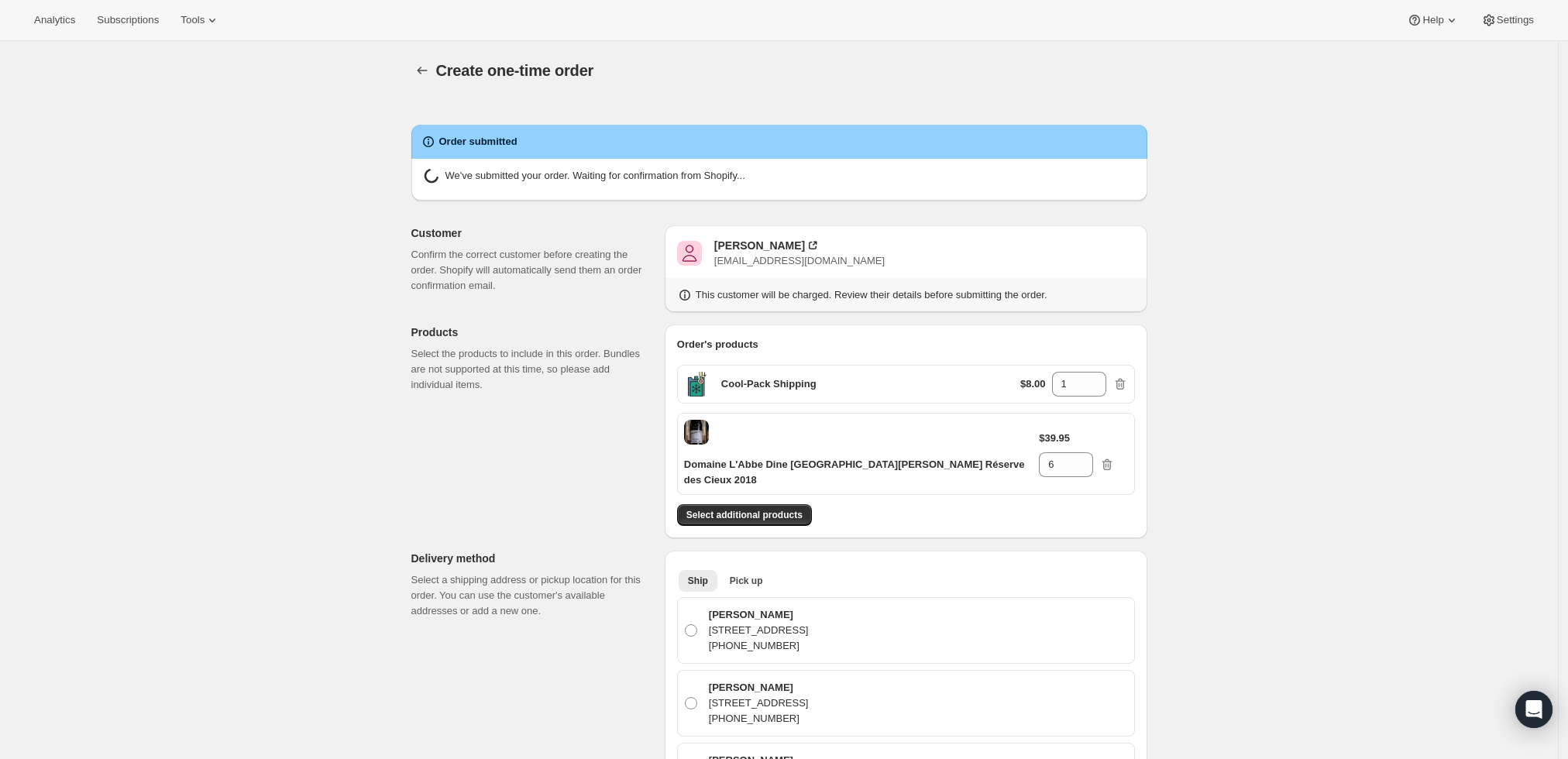
radio input "true"
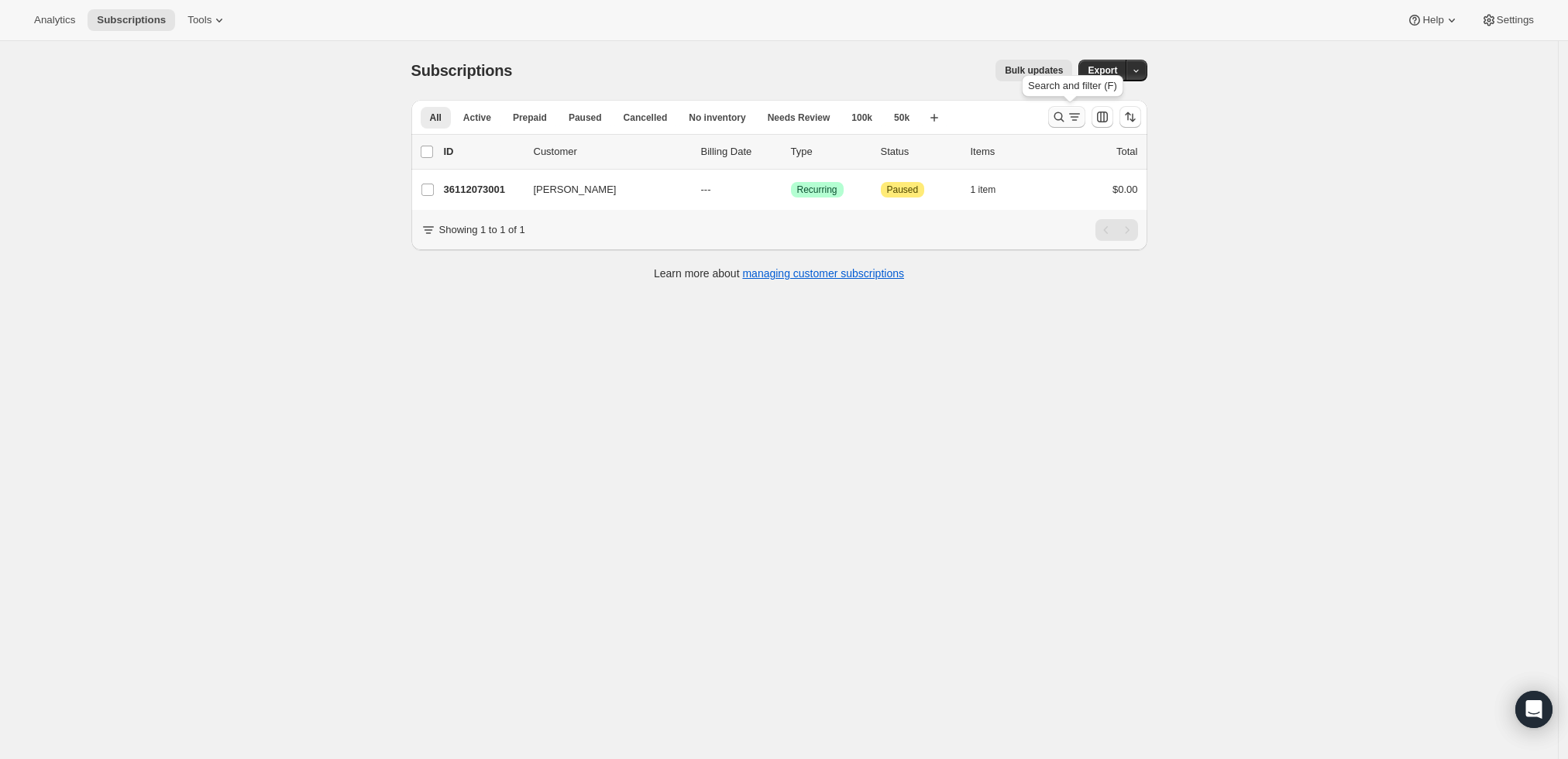
click at [1064, 118] on icon "Search and filter results" at bounding box center [1058, 117] width 10 height 10
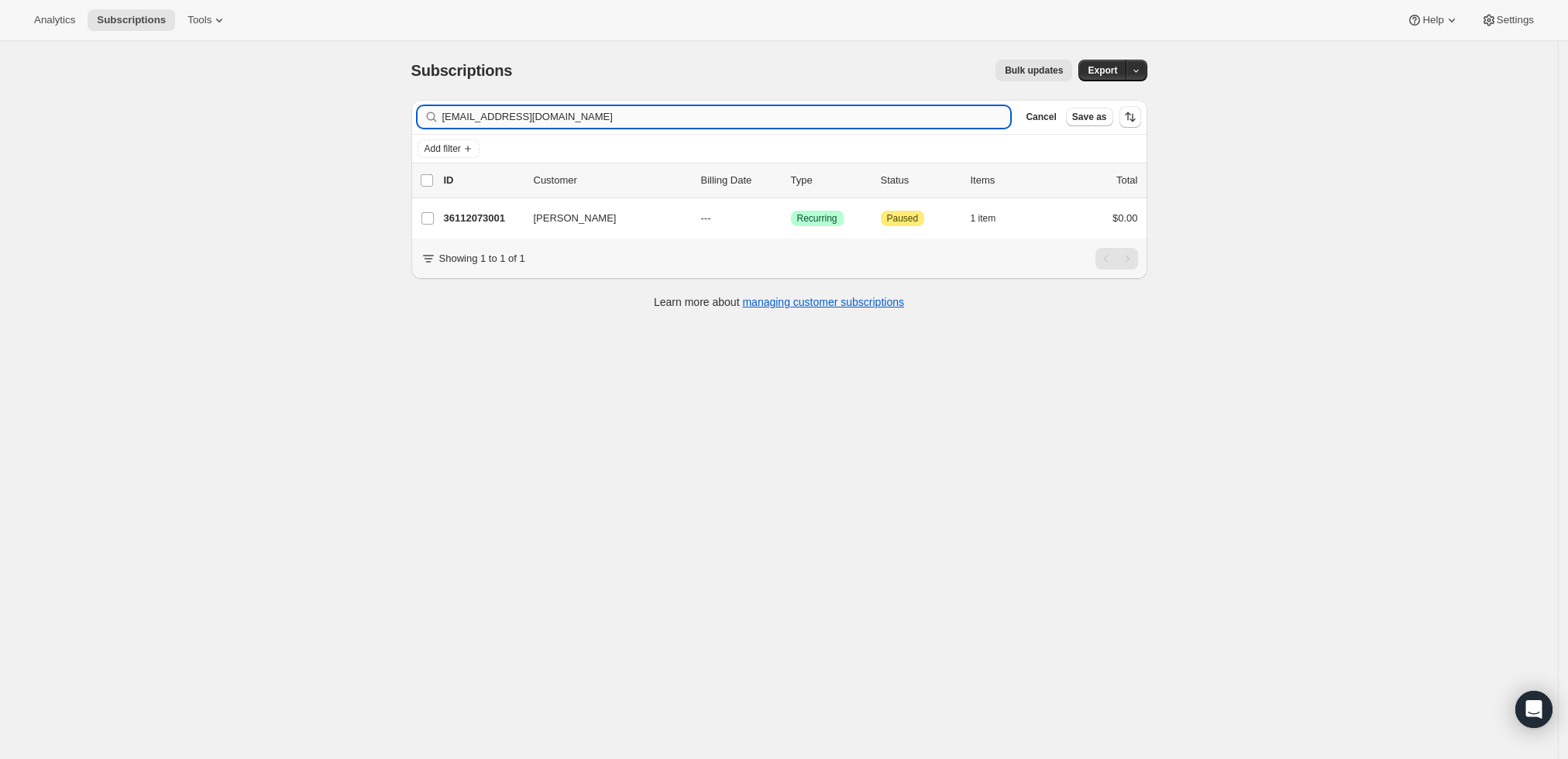
click at [806, 117] on input "[EMAIL_ADDRESS][DOMAIN_NAME]" at bounding box center [727, 117] width 569 height 22
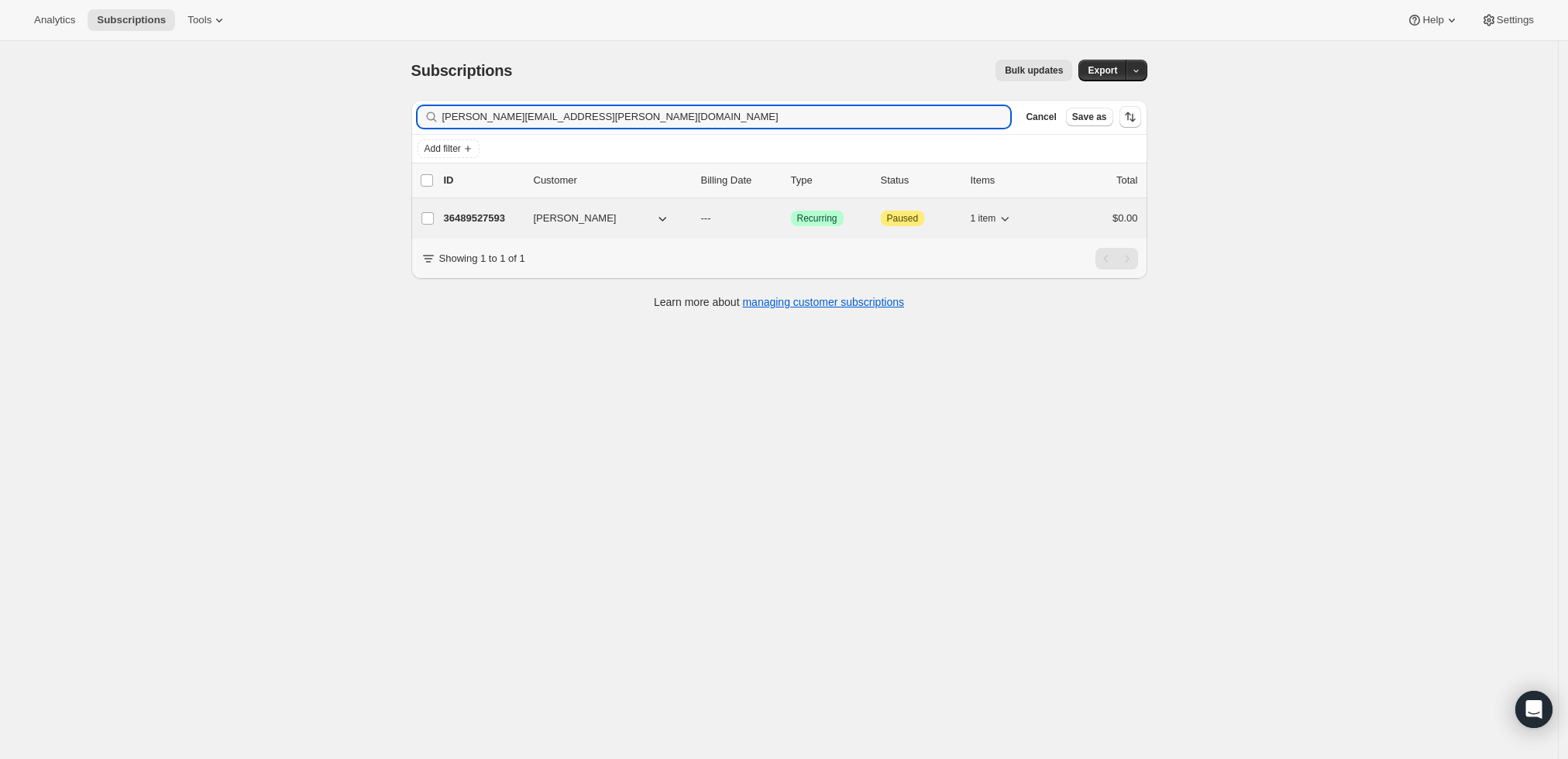
type input "[PERSON_NAME][EMAIL_ADDRESS][PERSON_NAME][DOMAIN_NAME]"
click at [483, 213] on p "36489527593" at bounding box center [483, 218] width 77 height 16
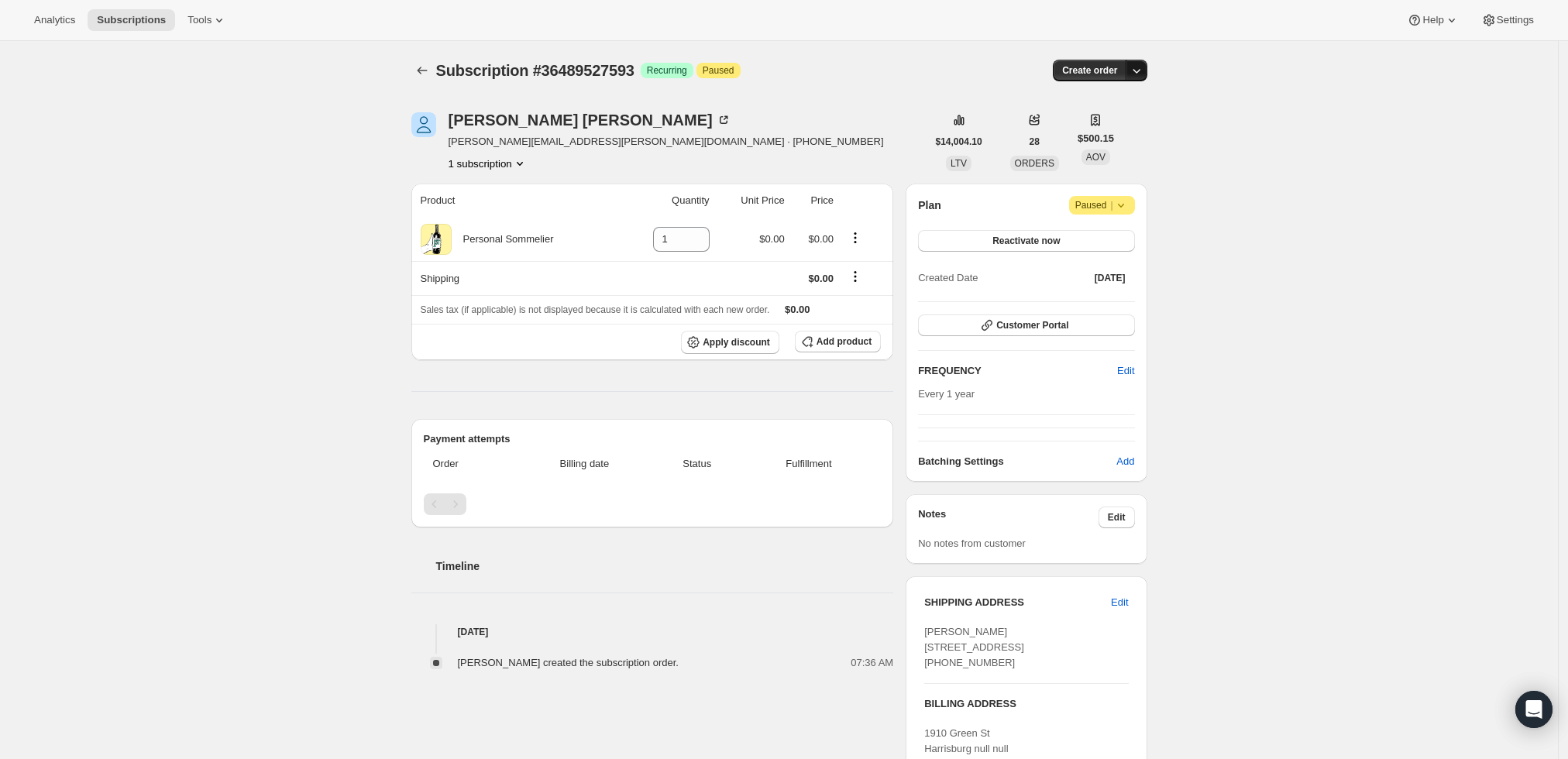
click at [1140, 70] on icon "button" at bounding box center [1136, 70] width 16 height 16
click at [1036, 131] on span "Create custom one-time order" at bounding box center [1075, 128] width 134 height 12
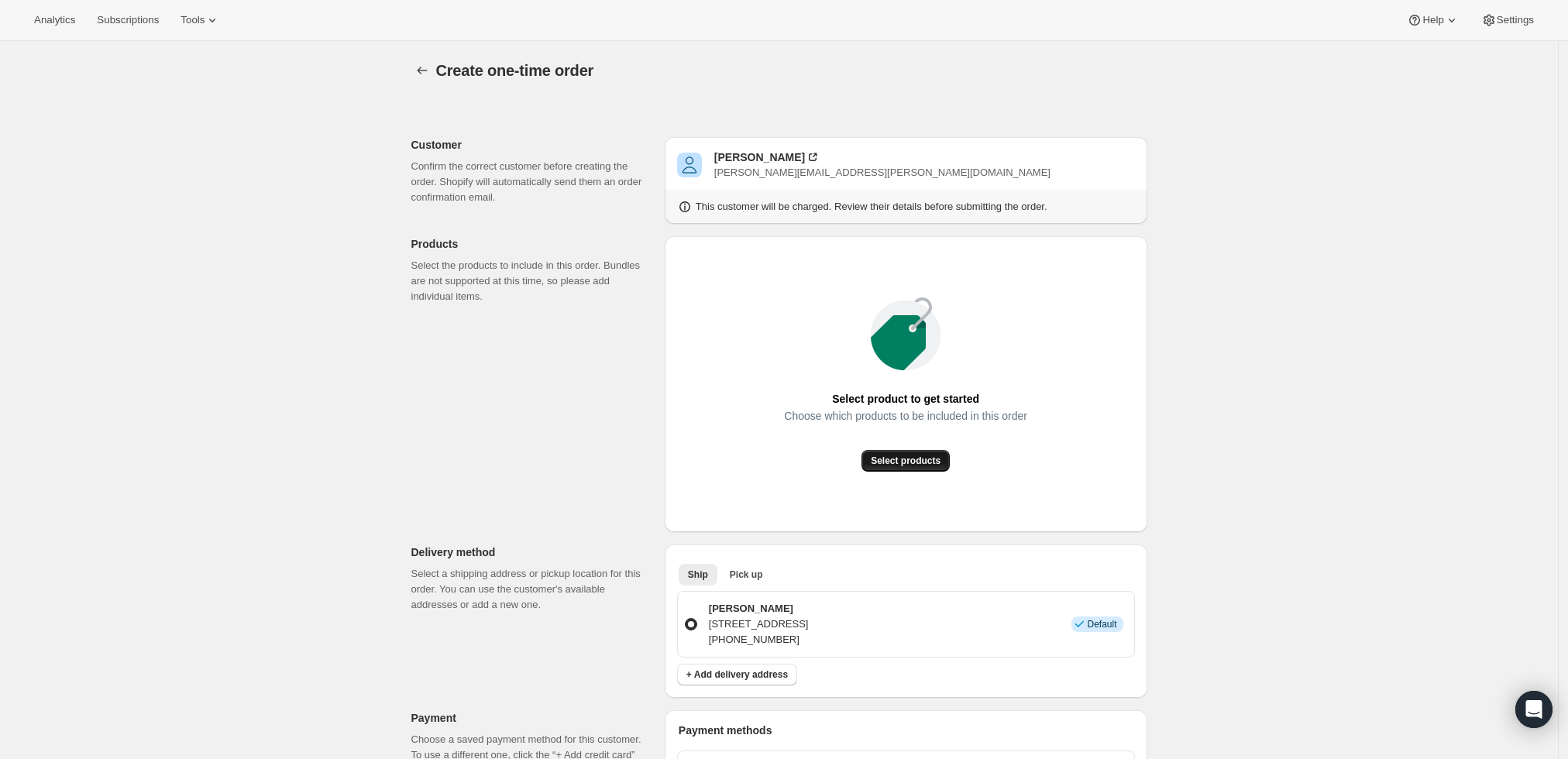
click at [924, 458] on span "Select products" at bounding box center [905, 460] width 70 height 13
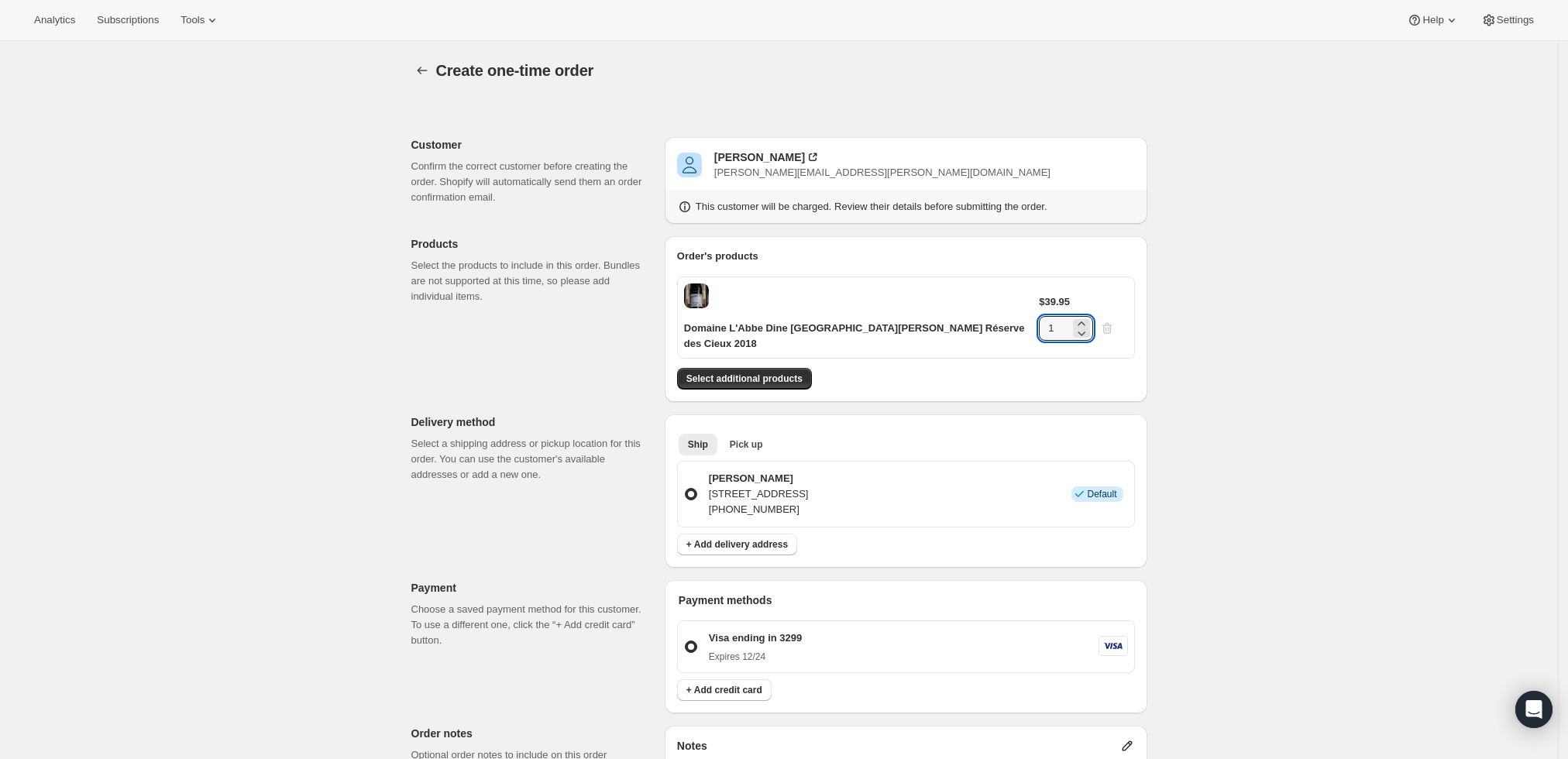
drag, startPoint x: 1093, startPoint y: 297, endPoint x: 985, endPoint y: 313, distance: 109.2
click at [986, 312] on div "Domaine L'Abbe Dine [GEOGRAPHIC_DATA][PERSON_NAME] Réserve des Cieux 2018 $39.9…" at bounding box center [906, 317] width 457 height 82
type input "8"
drag, startPoint x: 1322, startPoint y: 303, endPoint x: 1231, endPoint y: 314, distance: 91.7
click at [1325, 302] on div "Create one-time order. This page is ready Create one-time order Customer Confir…" at bounding box center [779, 607] width 1558 height 1132
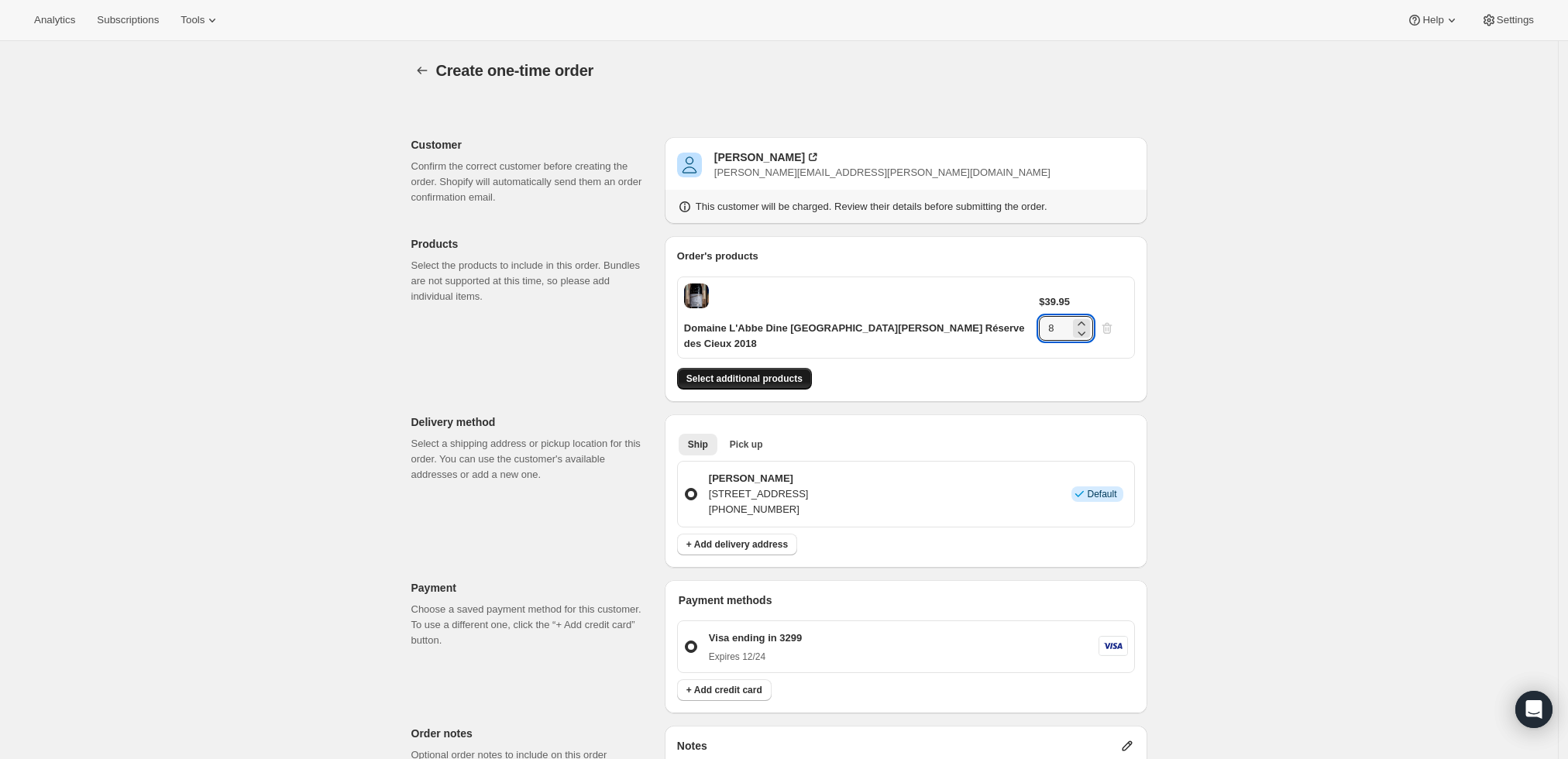
click at [764, 372] on span "Select additional products" at bounding box center [745, 378] width 117 height 13
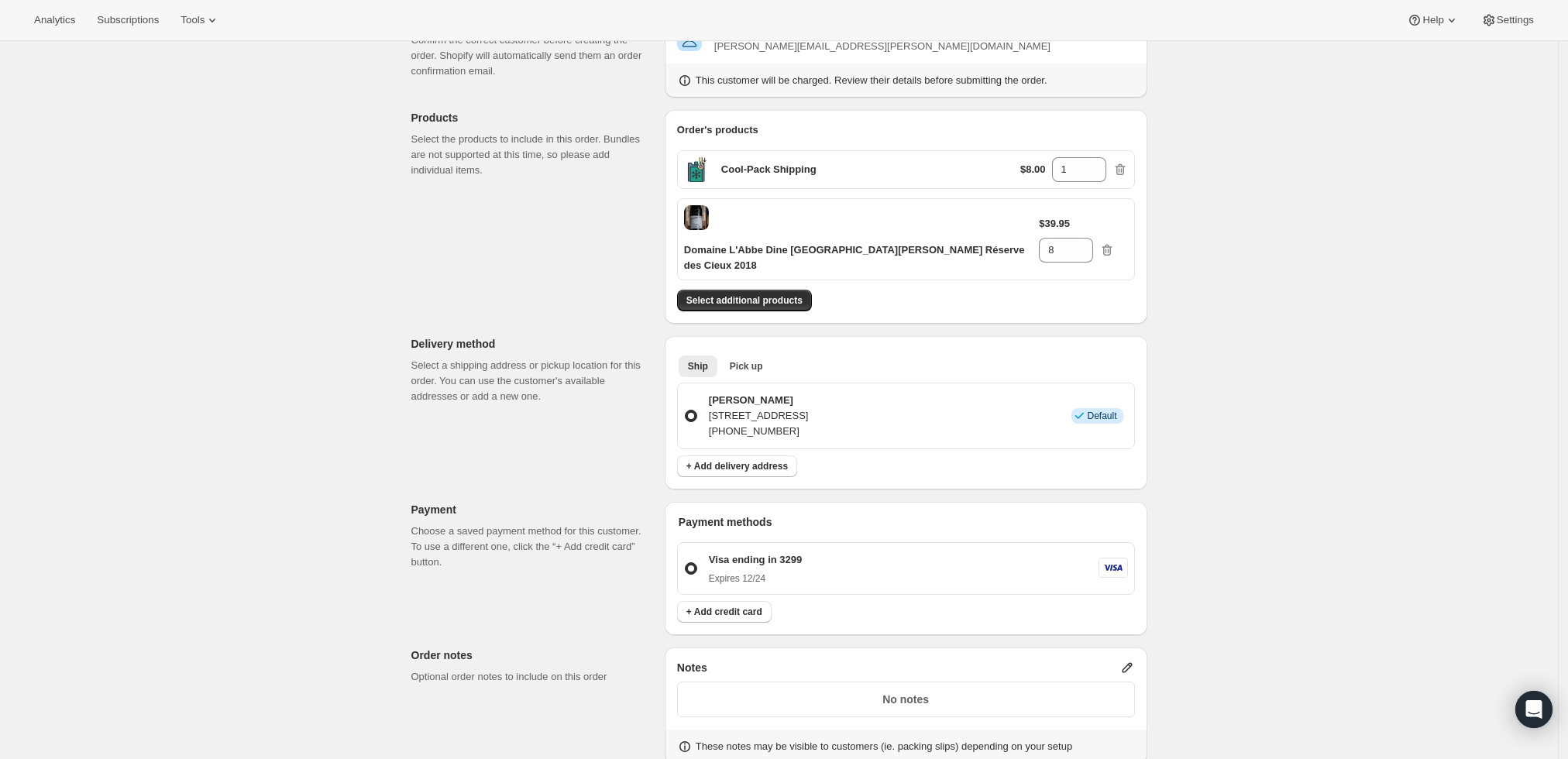
scroll to position [258, 0]
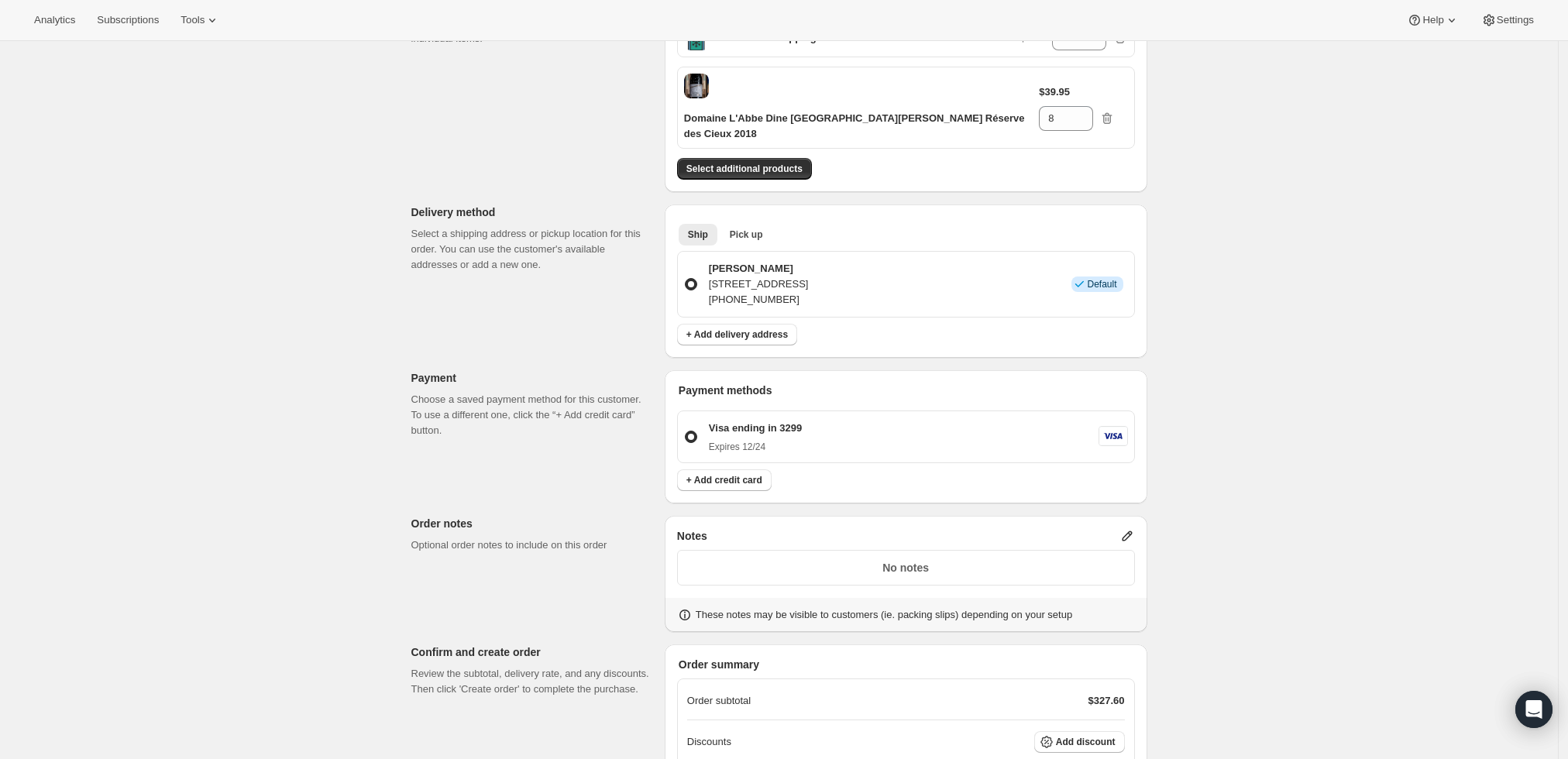
click at [1135, 528] on icon at bounding box center [1127, 536] width 16 height 16
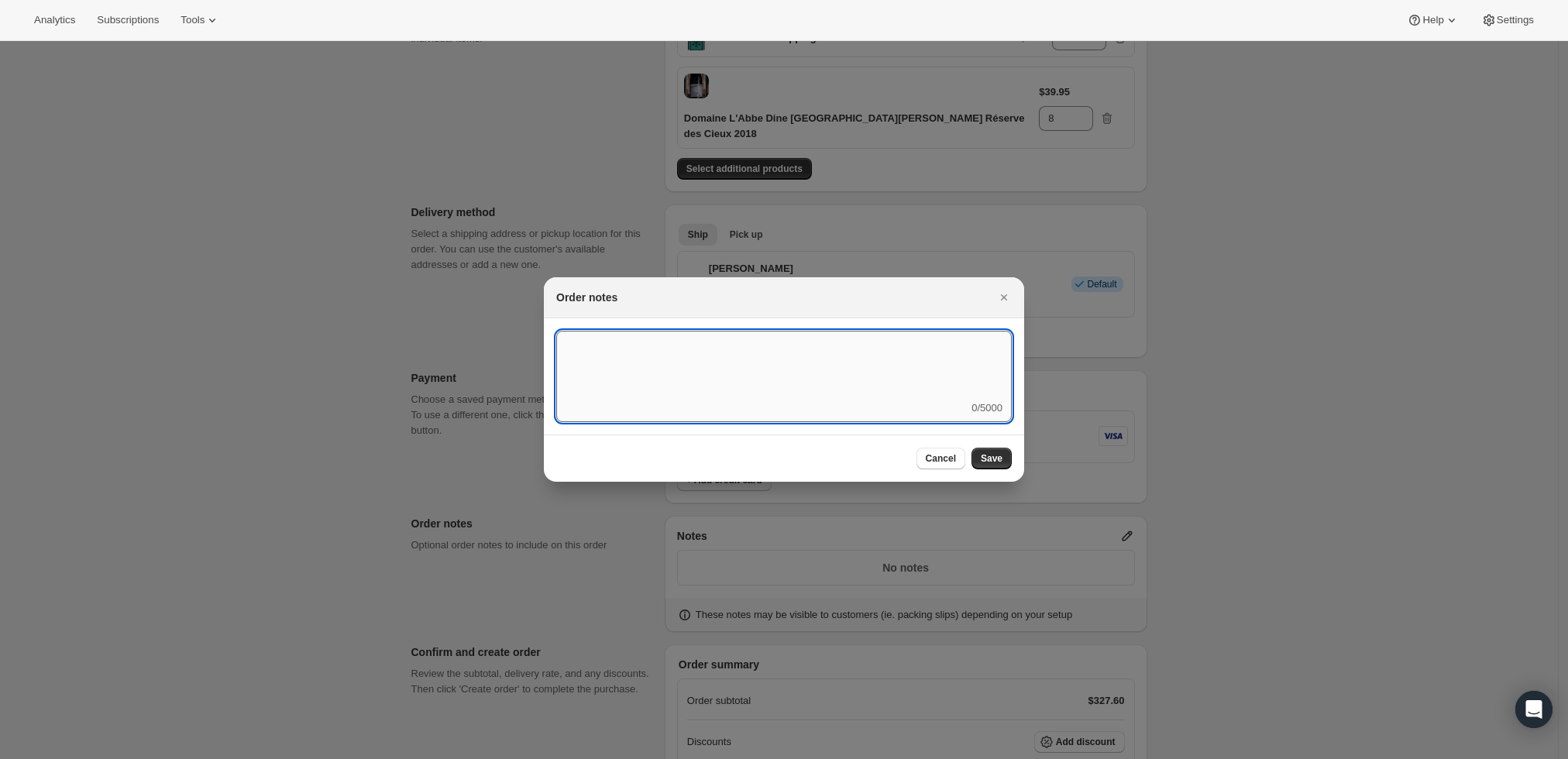
click at [804, 373] on textarea ":r3t:" at bounding box center [784, 365] width 455 height 70
type textarea "S"
type textarea "Temp Control - Ship 9/4"
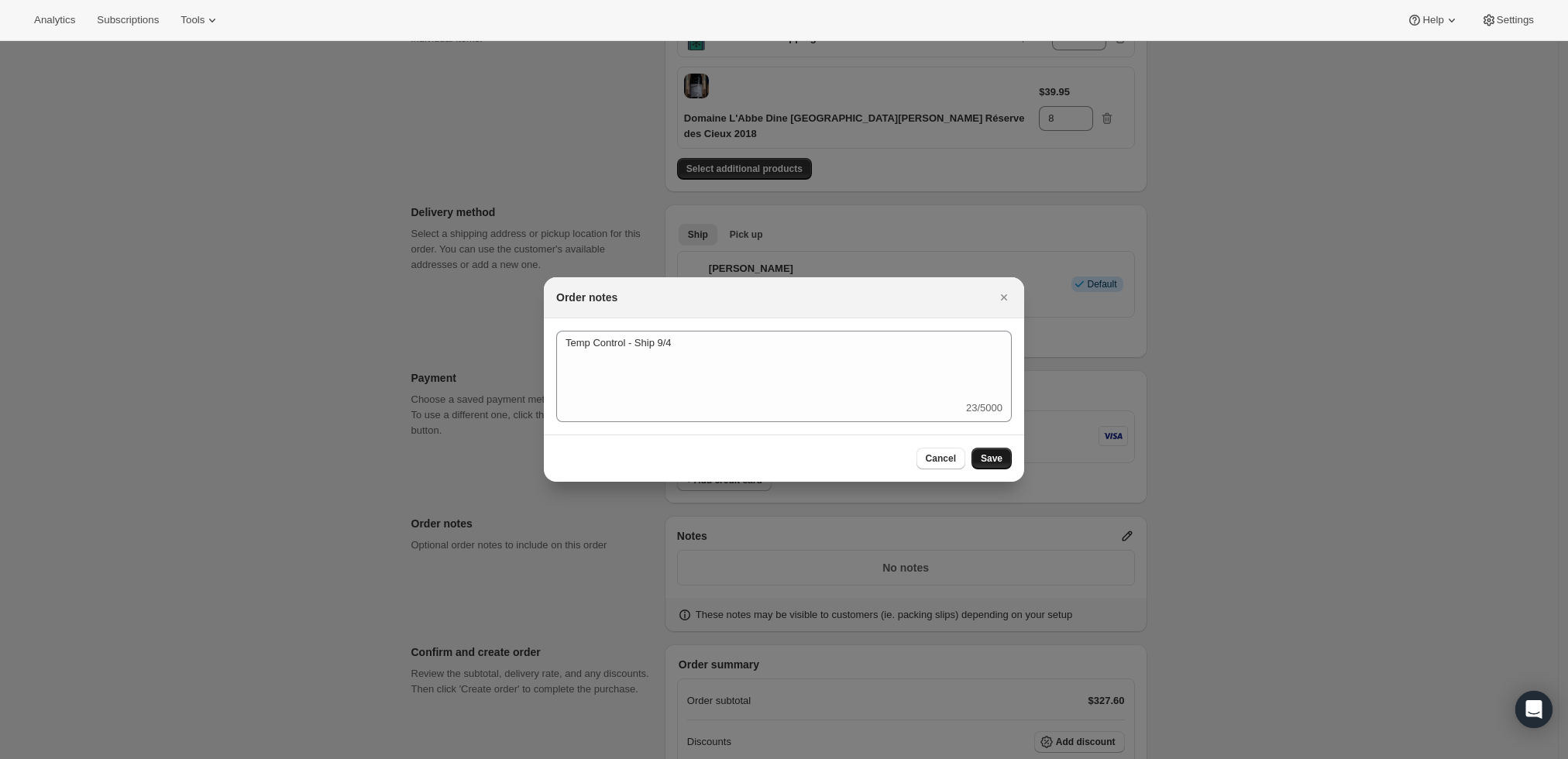
click at [996, 465] on button "Save" at bounding box center [992, 459] width 41 height 22
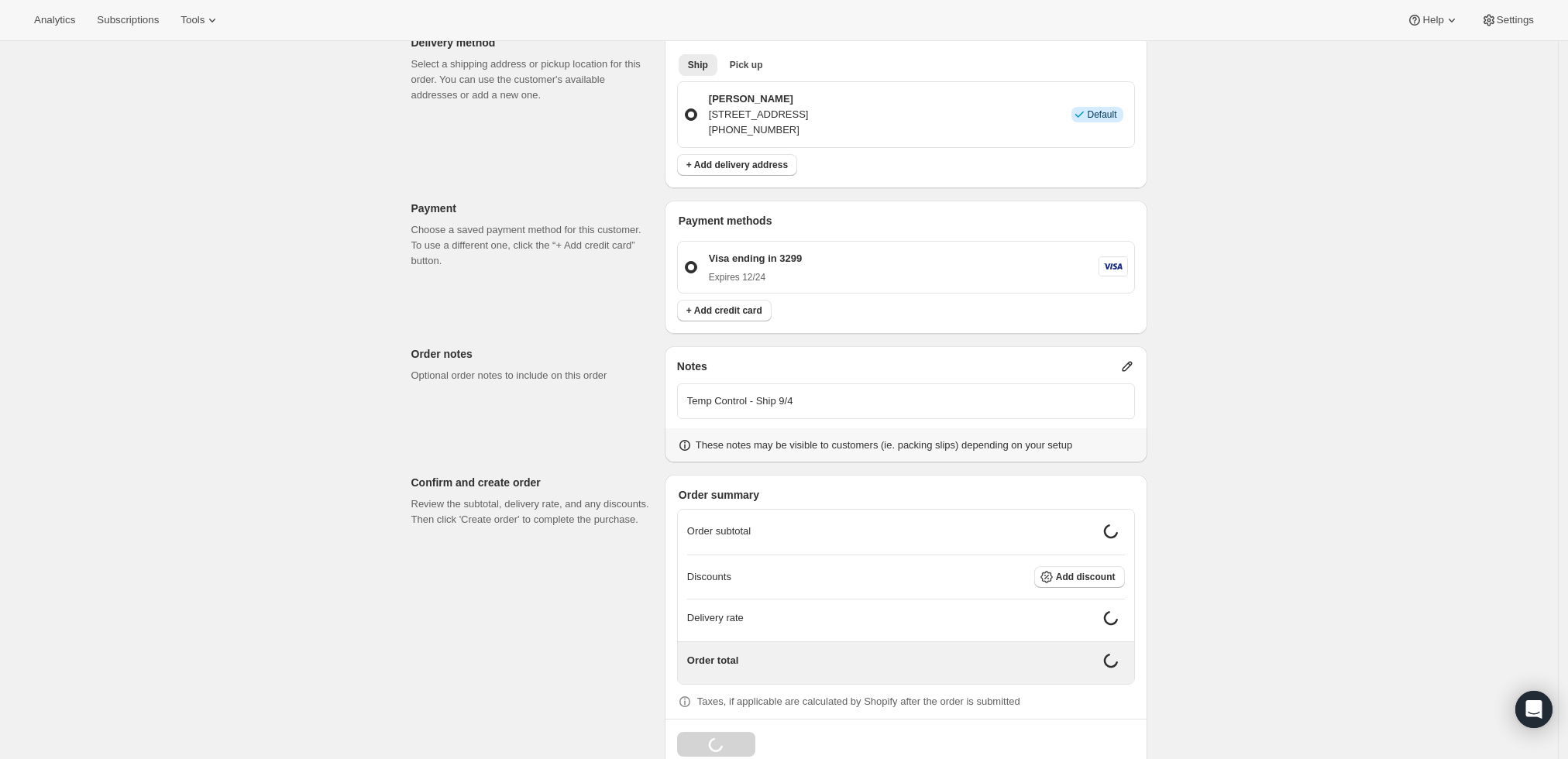
scroll to position [430, 0]
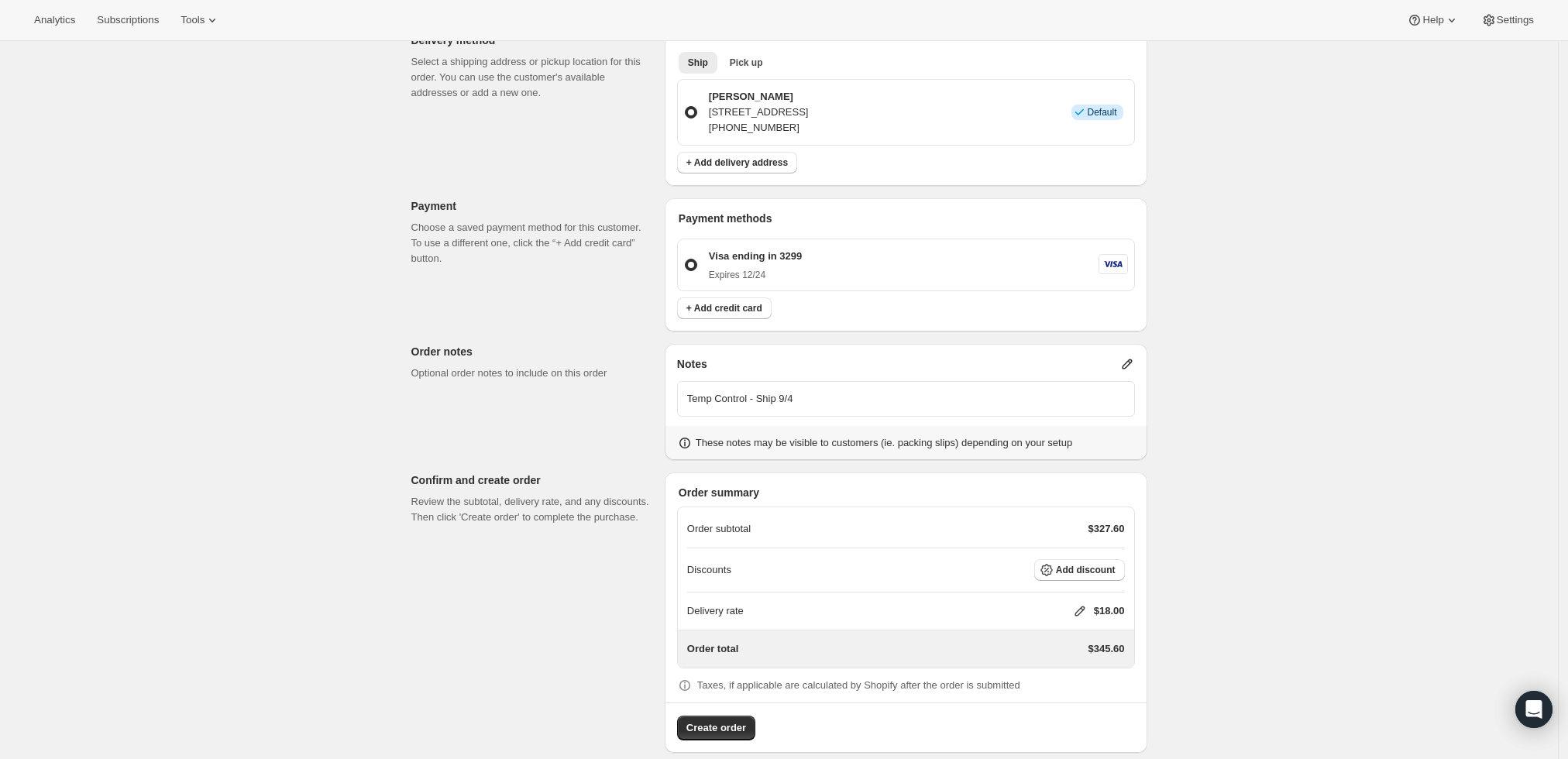
click at [1078, 603] on icon at bounding box center [1080, 611] width 16 height 16
click at [1029, 661] on input "0" at bounding box center [1088, 652] width 139 height 25
type input "0"
click at [1086, 687] on button "Save" at bounding box center [1077, 688] width 41 height 22
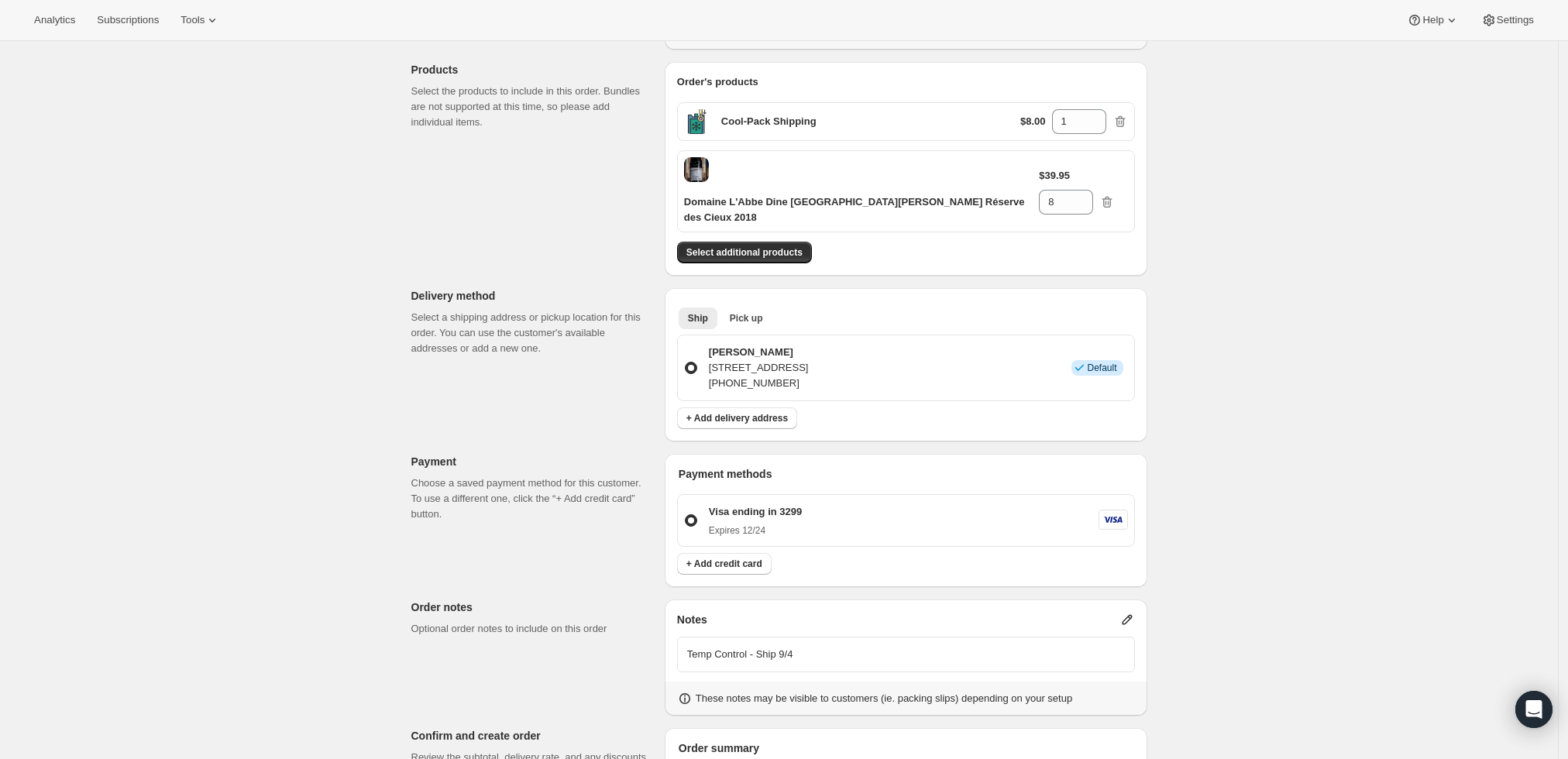
scroll to position [172, 0]
click at [737, 414] on span "+ Add delivery address" at bounding box center [737, 421] width 102 height 13
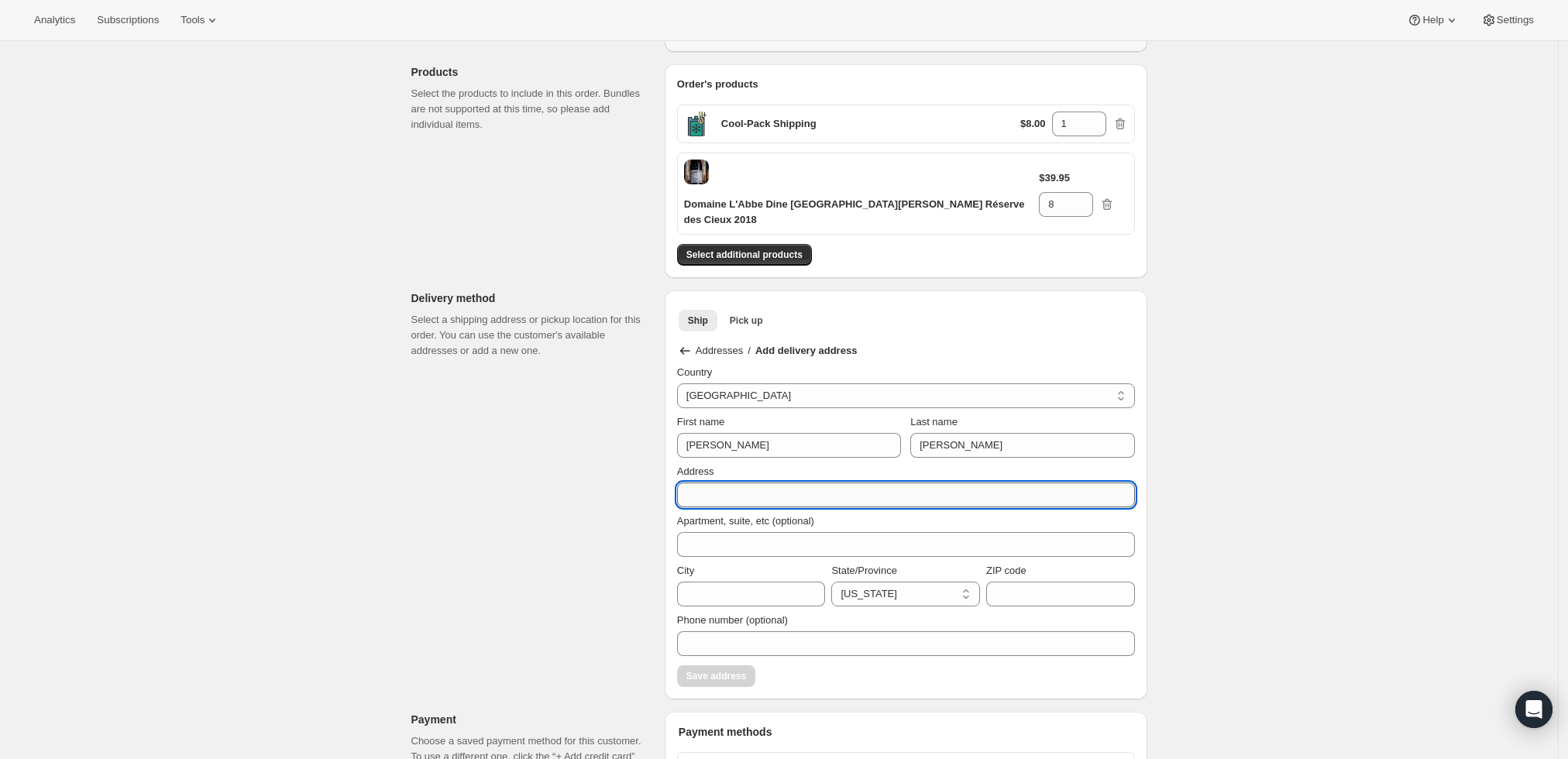
click at [770, 482] on input "Address" at bounding box center [906, 495] width 457 height 25
paste input "[STREET_ADDRESS]"
drag, startPoint x: 757, startPoint y: 480, endPoint x: 910, endPoint y: 492, distance: 153.5
click at [910, 492] on div "Country [GEOGRAPHIC_DATA] [GEOGRAPHIC_DATA] First name [PERSON_NAME] Last name …" at bounding box center [906, 526] width 457 height 322
type input "[STREET_ADDRESS]"
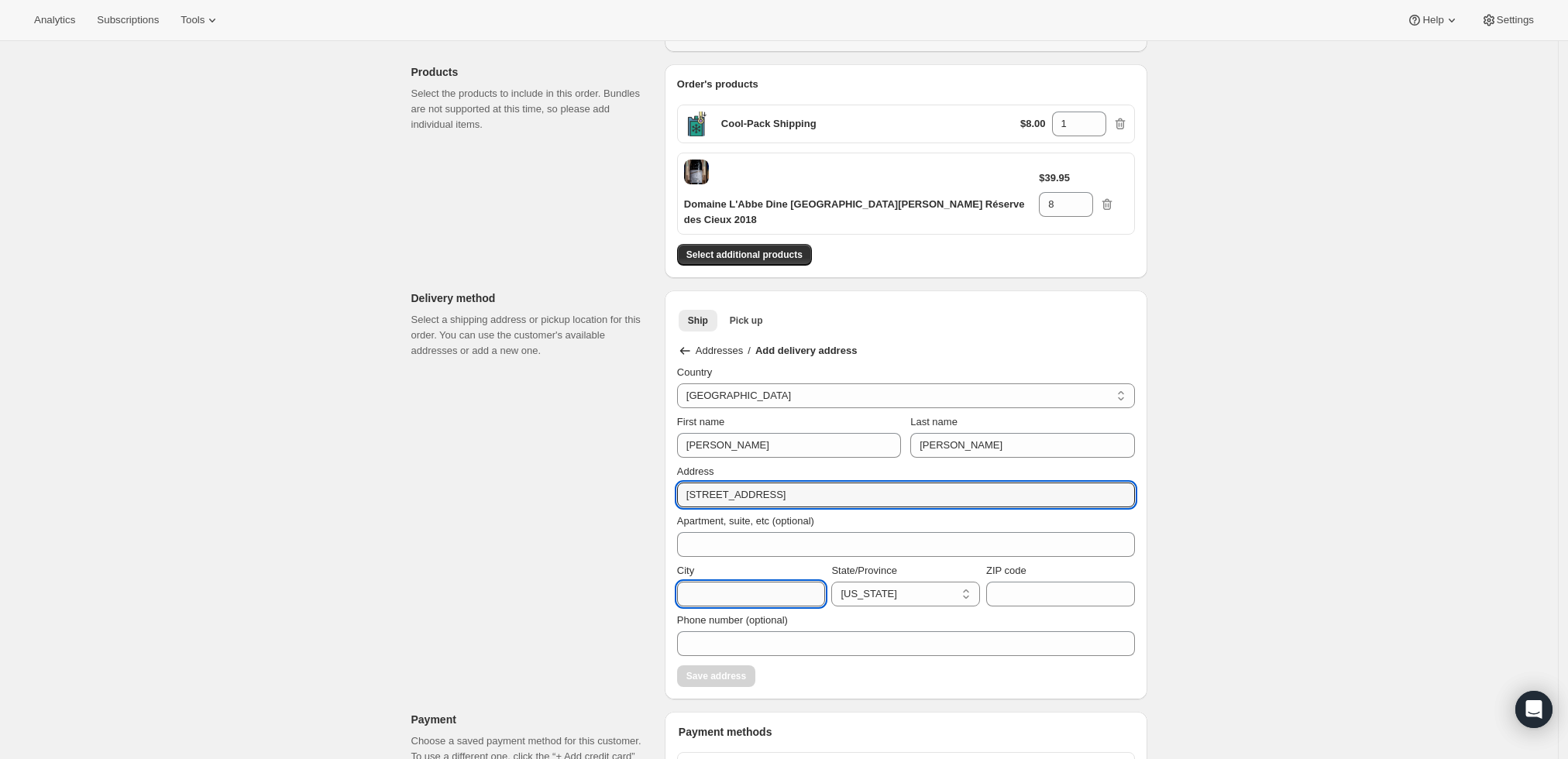
click at [769, 582] on input "City" at bounding box center [752, 594] width 149 height 25
paste input "[STREET_ADDRESS]"
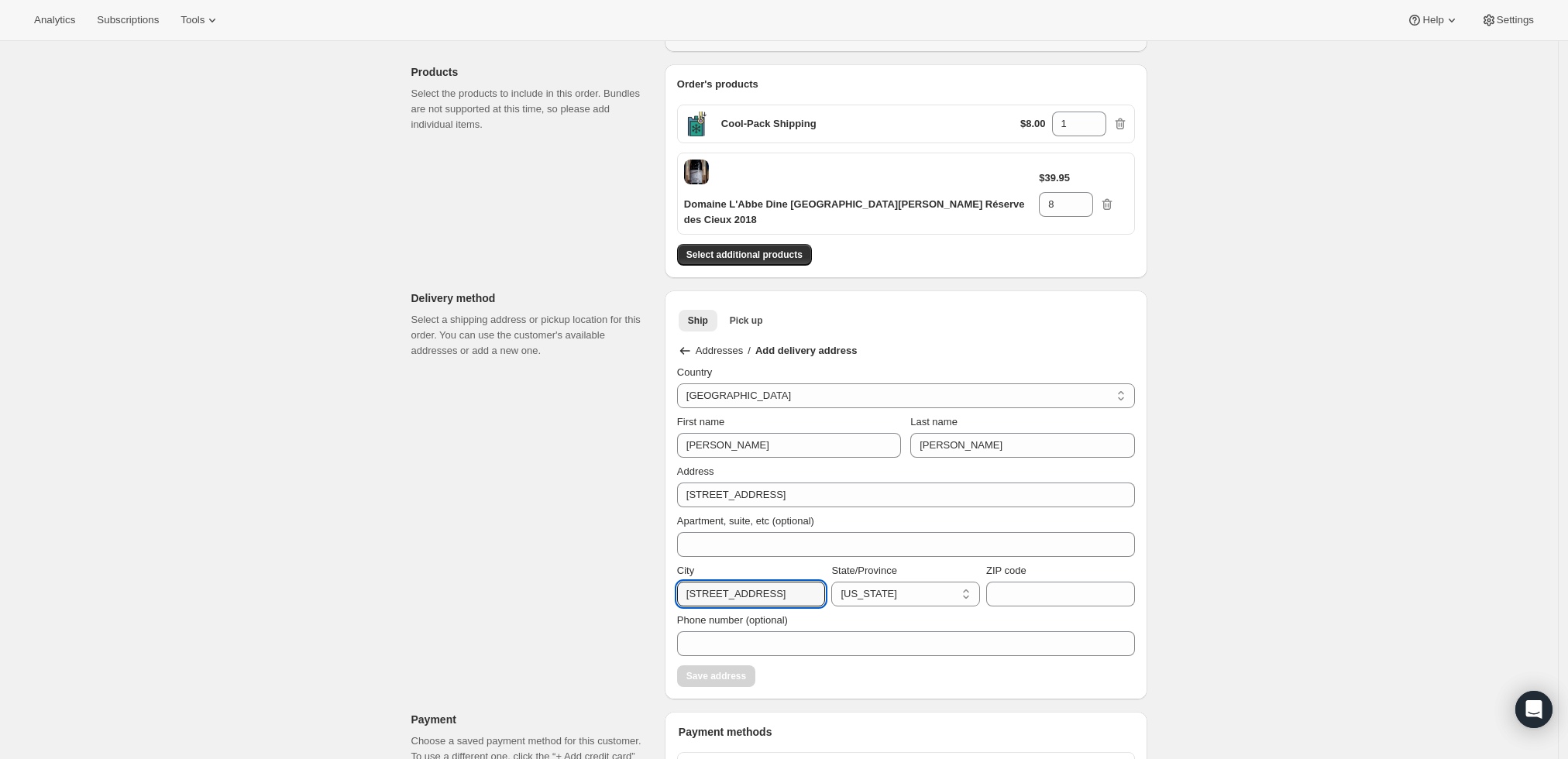
scroll to position [0, 0]
drag, startPoint x: 738, startPoint y: 578, endPoint x: 385, endPoint y: 577, distance: 353.0
click at [385, 577] on div "Create one-time order. This page is ready Create one-time order Customer Confir…" at bounding box center [779, 580] width 1558 height 1422
drag, startPoint x: 731, startPoint y: 576, endPoint x: 802, endPoint y: 577, distance: 71.0
click at [802, 582] on input "Bedford [GEOGRAPHIC_DATA] 10506" at bounding box center [752, 594] width 149 height 25
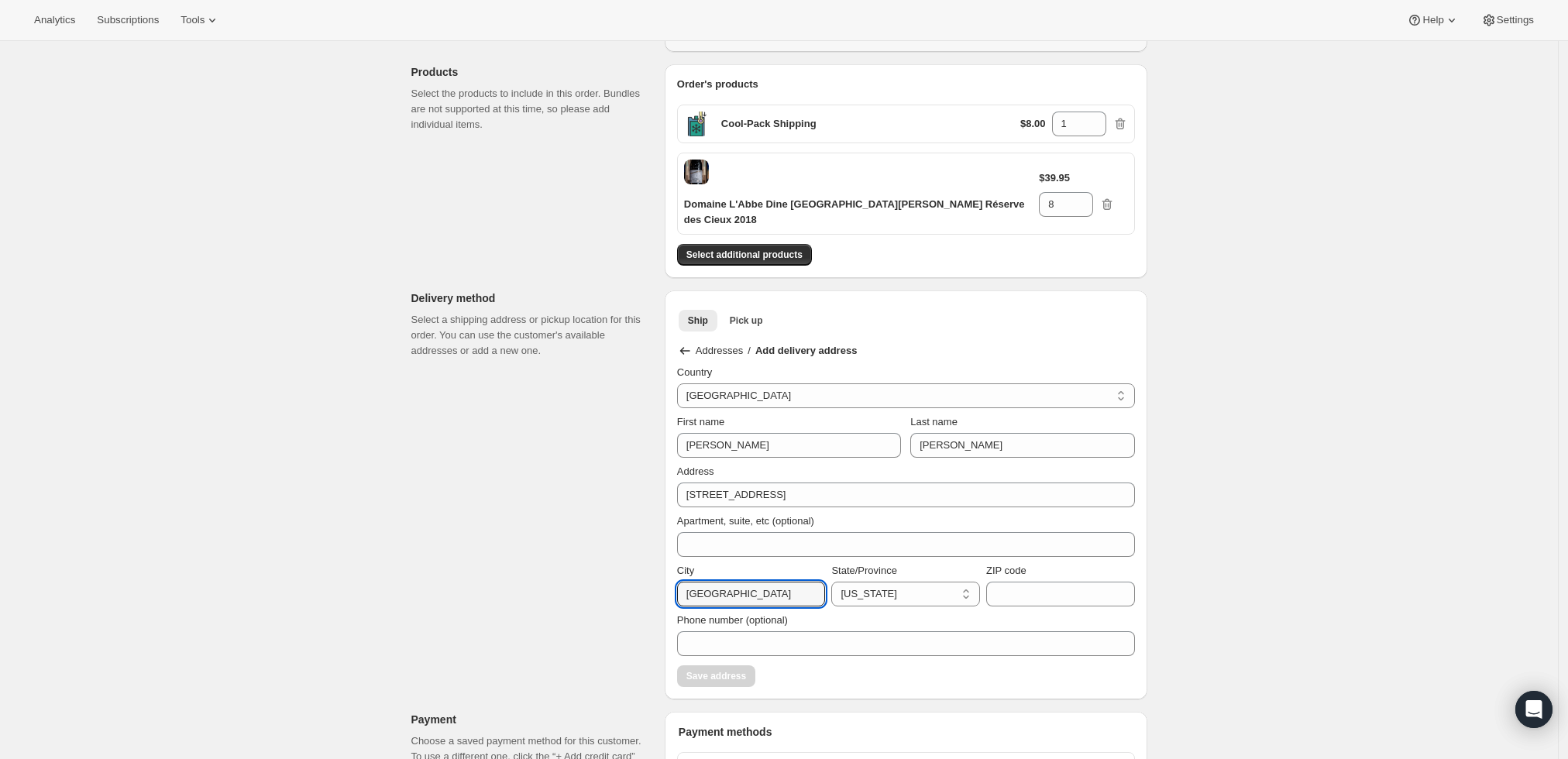
type input "[GEOGRAPHIC_DATA]"
click at [959, 582] on select "[US_STATE] [US_STATE] [US_STATE] [US_STATE] [US_STATE] [US_STATE] [US_STATE] [U…" at bounding box center [906, 594] width 149 height 25
select select "NY"
click at [836, 582] on select "[US_STATE] [US_STATE] [US_STATE] [US_STATE] [US_STATE] [US_STATE] [US_STATE] [U…" at bounding box center [906, 594] width 149 height 25
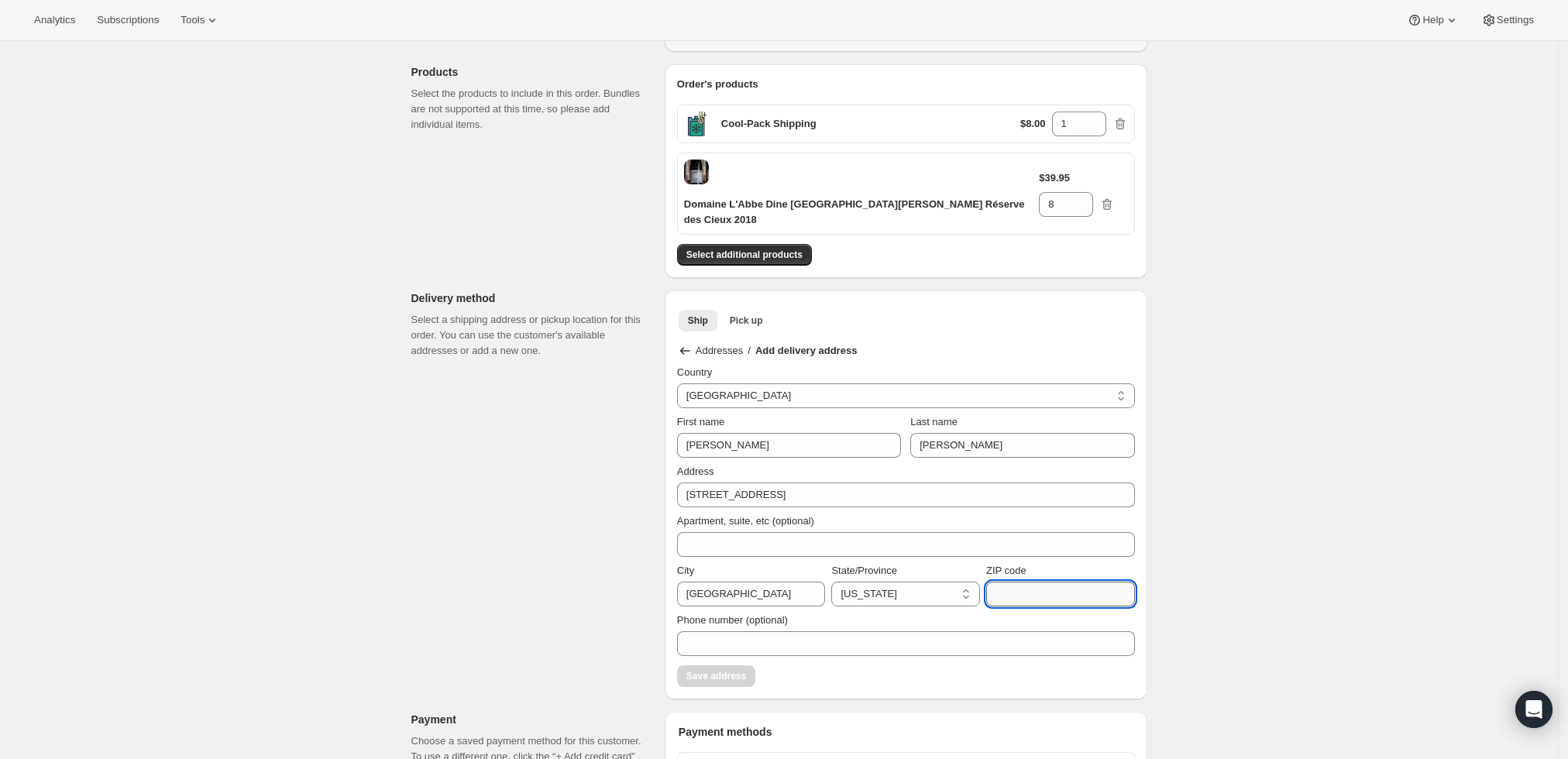
click at [1020, 583] on input "ZIP code" at bounding box center [1060, 594] width 149 height 25
paste input "NY 10506"
drag, startPoint x: 1017, startPoint y: 576, endPoint x: 856, endPoint y: 569, distance: 161.2
click at [856, 569] on div "City [GEOGRAPHIC_DATA]/Province [US_STATE] [US_STATE] [US_STATE] [US_STATE] [US…" at bounding box center [906, 584] width 457 height 43
type input "10506"
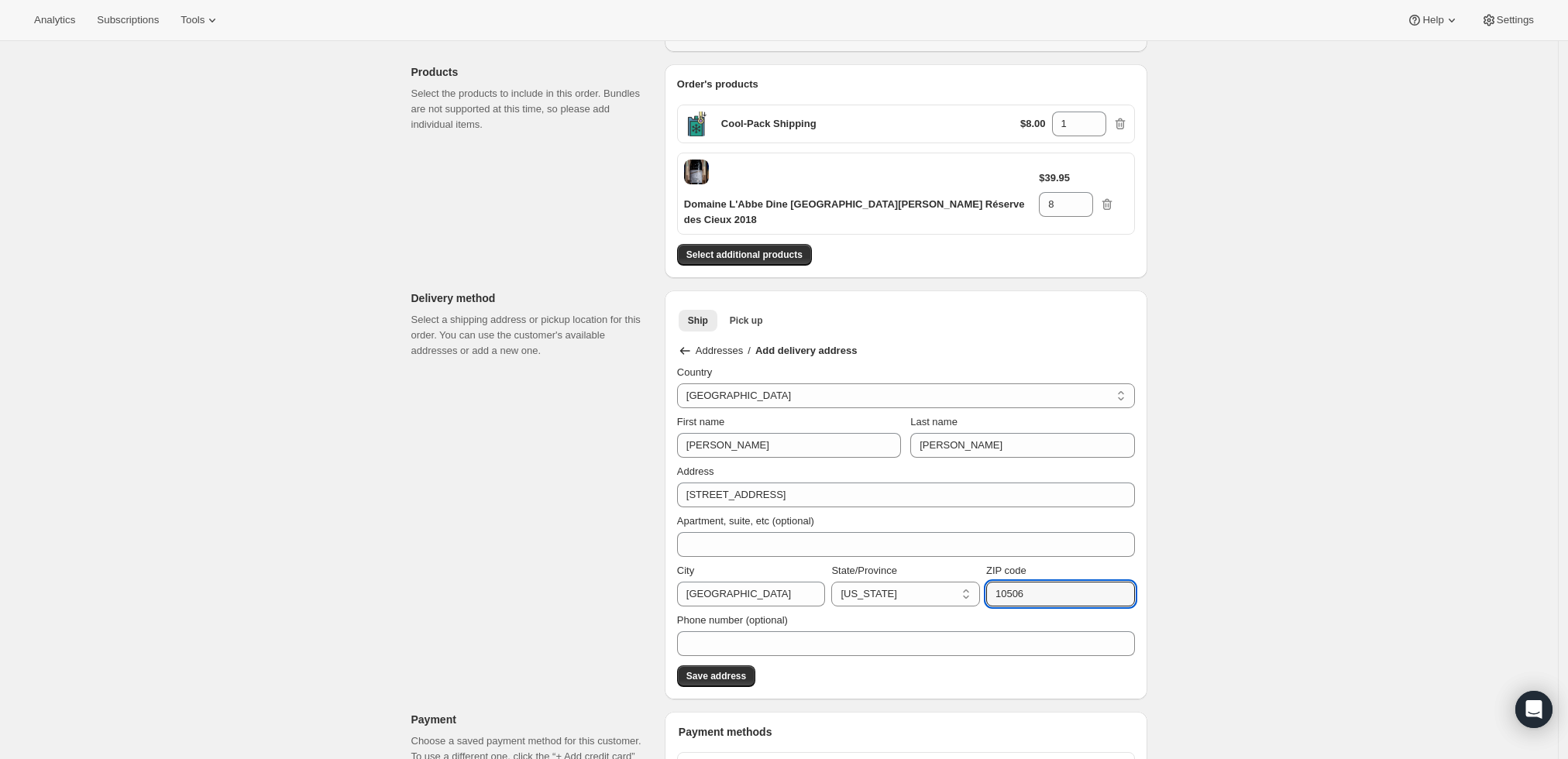
click at [1222, 550] on div "Create one-time order. This page is ready Create one-time order Customer Confir…" at bounding box center [779, 580] width 1558 height 1422
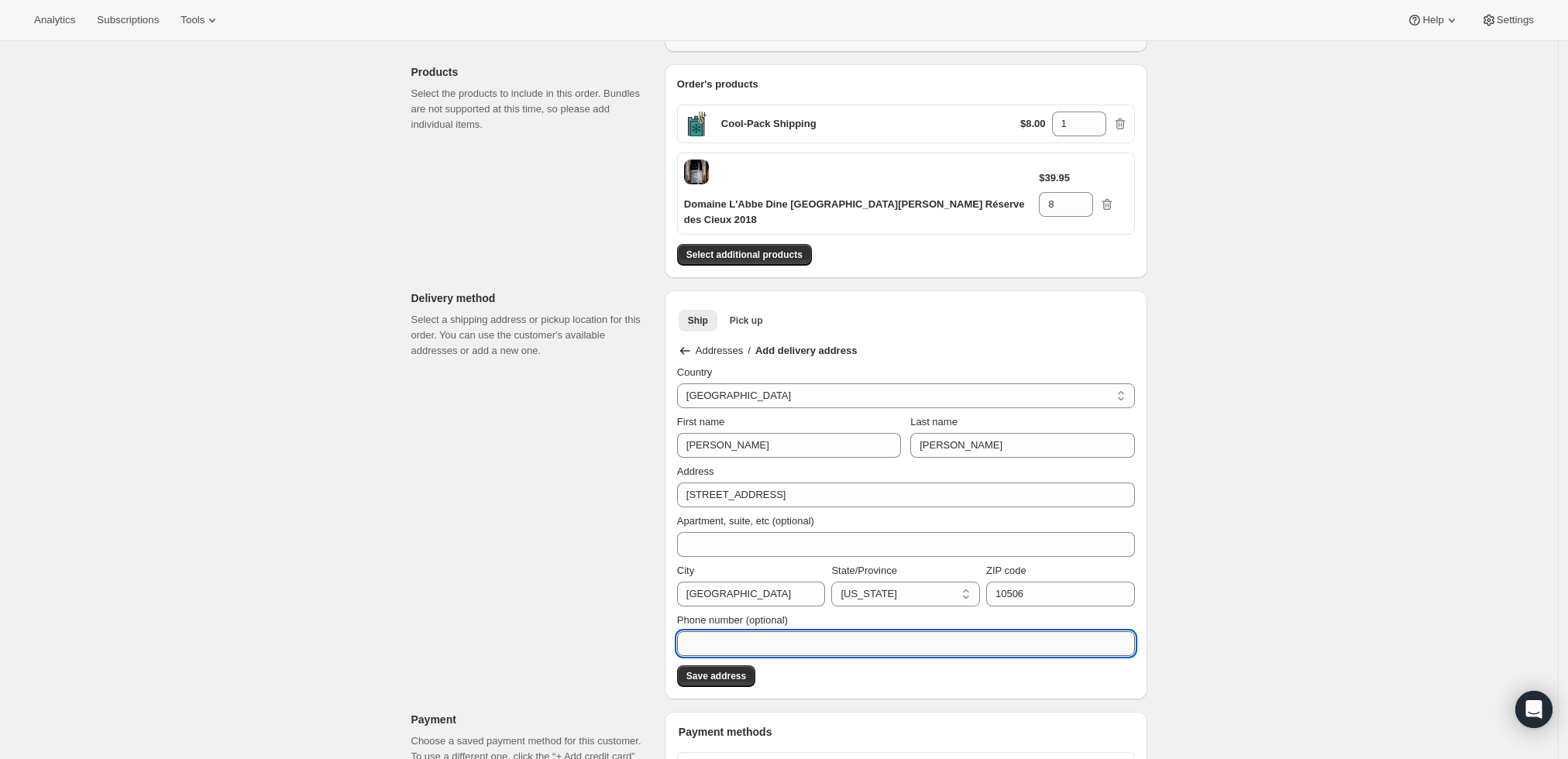
click at [795, 631] on input "Phone number (optional)" at bounding box center [906, 643] width 457 height 25
paste input "[PHONE_NUMBER]"
type input "[PHONE_NUMBER]"
click at [1297, 510] on div "Create one-time order. This page is ready Create one-time order Customer Confir…" at bounding box center [779, 580] width 1558 height 1422
click at [715, 670] on span "Save address" at bounding box center [716, 676] width 59 height 13
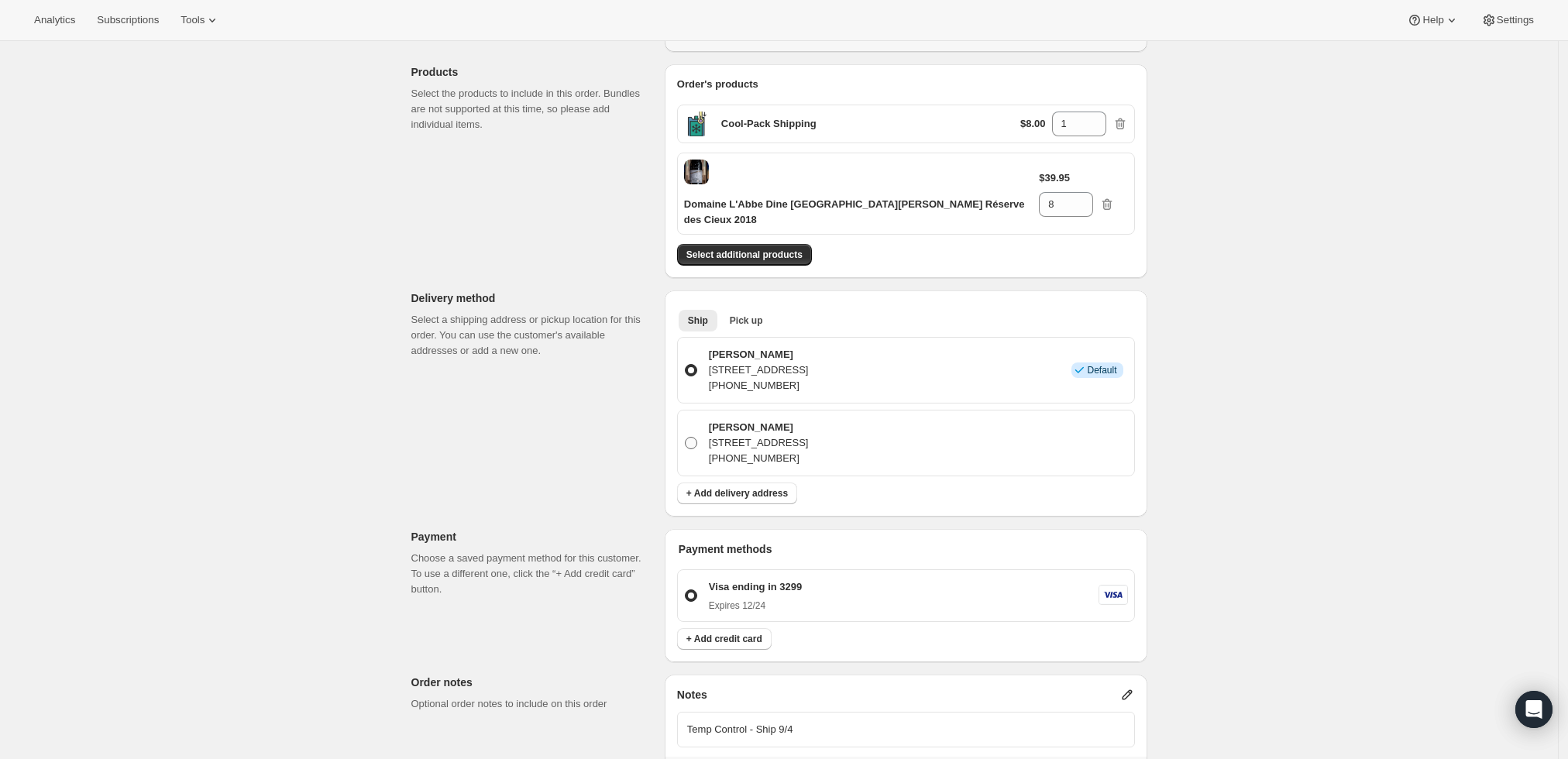
click at [697, 437] on span at bounding box center [691, 443] width 13 height 13
click at [686, 437] on input "[PERSON_NAME] [STREET_ADDRESS] [PHONE_NUMBER]" at bounding box center [685, 437] width 1 height 1
radio input "true"
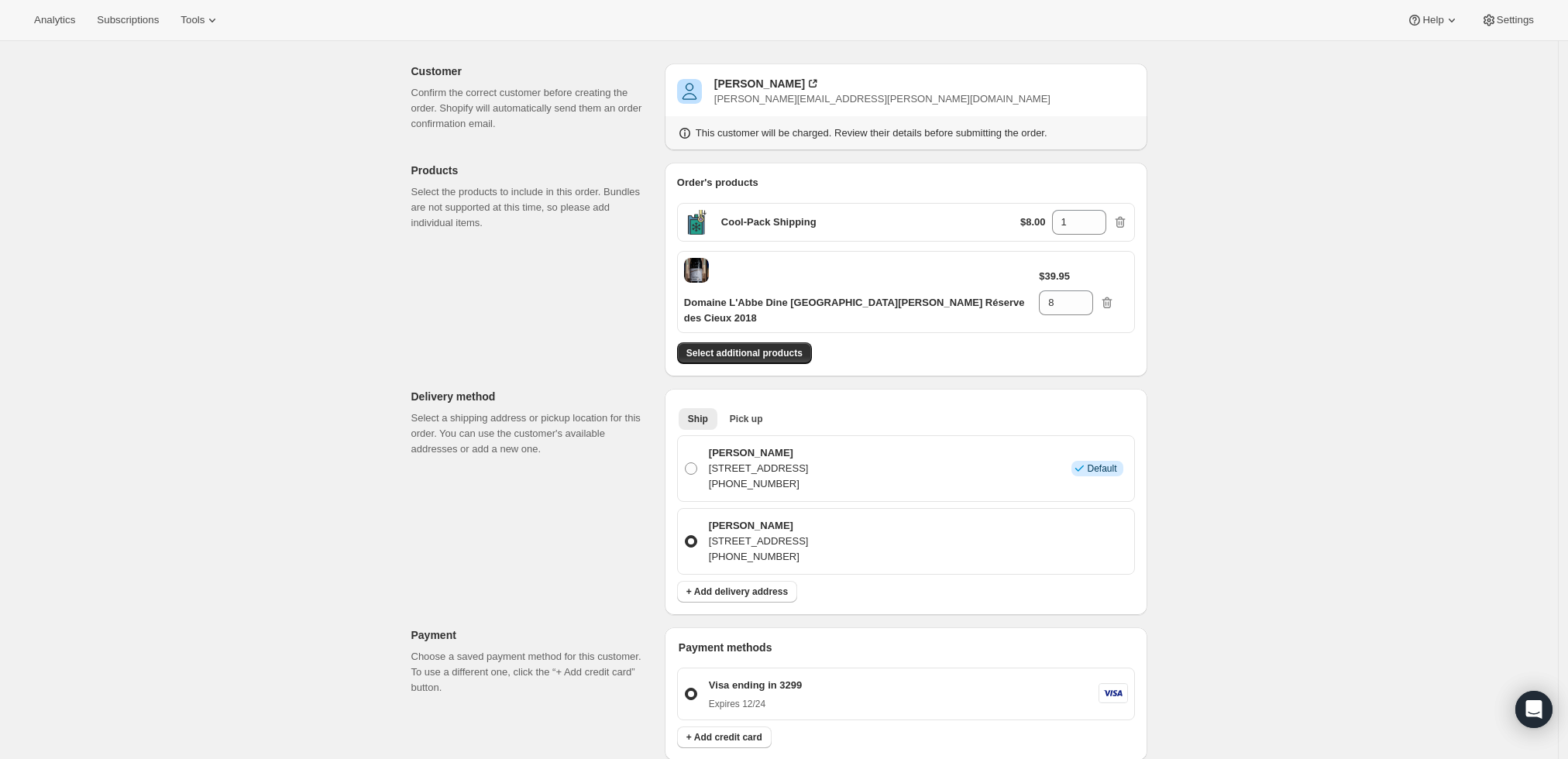
scroll to position [503, 0]
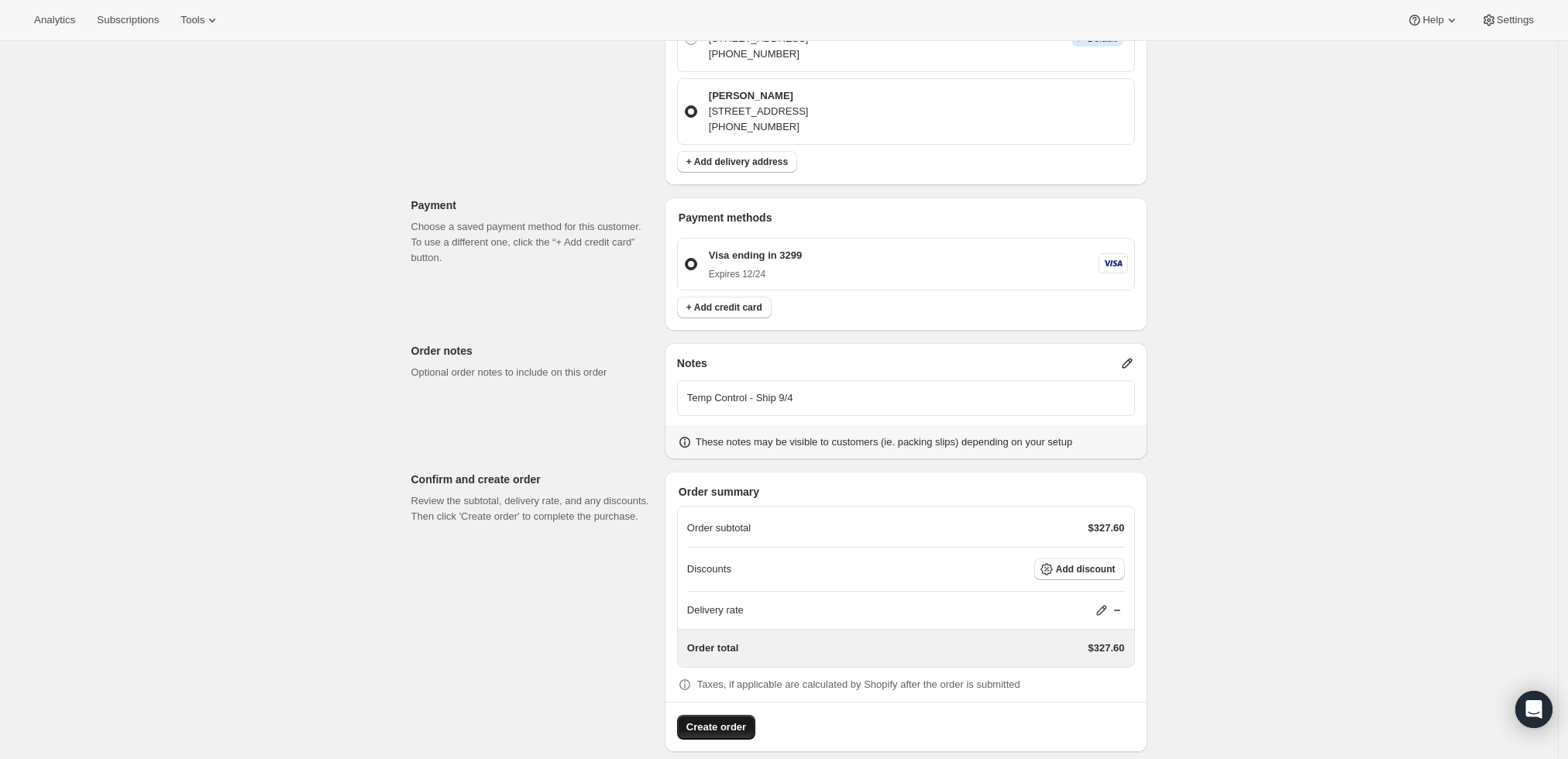
click at [698, 718] on button "Create order" at bounding box center [716, 727] width 78 height 25
